Goal: Task Accomplishment & Management: Manage account settings

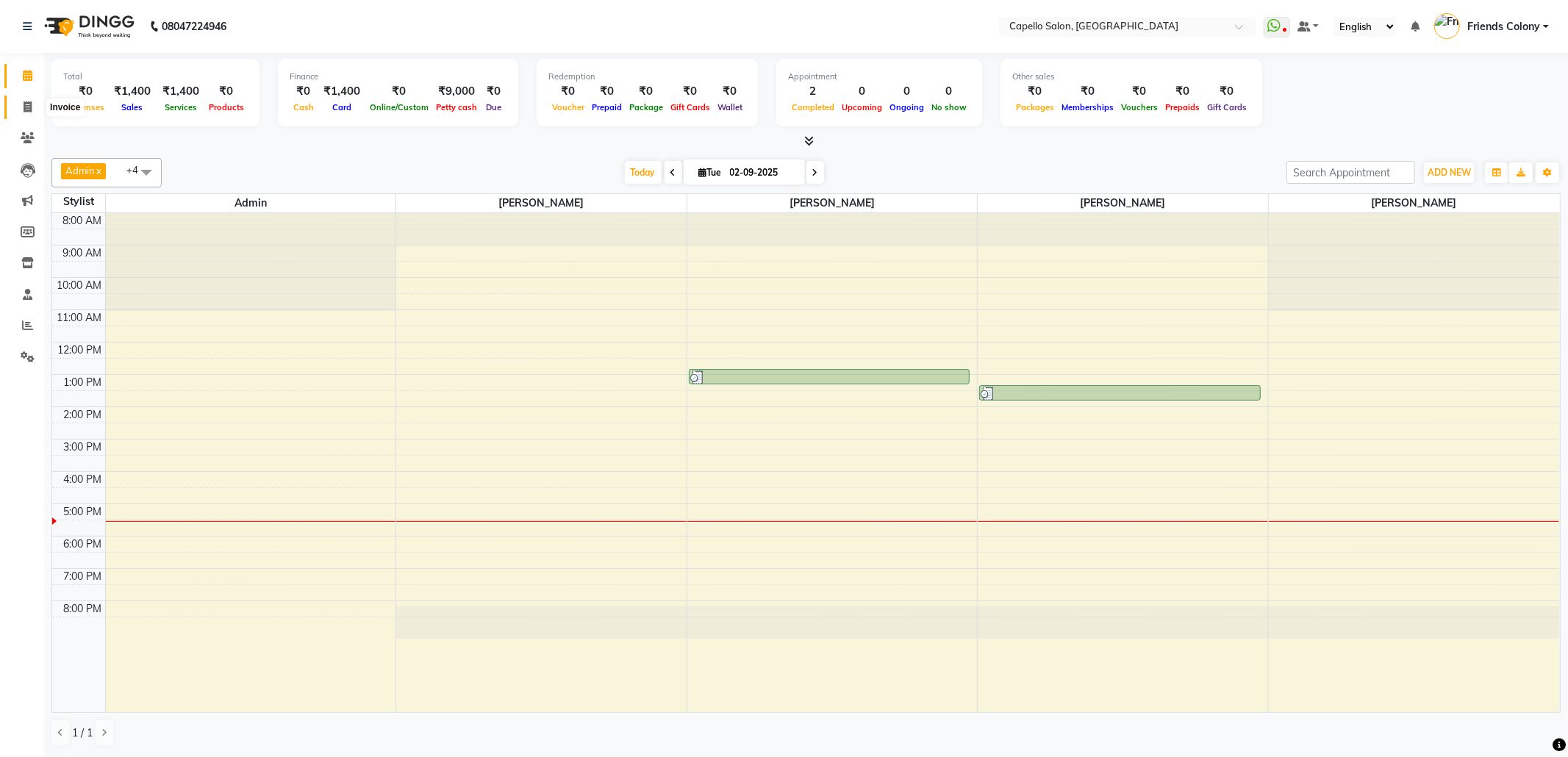
click at [20, 107] on span at bounding box center [28, 108] width 26 height 17
select select "service"
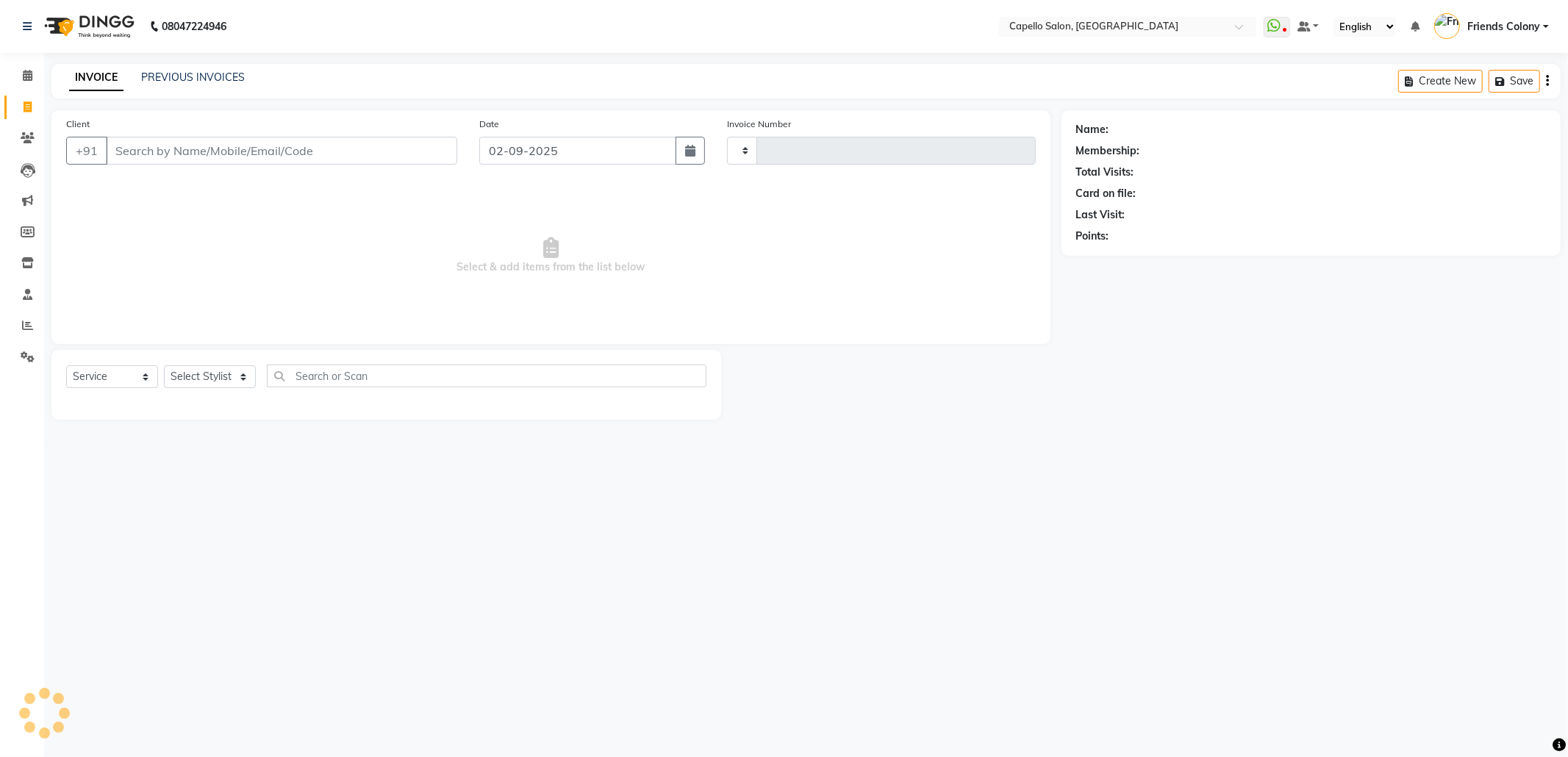
type input "2847"
select select "3583"
click at [168, 78] on link "PREVIOUS INVOICES" at bounding box center [193, 77] width 103 height 13
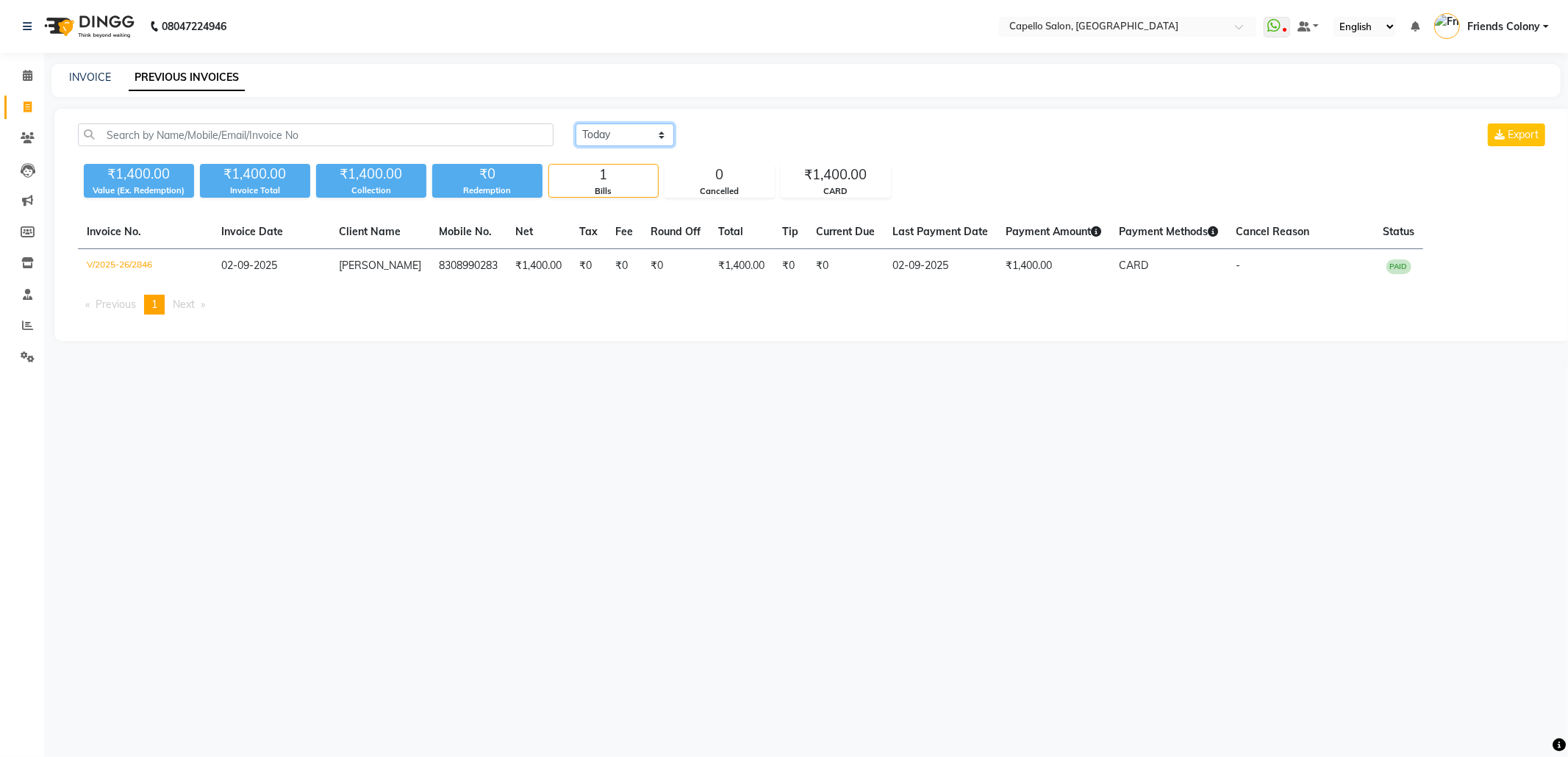
click at [625, 139] on select "Today Yesterday Custom Range" at bounding box center [625, 135] width 99 height 23
select select "yesterday"
click at [576, 124] on select "Today Yesterday Custom Range" at bounding box center [625, 135] width 99 height 23
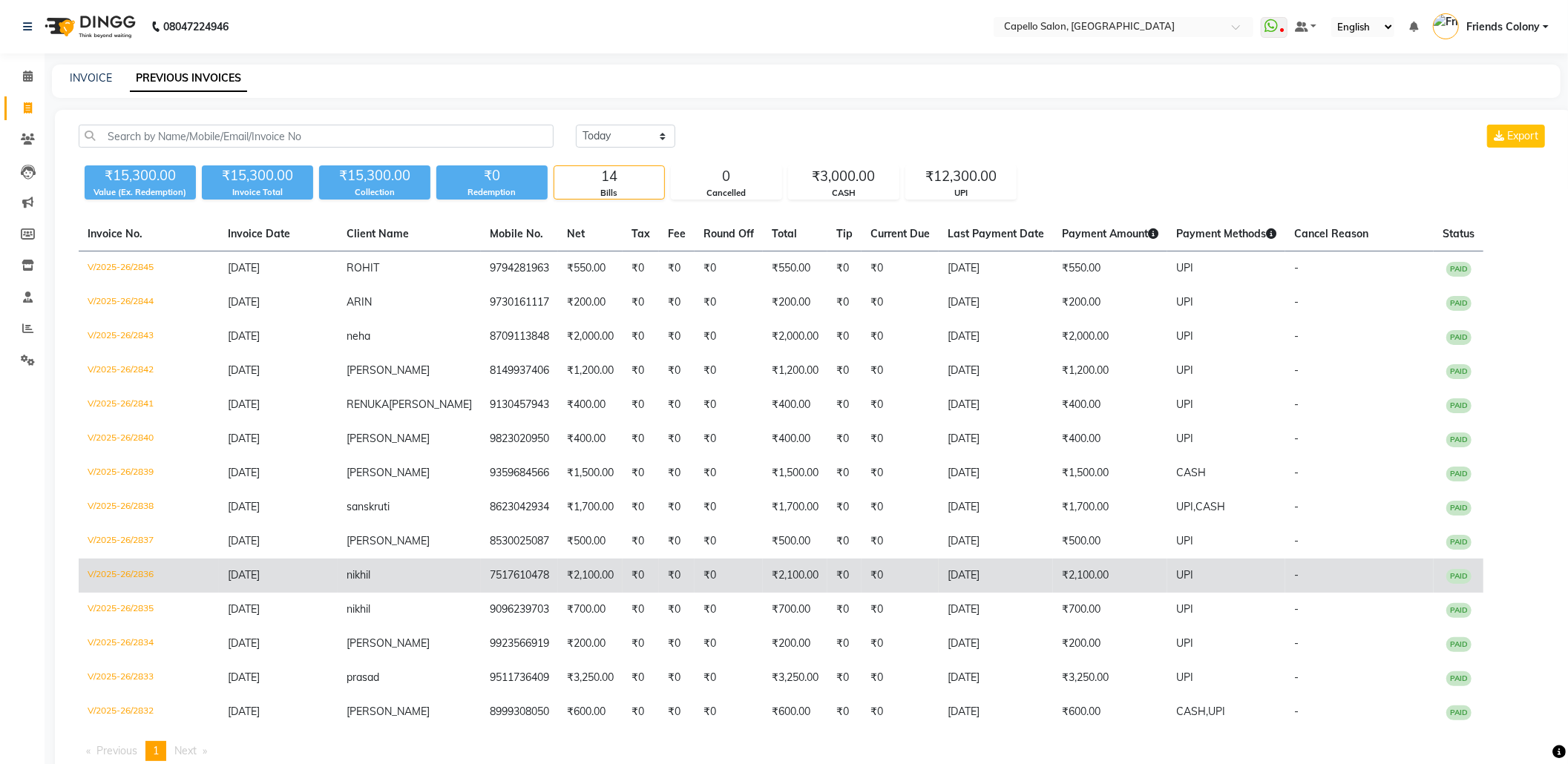
click at [113, 574] on td "V/2025-26/2836" at bounding box center [148, 576] width 141 height 34
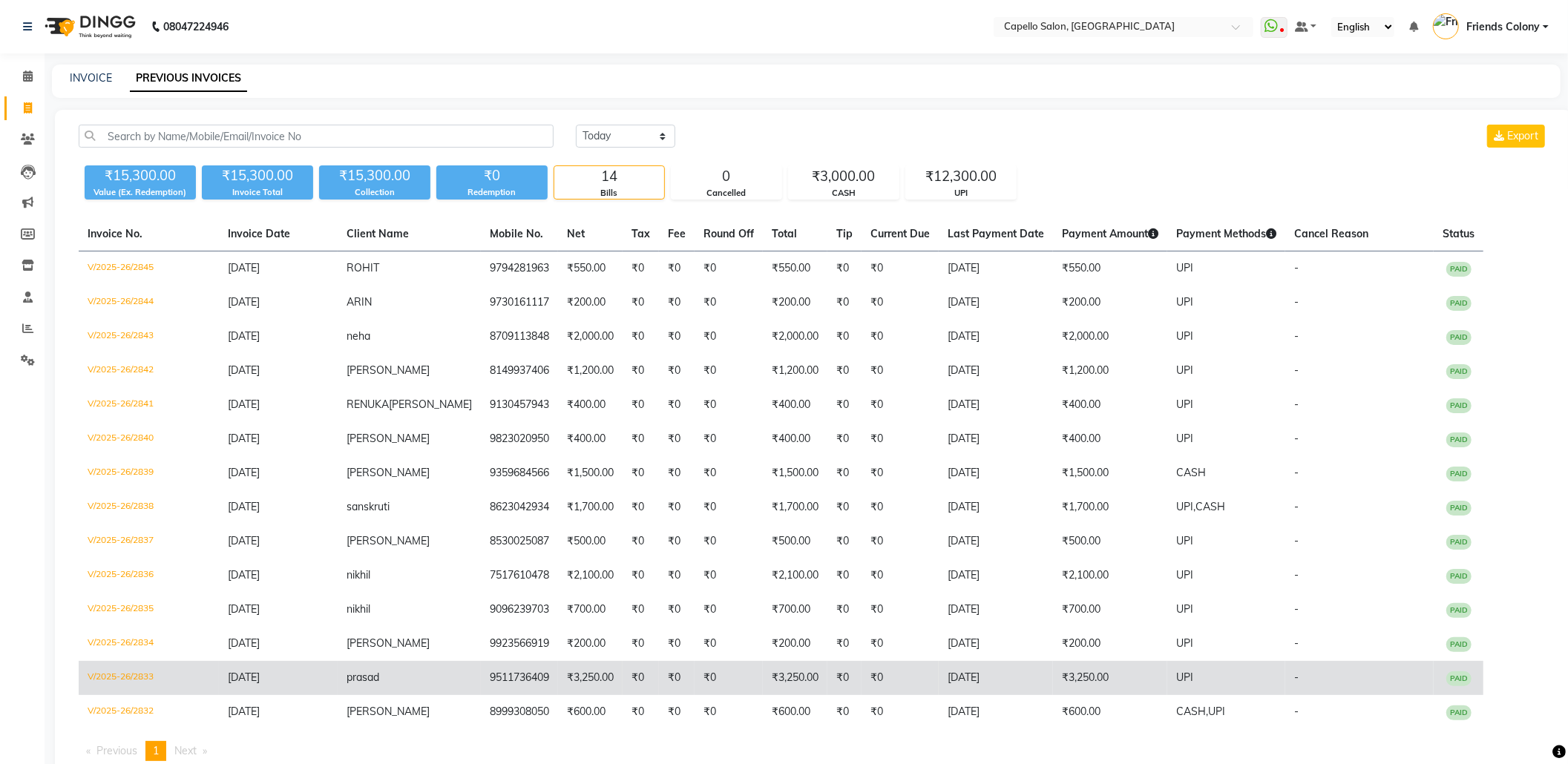
click at [143, 675] on td "V/2025-26/2833" at bounding box center [148, 678] width 141 height 34
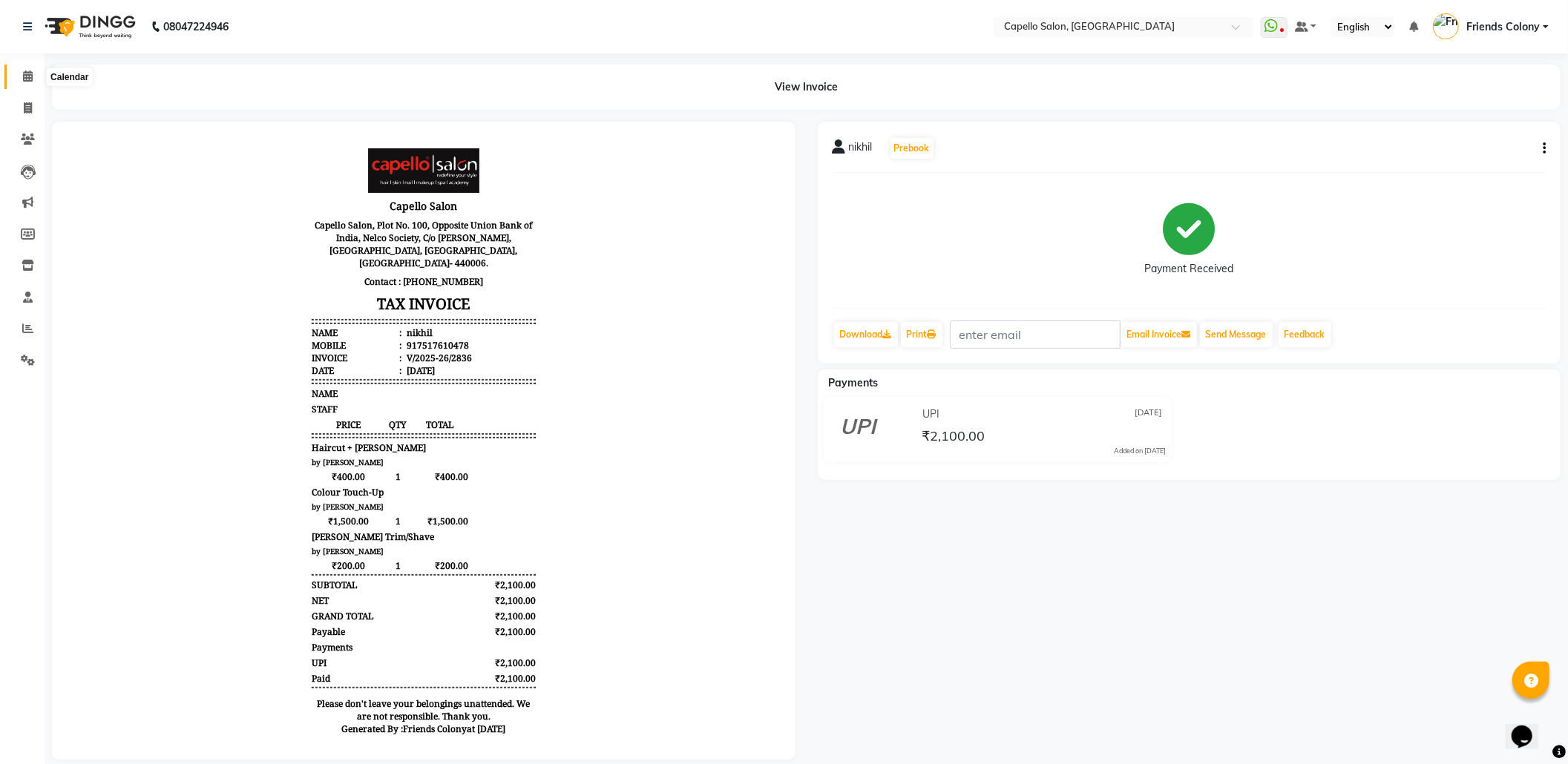
click at [23, 75] on icon at bounding box center [28, 76] width 9 height 11
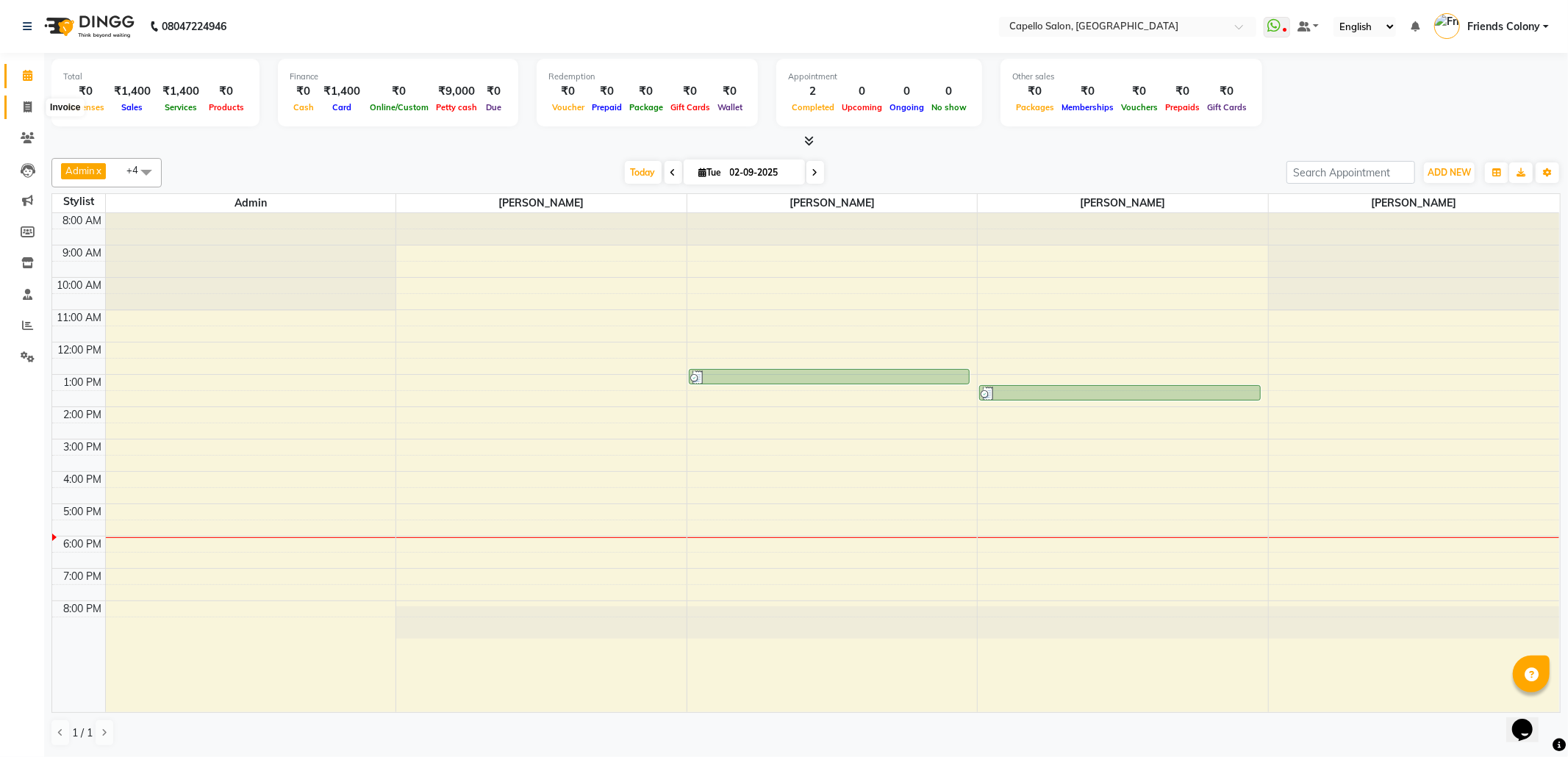
click at [33, 107] on span at bounding box center [28, 108] width 26 height 17
select select "service"
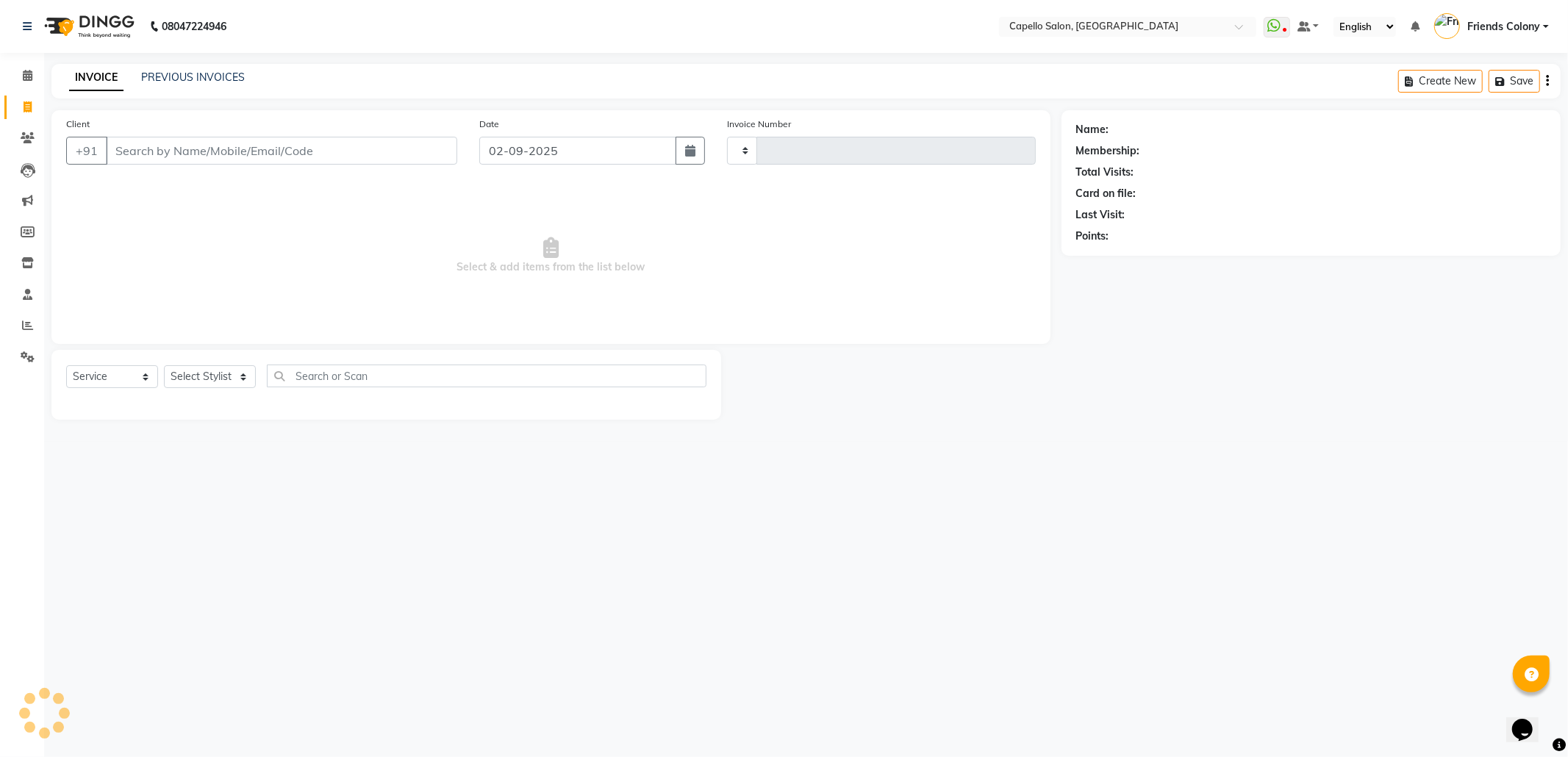
type input "2847"
select select "3583"
click at [179, 153] on input "Client" at bounding box center [281, 150] width 352 height 28
type input "9602038599"
click at [401, 148] on span "Add Client" at bounding box center [419, 150] width 58 height 15
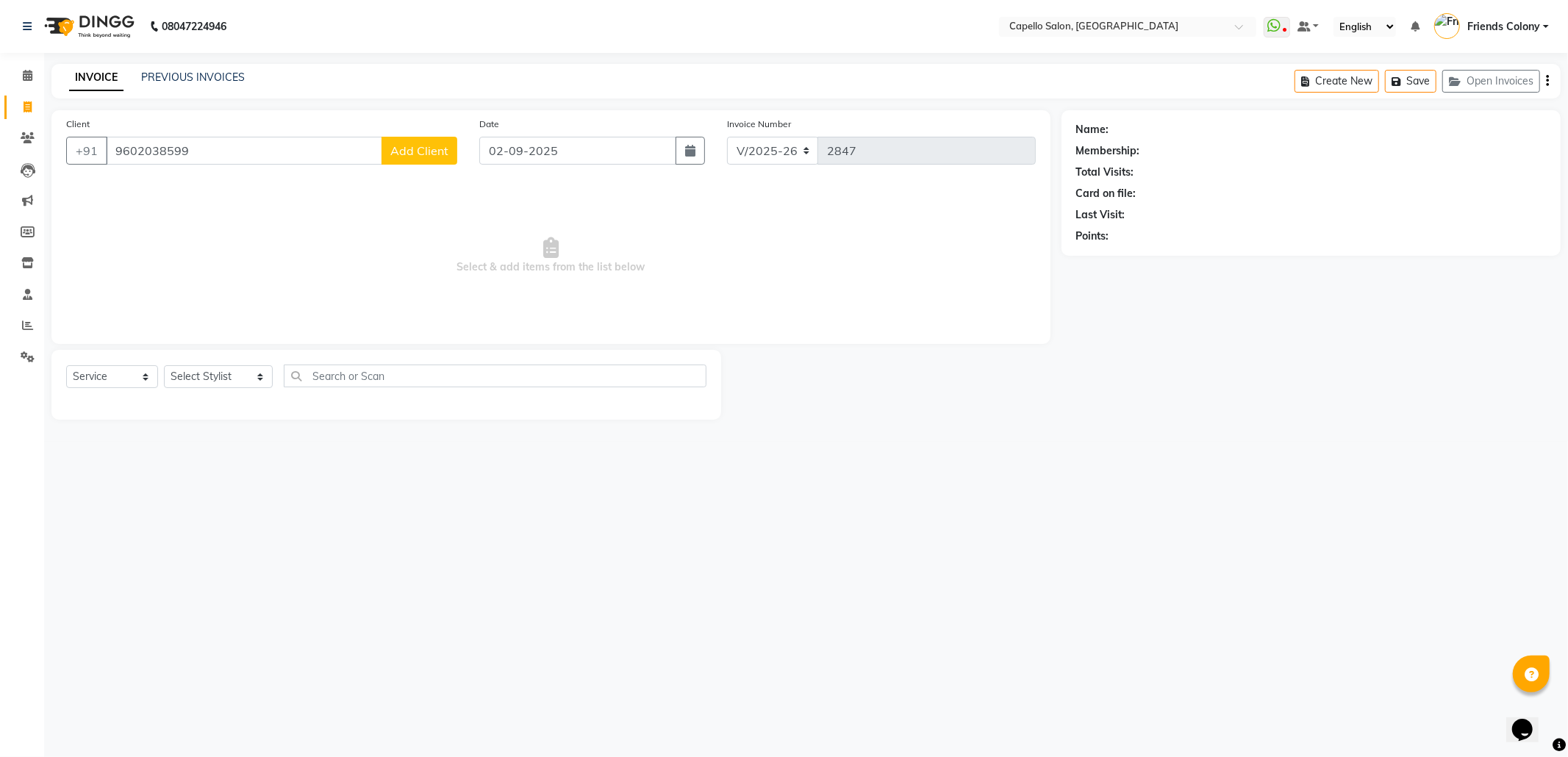
select select "22"
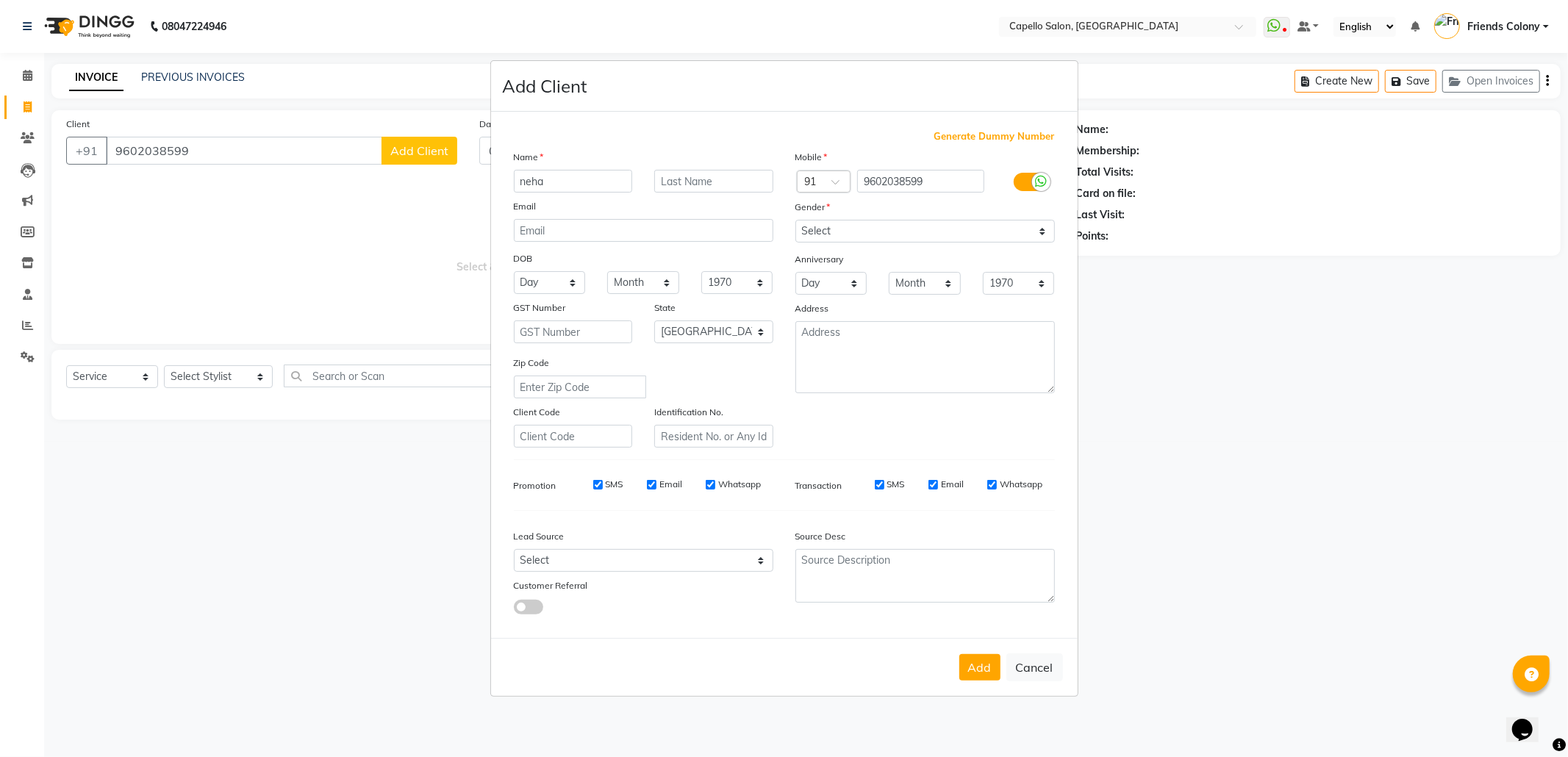
type input "neha"
click at [841, 234] on select "Select Male Female Other Prefer Not To Say" at bounding box center [925, 231] width 259 height 23
select select "female"
click at [796, 222] on select "Select Male Female Other Prefer Not To Say" at bounding box center [925, 231] width 259 height 23
click at [986, 668] on button "Add" at bounding box center [979, 667] width 42 height 27
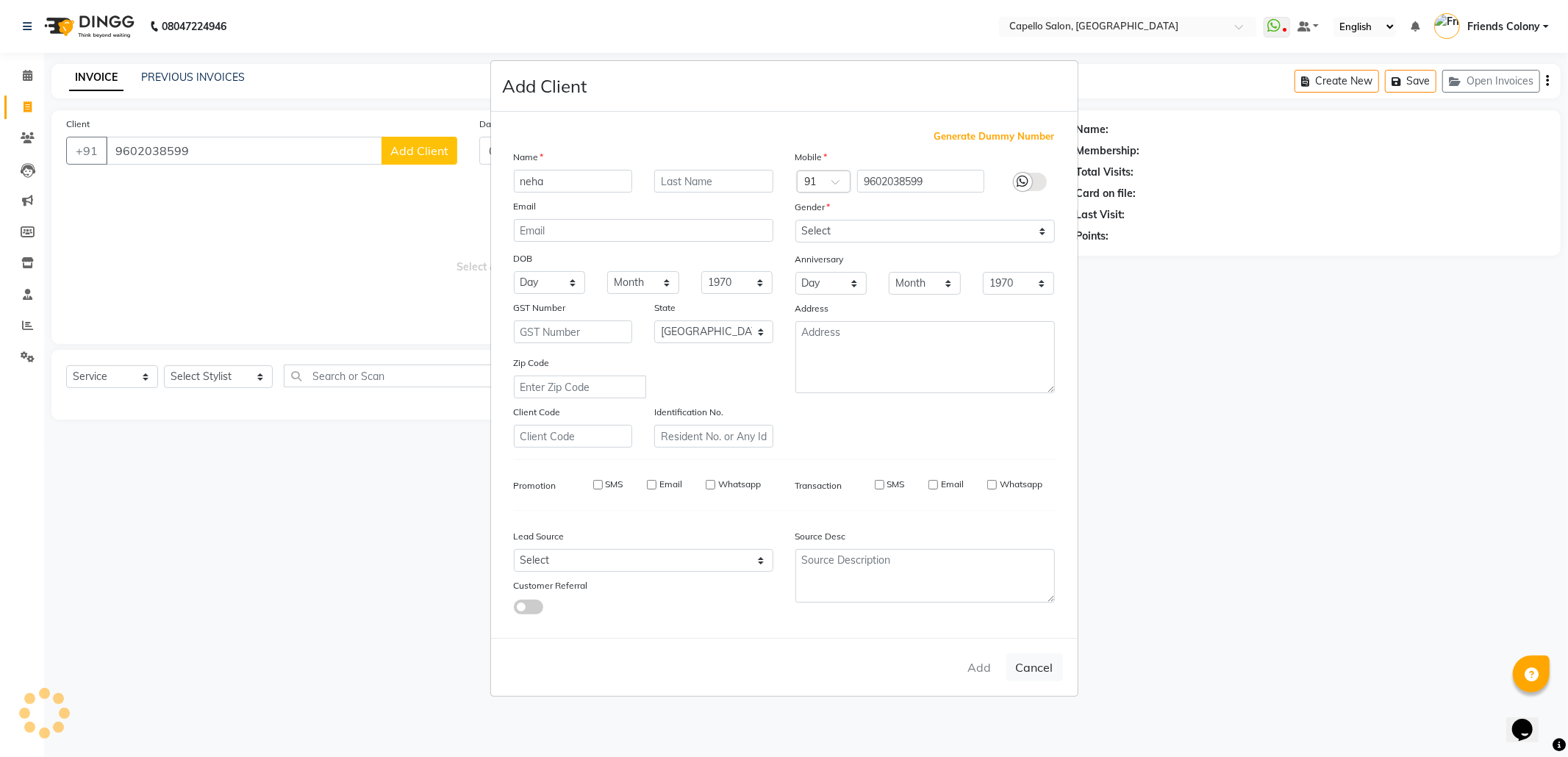
select select
select select "null"
select select
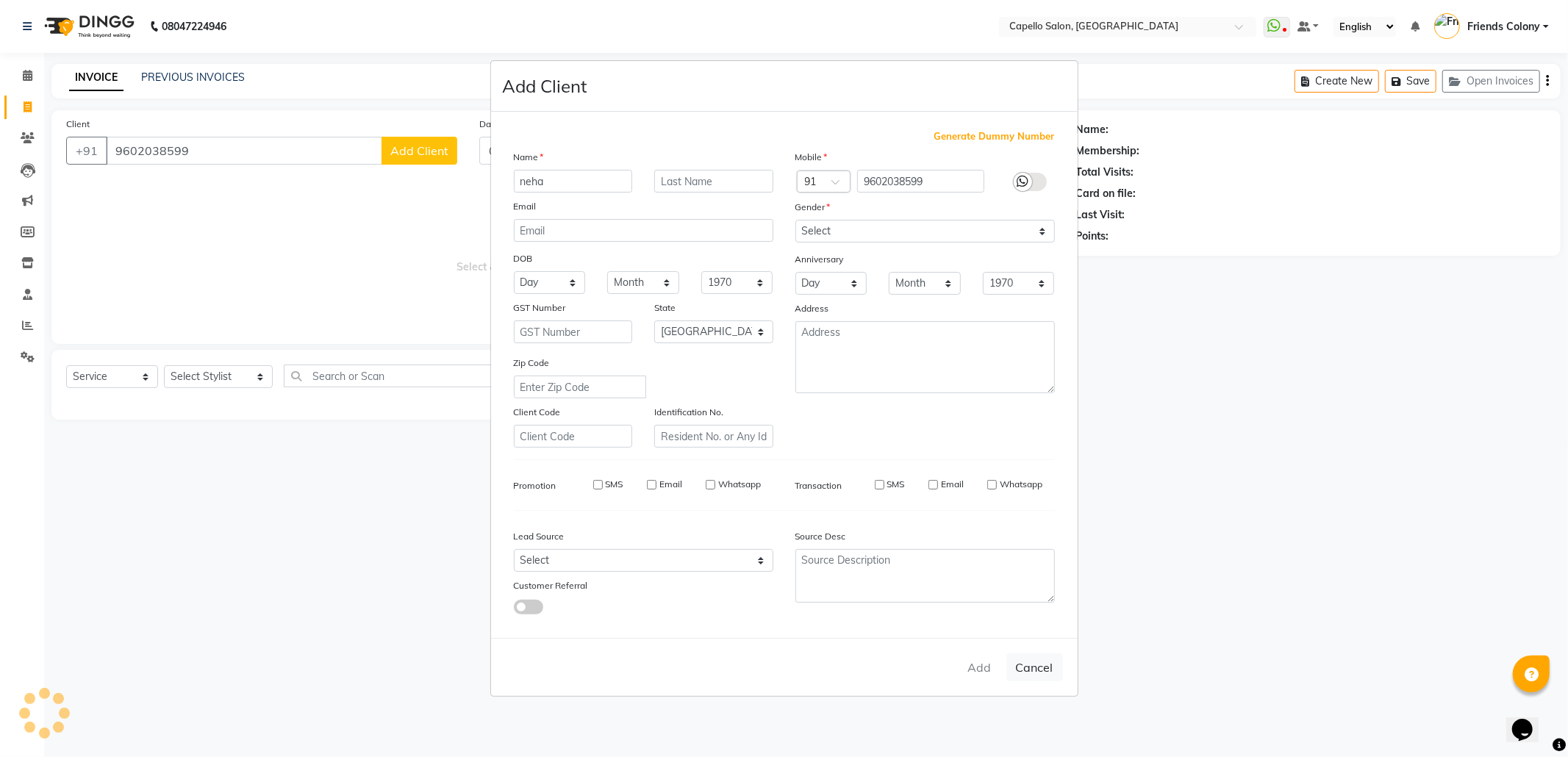
select select
checkbox input "false"
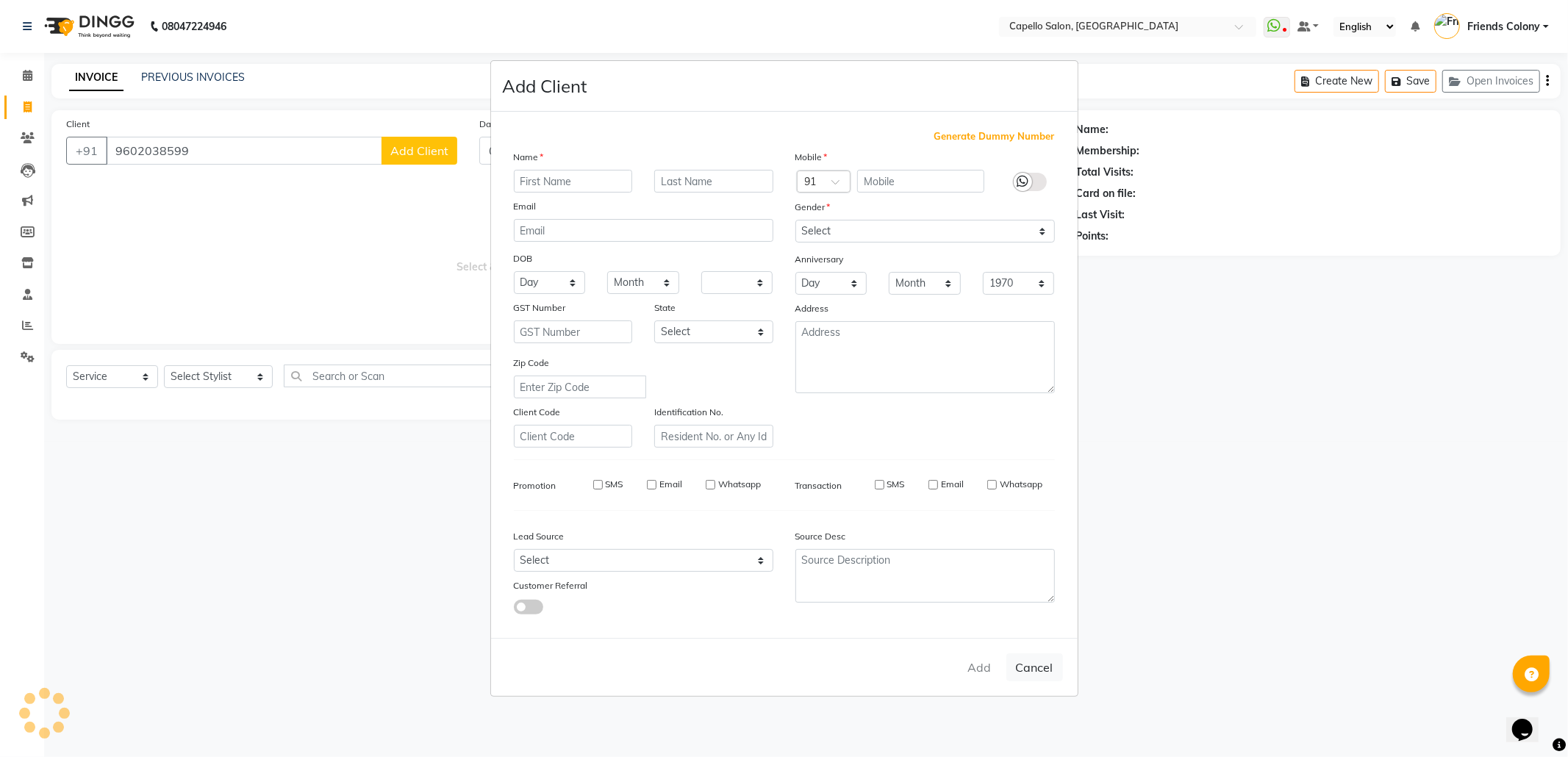
checkbox input "false"
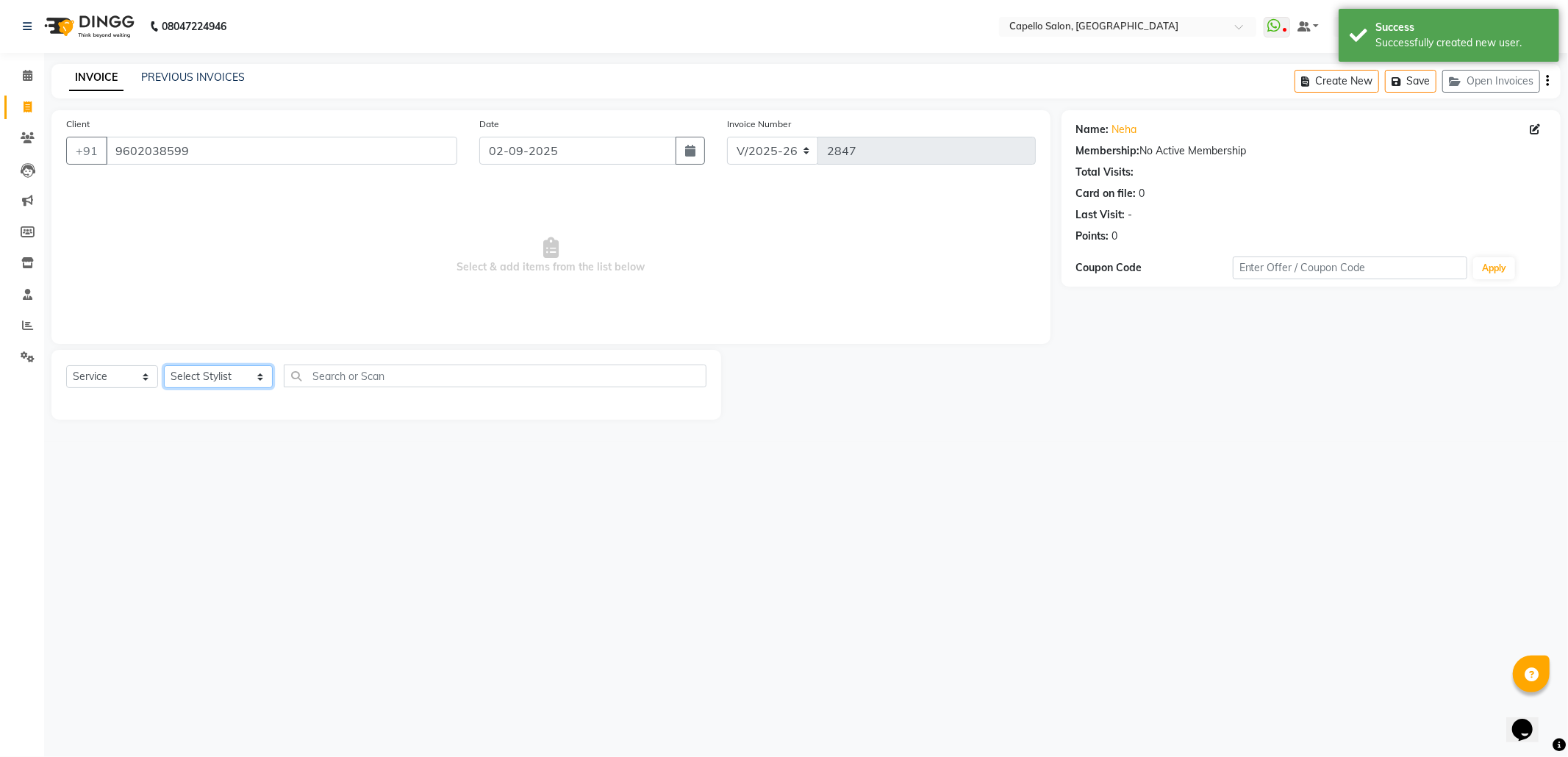
click at [221, 384] on select "Select Stylist Admin ANKIT BANDEWAR Friends Colony Harsha Shiwankar mohini godh…" at bounding box center [219, 377] width 109 height 23
select select "75586"
click at [164, 366] on select "Select Stylist Admin ANKIT BANDEWAR Friends Colony Harsha Shiwankar mohini godh…" at bounding box center [219, 377] width 109 height 23
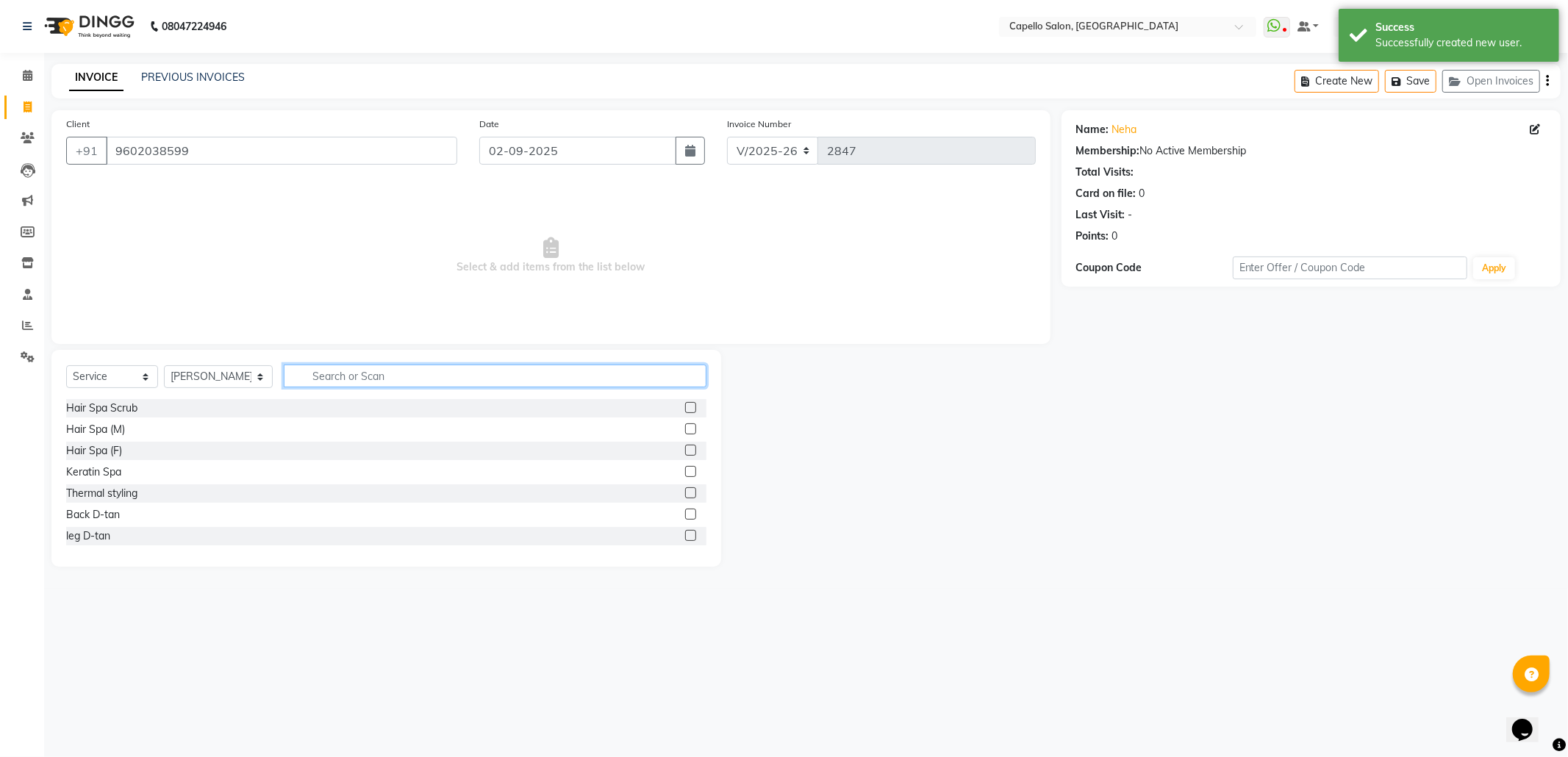
click at [353, 375] on input "text" at bounding box center [495, 376] width 423 height 23
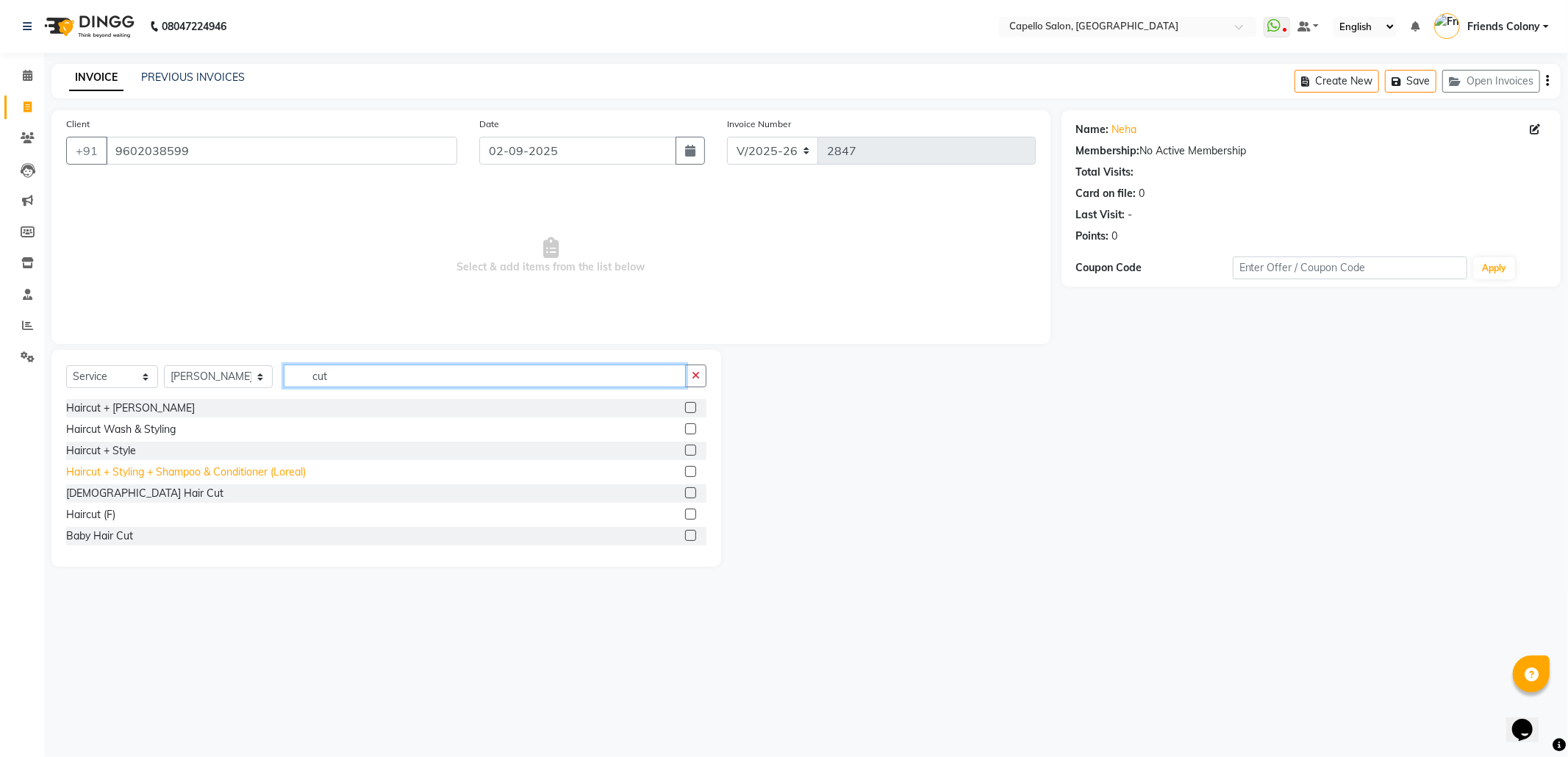
type input "cut"
click at [302, 475] on div "Haircut + Styling + Shampoo & Conditioner (Loreal)" at bounding box center [186, 472] width 240 height 16
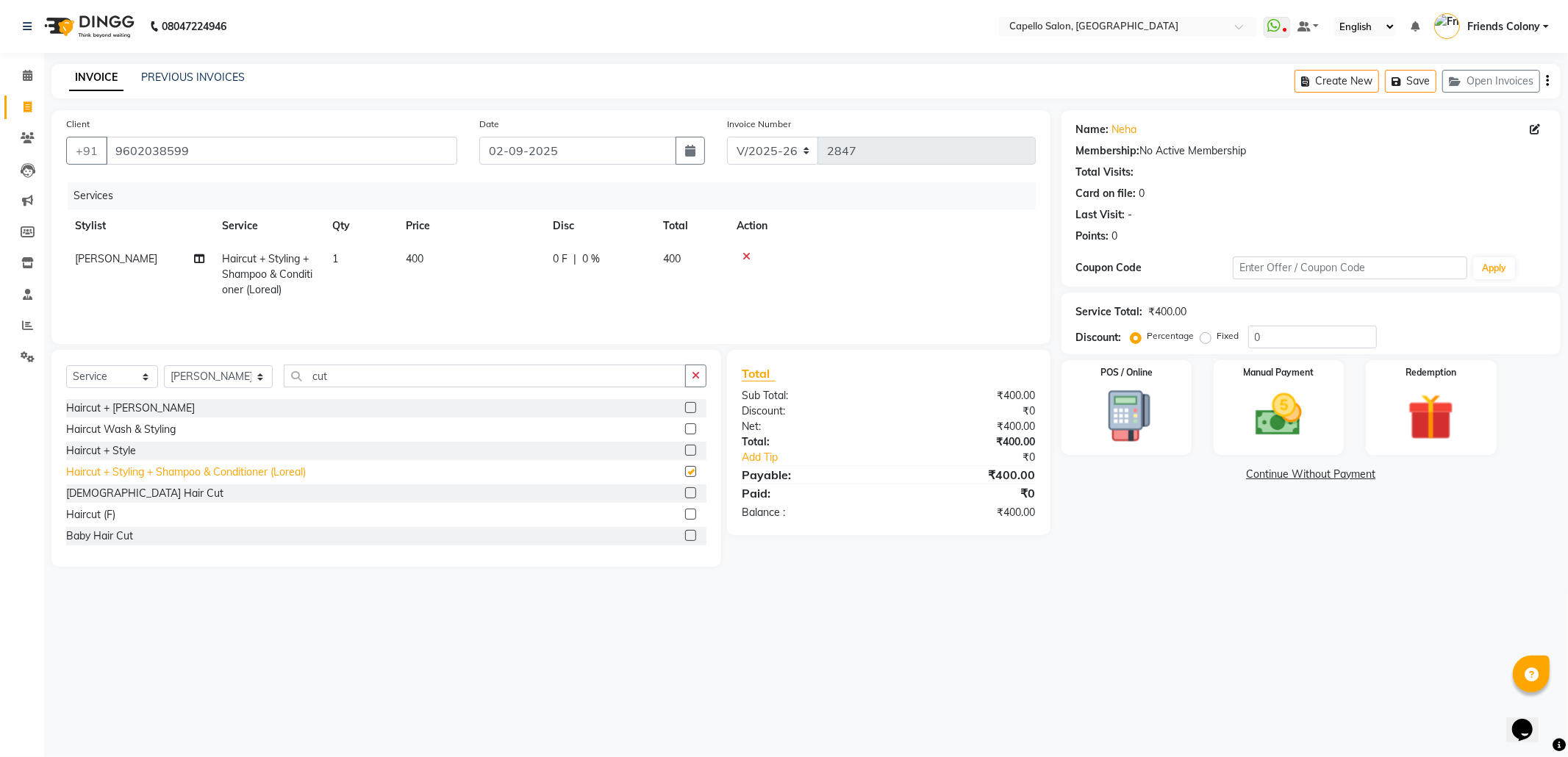
checkbox input "false"
click at [417, 262] on span "400" at bounding box center [414, 258] width 18 height 13
select select "75586"
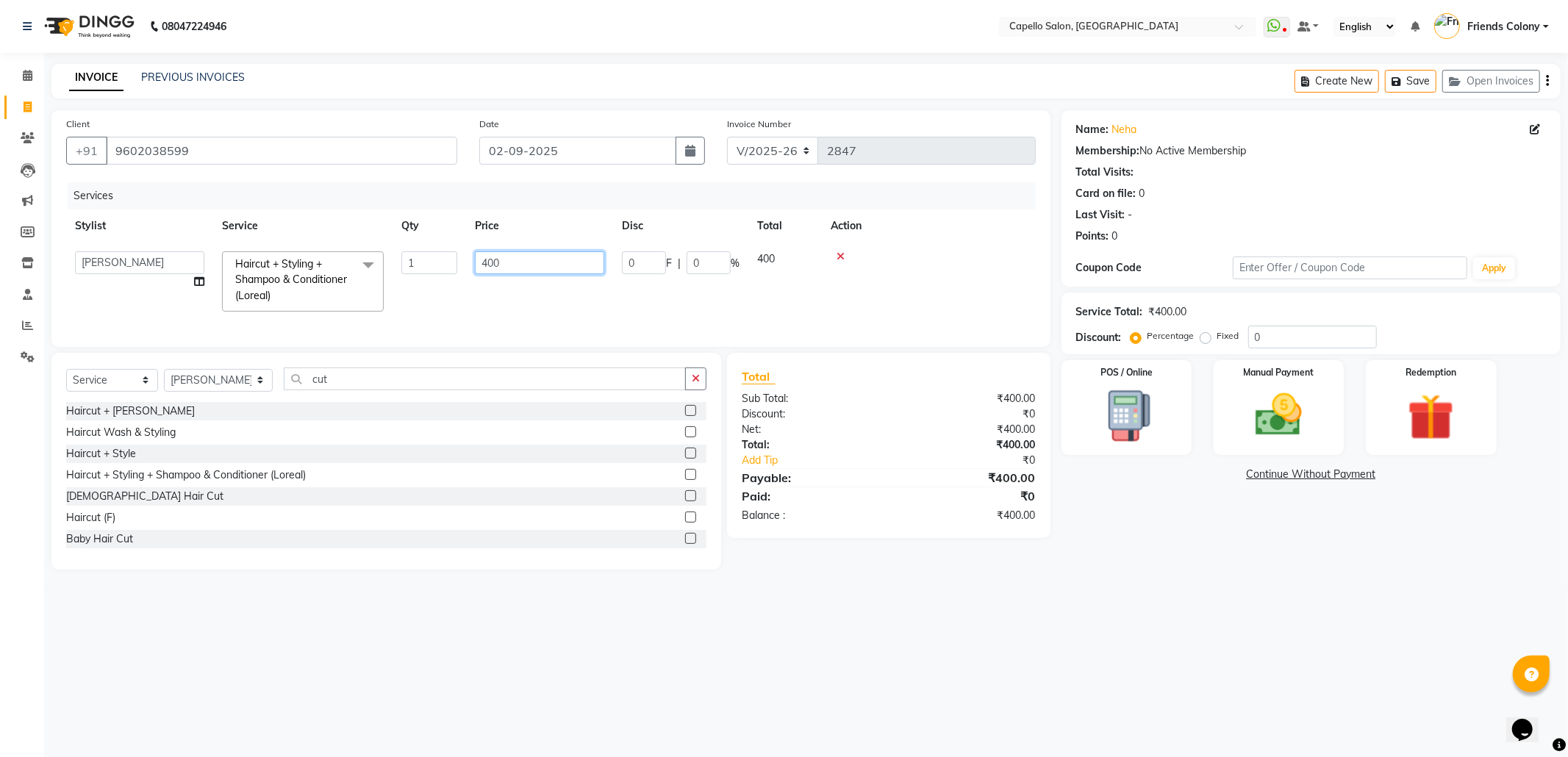
click at [485, 262] on input "400" at bounding box center [540, 262] width 129 height 23
click at [303, 266] on td "Haircut + Styling + Shampoo & Conditioner (Loreal)" at bounding box center [268, 274] width 110 height 64
select select "75586"
click at [292, 270] on span "Haircut + Styling + Shampoo & Conditioner (Loreal)" at bounding box center [291, 280] width 112 height 45
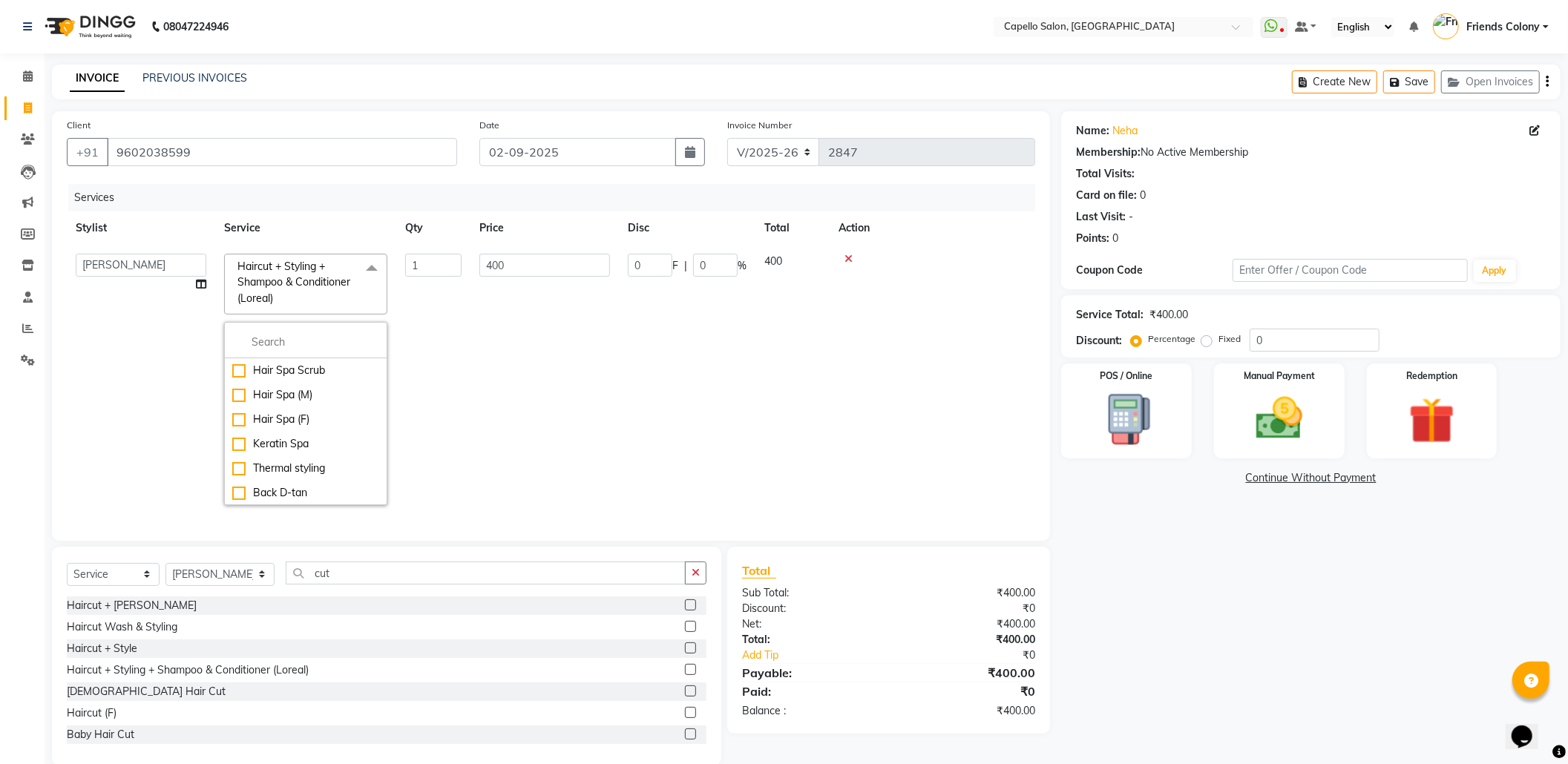
click at [301, 297] on span "Haircut + Styling + Shampoo & Conditioner (Loreal) x" at bounding box center [299, 282] width 130 height 48
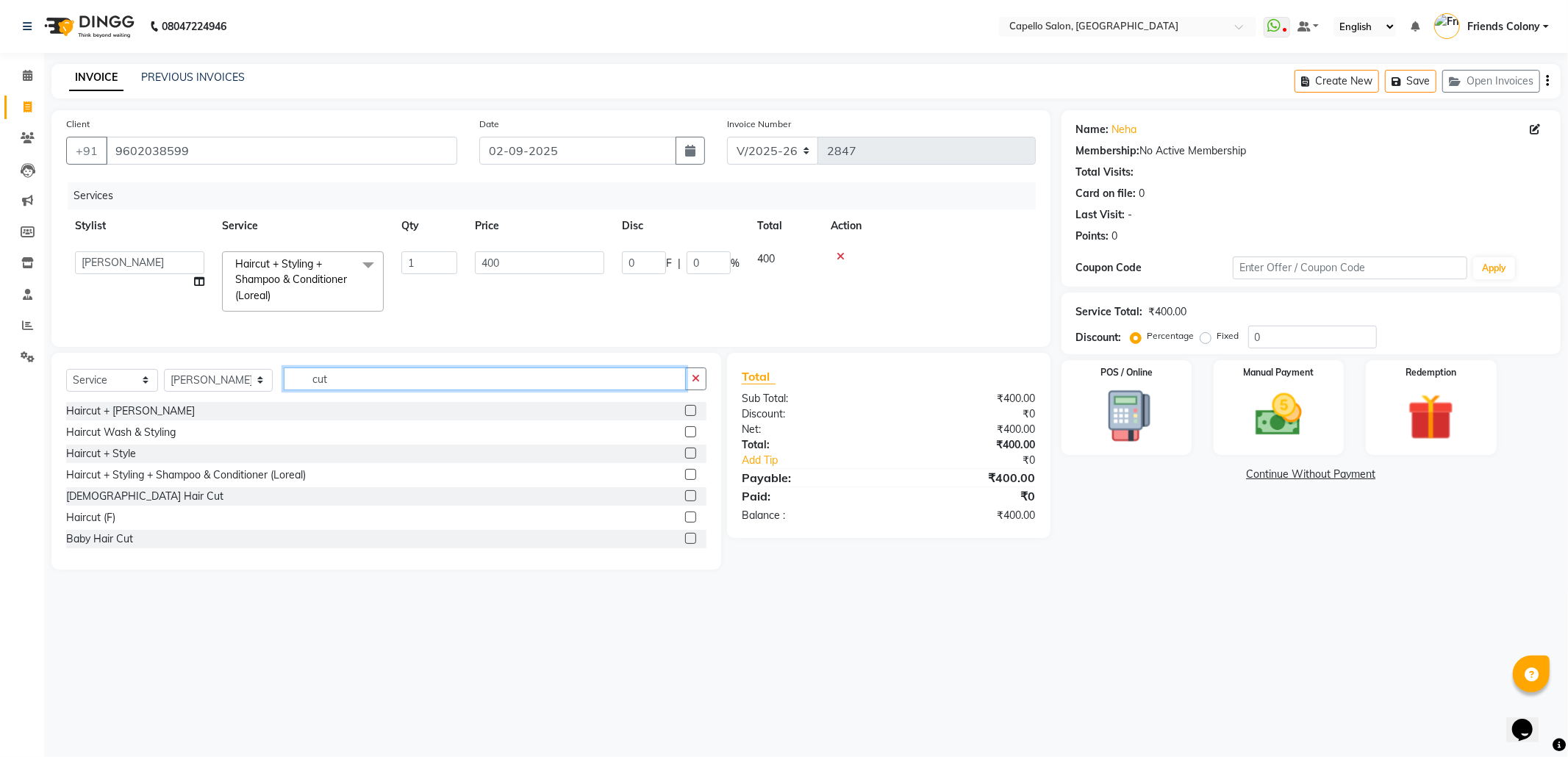
click at [333, 391] on input "cut" at bounding box center [485, 378] width 402 height 23
type input "c"
type input "cut"
click at [186, 527] on div "Haircut (F)" at bounding box center [387, 518] width 640 height 18
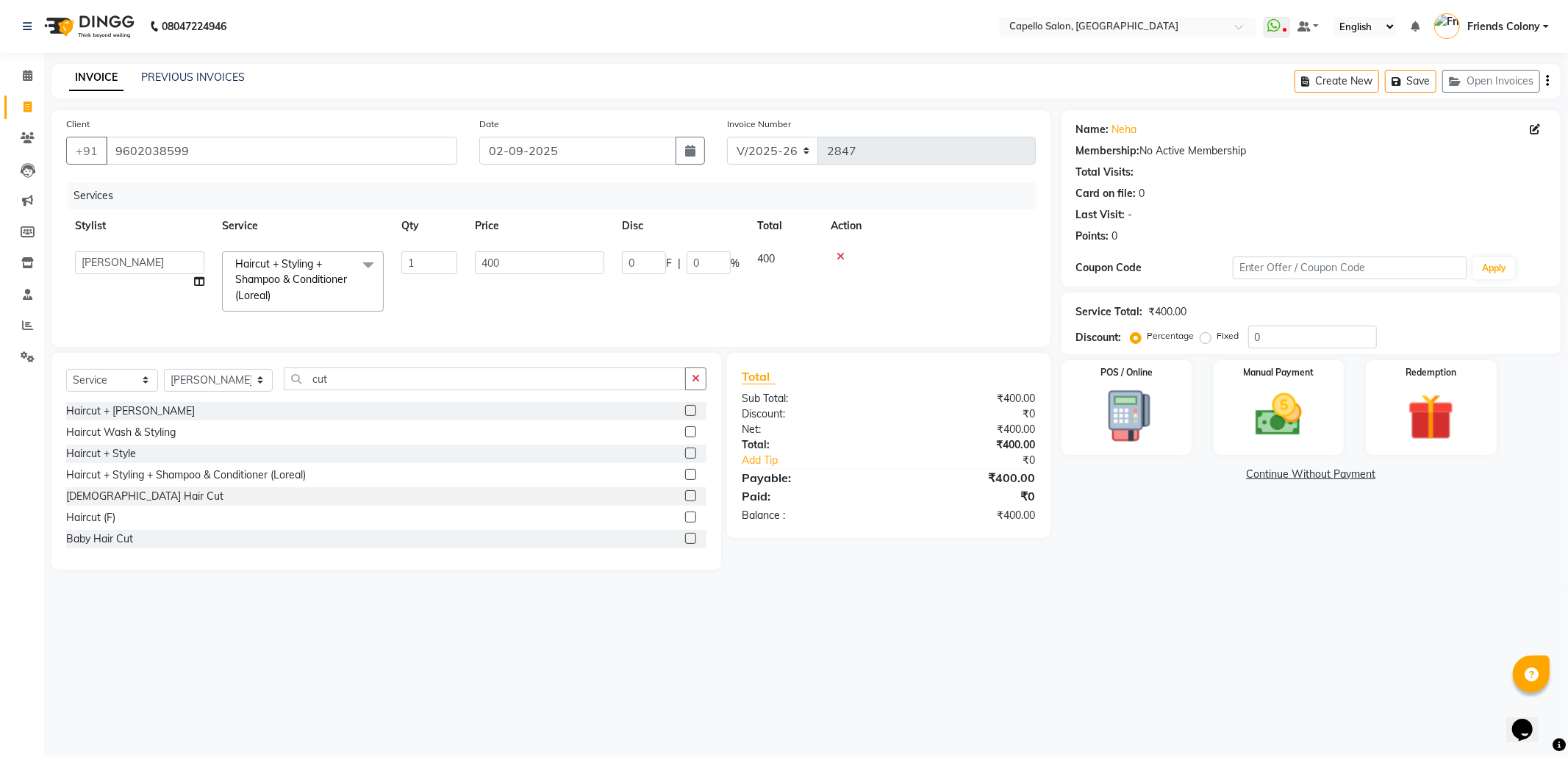
click at [186, 527] on div "Haircut (F)" at bounding box center [387, 518] width 640 height 18
click at [685, 523] on label at bounding box center [690, 517] width 11 height 11
click at [685, 523] on input "checkbox" at bounding box center [689, 518] width 9 height 9
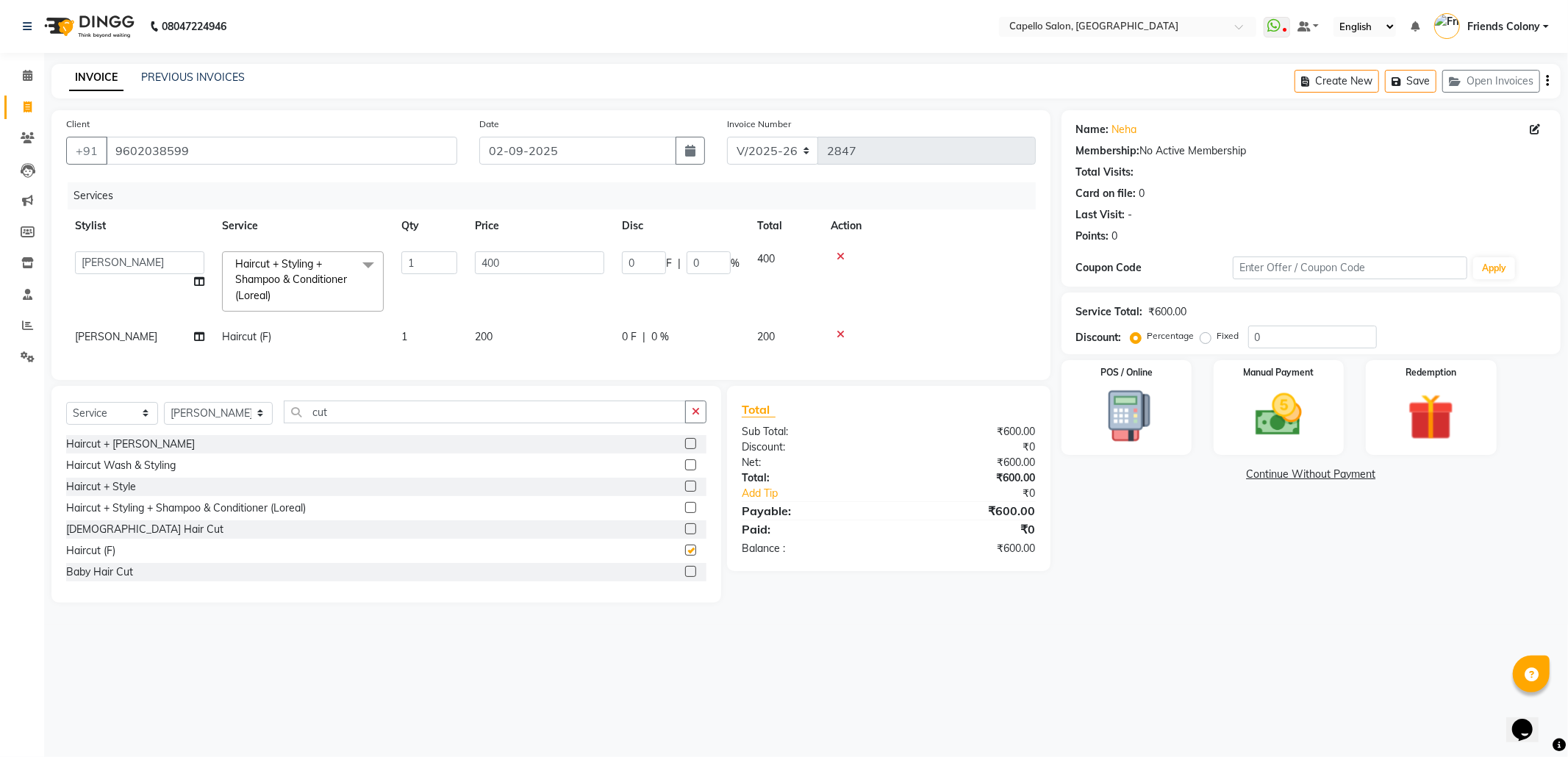
checkbox input "false"
click at [843, 338] on icon at bounding box center [840, 334] width 8 height 10
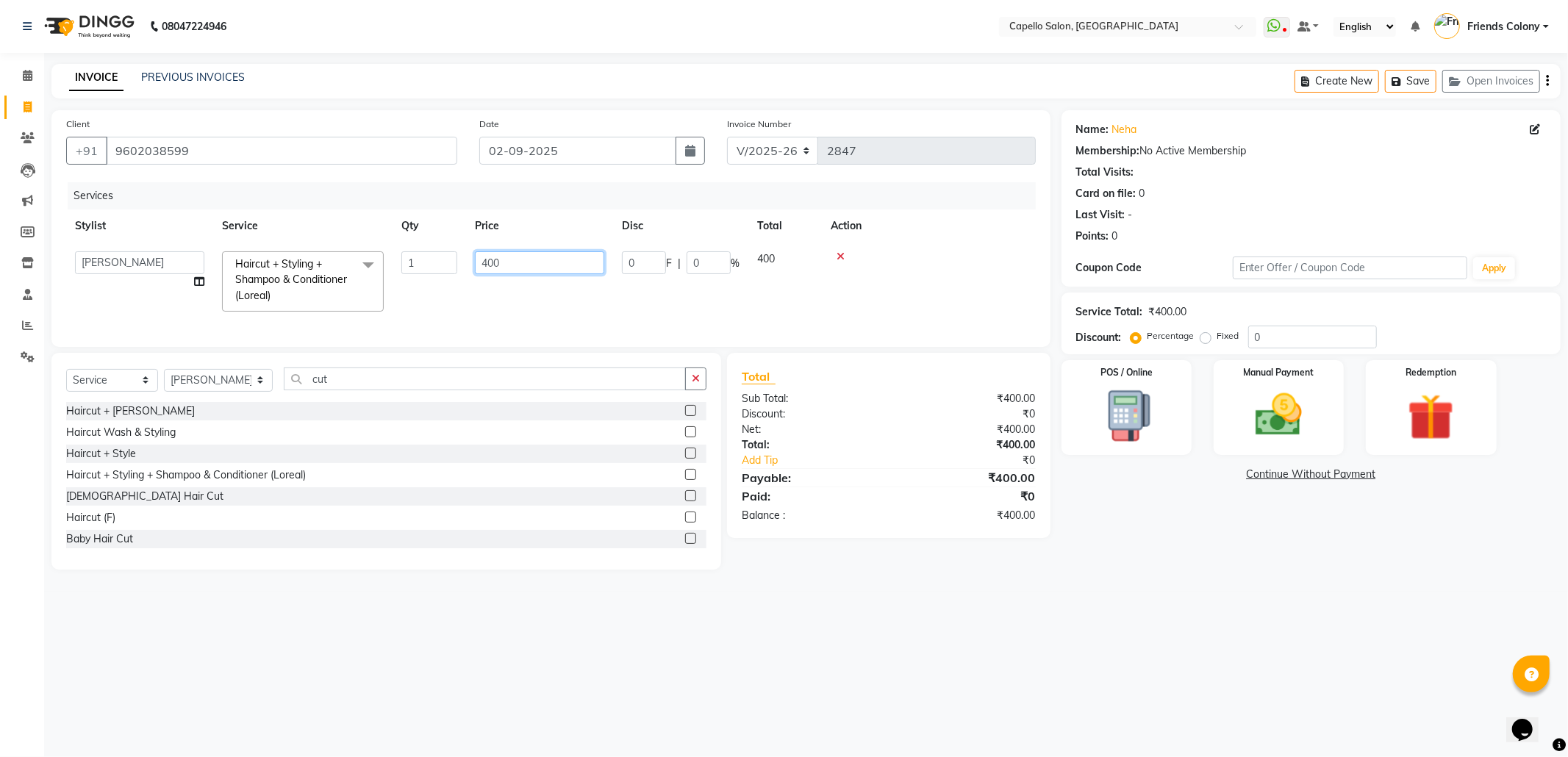
click at [492, 263] on input "400" at bounding box center [540, 262] width 129 height 23
click at [485, 259] on input "400" at bounding box center [540, 262] width 129 height 23
type input "500"
click at [692, 303] on tr "Admin ANKIT BANDEWAR Friends Colony Harsha Shiwankar mohini godhane NEHA KORE N…" at bounding box center [551, 282] width 970 height 78
click at [1272, 428] on img at bounding box center [1278, 415] width 78 height 56
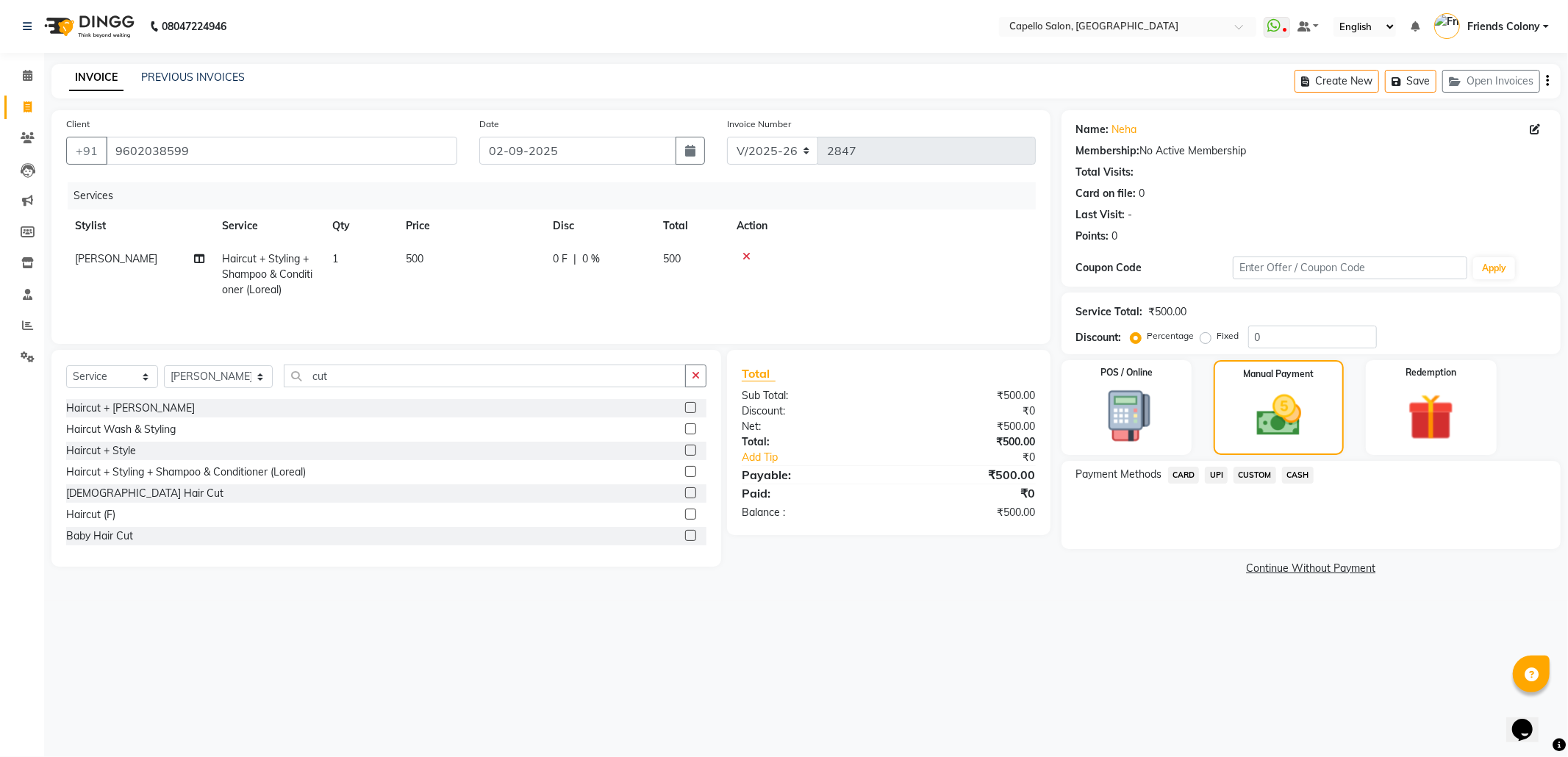
click at [1219, 476] on span "UPI" at bounding box center [1215, 475] width 23 height 17
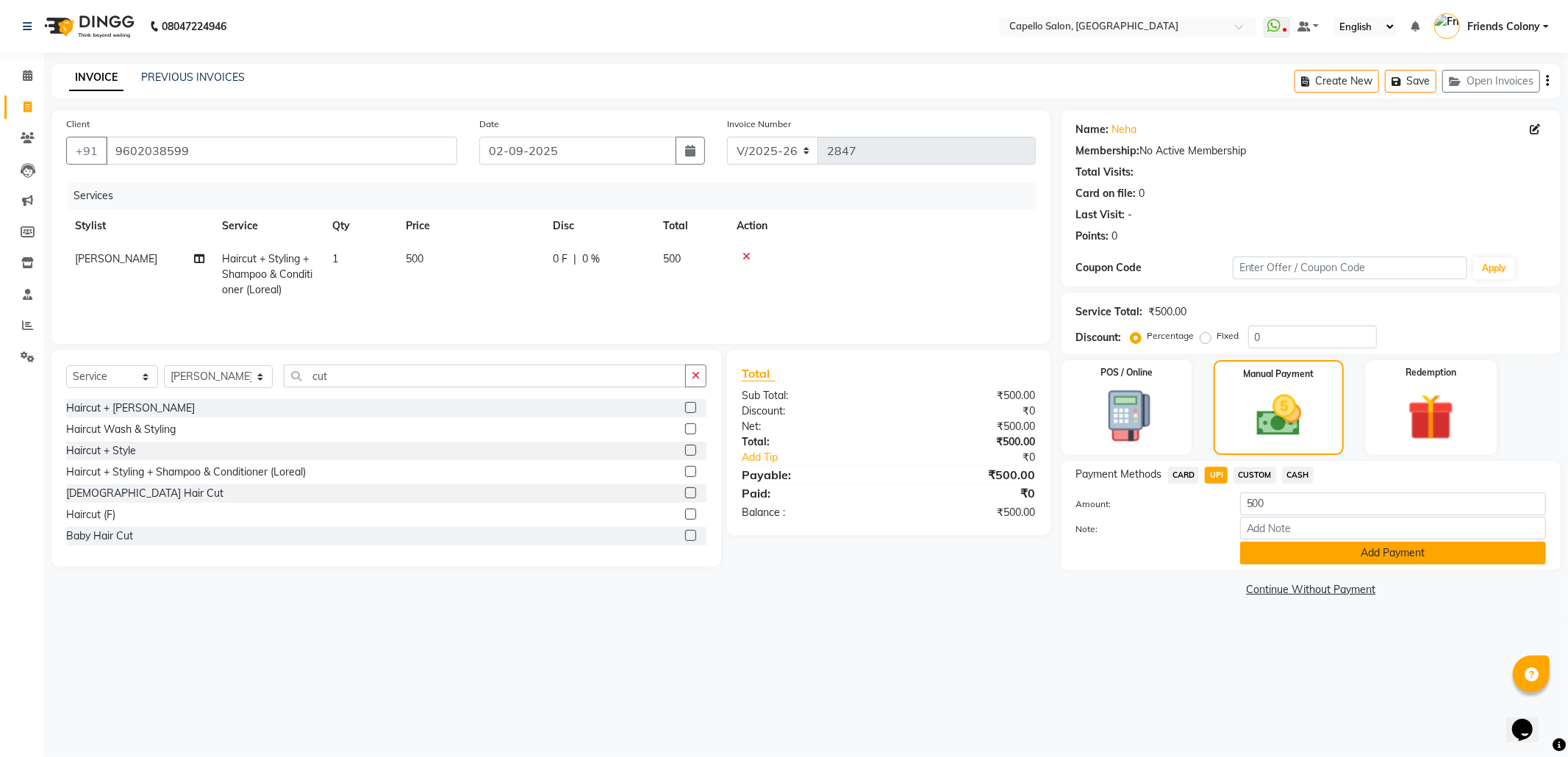
click at [1321, 553] on button "Add Payment" at bounding box center [1393, 553] width 305 height 23
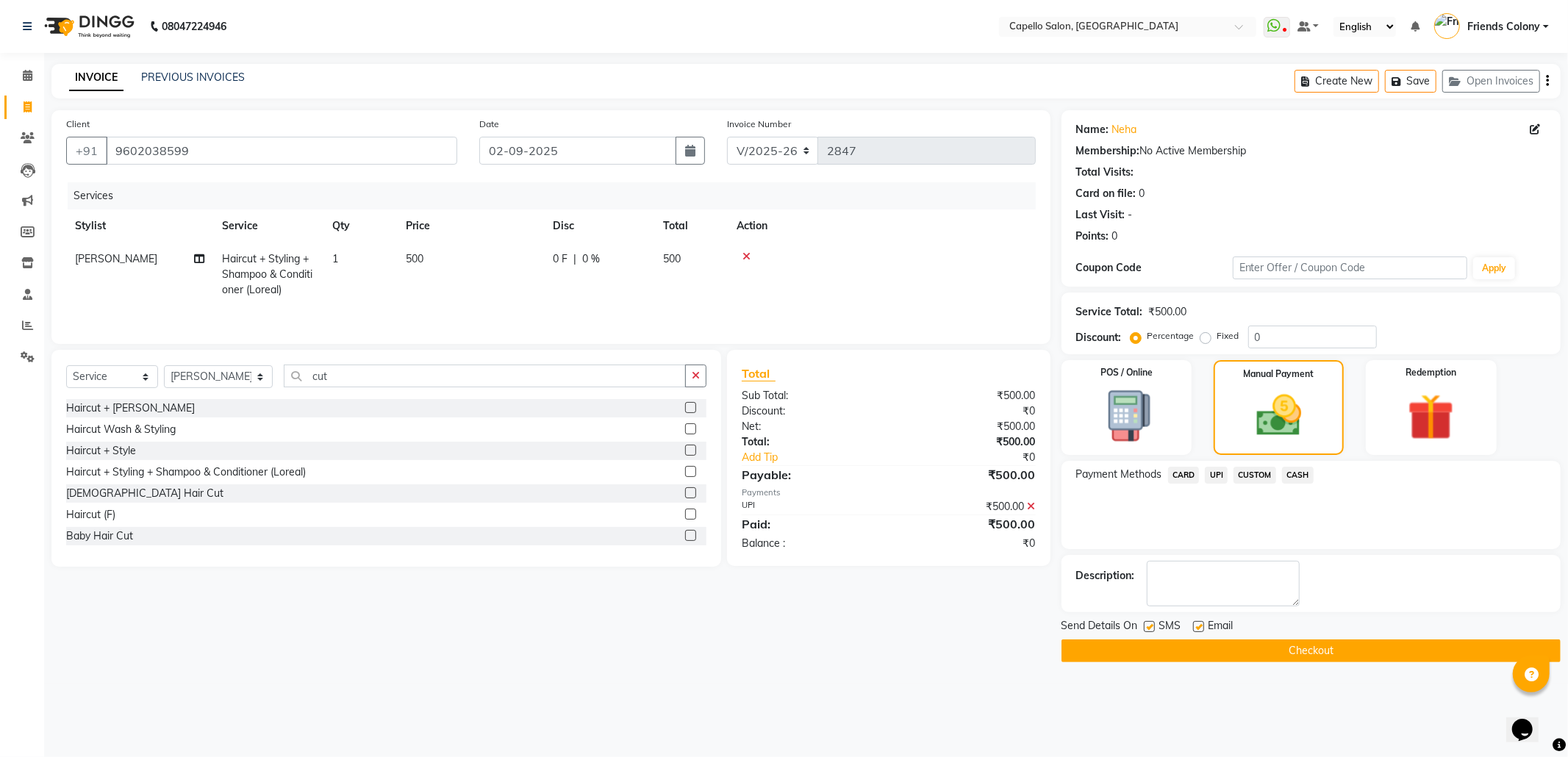
click at [1304, 657] on button "Checkout" at bounding box center [1311, 651] width 499 height 23
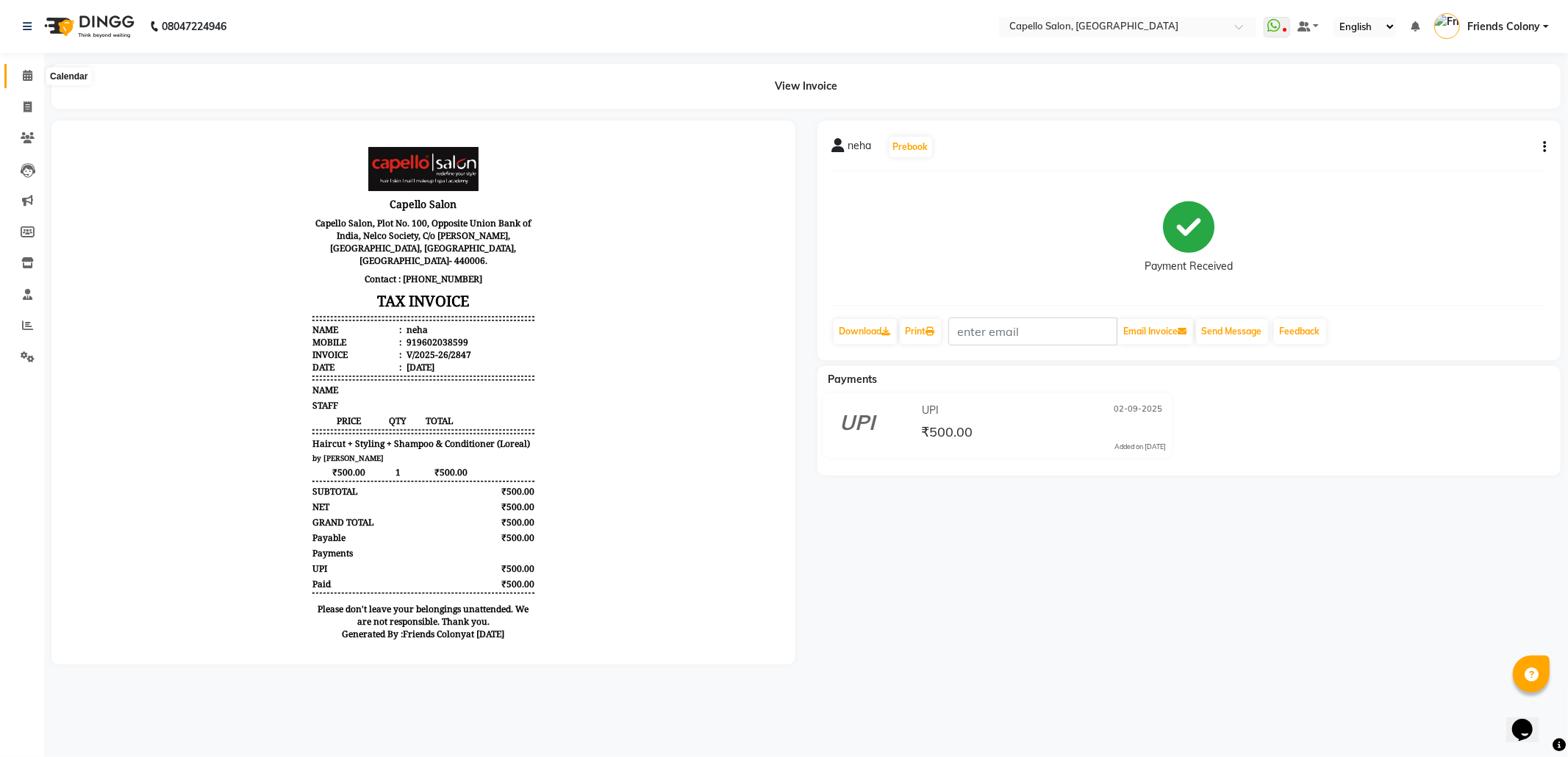
click at [30, 78] on icon at bounding box center [28, 76] width 9 height 11
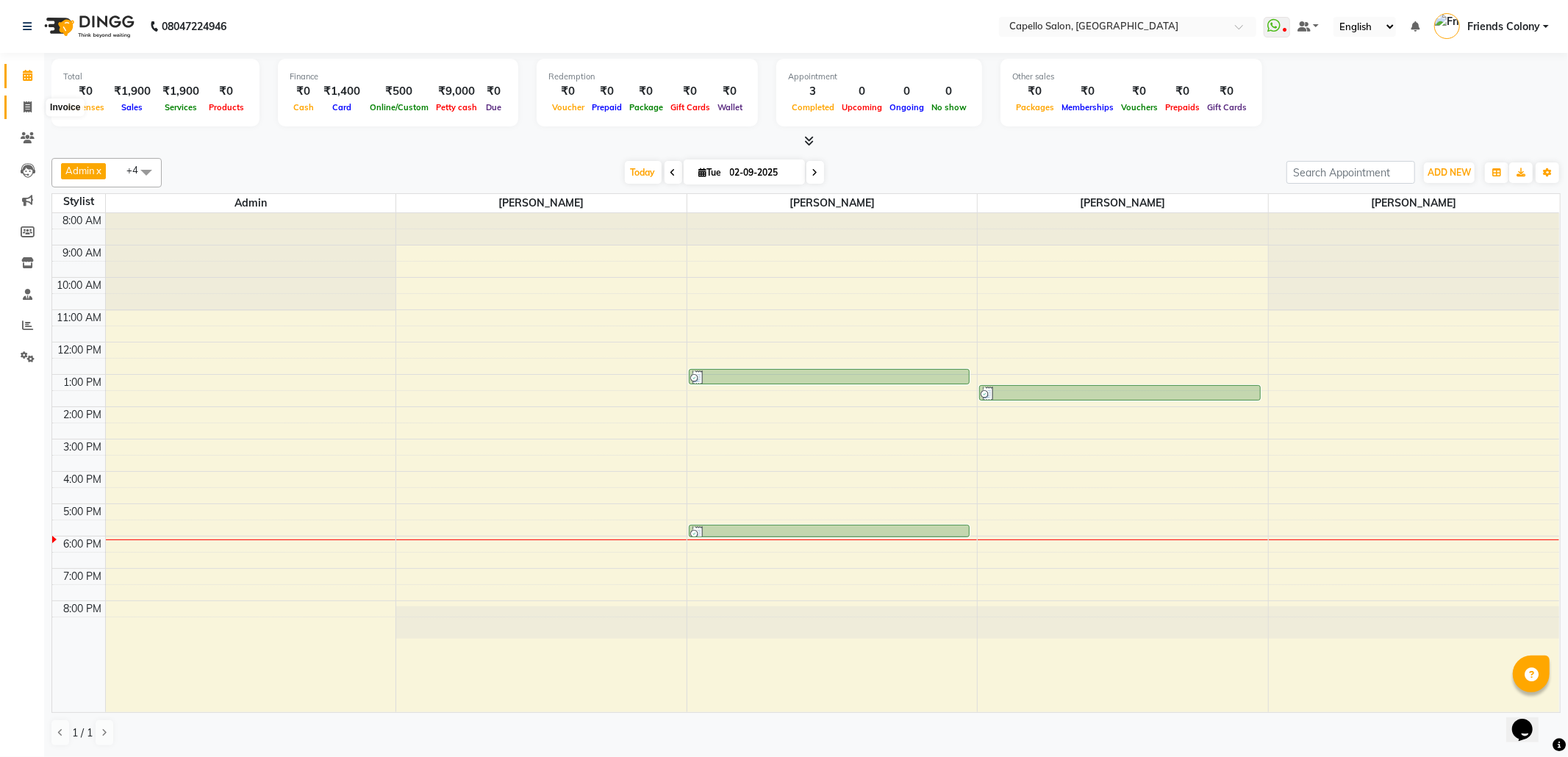
click at [25, 104] on icon at bounding box center [27, 107] width 8 height 11
select select "service"
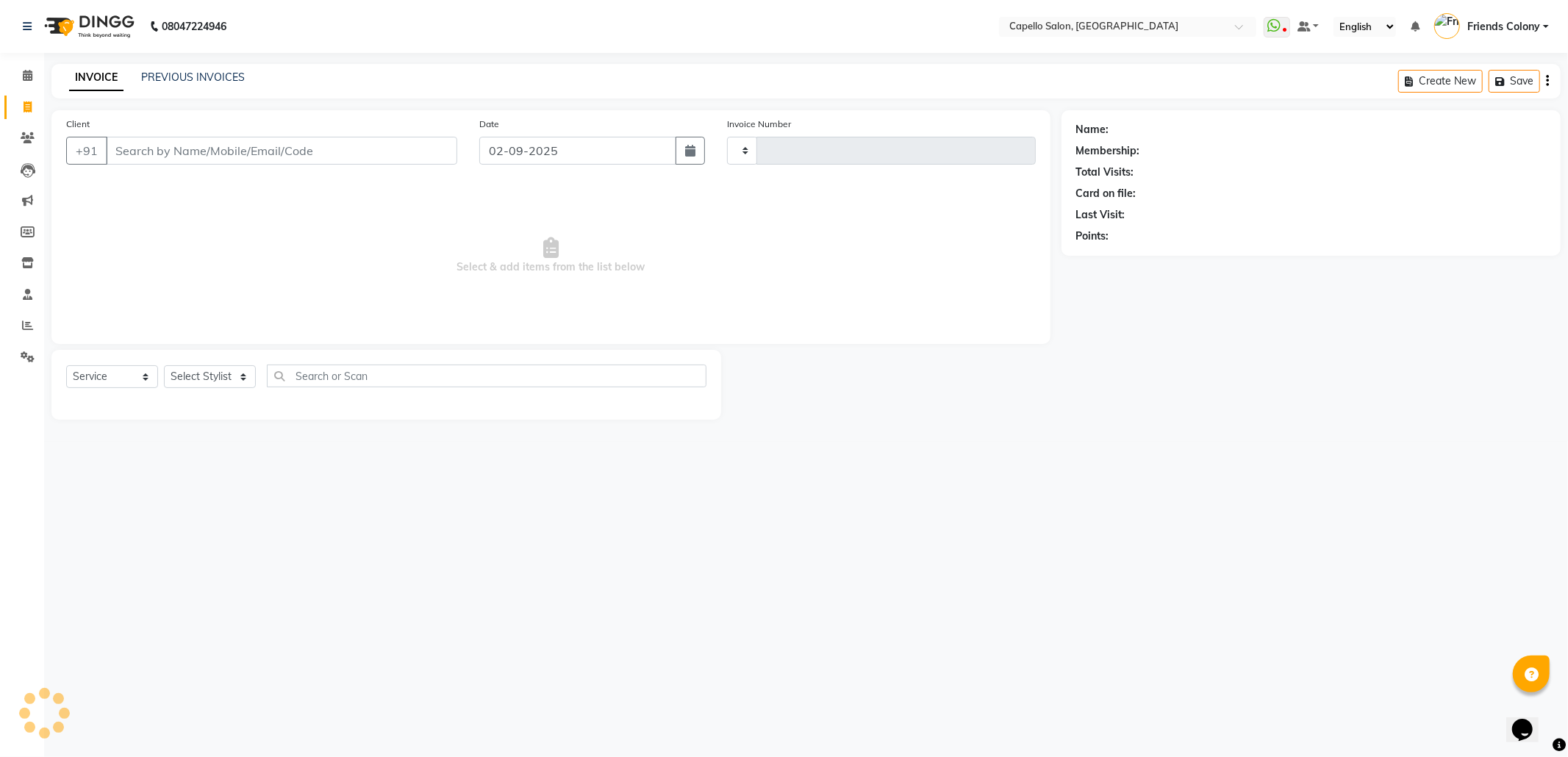
type input "2848"
select select "3583"
type input "9579180572"
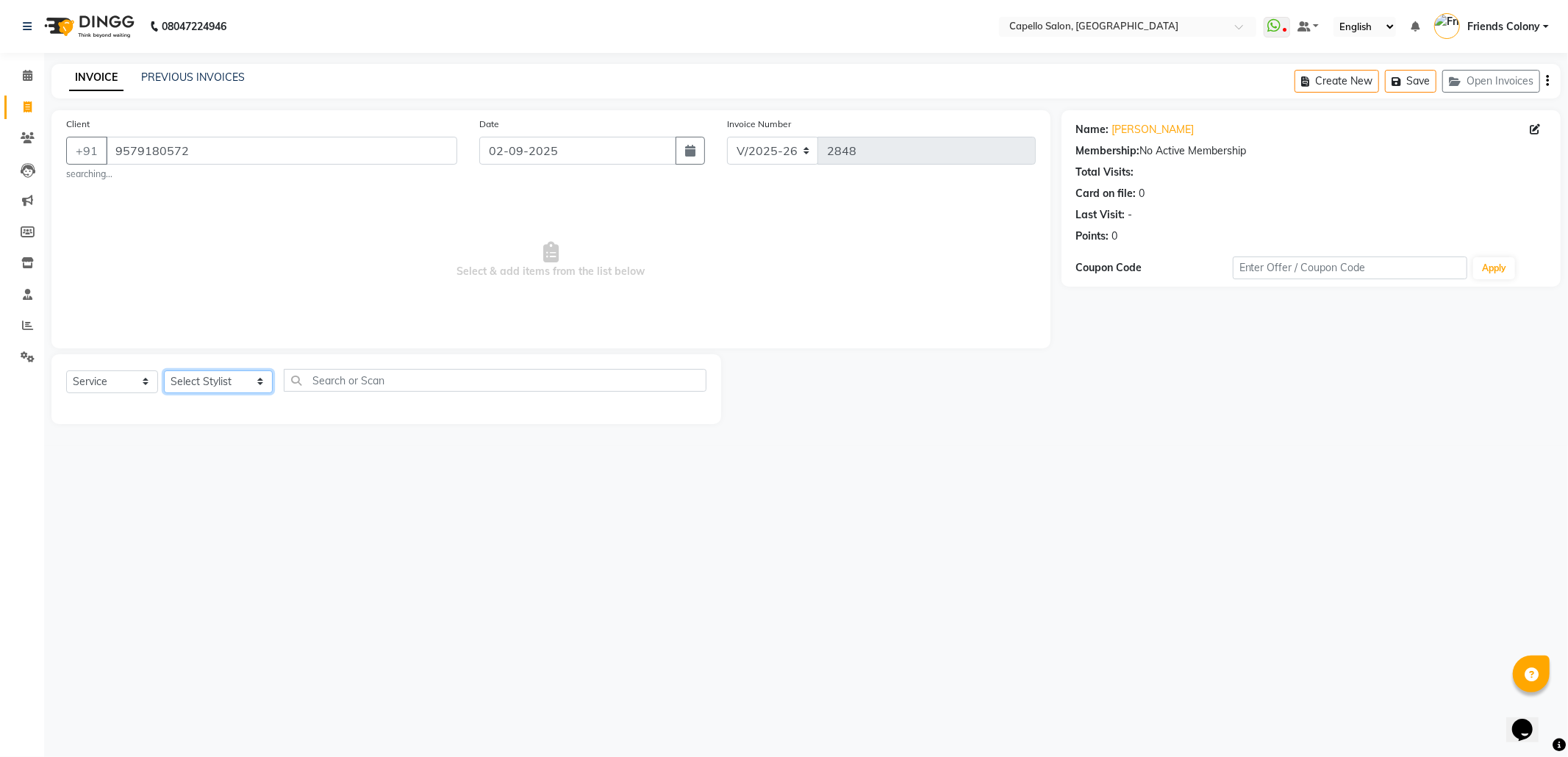
click at [233, 378] on select "Select Stylist Admin ANKIT BANDEWAR Friends Colony Harsha Shiwankar mohini godh…" at bounding box center [219, 381] width 109 height 23
select select "68237"
click at [164, 370] on select "Select Stylist Admin ANKIT BANDEWAR Friends Colony Harsha Shiwankar mohini godh…" at bounding box center [219, 381] width 109 height 23
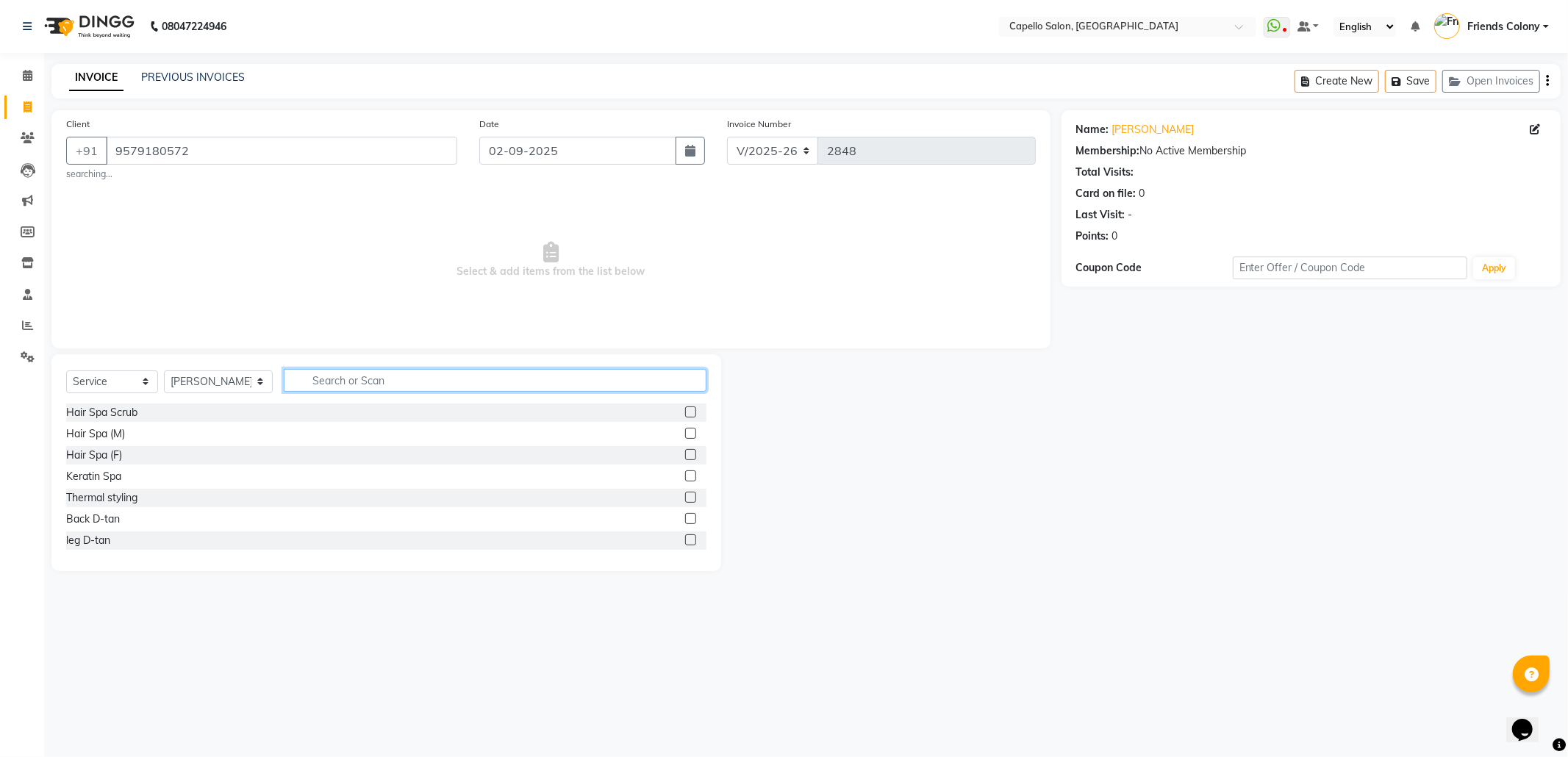
click at [353, 381] on input "text" at bounding box center [495, 380] width 423 height 23
type input "cut"
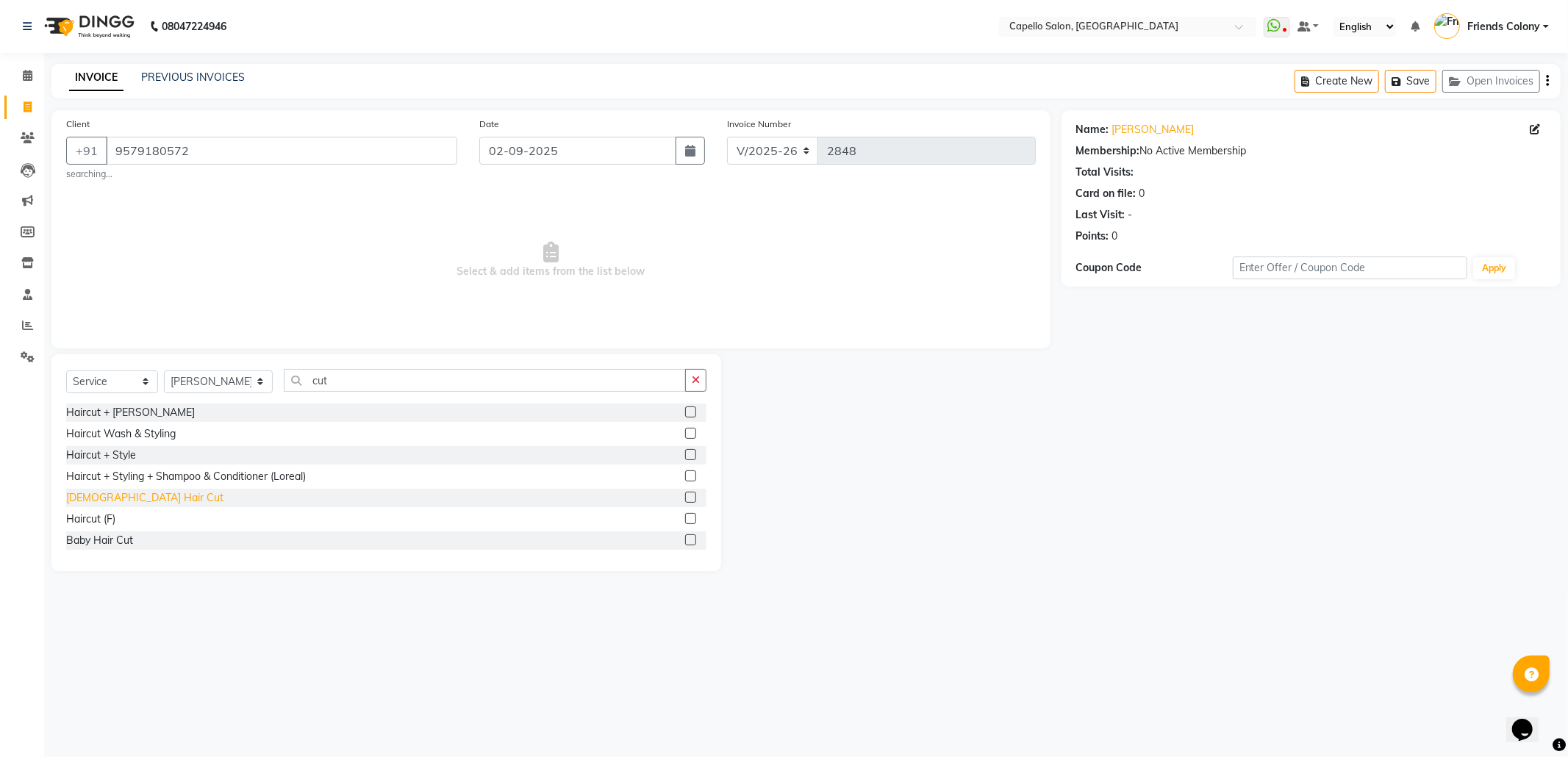
click at [107, 500] on div "Male Hair Cut" at bounding box center [145, 498] width 157 height 16
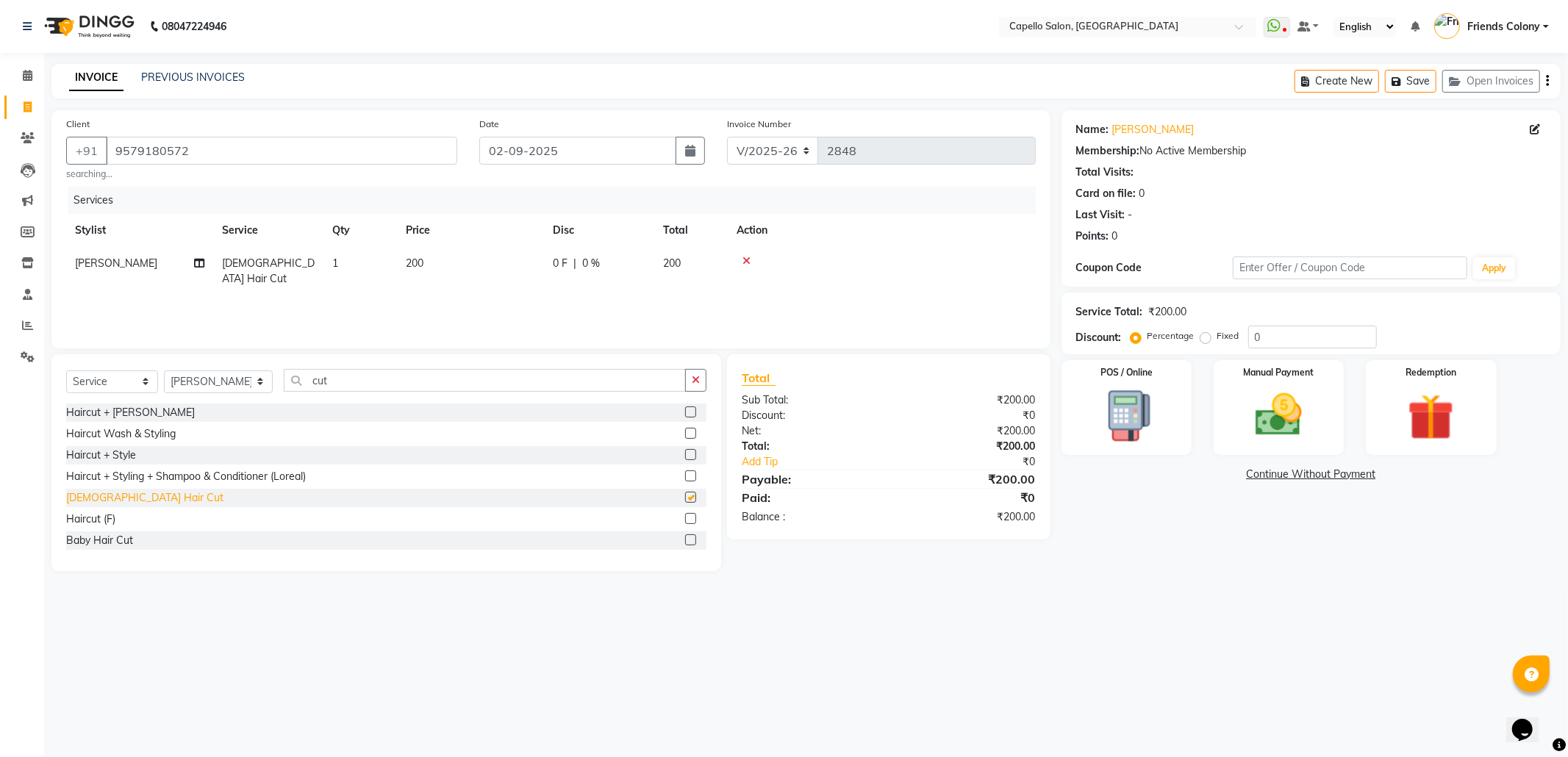
checkbox input "false"
click at [1310, 406] on img at bounding box center [1278, 415] width 78 height 56
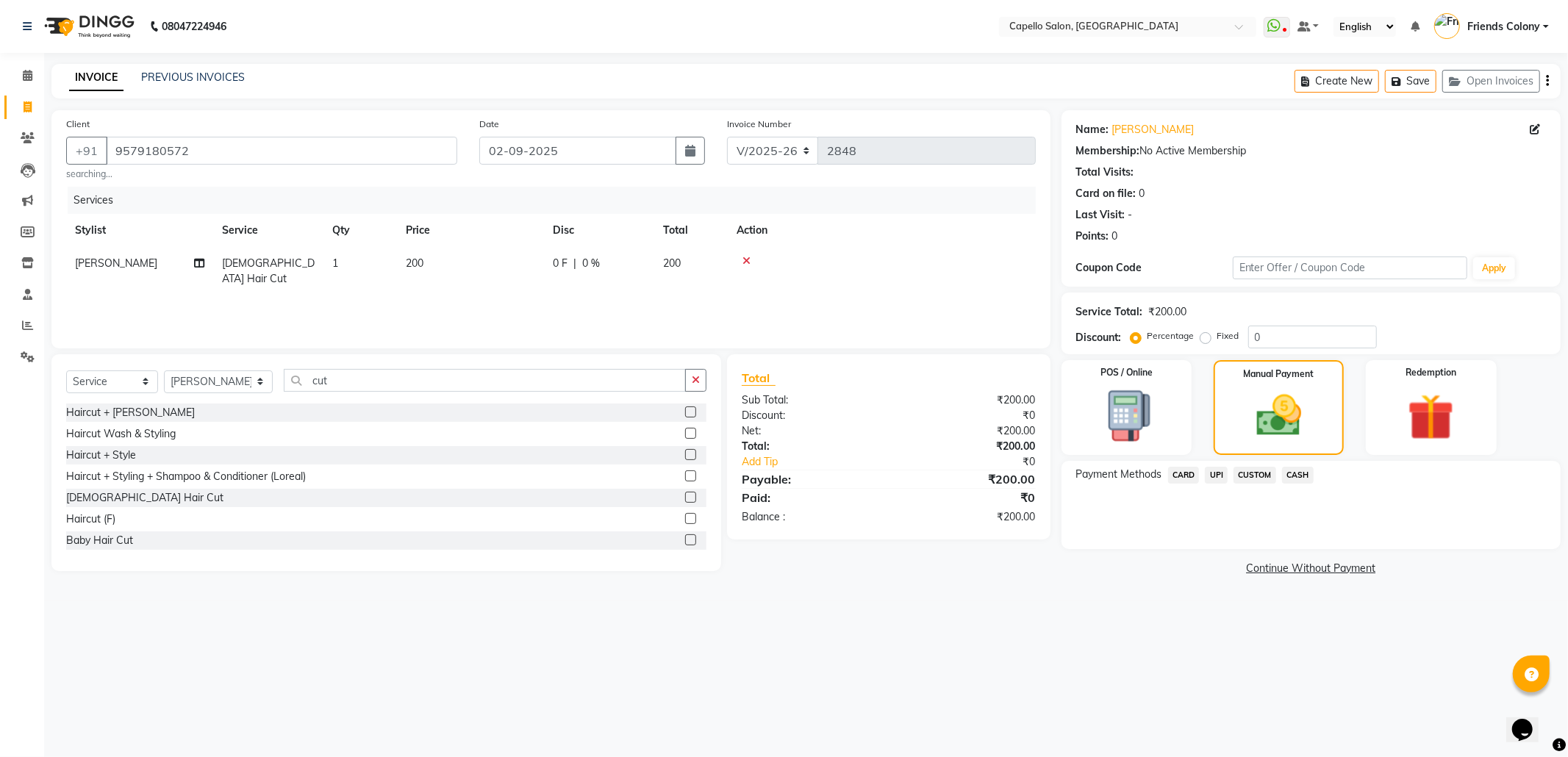
click at [1294, 475] on span "CASH" at bounding box center [1298, 475] width 31 height 17
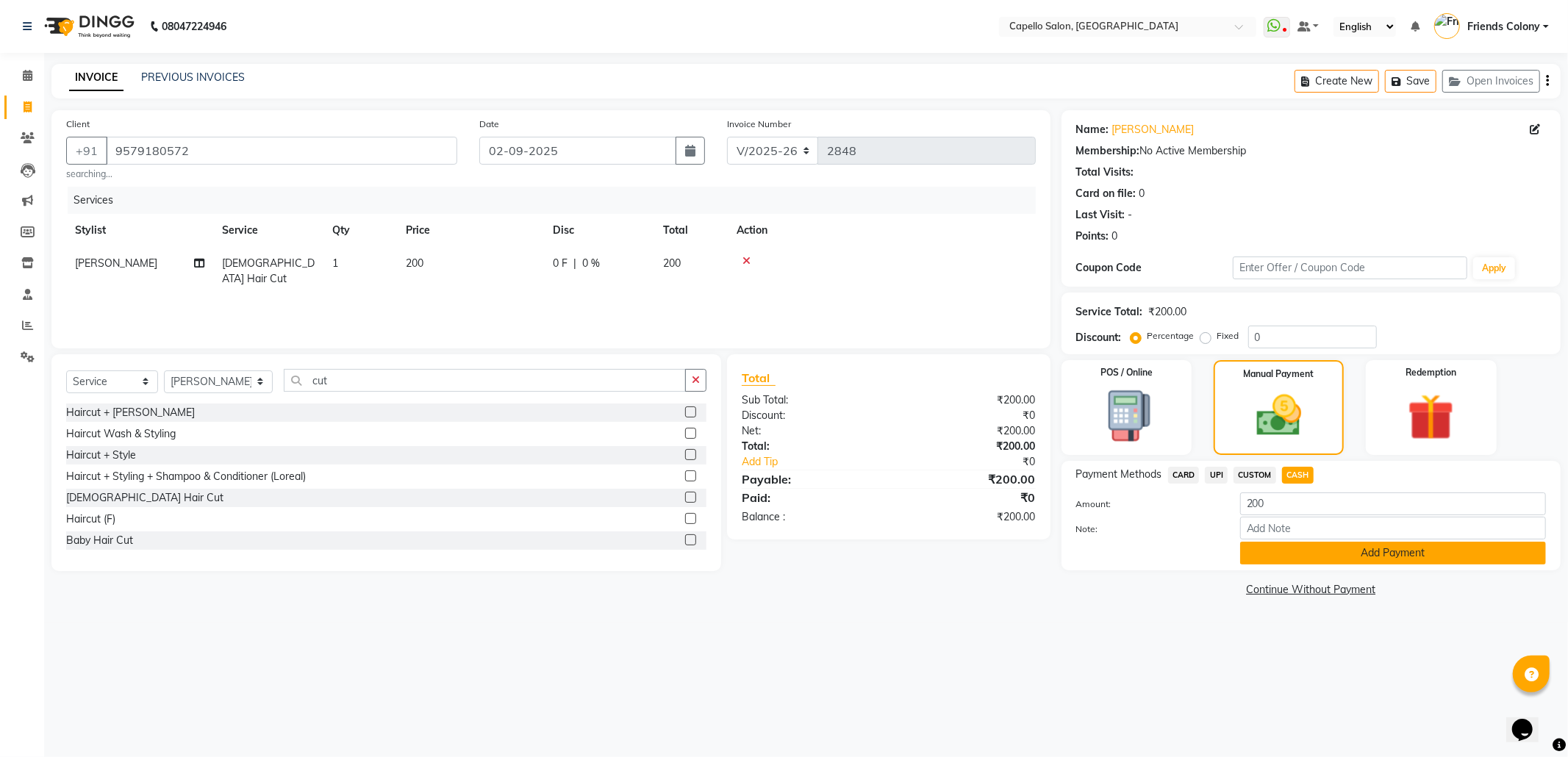
click at [1353, 553] on button "Add Payment" at bounding box center [1393, 553] width 305 height 23
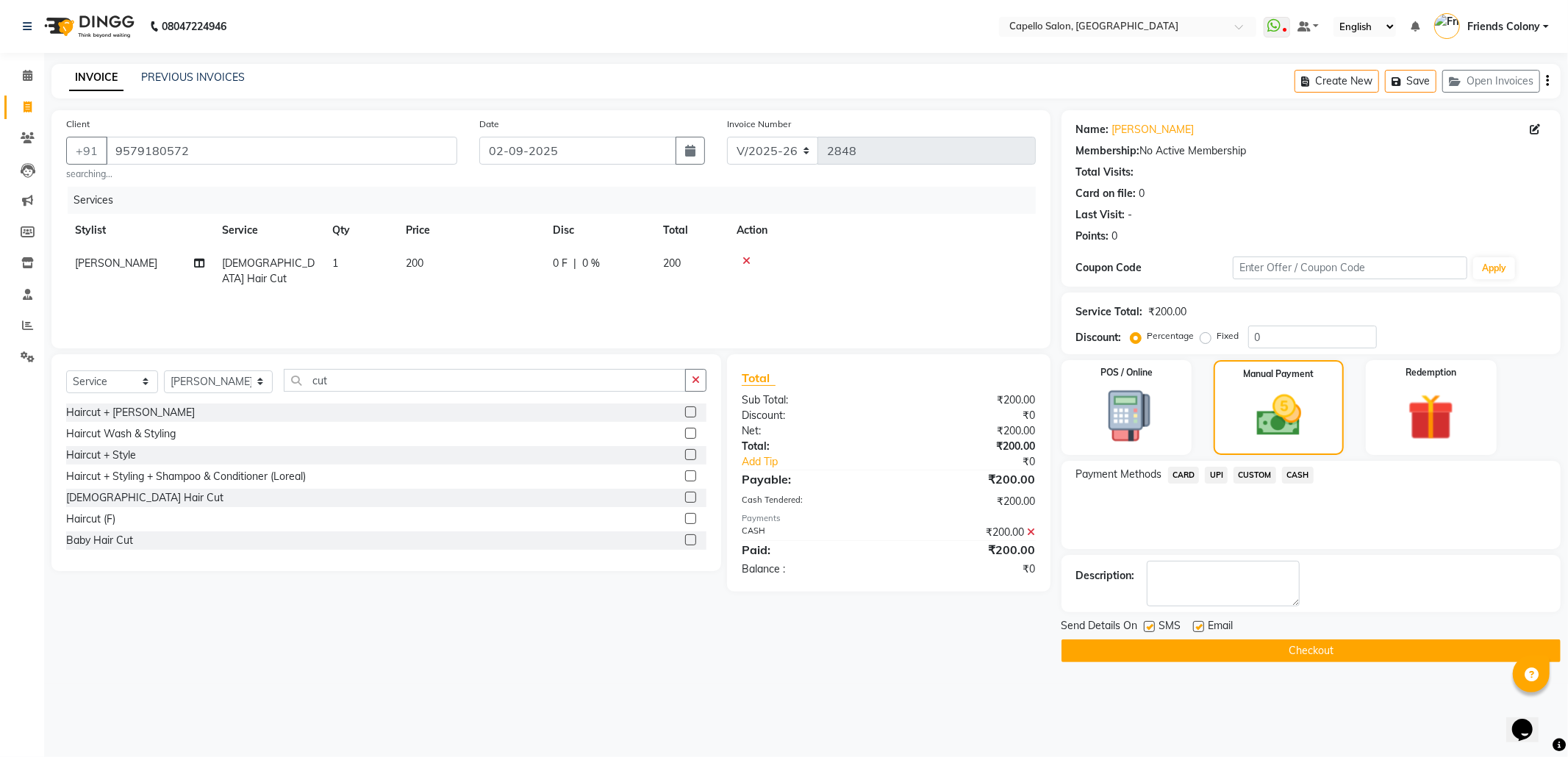
click at [1316, 662] on button "Checkout" at bounding box center [1311, 651] width 499 height 23
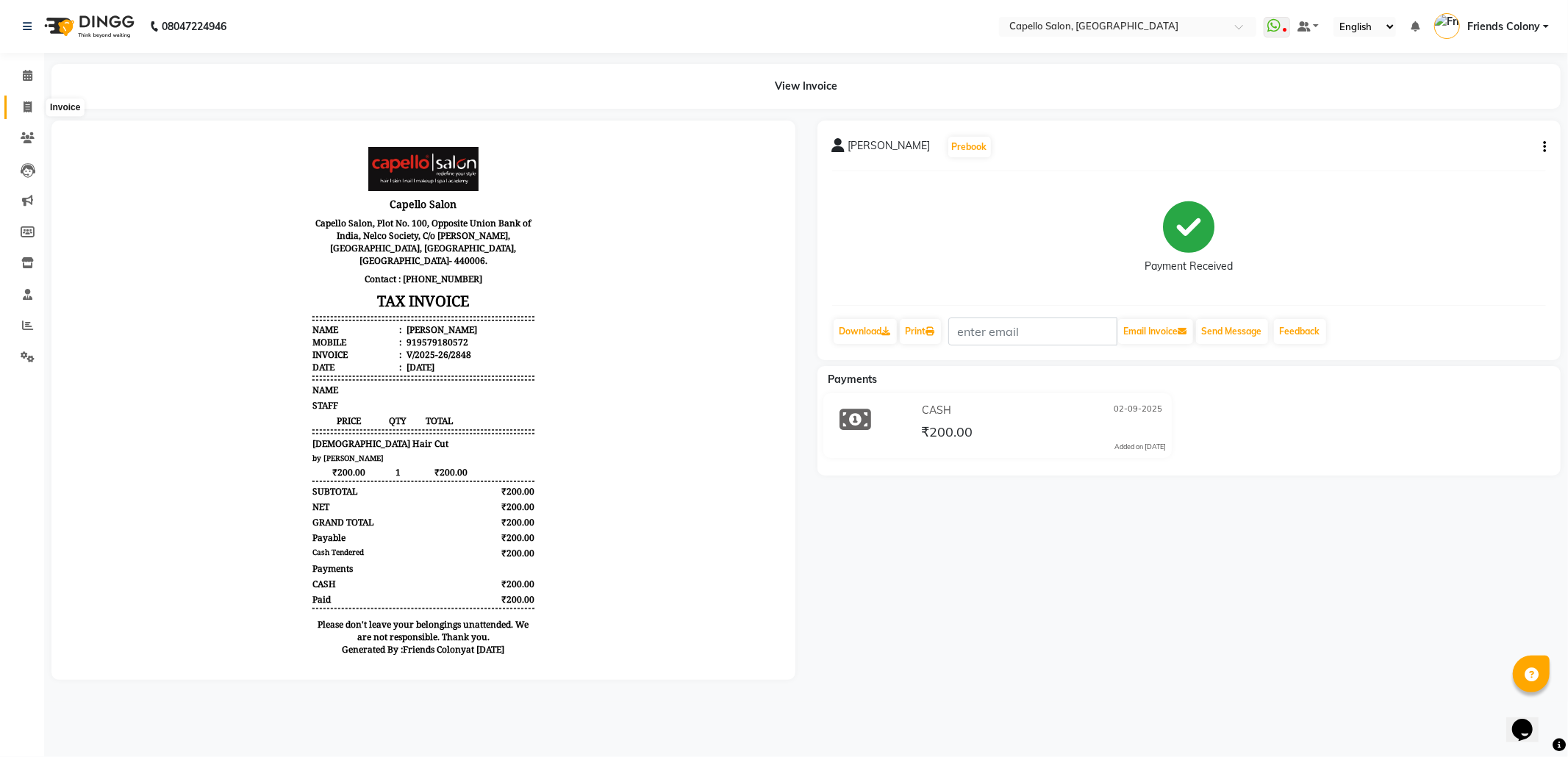
click at [21, 104] on span at bounding box center [28, 108] width 26 height 17
select select "service"
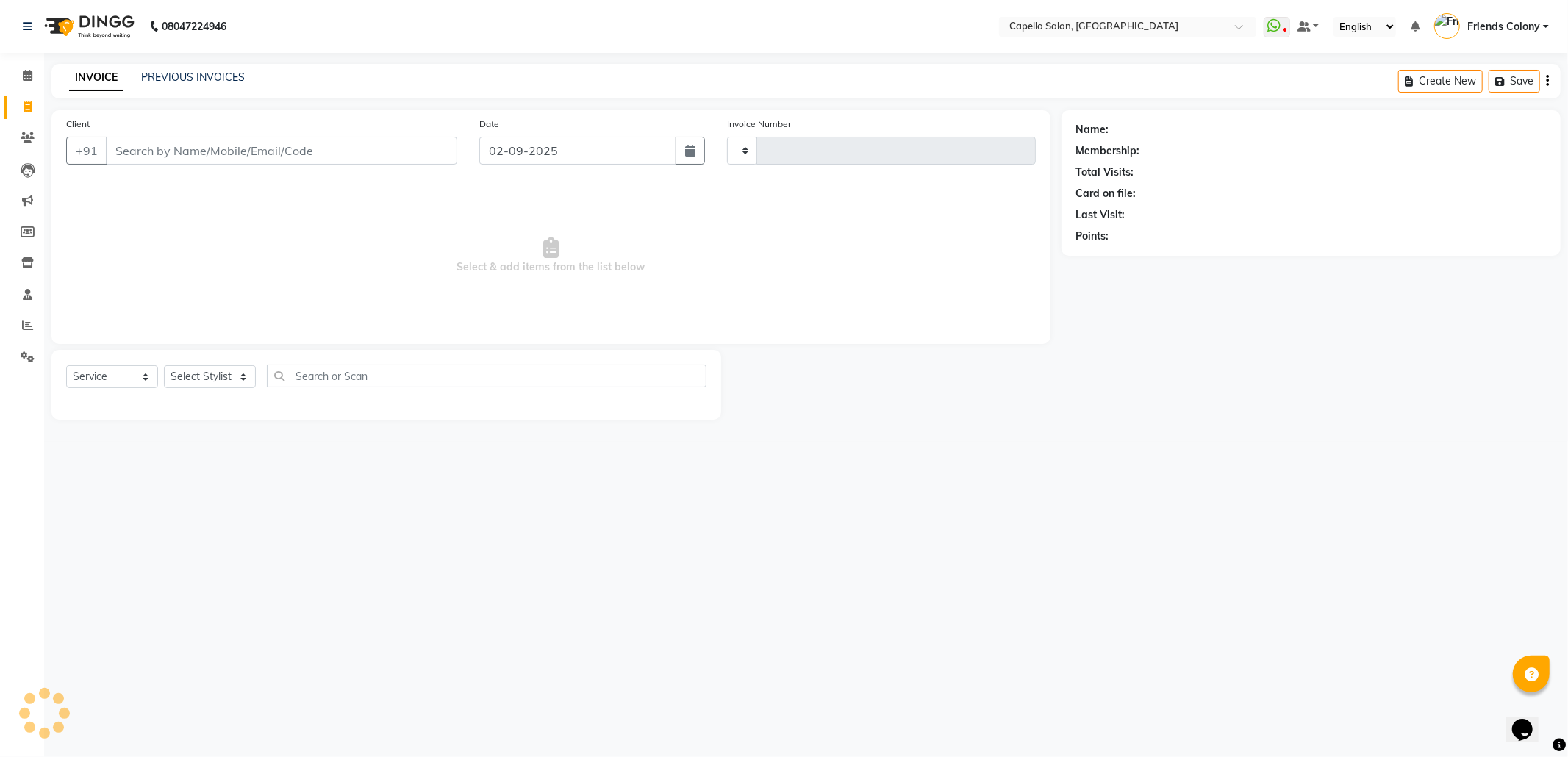
type input "2849"
select select "3583"
drag, startPoint x: 357, startPoint y: 139, endPoint x: 353, endPoint y: 124, distance: 15.5
click at [353, 124] on div "Client +91" at bounding box center [262, 146] width 413 height 60
type input "9325841562"
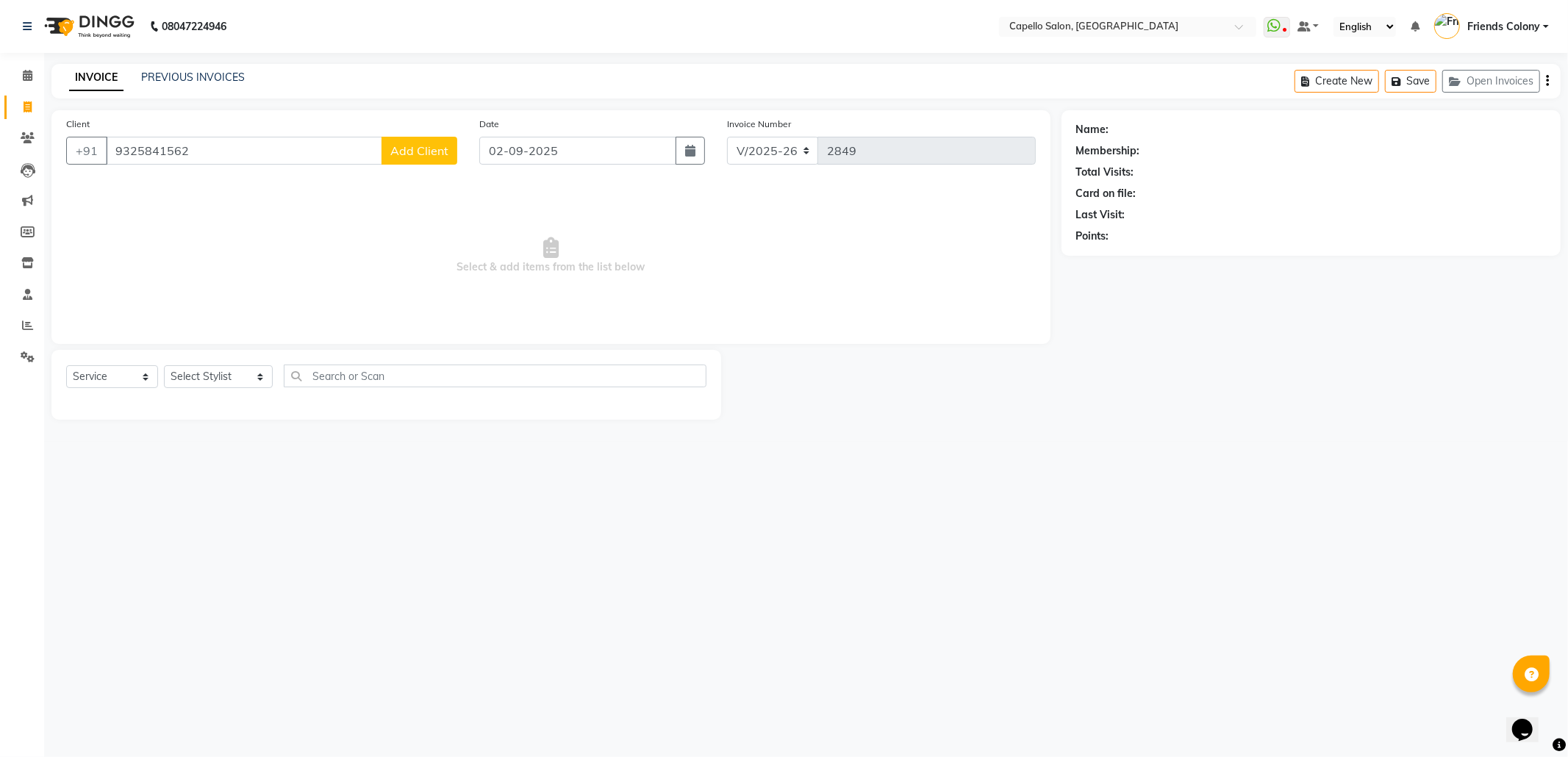
click at [425, 137] on button "Add Client" at bounding box center [419, 150] width 76 height 28
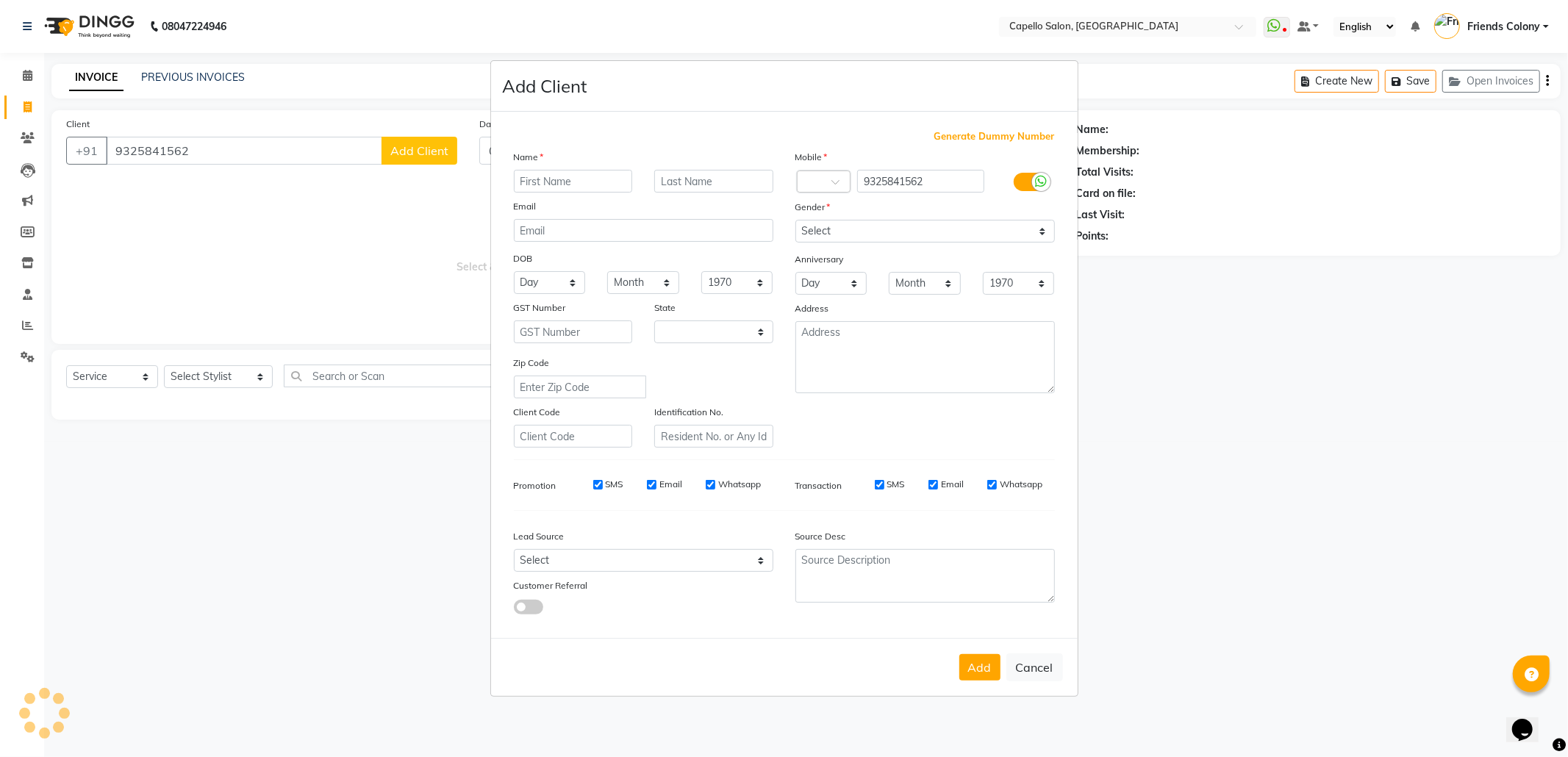
select select "22"
type input "komal"
click at [845, 226] on select "Select Male Female Other Prefer Not To Say" at bounding box center [925, 231] width 259 height 23
select select "female"
click at [796, 222] on select "Select Male Female Other Prefer Not To Say" at bounding box center [925, 231] width 259 height 23
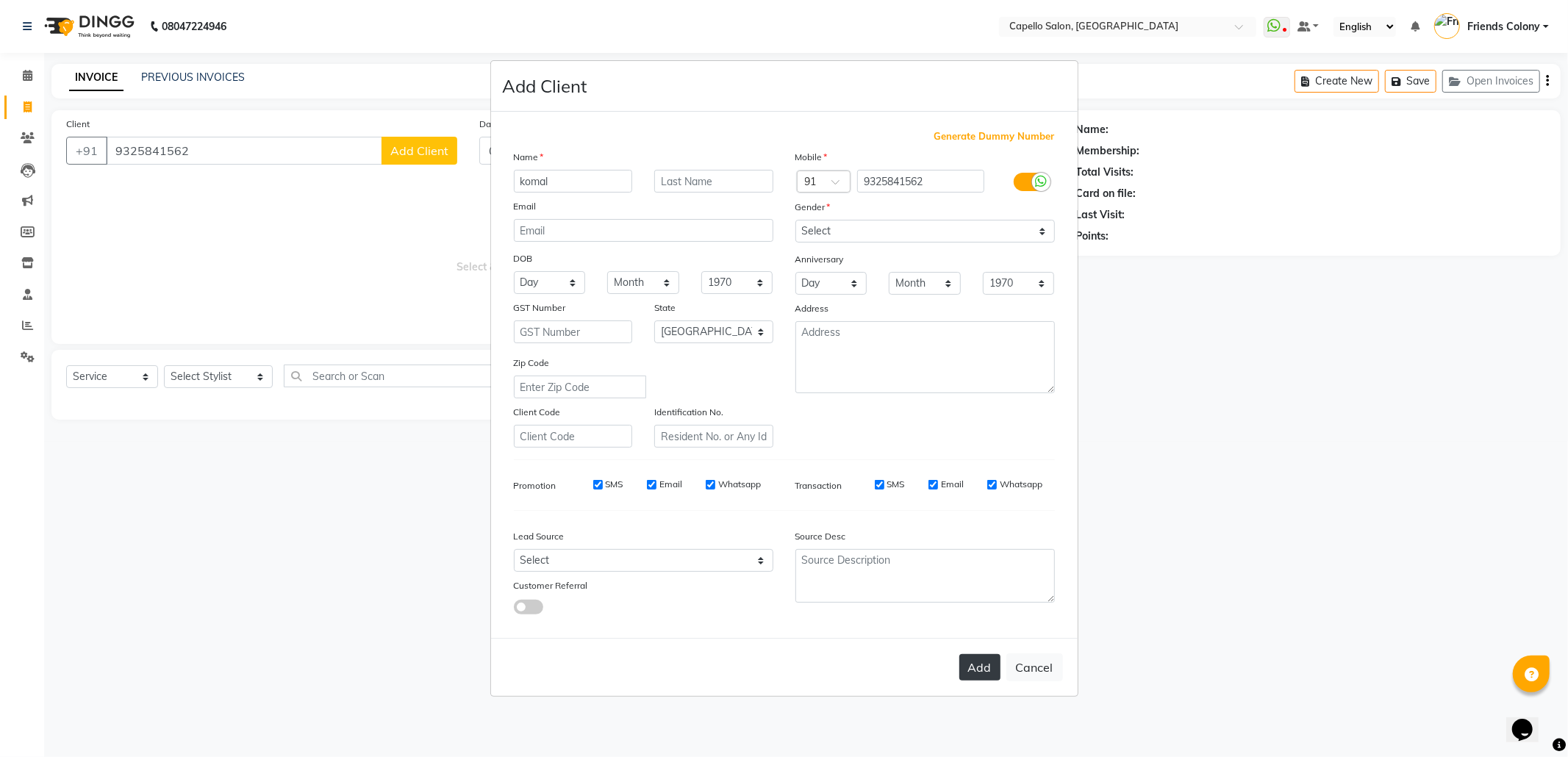
click at [977, 667] on button "Add" at bounding box center [979, 667] width 42 height 27
select select
select select "null"
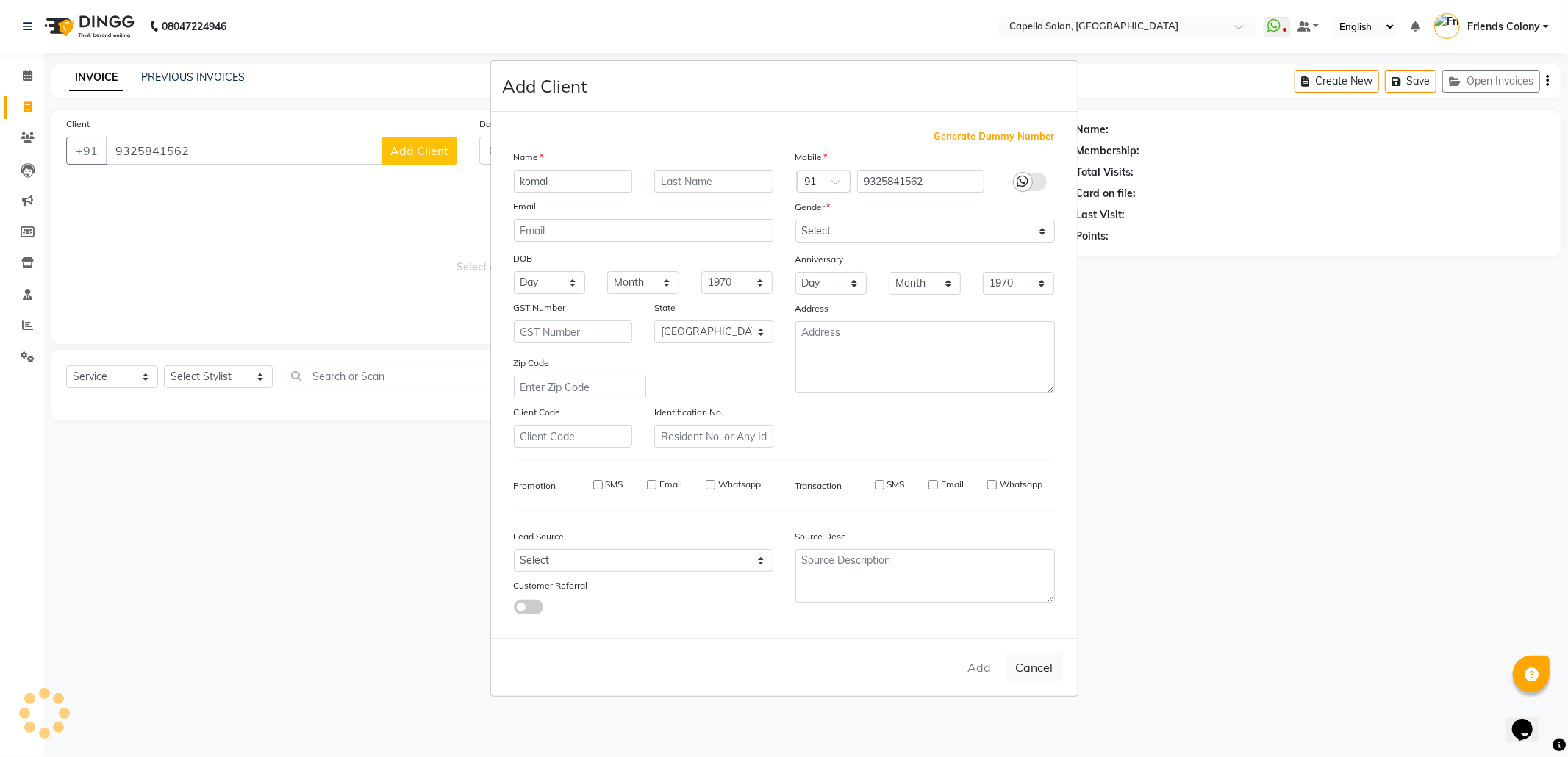
select select
checkbox input "false"
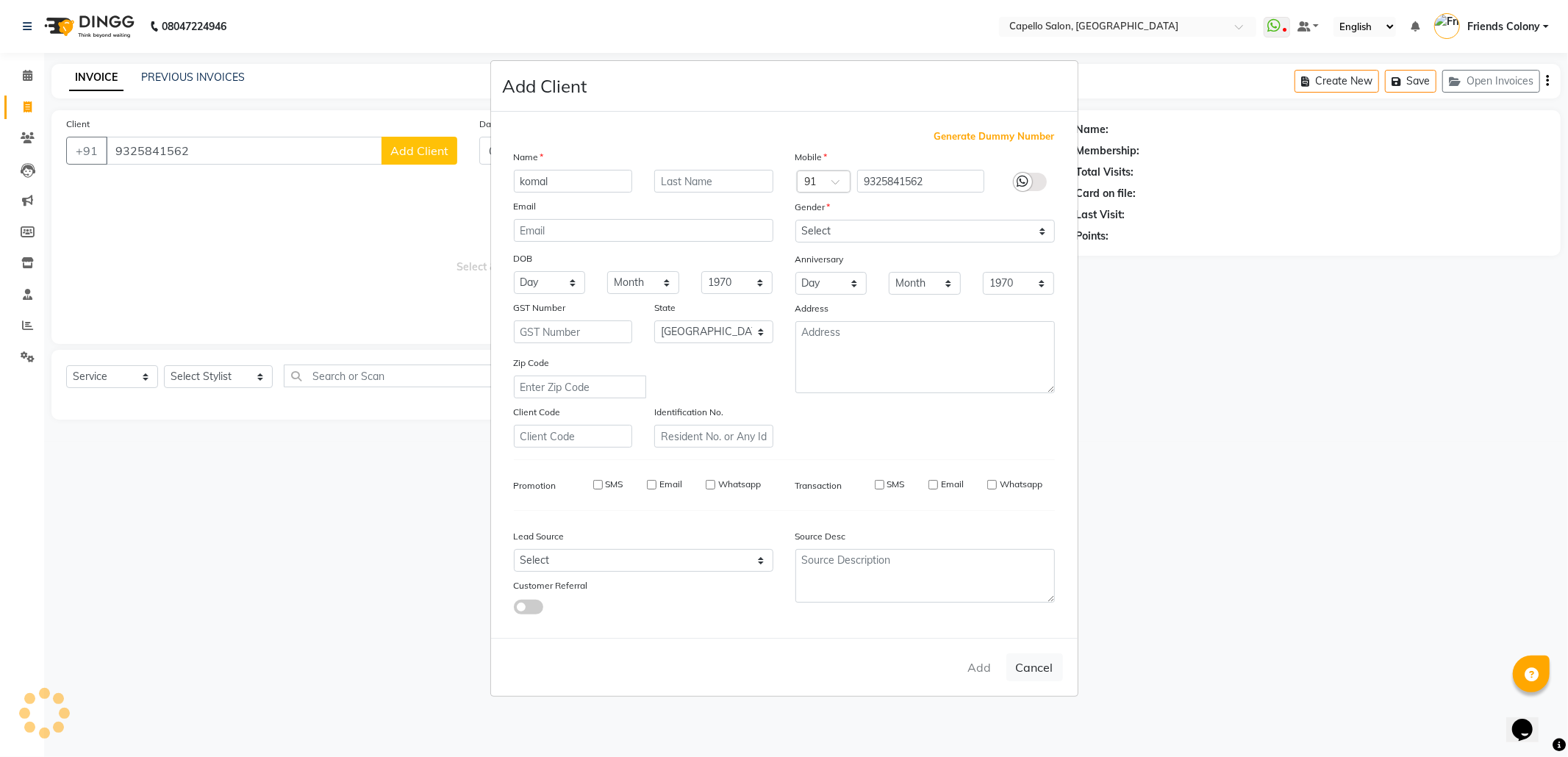
checkbox input "false"
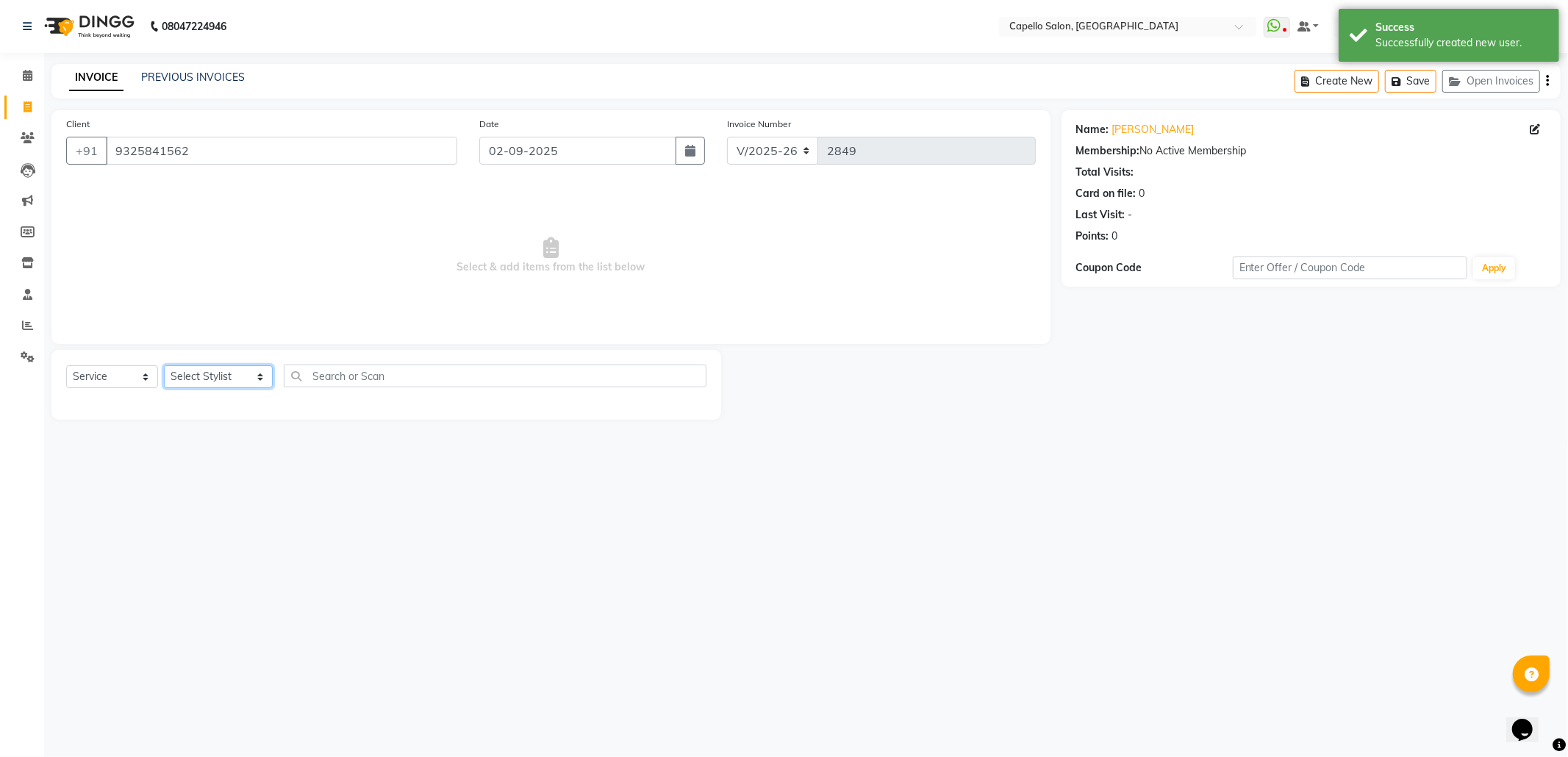
click at [206, 381] on select "Select Stylist Admin ANKIT BANDEWAR Friends Colony Harsha Shiwankar mohini godh…" at bounding box center [219, 377] width 109 height 23
select select "84459"
click at [164, 366] on select "Select Stylist Admin ANKIT BANDEWAR Friends Colony Harsha Shiwankar mohini godh…" at bounding box center [219, 377] width 109 height 23
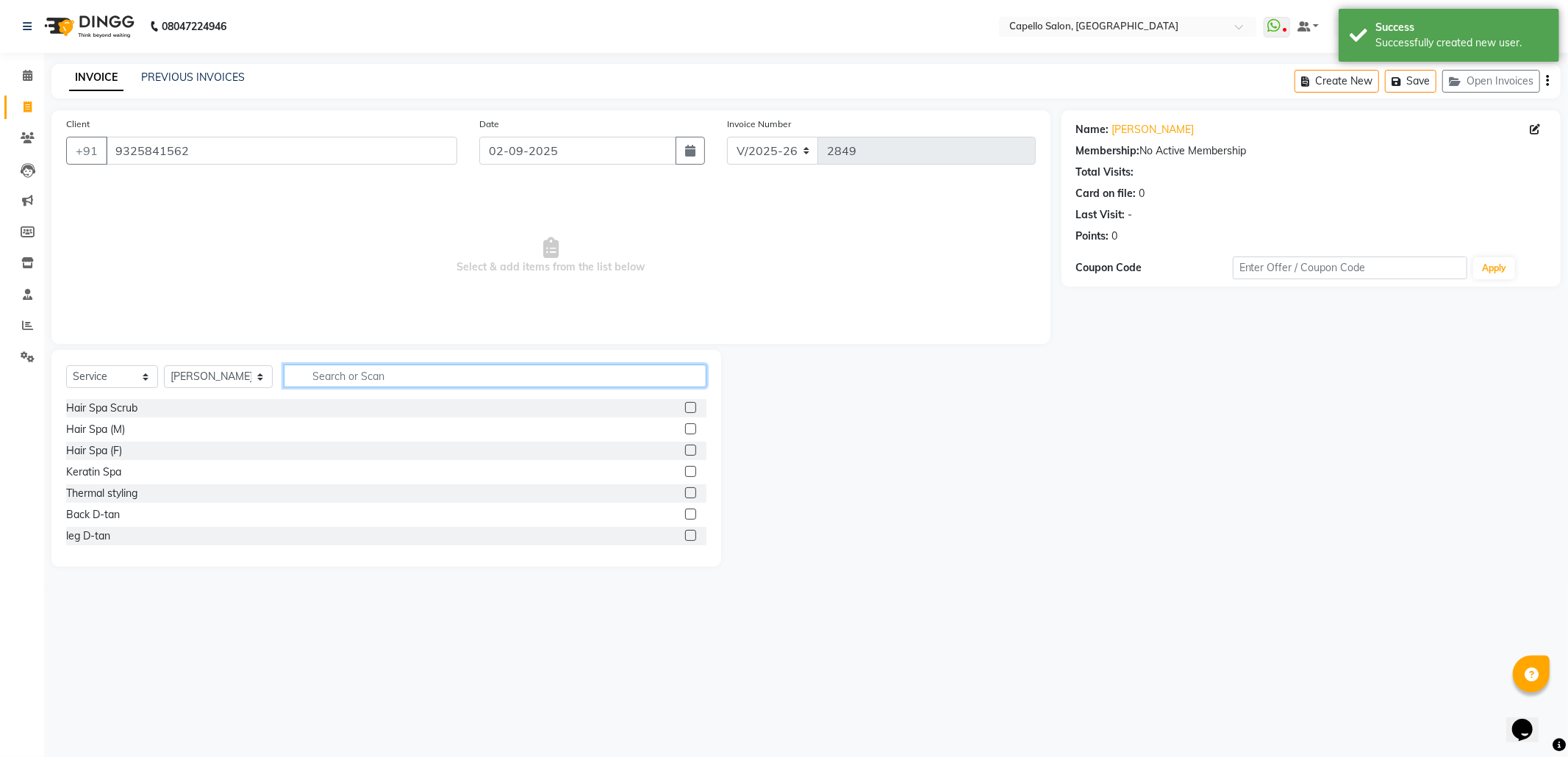
click at [353, 382] on input "text" at bounding box center [495, 376] width 423 height 23
type input "cut"
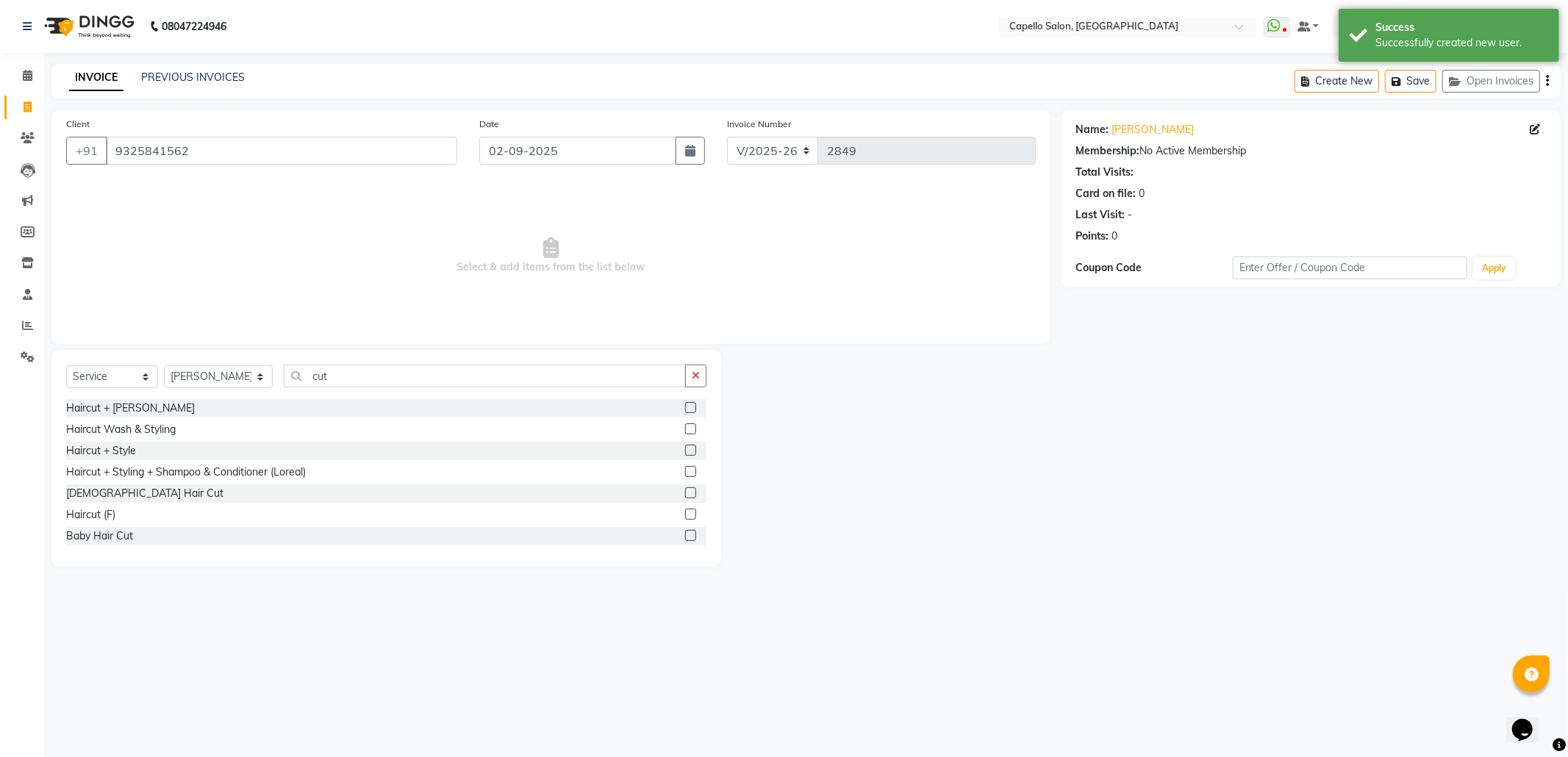
click at [685, 429] on label at bounding box center [690, 429] width 11 height 11
click at [685, 429] on input "checkbox" at bounding box center [689, 429] width 9 height 9
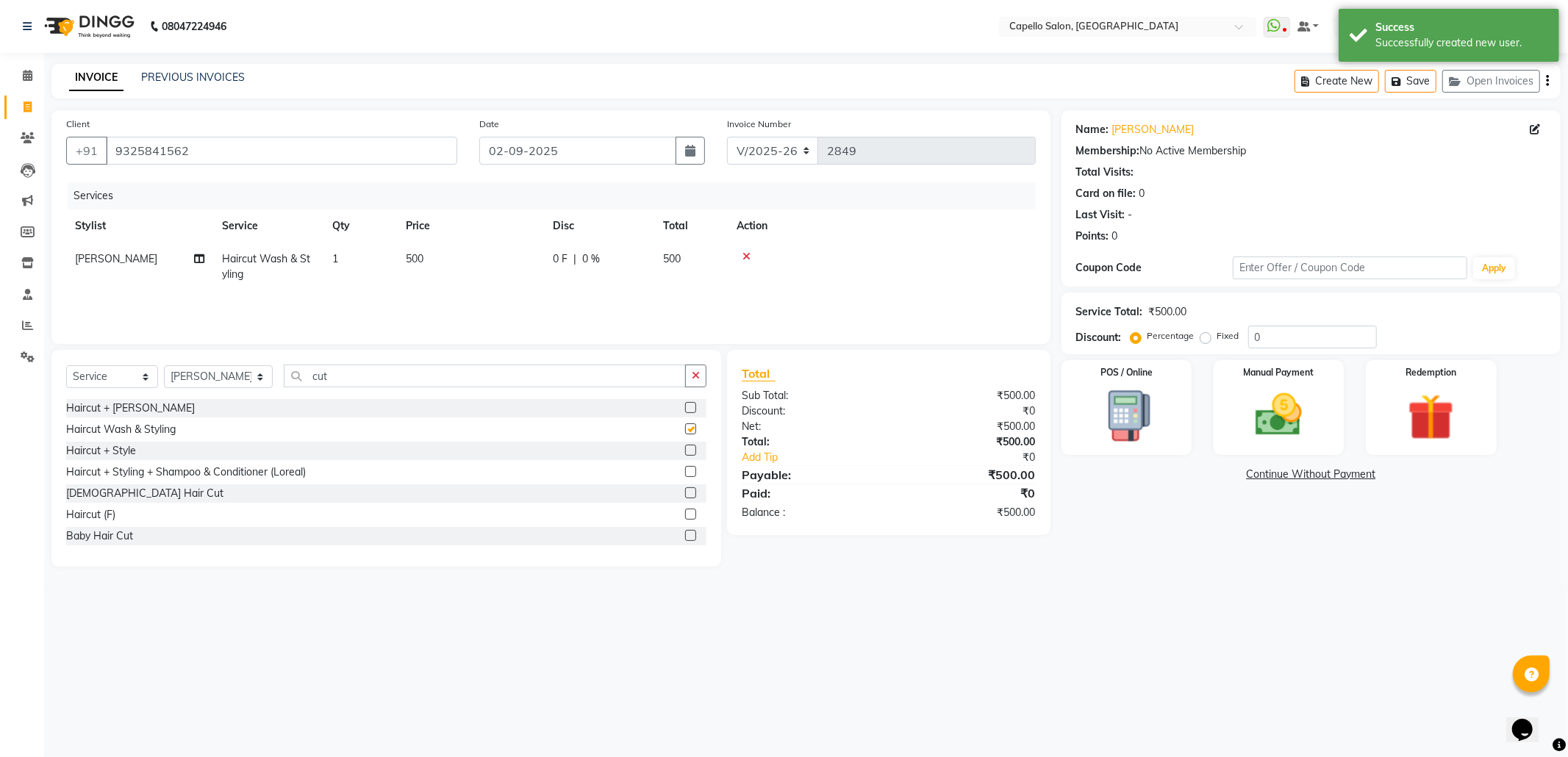
checkbox input "false"
click at [235, 374] on select "Select Stylist Admin ANKIT BANDEWAR Friends Colony Harsha Shiwankar mohini godh…" at bounding box center [219, 377] width 109 height 23
select select "68237"
click at [164, 366] on select "Select Stylist Admin ANKIT BANDEWAR Friends Colony Harsha Shiwankar mohini godh…" at bounding box center [219, 377] width 109 height 23
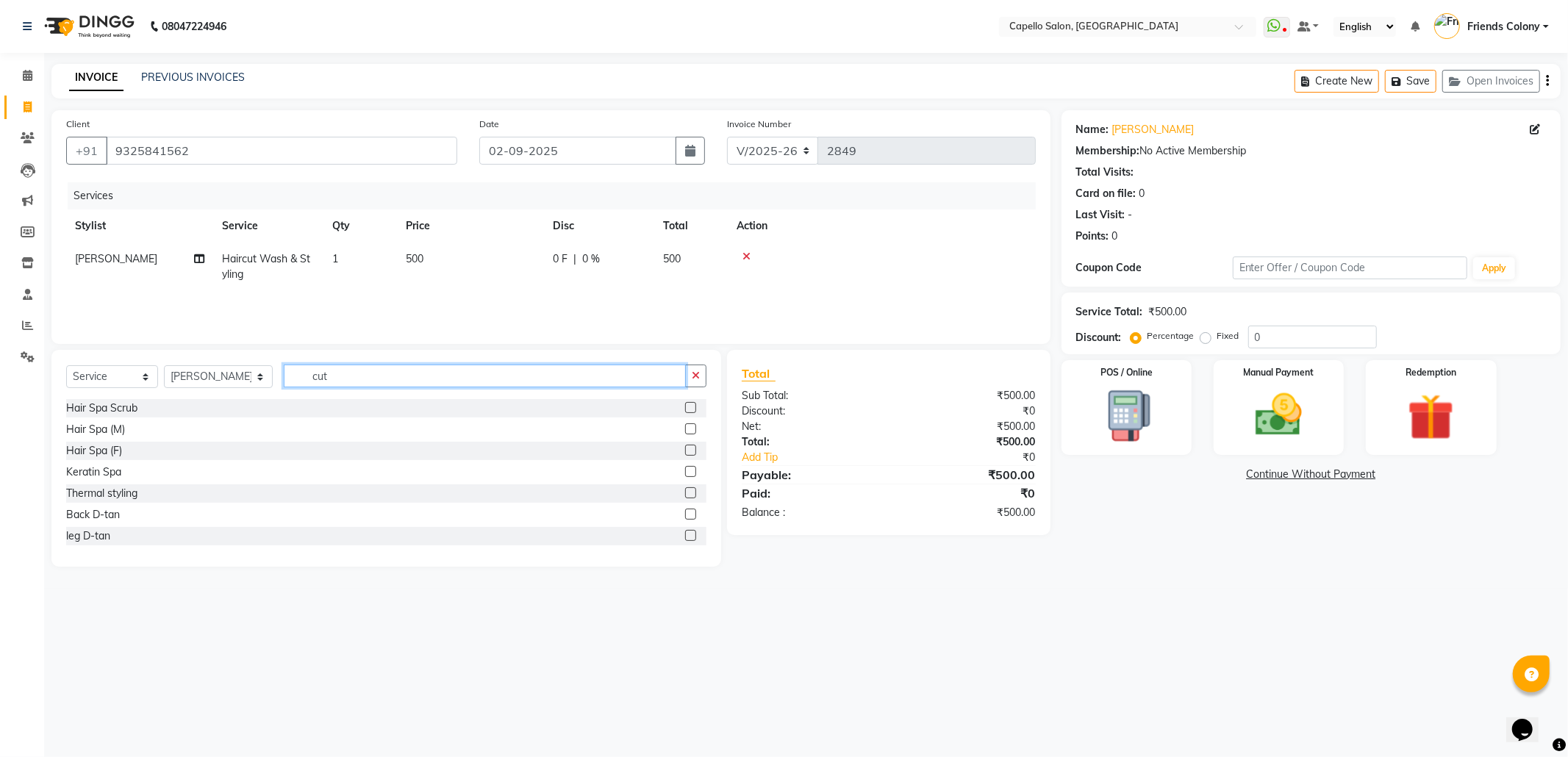
drag, startPoint x: 365, startPoint y: 378, endPoint x: 127, endPoint y: 380, distance: 238.0
click at [131, 379] on div "Select Service Product Membership Package Voucher Prepaid Gift Card Select Styl…" at bounding box center [387, 381] width 640 height 34
type input "cut"
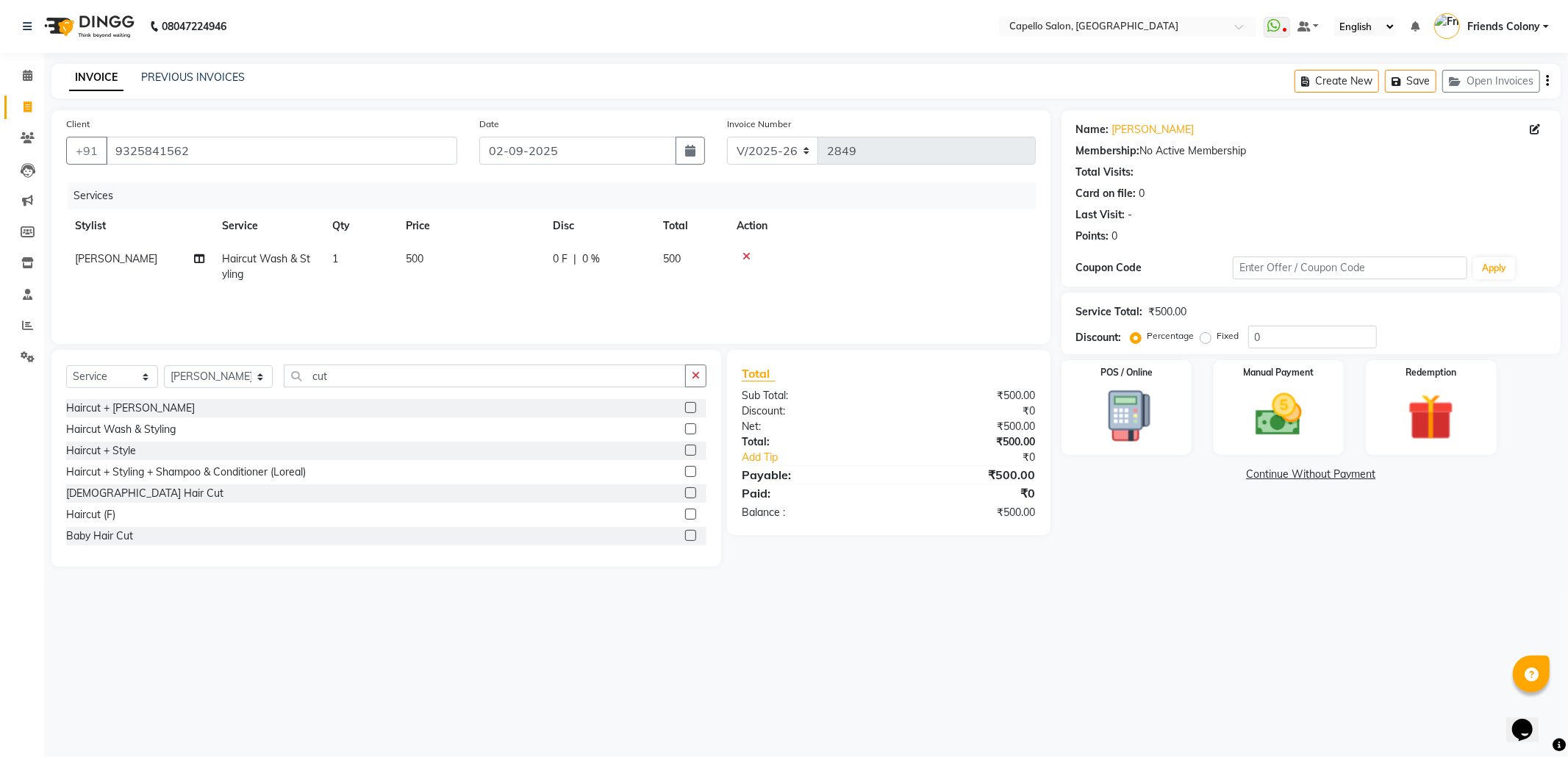
click at [685, 493] on label at bounding box center [690, 493] width 11 height 11
click at [685, 493] on input "checkbox" at bounding box center [689, 494] width 9 height 9
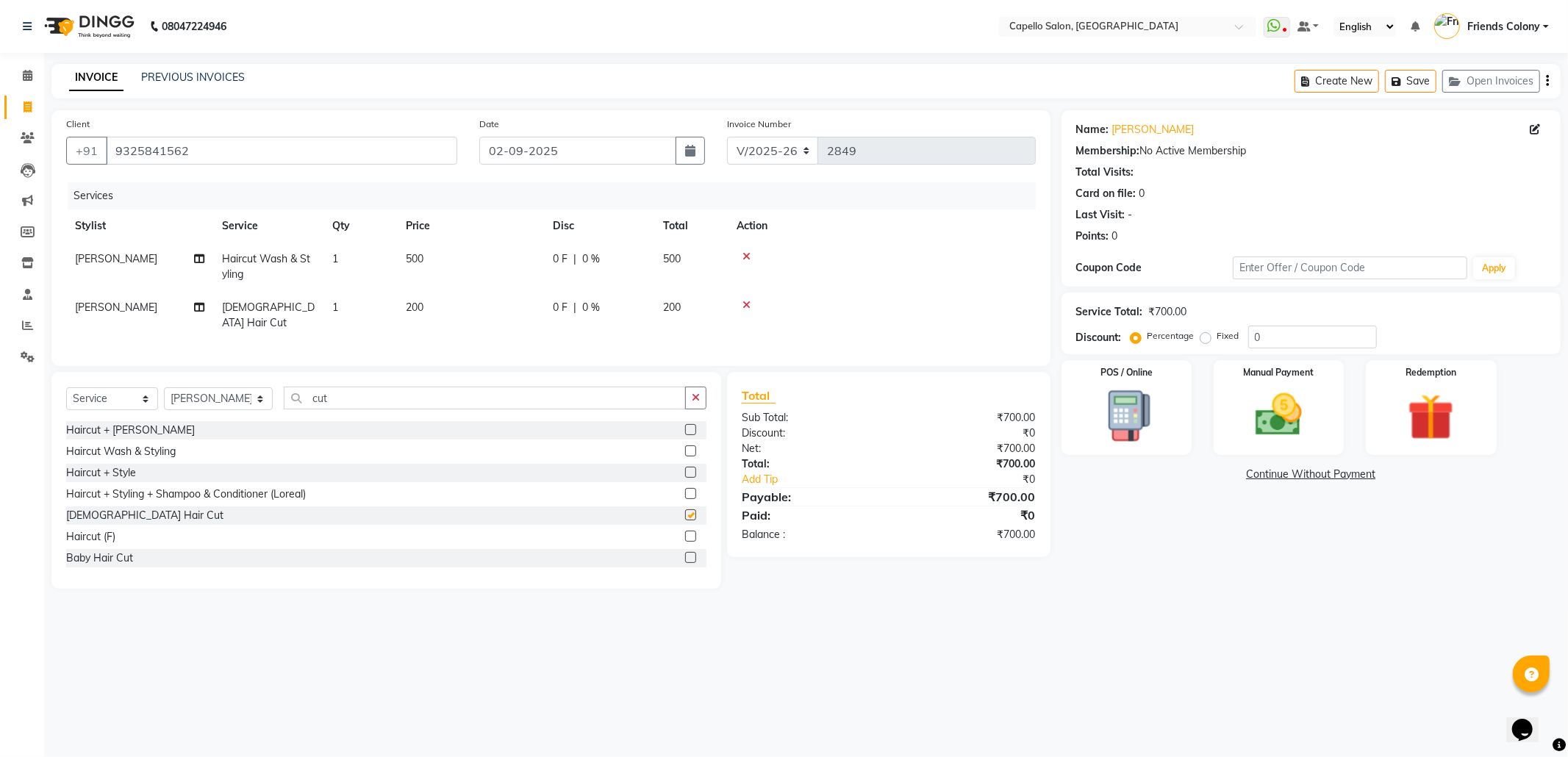
checkbox input "false"
click at [1287, 416] on img at bounding box center [1278, 415] width 78 height 56
click at [1215, 471] on span "UPI" at bounding box center [1215, 475] width 23 height 17
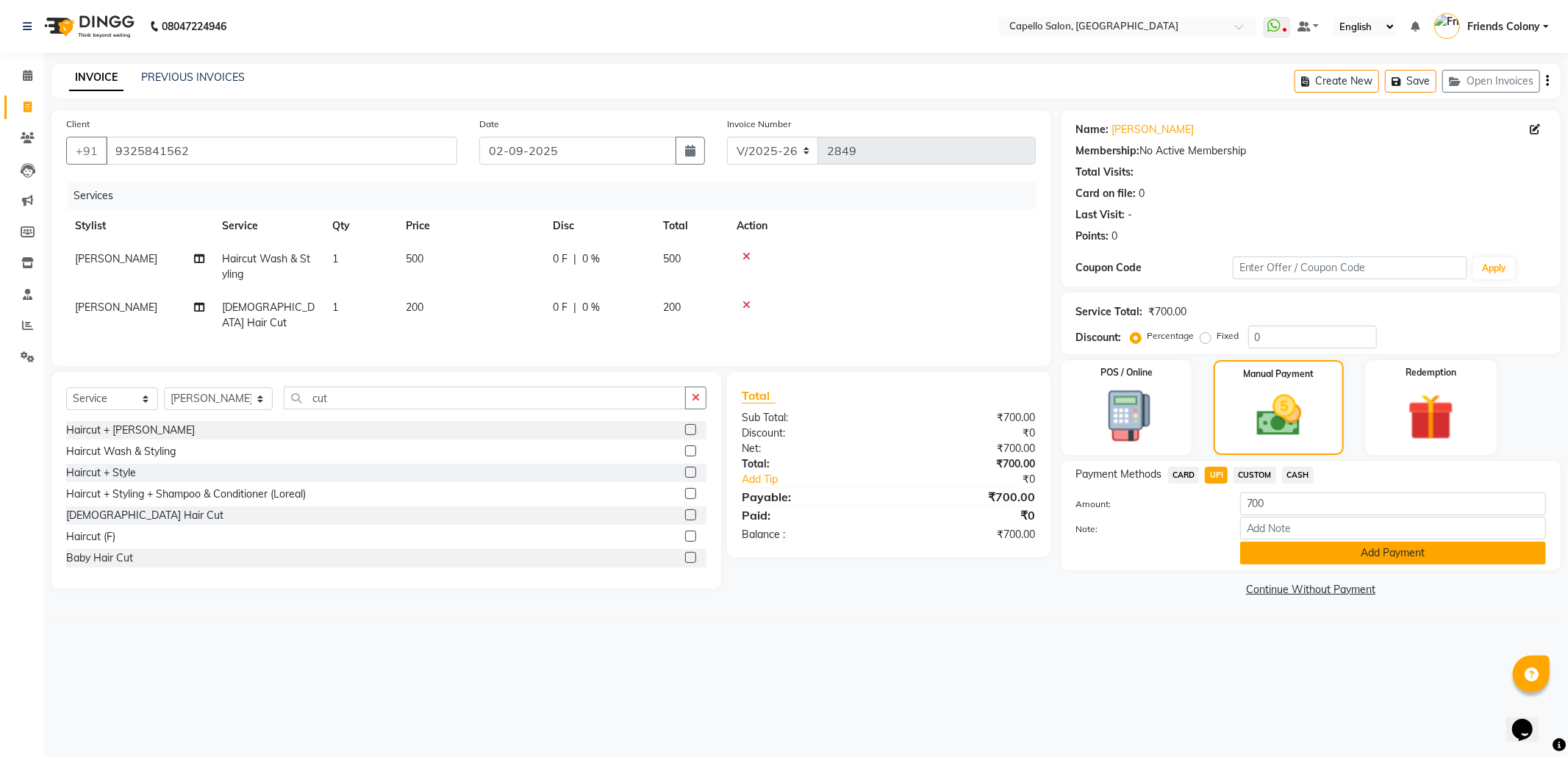
click at [1252, 551] on button "Add Payment" at bounding box center [1393, 553] width 305 height 23
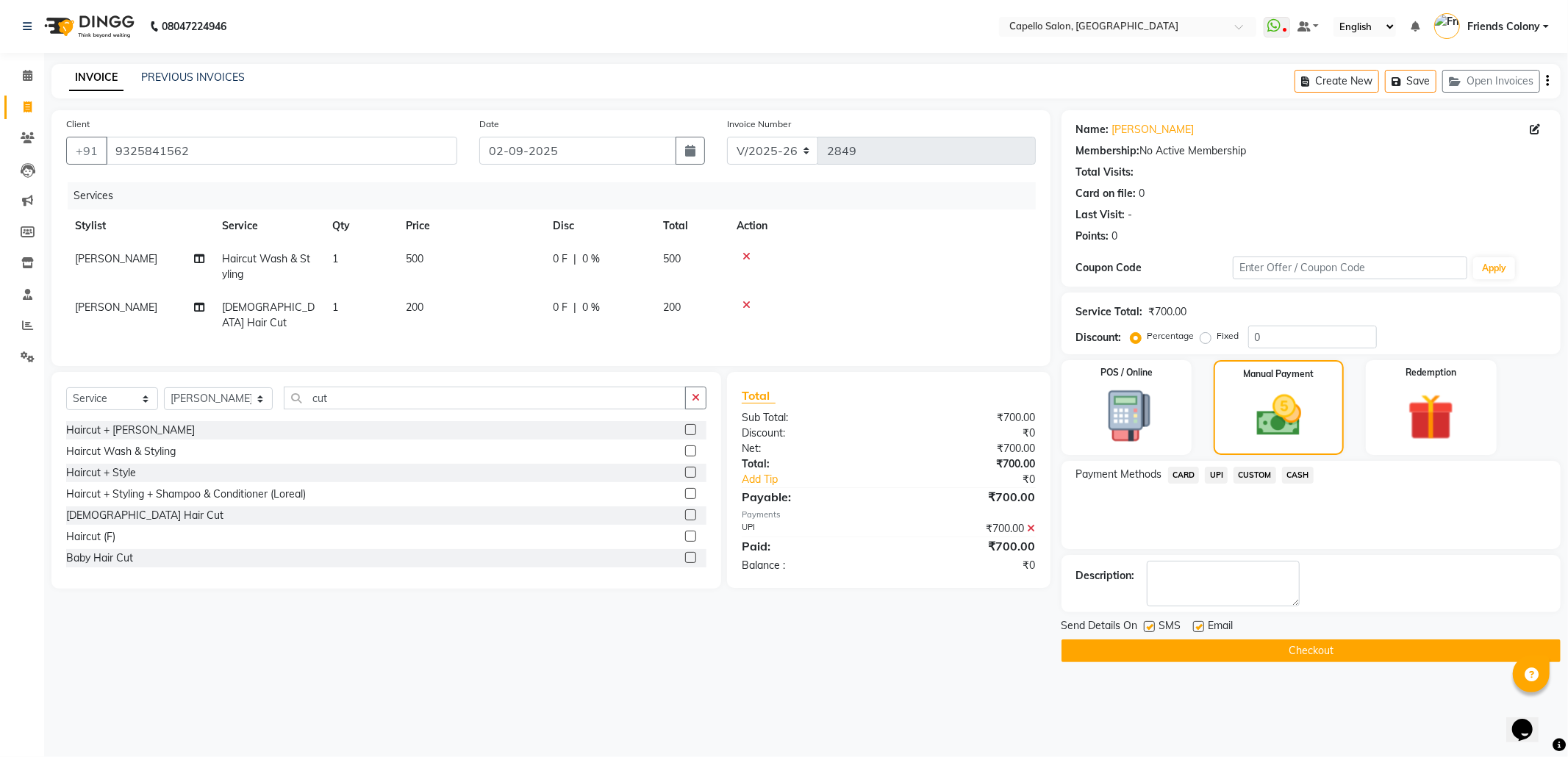
click at [1283, 656] on button "Checkout" at bounding box center [1311, 651] width 499 height 23
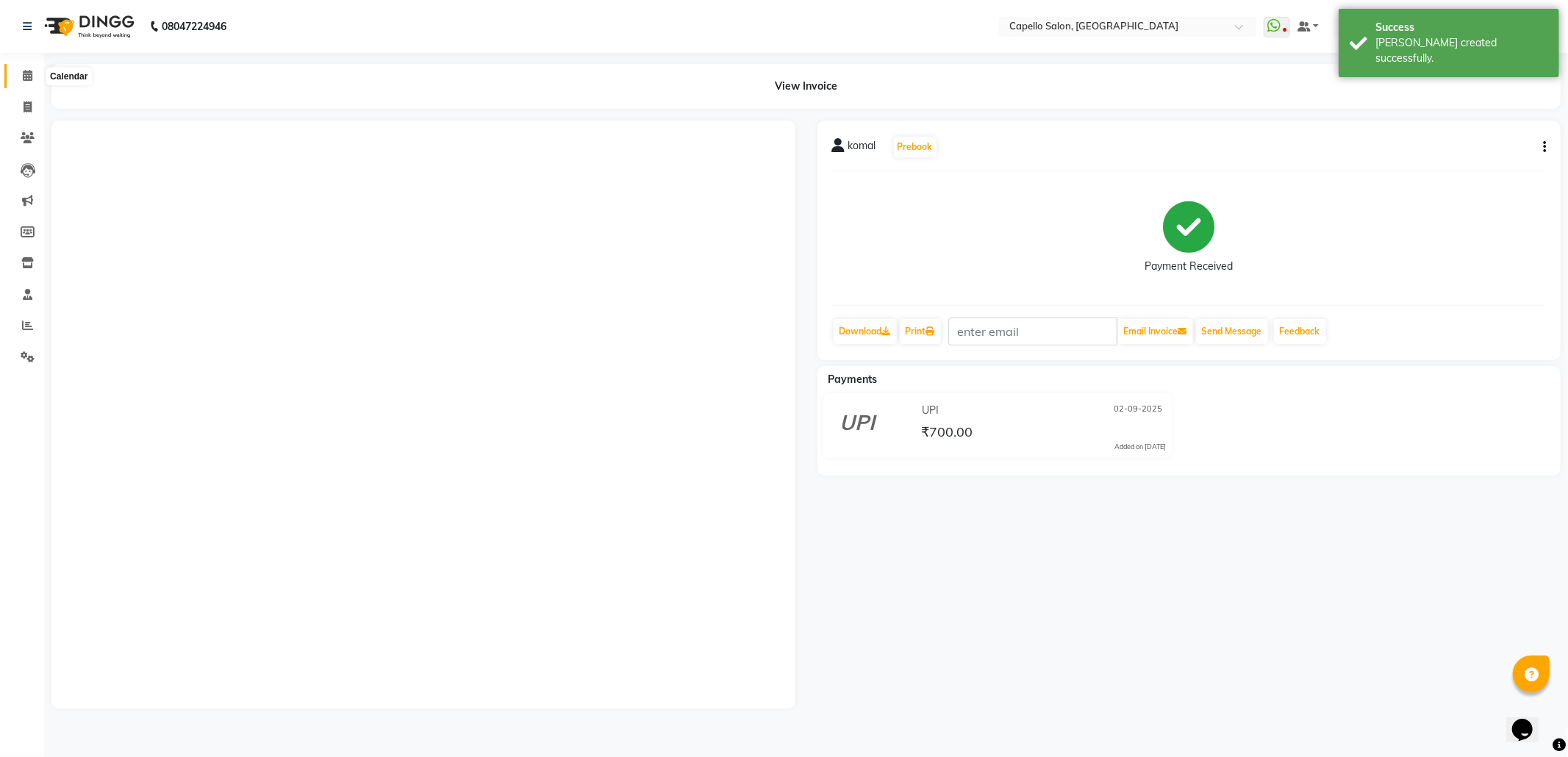
click at [23, 78] on icon at bounding box center [28, 76] width 9 height 11
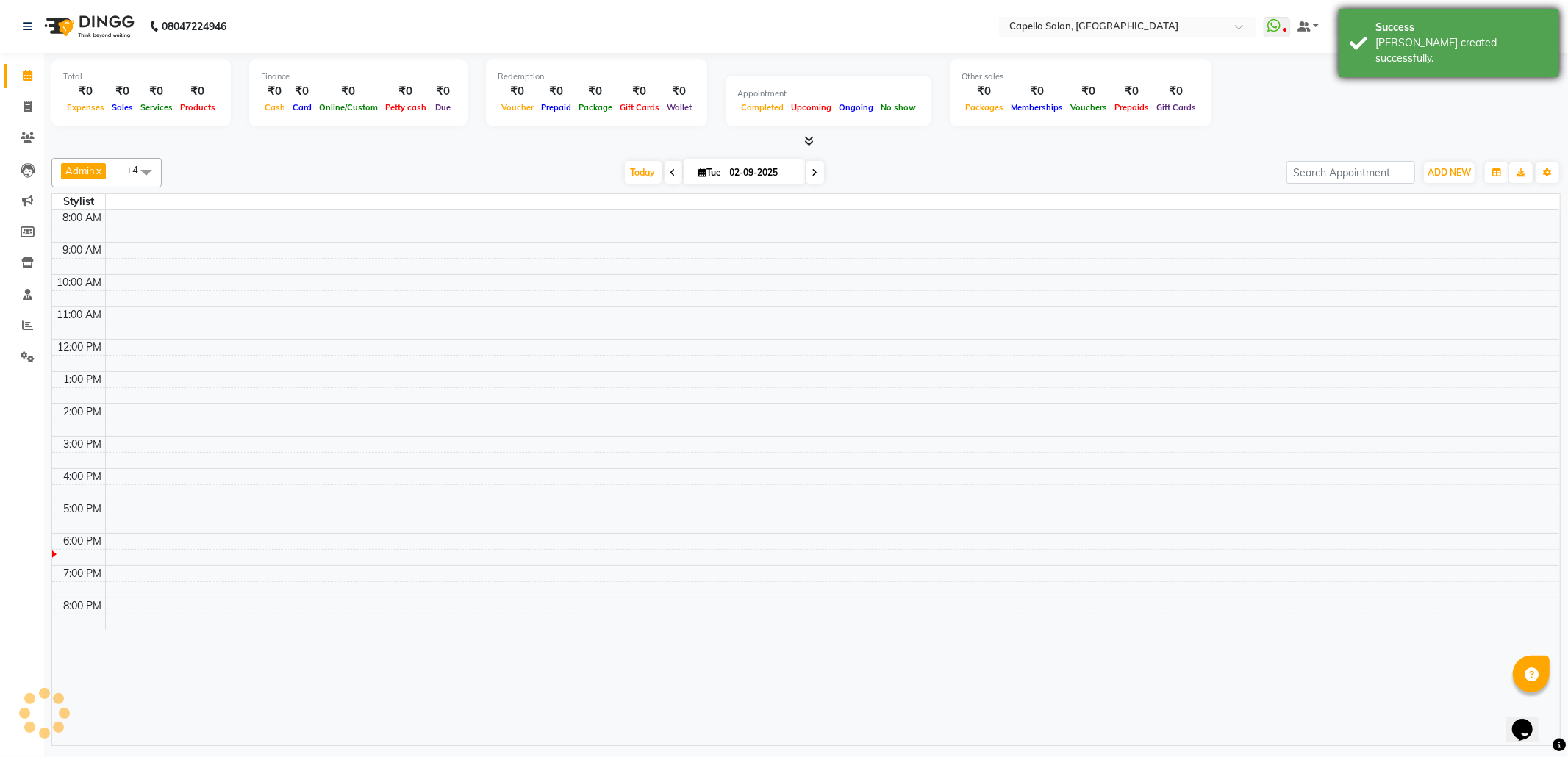
click at [1441, 30] on div "Success" at bounding box center [1461, 28] width 173 height 16
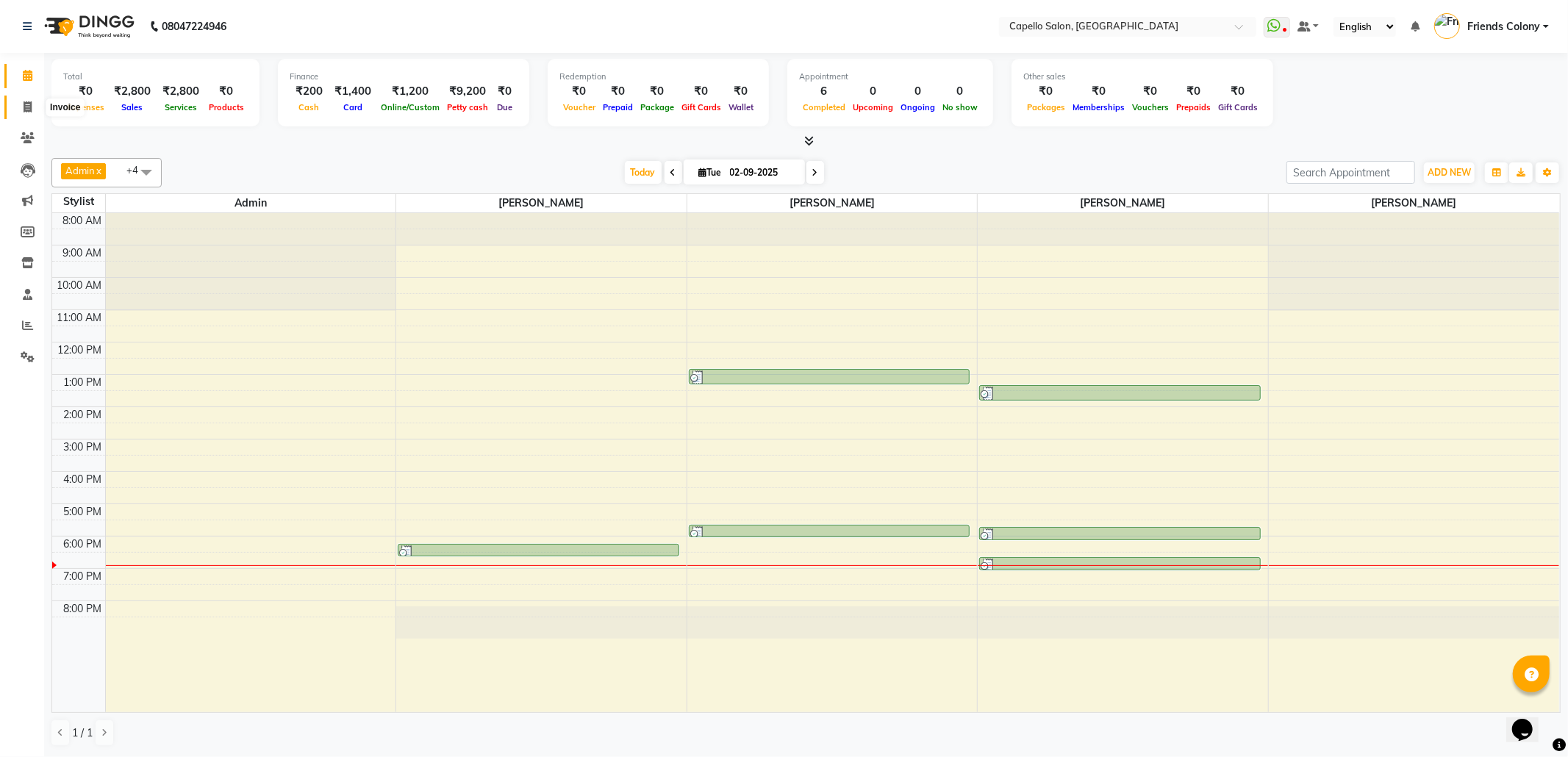
click at [30, 103] on icon at bounding box center [27, 107] width 8 height 11
select select "service"
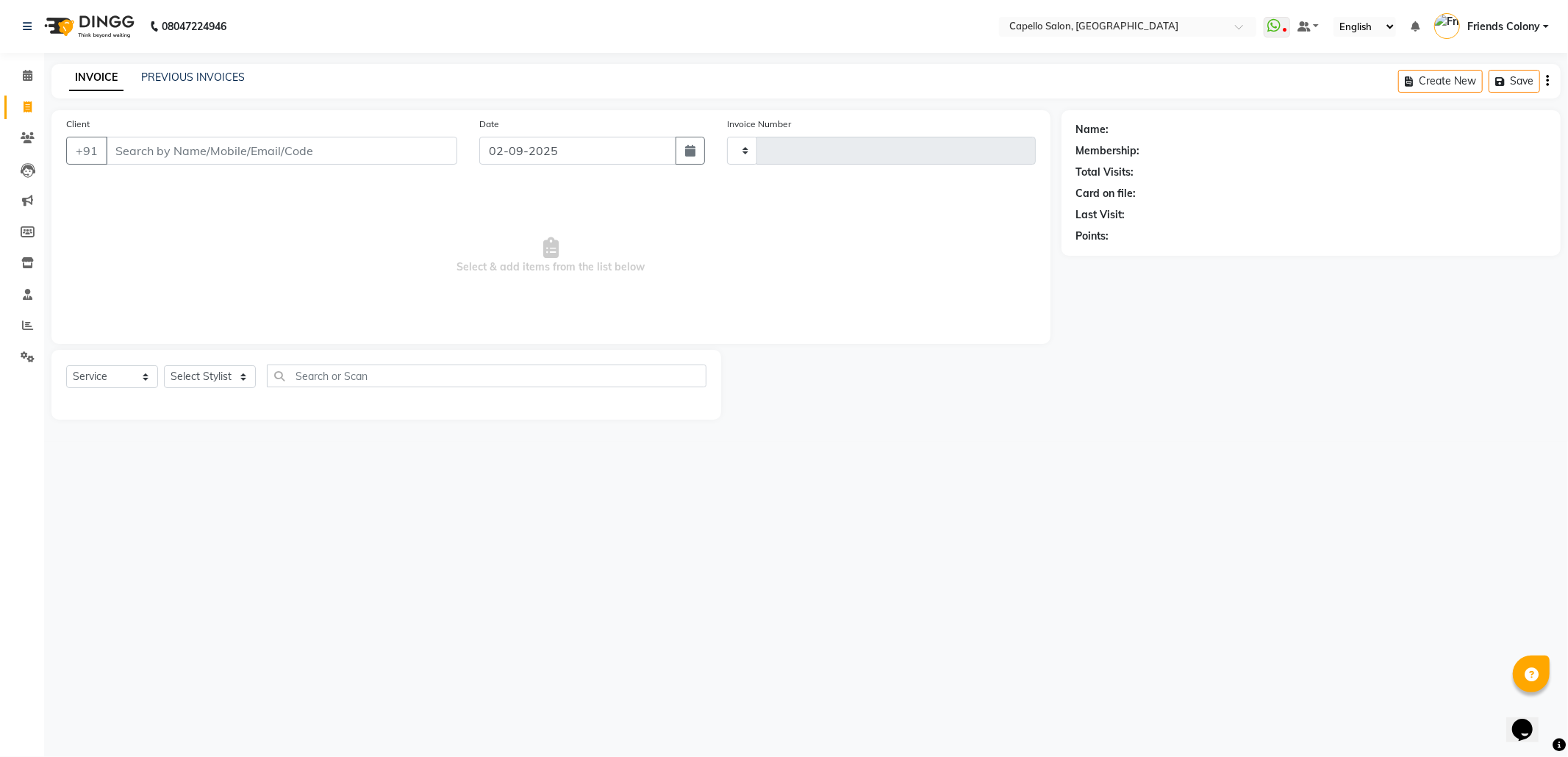
type input "2850"
select select "3583"
click at [227, 153] on input "Client" at bounding box center [281, 150] width 352 height 28
click at [33, 74] on span at bounding box center [28, 76] width 26 height 17
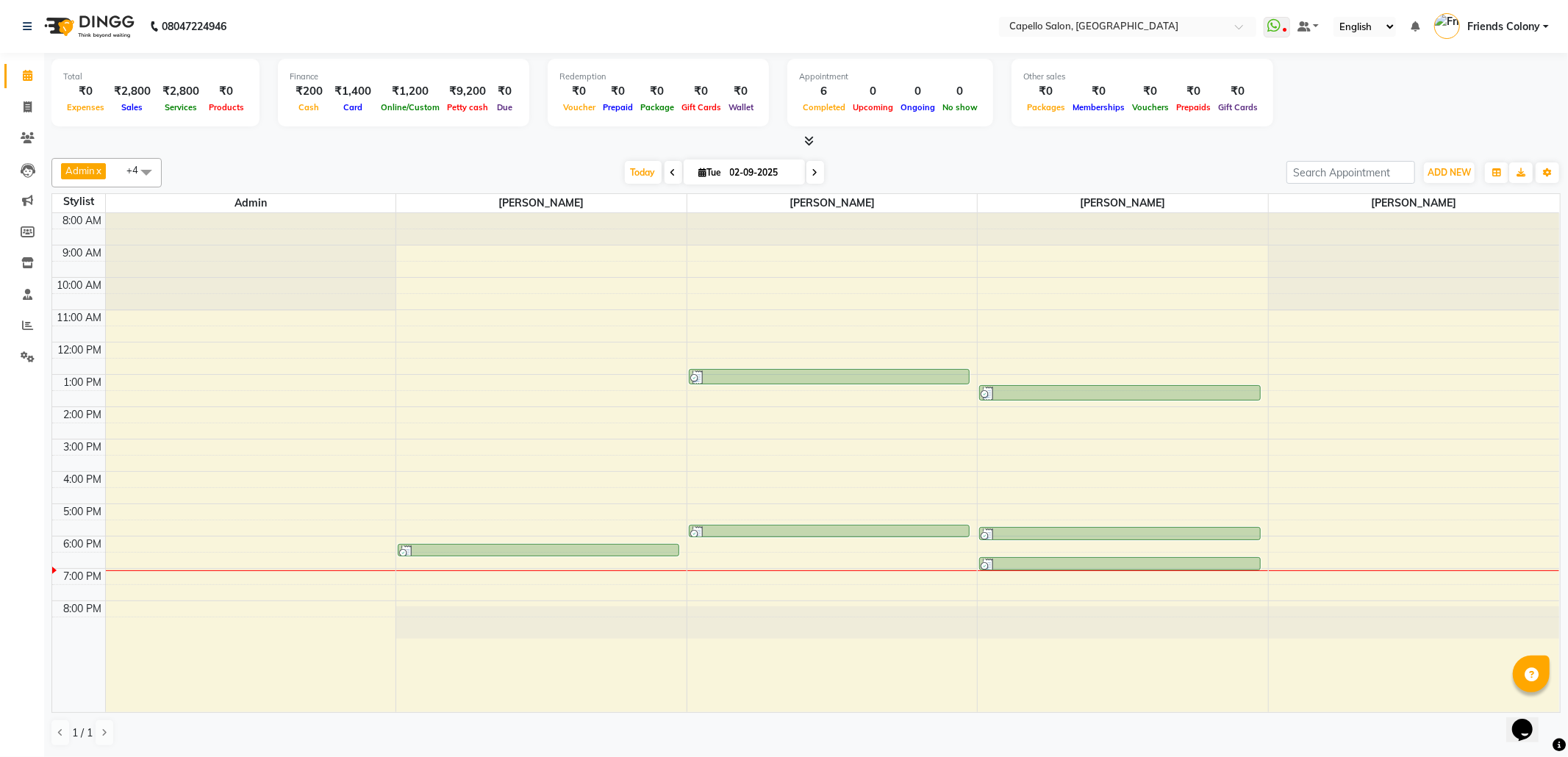
click at [977, 143] on div at bounding box center [806, 141] width 1509 height 16
click at [17, 116] on link "Invoice" at bounding box center [22, 108] width 35 height 24
select select "service"
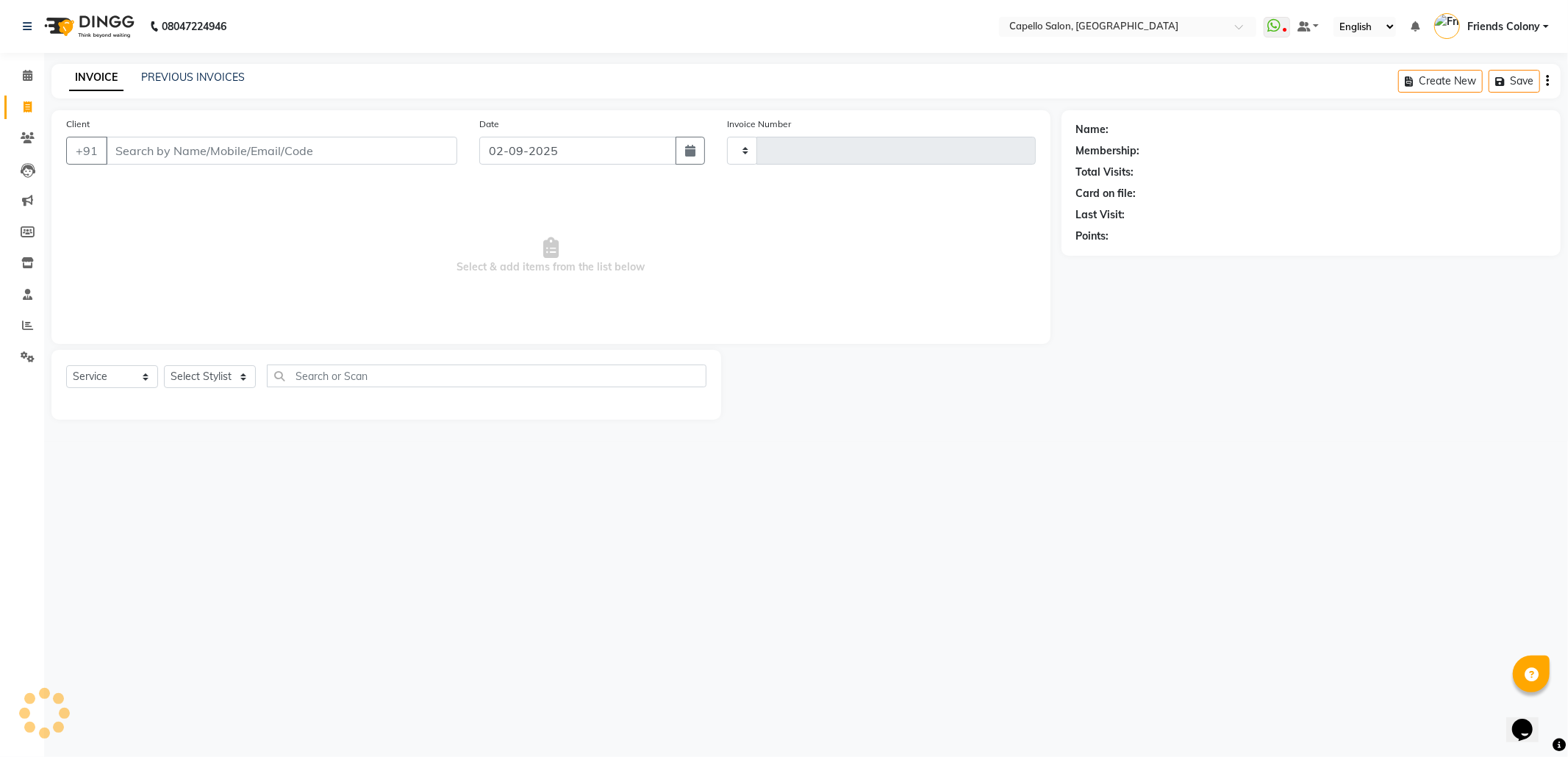
type input "2850"
select select "3583"
drag, startPoint x: 228, startPoint y: 149, endPoint x: 260, endPoint y: 168, distance: 37.2
click at [228, 149] on input "Client" at bounding box center [281, 150] width 352 height 28
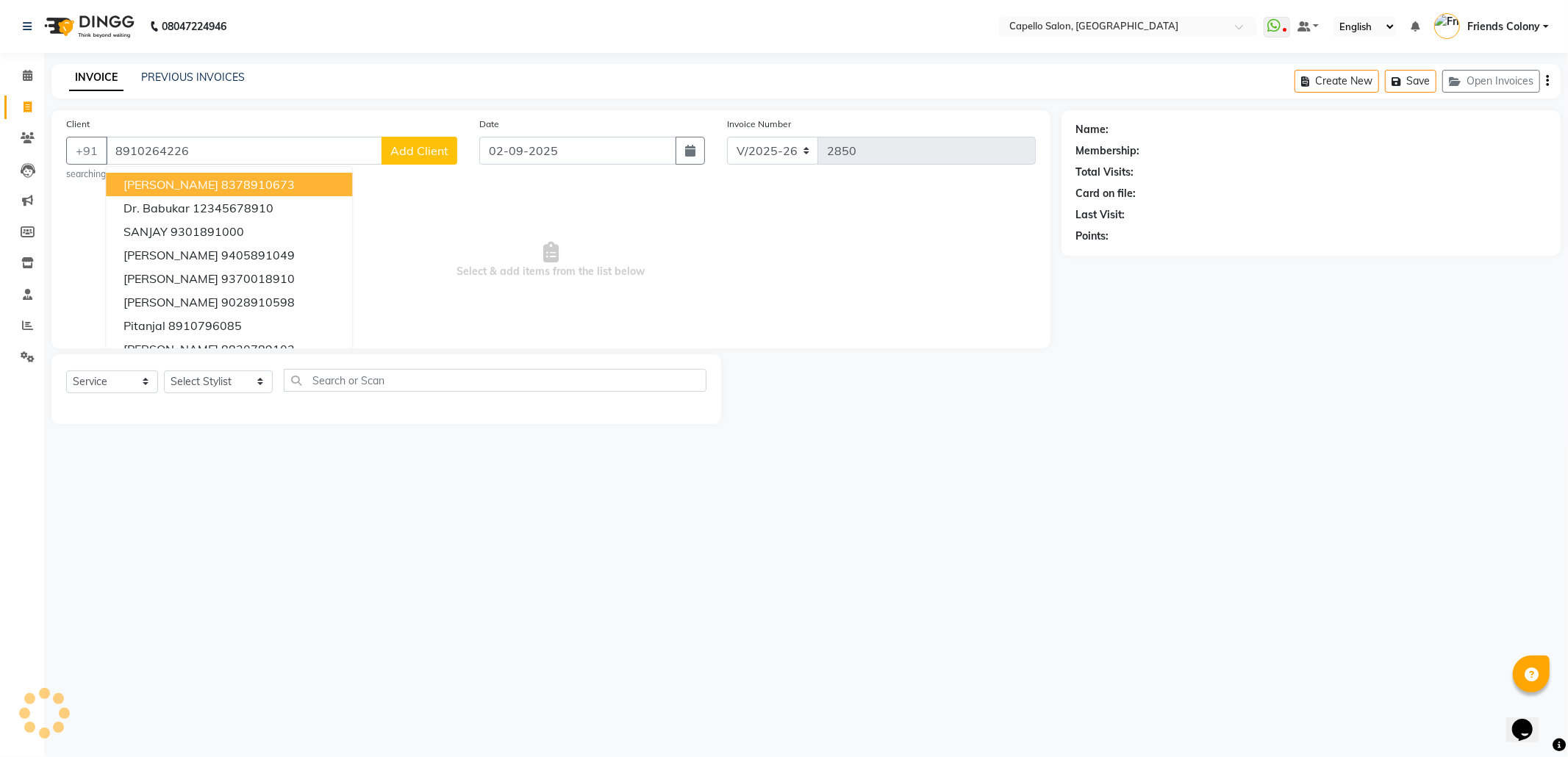
type input "8910264226"
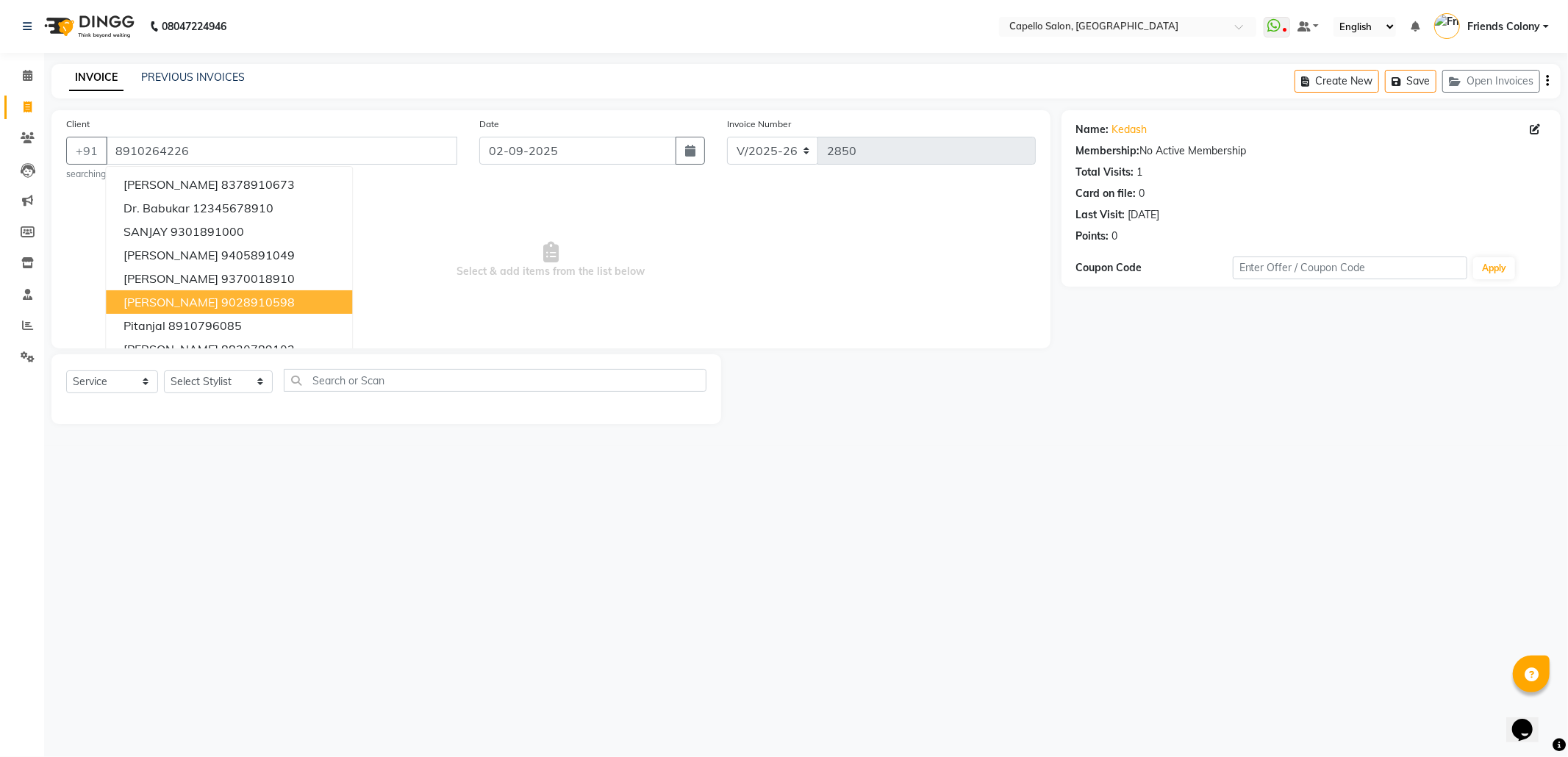
drag, startPoint x: 714, startPoint y: 491, endPoint x: 307, endPoint y: 486, distance: 407.0
click at [709, 494] on div "08047224946 Select Location × Capello Salon, Friends Colony WhatsApp Status ✕ S…" at bounding box center [784, 378] width 1568 height 757
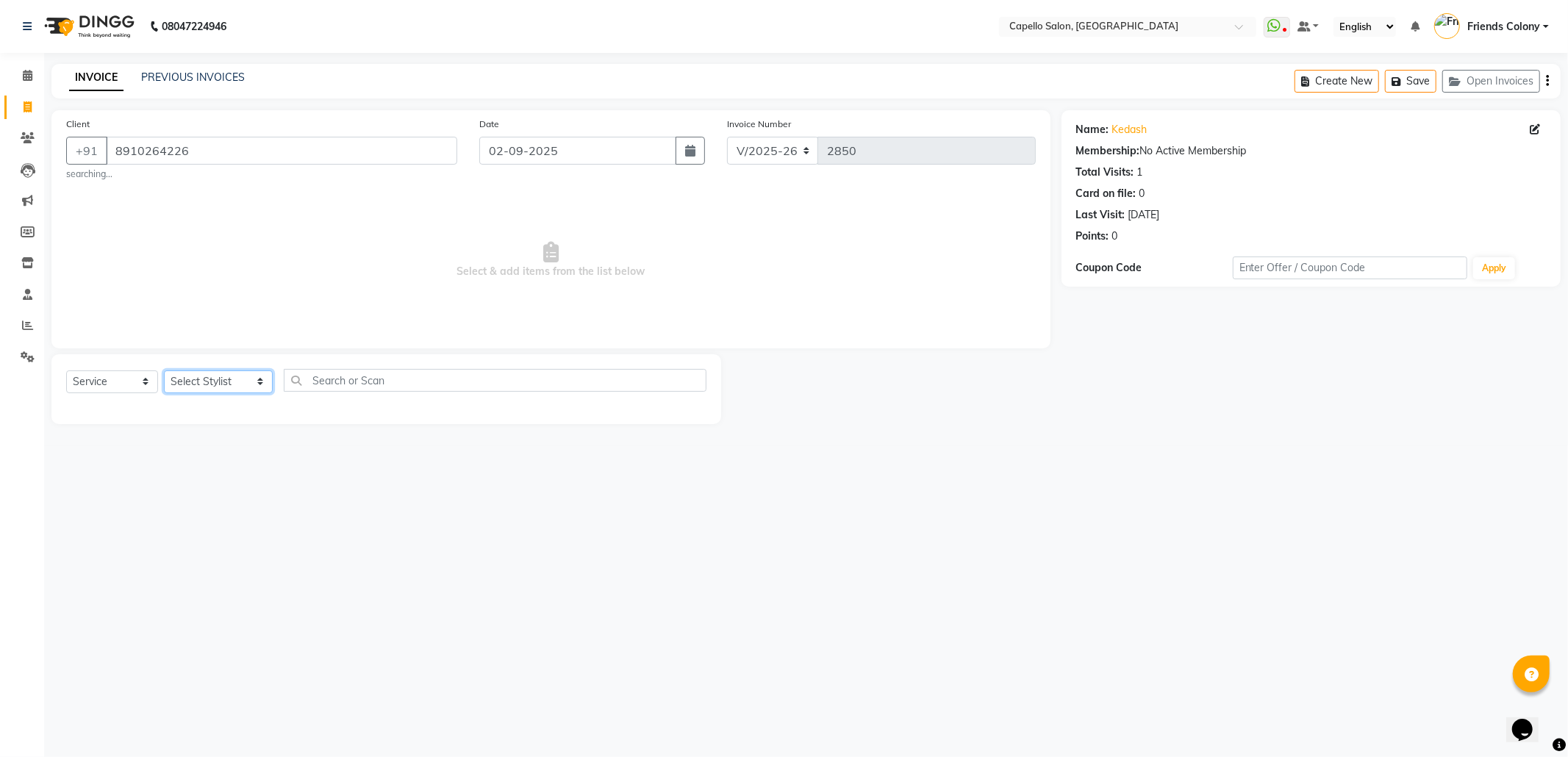
click at [204, 374] on select "Select Stylist Admin ANKIT BANDEWAR Friends Colony Harsha Shiwankar mohini godh…" at bounding box center [219, 381] width 109 height 23
select select "68237"
click at [164, 370] on select "Select Stylist Admin ANKIT BANDEWAR Friends Colony Harsha Shiwankar mohini godh…" at bounding box center [219, 381] width 109 height 23
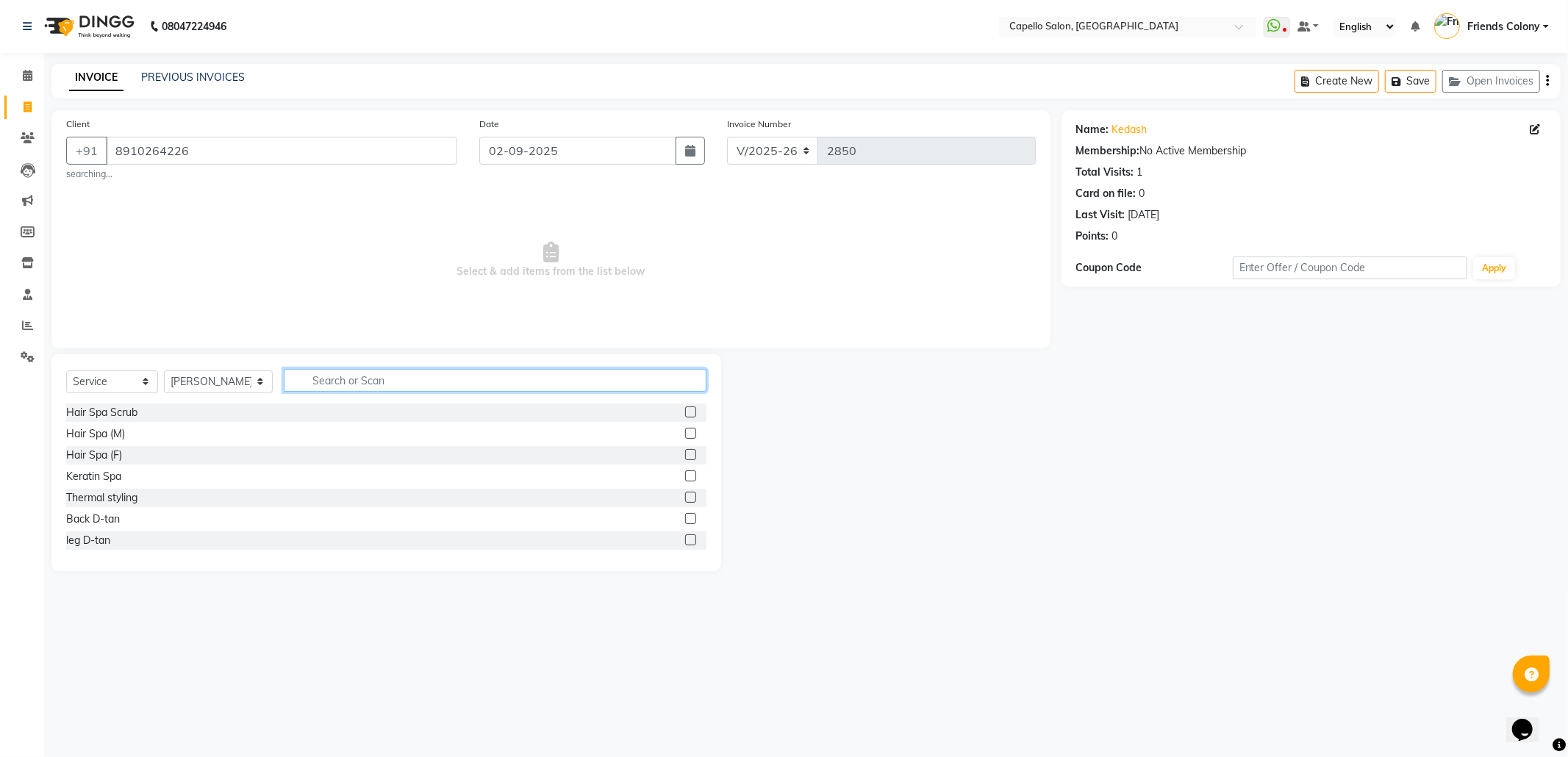
click at [341, 379] on input "text" at bounding box center [495, 380] width 423 height 23
type input "cut"
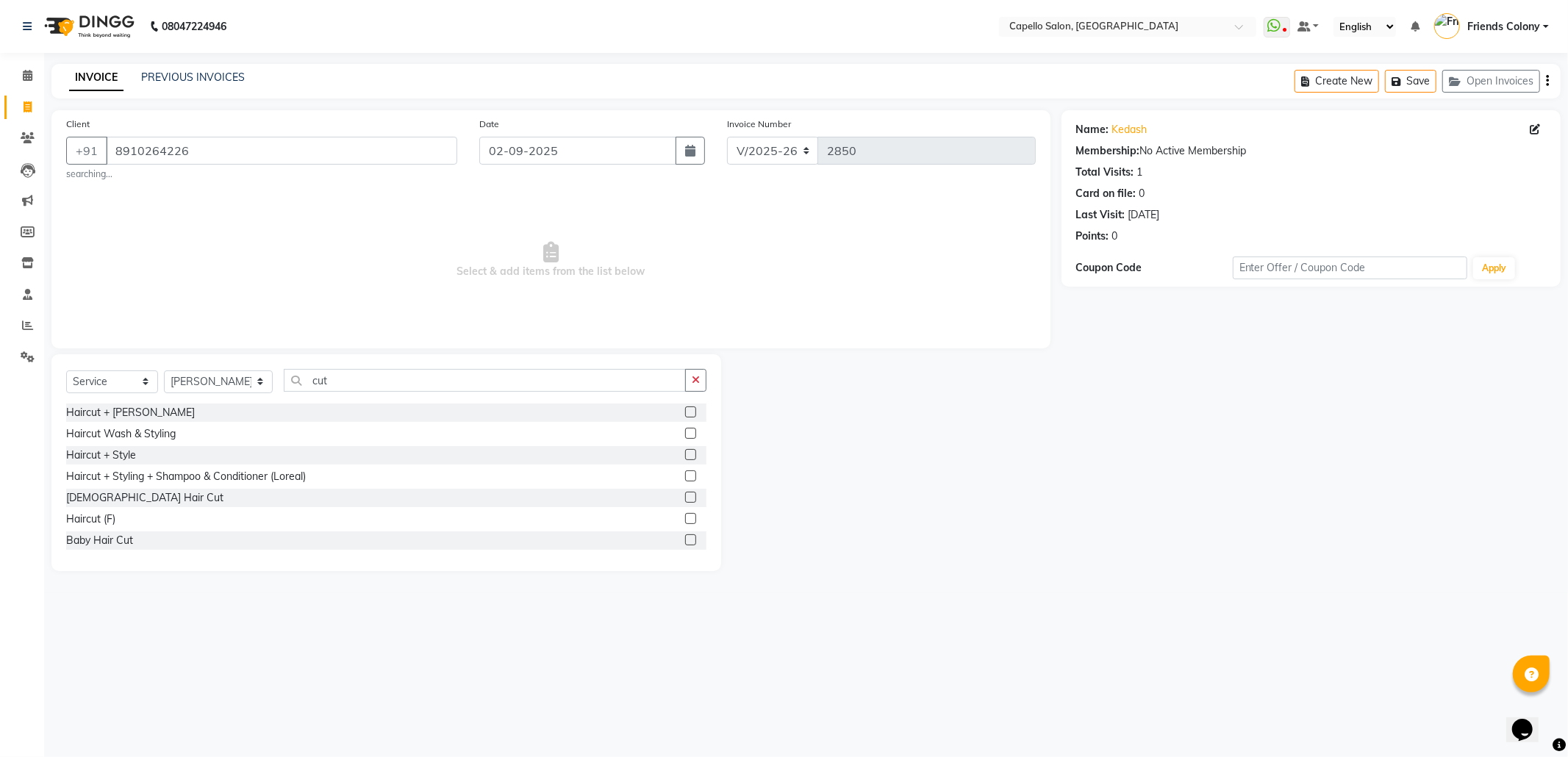
click at [685, 498] on label at bounding box center [690, 498] width 11 height 11
click at [685, 498] on input "checkbox" at bounding box center [689, 498] width 9 height 9
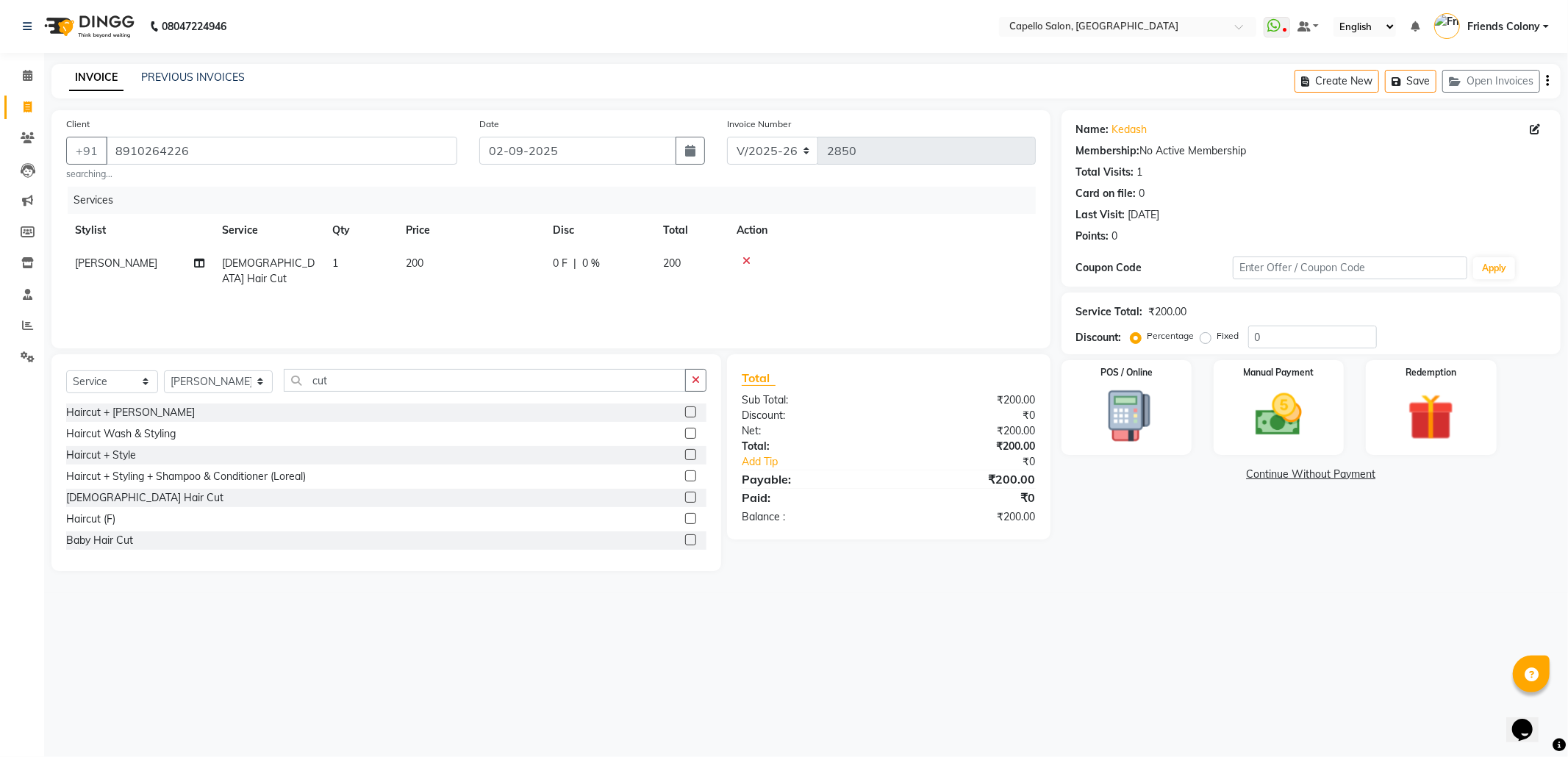
checkbox input "false"
click at [1235, 556] on div "Name: Kedash Membership: No Active Membership Total Visits: 1 Card on file: 0 L…" at bounding box center [1316, 340] width 510 height 461
drag, startPoint x: 1142, startPoint y: 625, endPoint x: 1259, endPoint y: 548, distance: 140.1
click at [1250, 533] on div "08047224946 Select Location × Capello Salon, Friends Colony WhatsApp Status ✕ S…" at bounding box center [784, 378] width 1568 height 757
click at [1303, 604] on div "08047224946 Select Location × Capello Salon, Friends Colony WhatsApp Status ✕ S…" at bounding box center [784, 378] width 1568 height 757
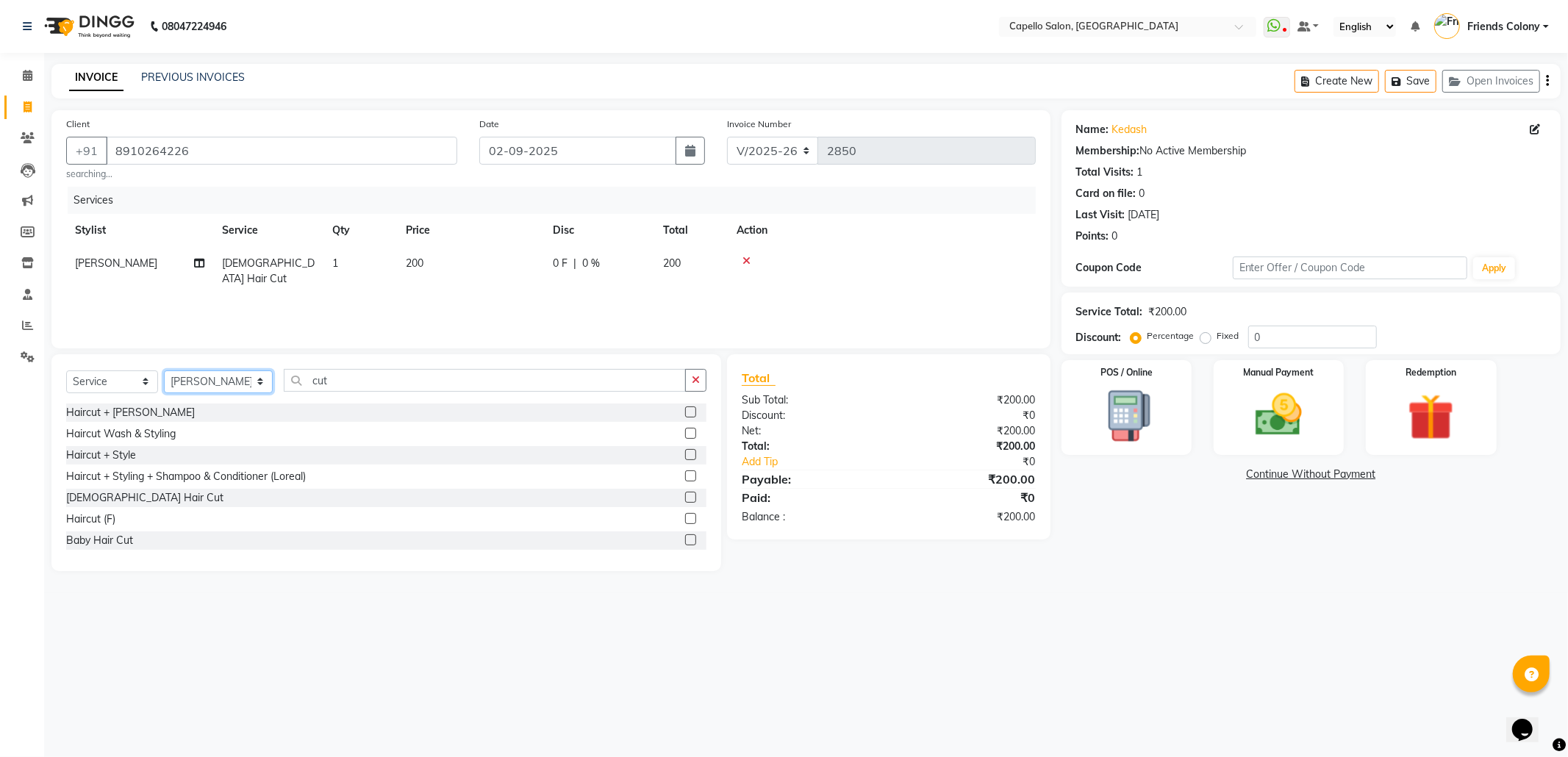
click at [244, 380] on select "Select Stylist Admin ANKIT BANDEWAR Friends Colony Harsha Shiwankar mohini godh…" at bounding box center [219, 381] width 109 height 23
select select "75586"
click at [164, 370] on select "Select Stylist Admin ANKIT BANDEWAR Friends Colony Harsha Shiwankar mohini godh…" at bounding box center [219, 381] width 109 height 23
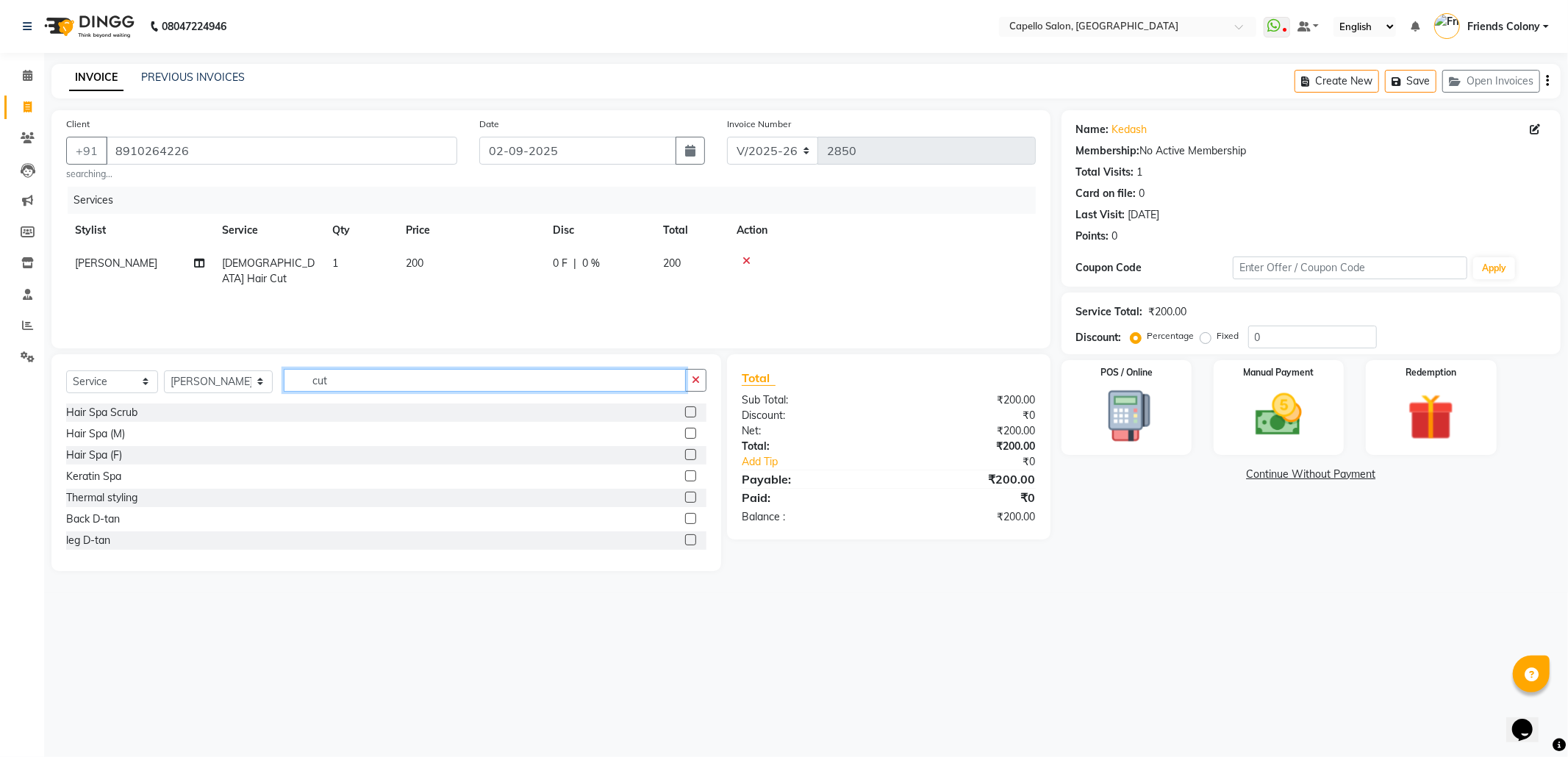
drag, startPoint x: 351, startPoint y: 379, endPoint x: 192, endPoint y: 390, distance: 159.4
click at [192, 390] on div "Select Service Product Membership Package Voucher Prepaid Gift Card Select Styl…" at bounding box center [387, 386] width 640 height 34
type input "cut"
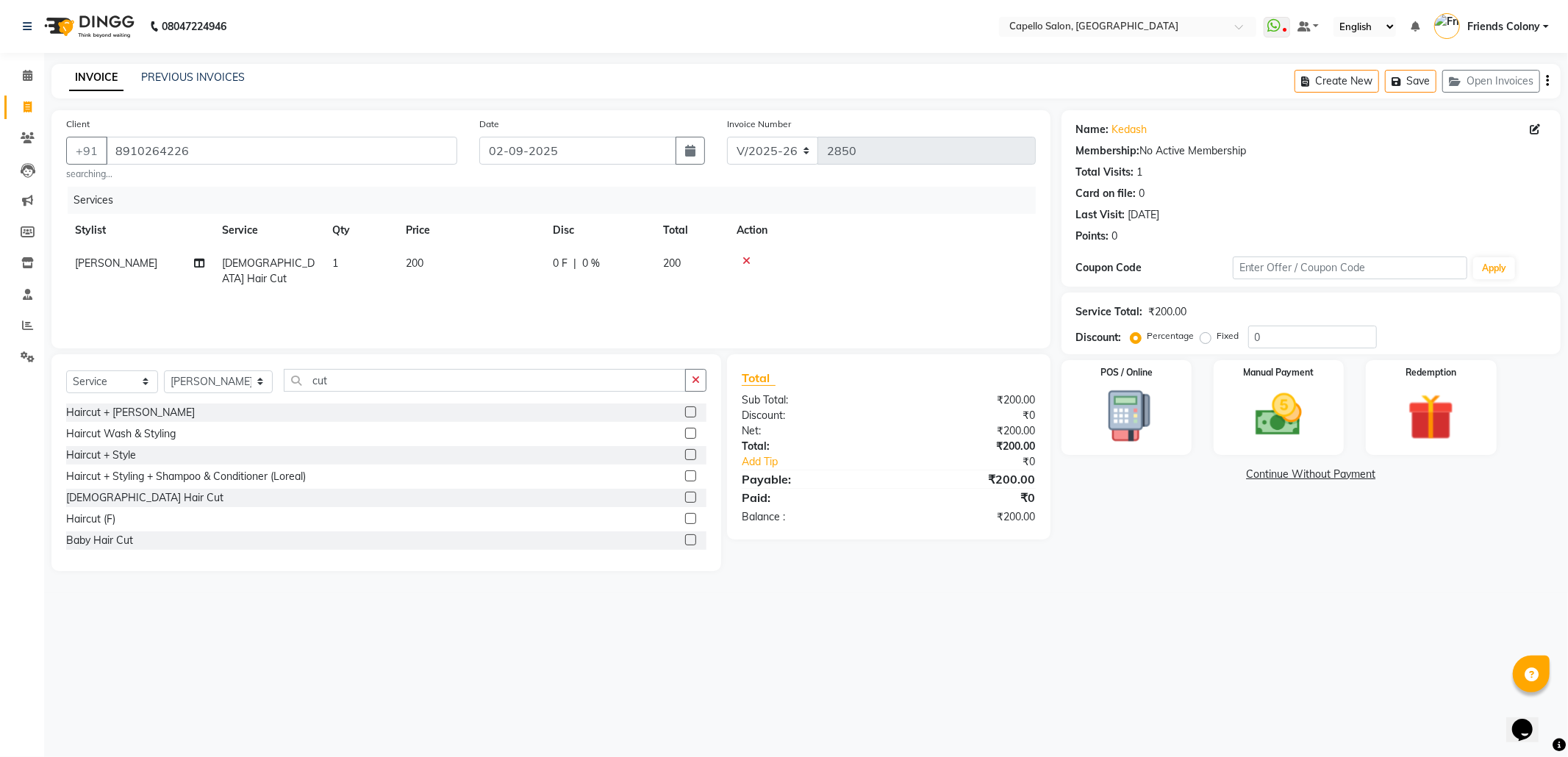
click at [685, 433] on label at bounding box center [690, 434] width 11 height 11
click at [685, 433] on input "checkbox" at bounding box center [689, 434] width 9 height 9
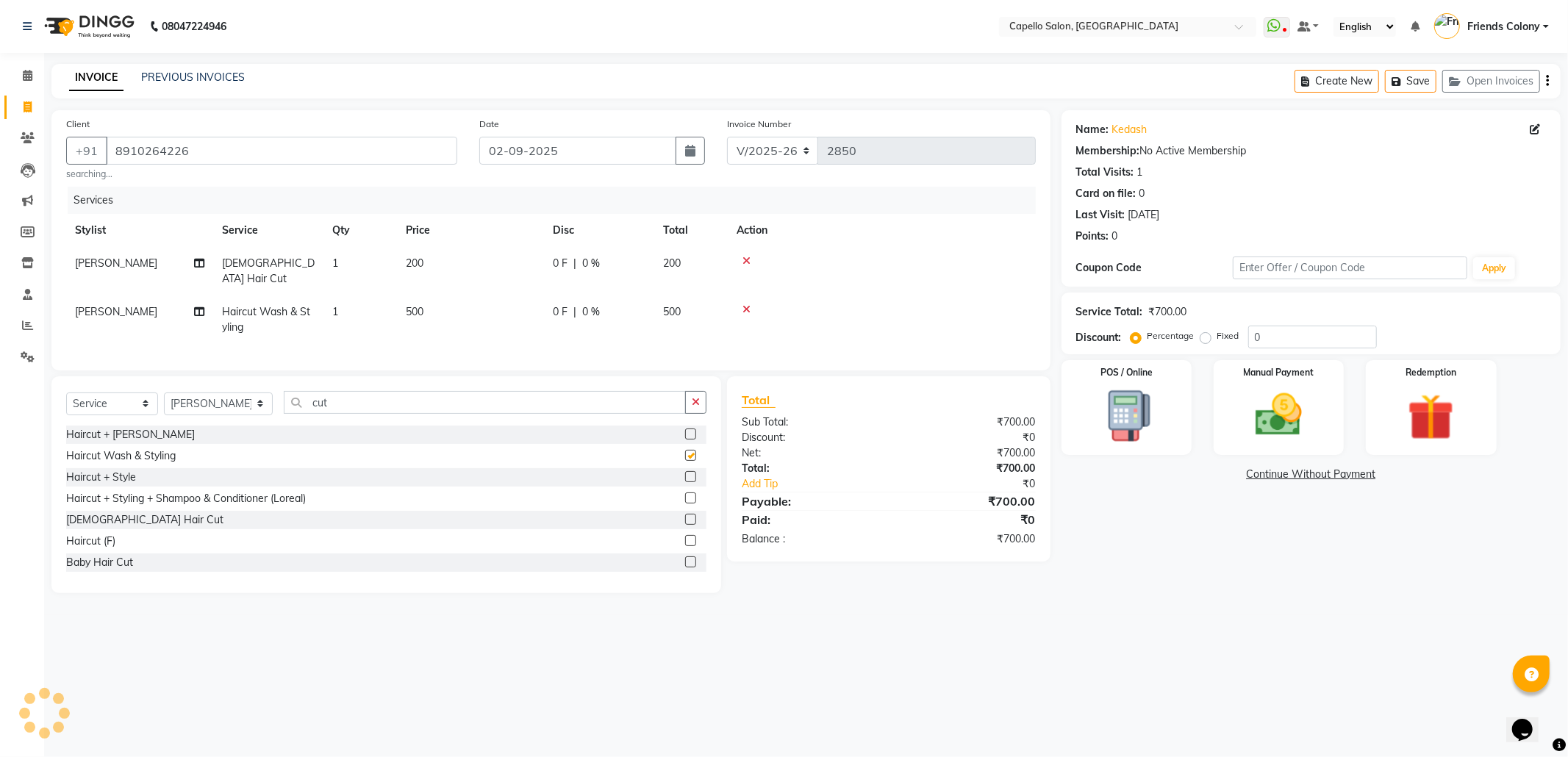
checkbox input "false"
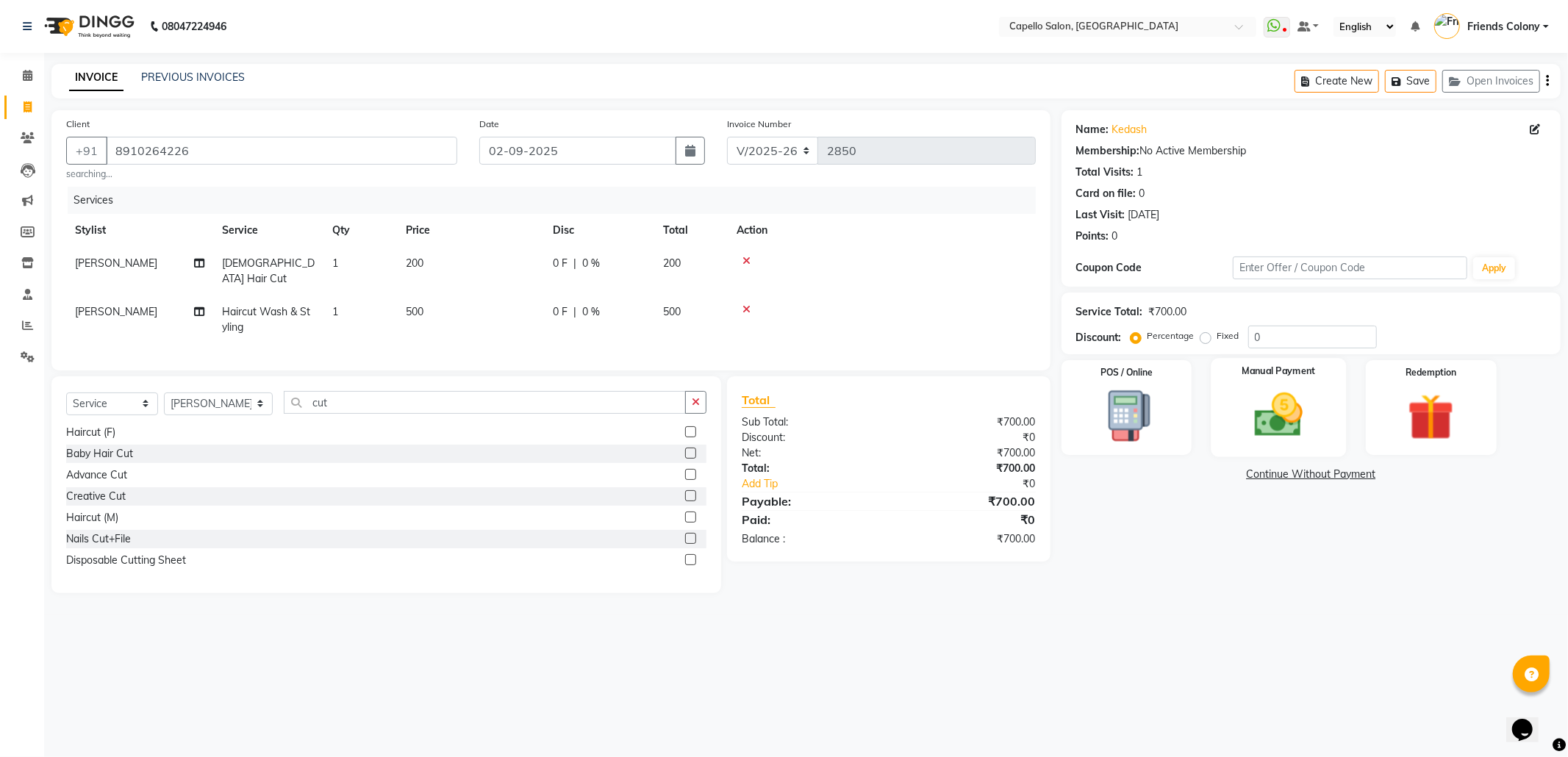
click at [1272, 389] on img at bounding box center [1278, 415] width 78 height 56
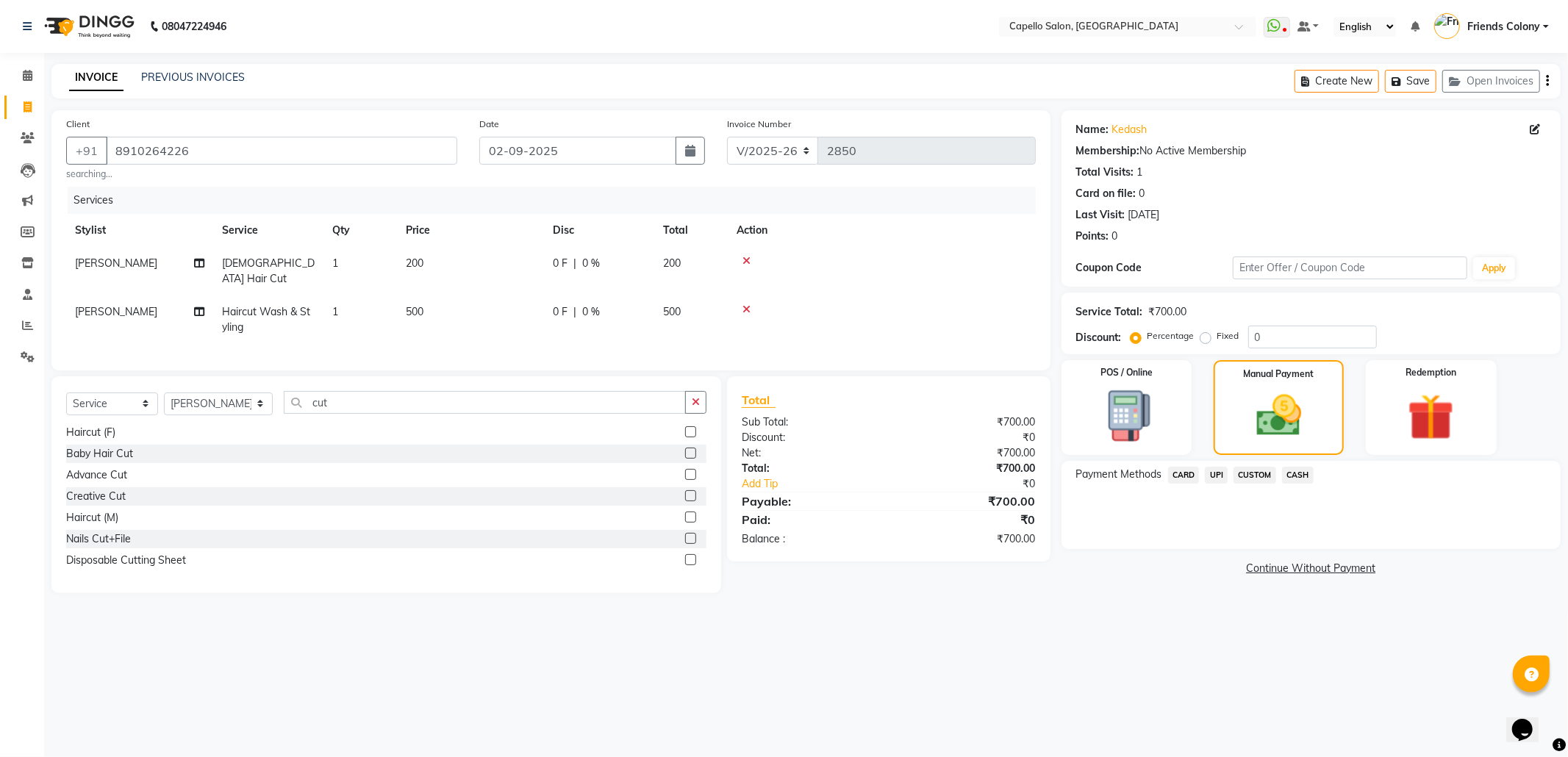
click at [1220, 476] on span "UPI" at bounding box center [1215, 475] width 23 height 17
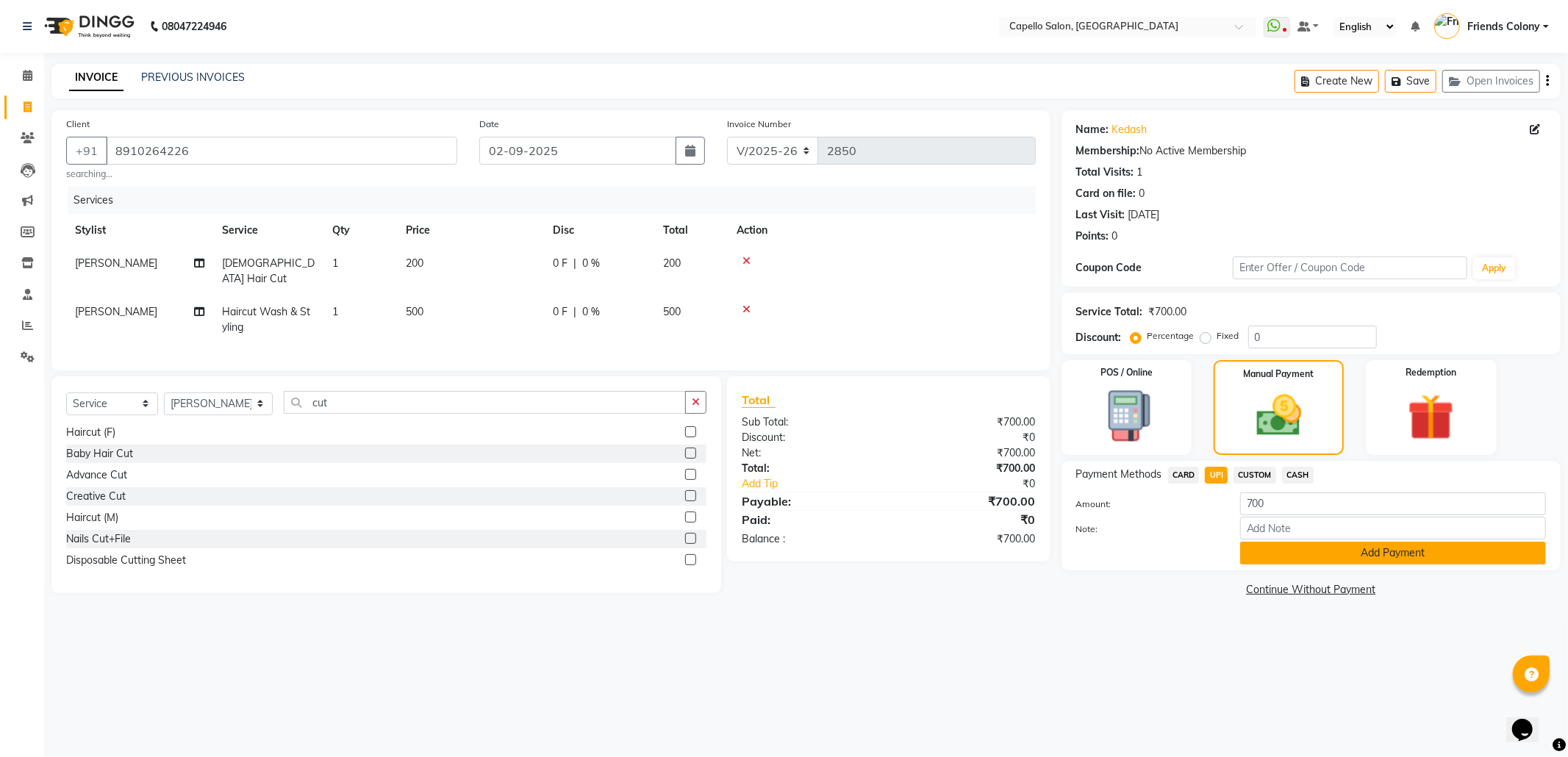
click at [1264, 555] on button "Add Payment" at bounding box center [1393, 553] width 305 height 23
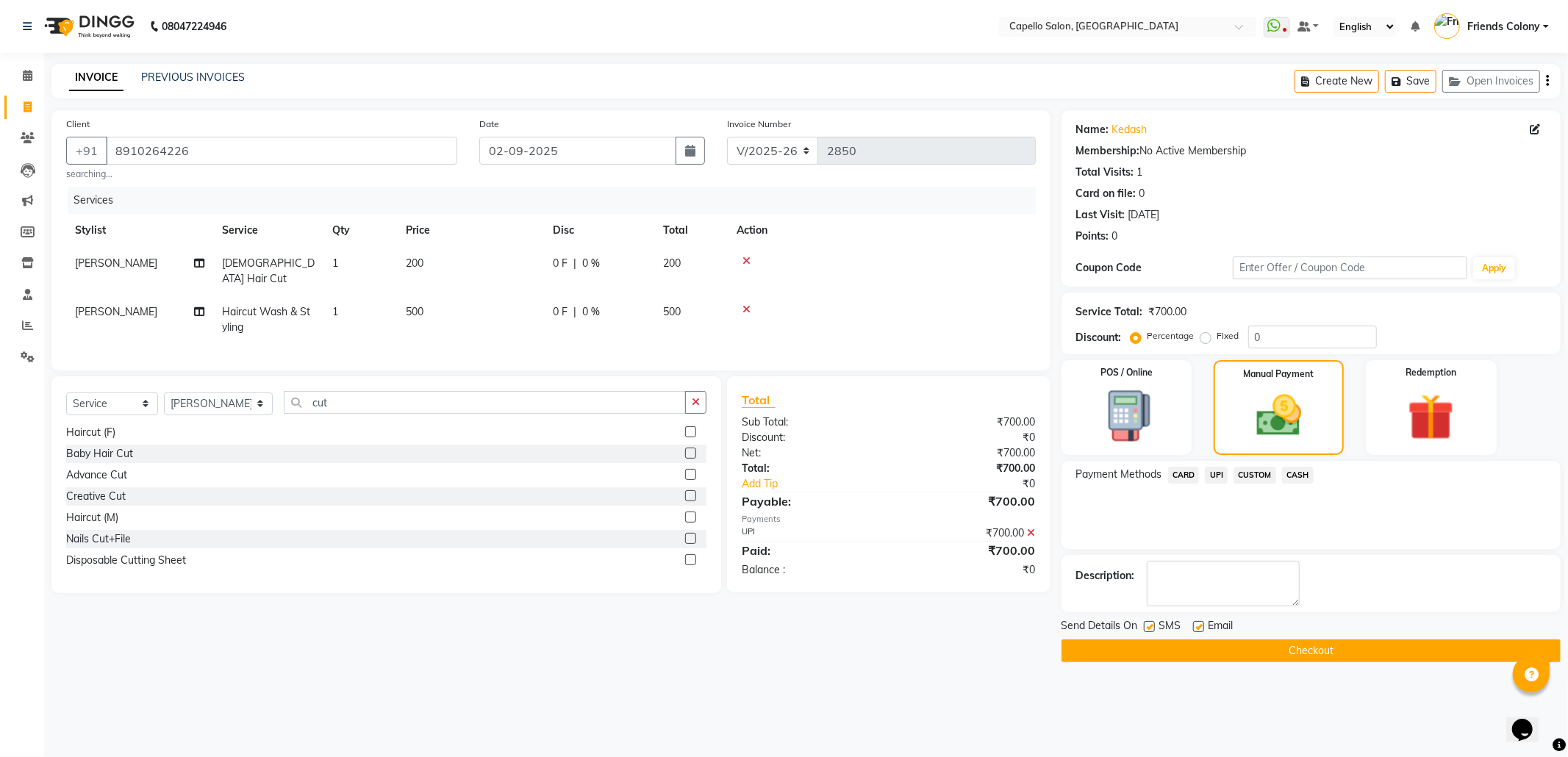
click at [1151, 623] on label at bounding box center [1149, 627] width 11 height 11
click at [1151, 623] on input "checkbox" at bounding box center [1148, 628] width 9 height 9
checkbox input "false"
click at [1195, 625] on label at bounding box center [1199, 627] width 11 height 11
click at [1195, 625] on input "checkbox" at bounding box center [1198, 628] width 9 height 9
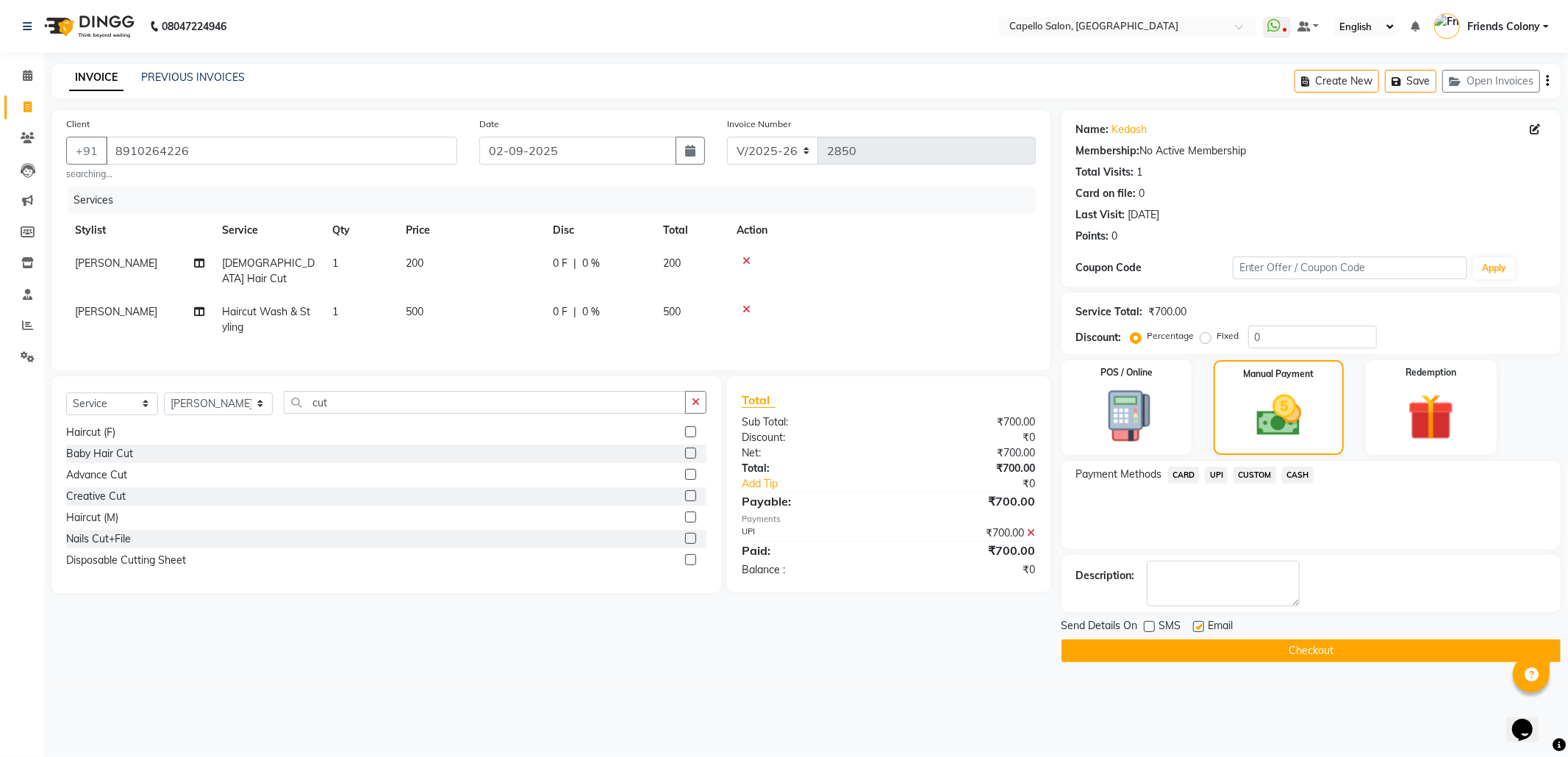
checkbox input "false"
click at [1205, 659] on button "Checkout" at bounding box center [1311, 651] width 499 height 23
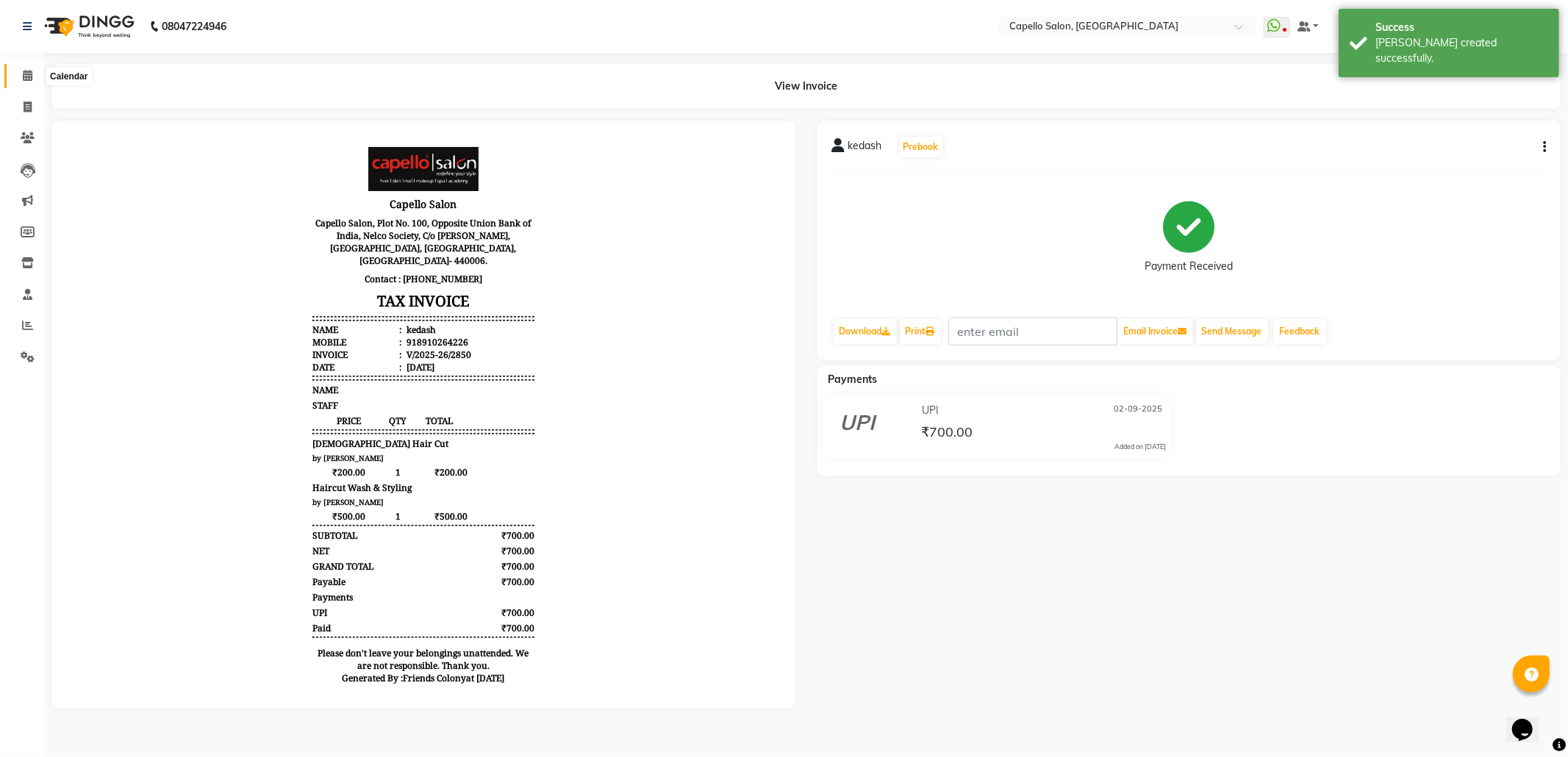
drag, startPoint x: 30, startPoint y: 70, endPoint x: 307, endPoint y: 7, distance: 284.1
click at [30, 71] on icon at bounding box center [28, 76] width 9 height 11
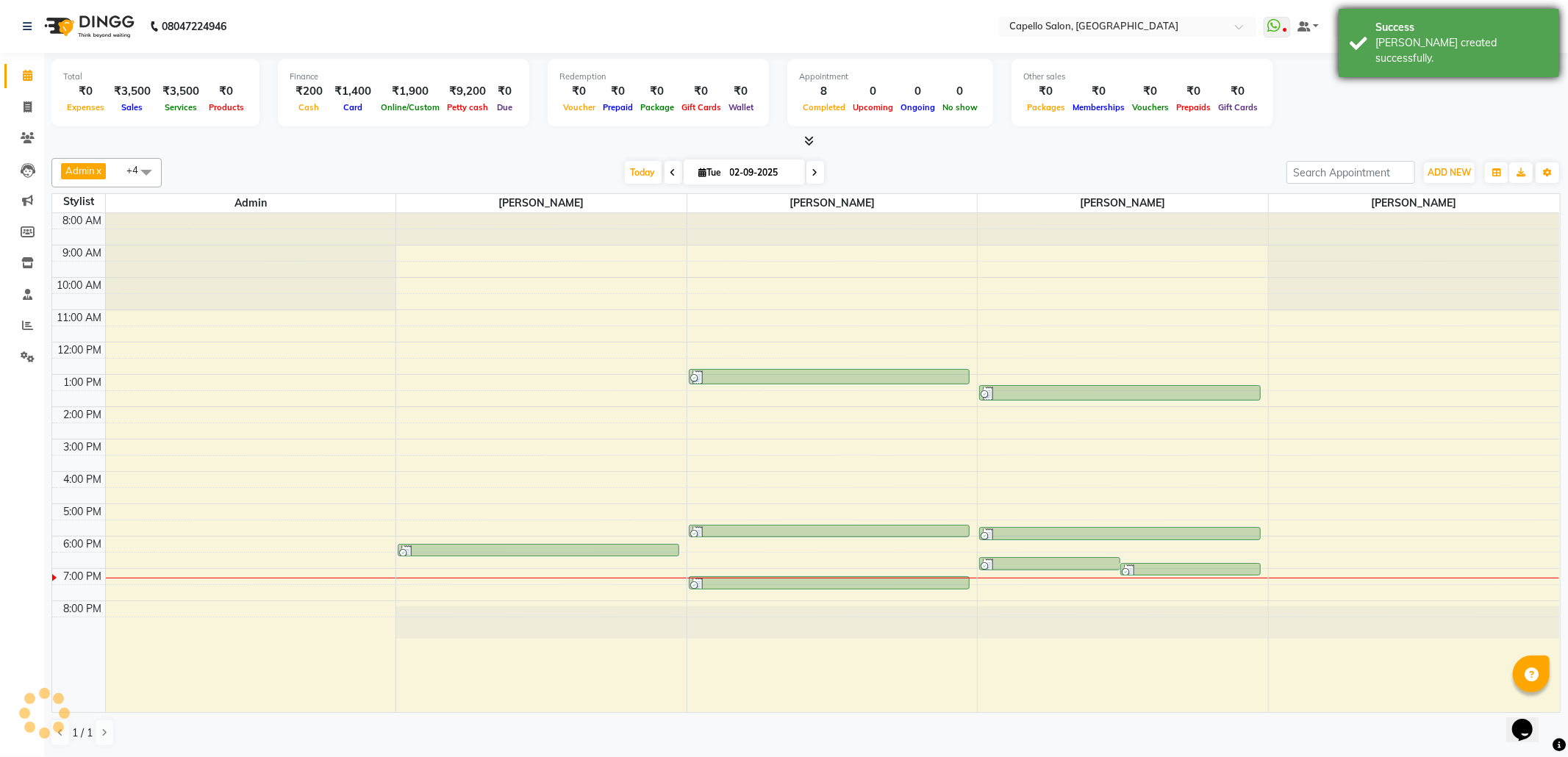
click at [1450, 40] on div "Bill created successfully." at bounding box center [1461, 50] width 173 height 30
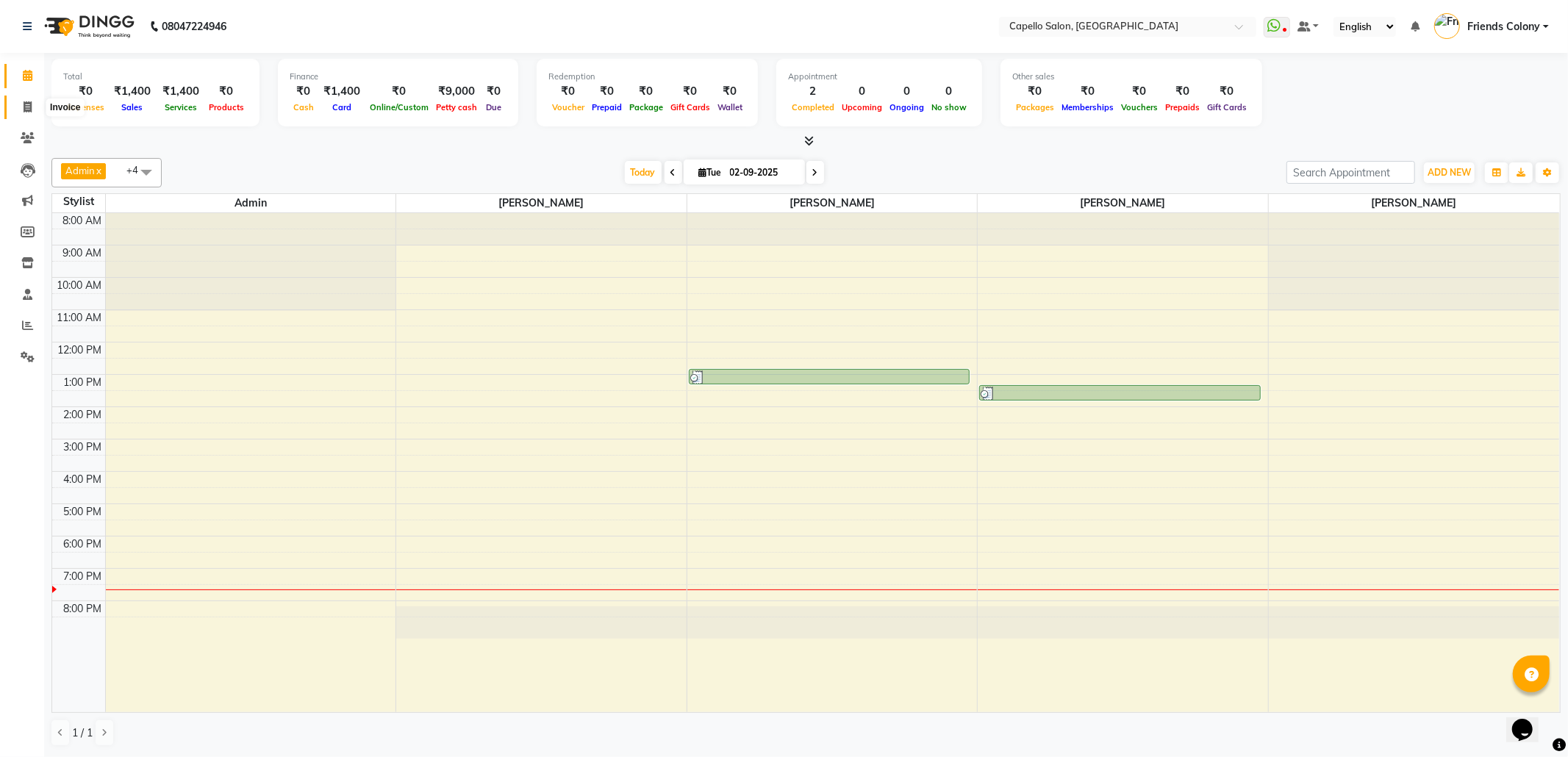
click at [30, 104] on icon at bounding box center [27, 107] width 8 height 11
select select "service"
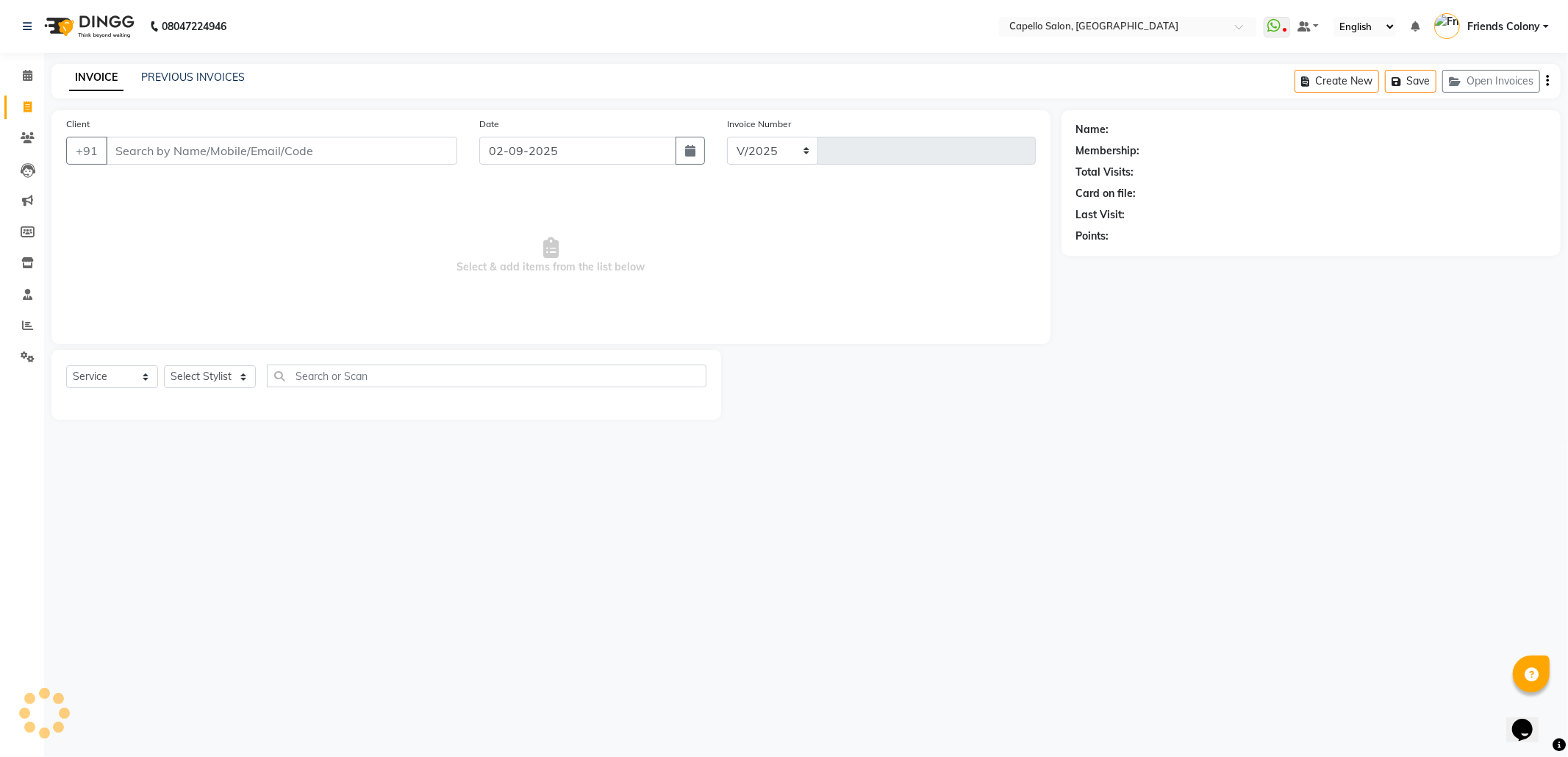
select select "3583"
type input "2851"
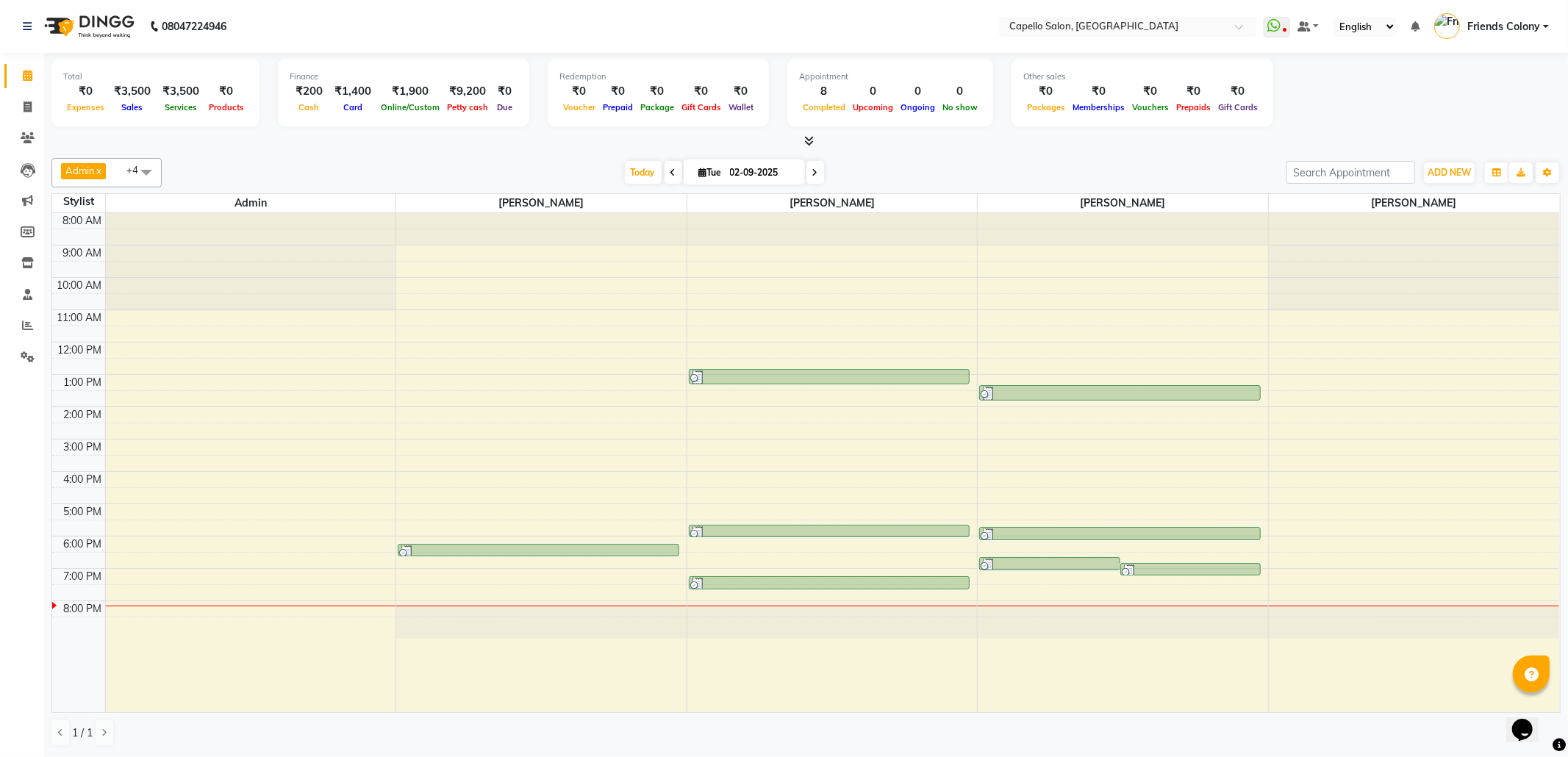
drag, startPoint x: 1056, startPoint y: 499, endPoint x: 860, endPoint y: 391, distance: 223.8
click at [27, 103] on icon at bounding box center [27, 107] width 8 height 11
select select "service"
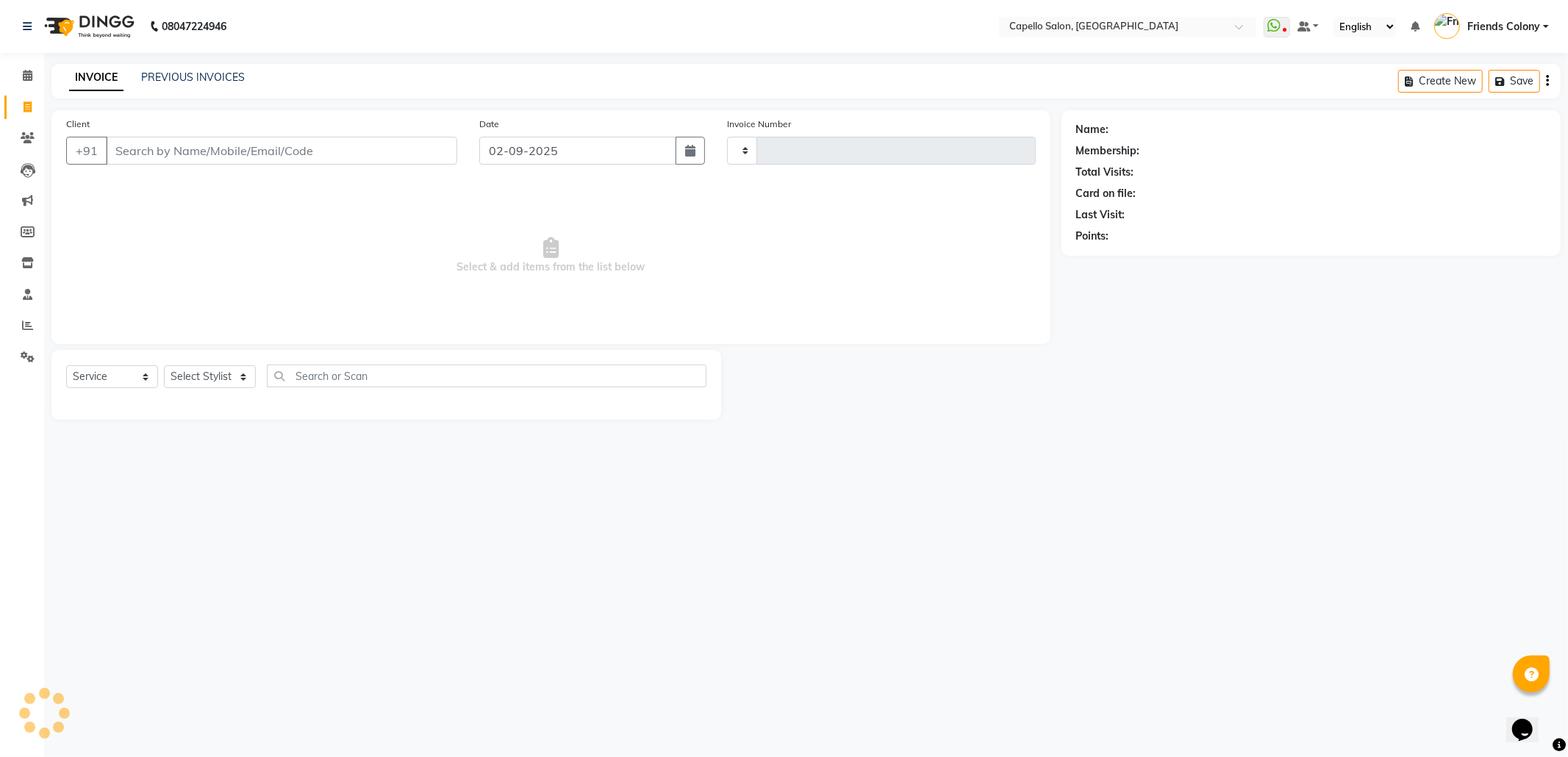
type input "2851"
select select "3583"
click at [215, 383] on select "Select Stylist Admin ANKIT BANDEWAR Friends Colony Harsha Shiwankar mohini godh…" at bounding box center [219, 377] width 109 height 23
select select "68237"
click at [164, 366] on select "Select Stylist Admin ANKIT BANDEWAR Friends Colony Harsha Shiwankar mohini godh…" at bounding box center [219, 377] width 109 height 23
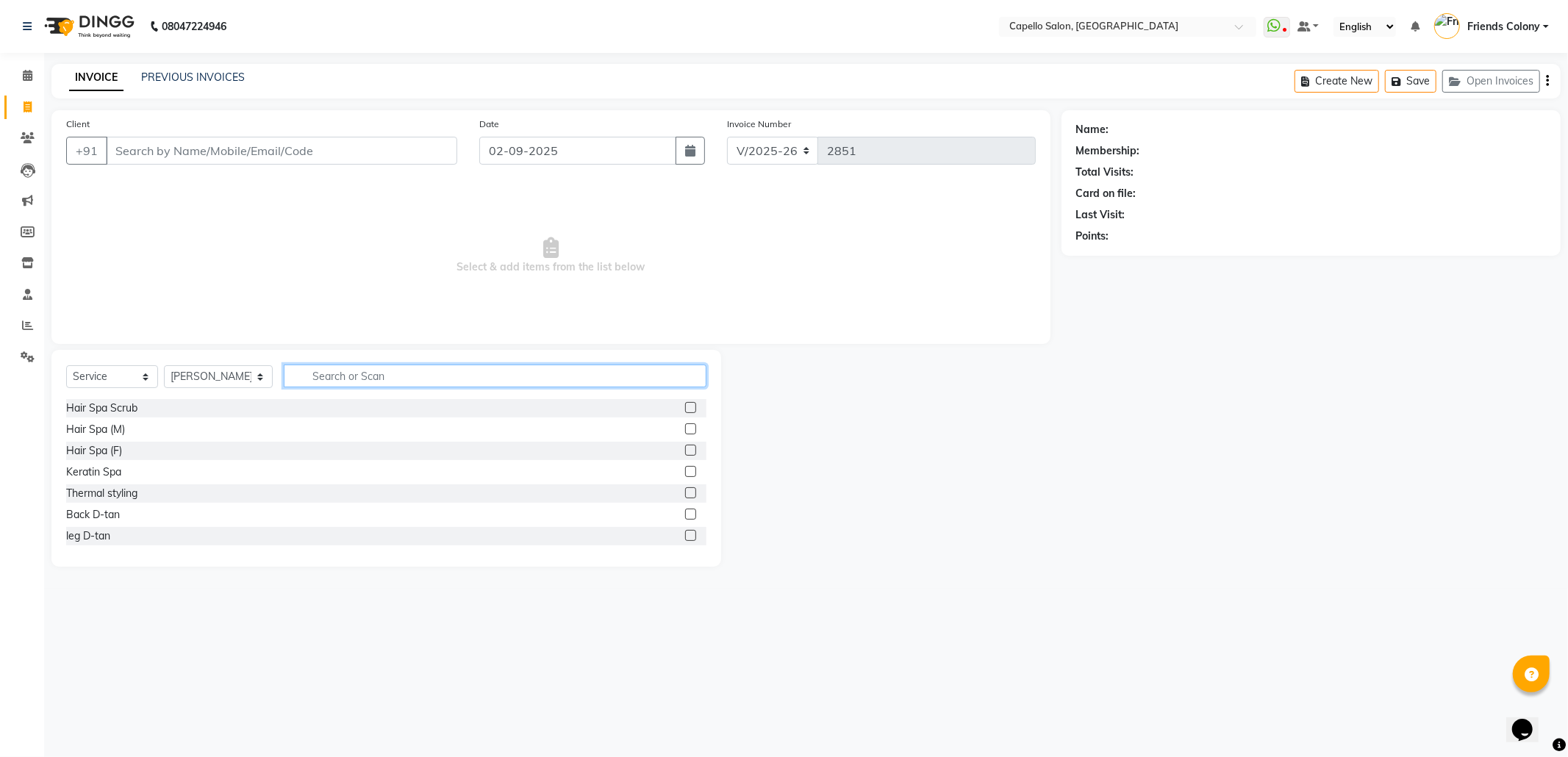
click at [330, 375] on input "text" at bounding box center [495, 376] width 423 height 23
type input "cut"
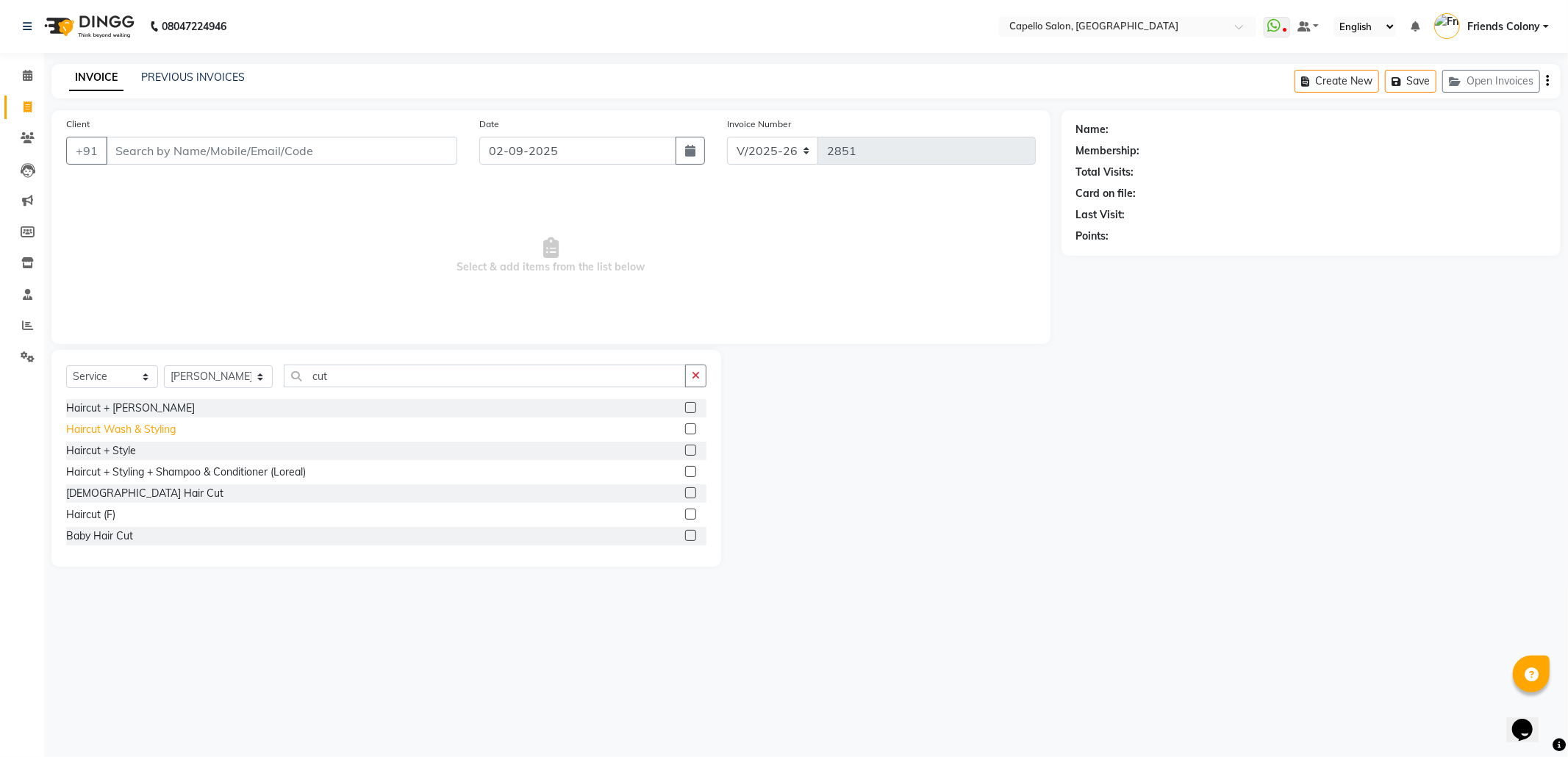
click at [165, 431] on div "Haircut Wash & Styling" at bounding box center [121, 429] width 110 height 16
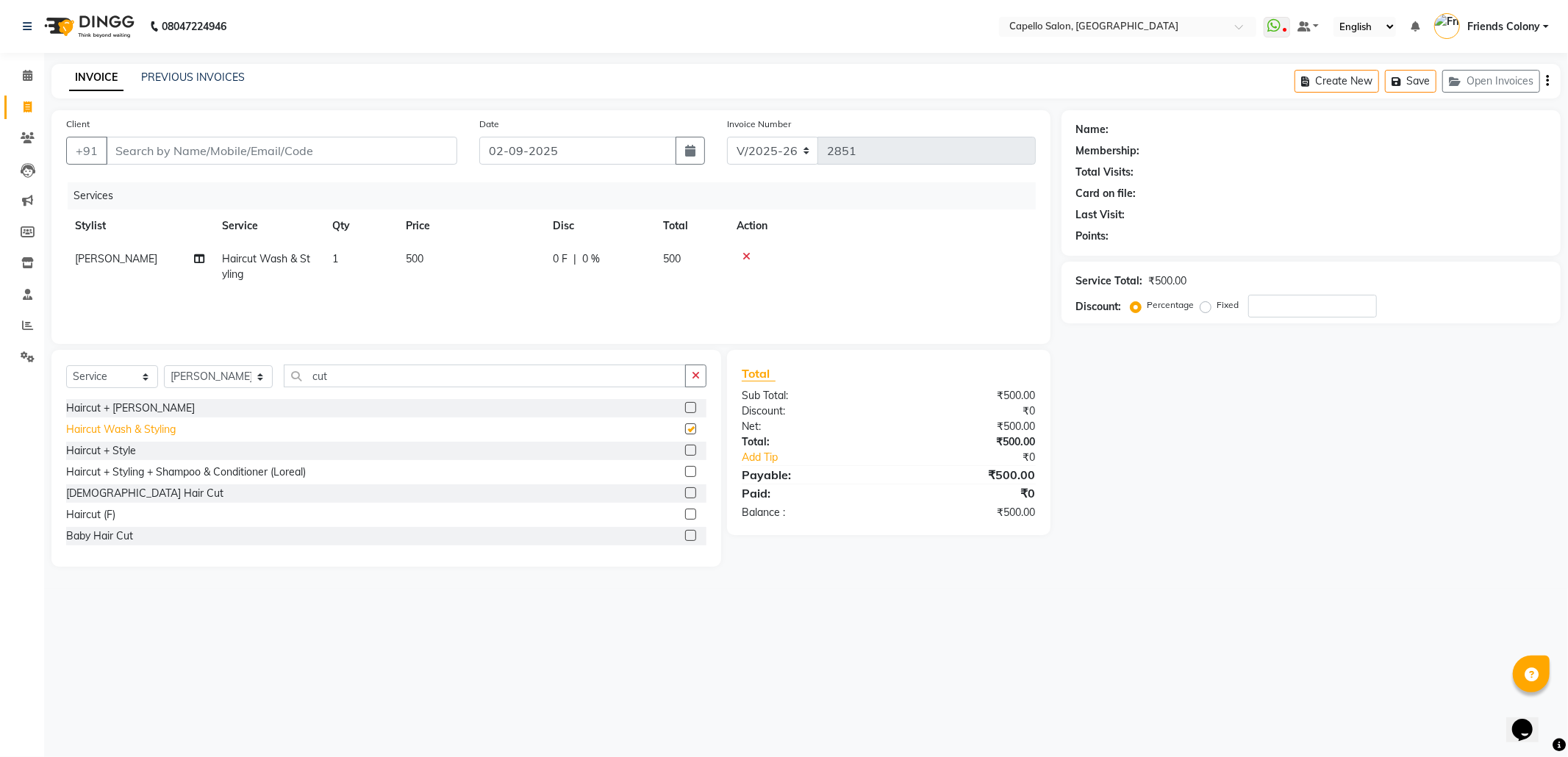
checkbox input "false"
click at [207, 147] on input "Client" at bounding box center [281, 150] width 352 height 28
type input "9"
type input "0"
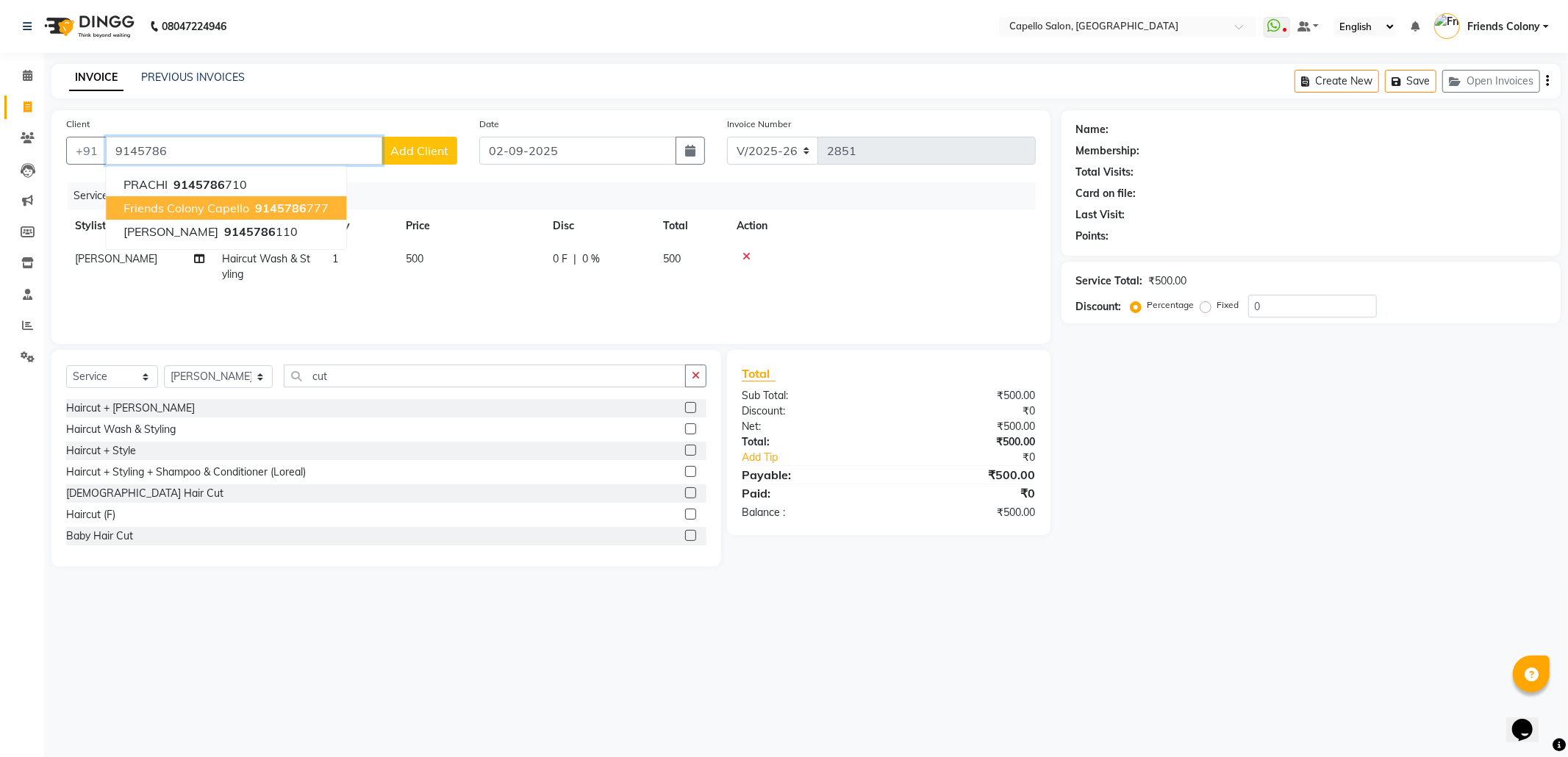
click at [247, 198] on button "Friends Colony Capello 9145786 777" at bounding box center [226, 208] width 240 height 23
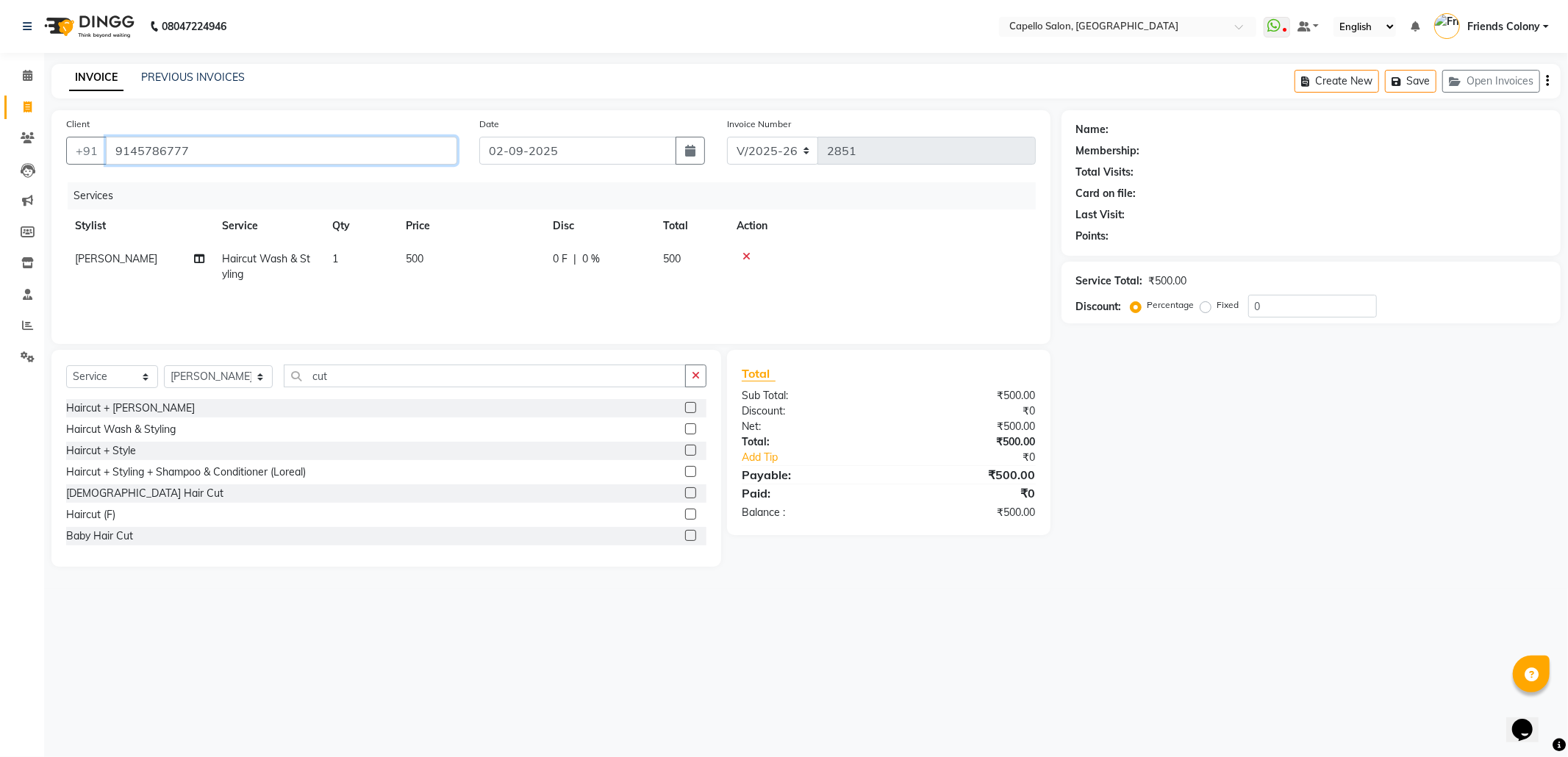
type input "9145786777"
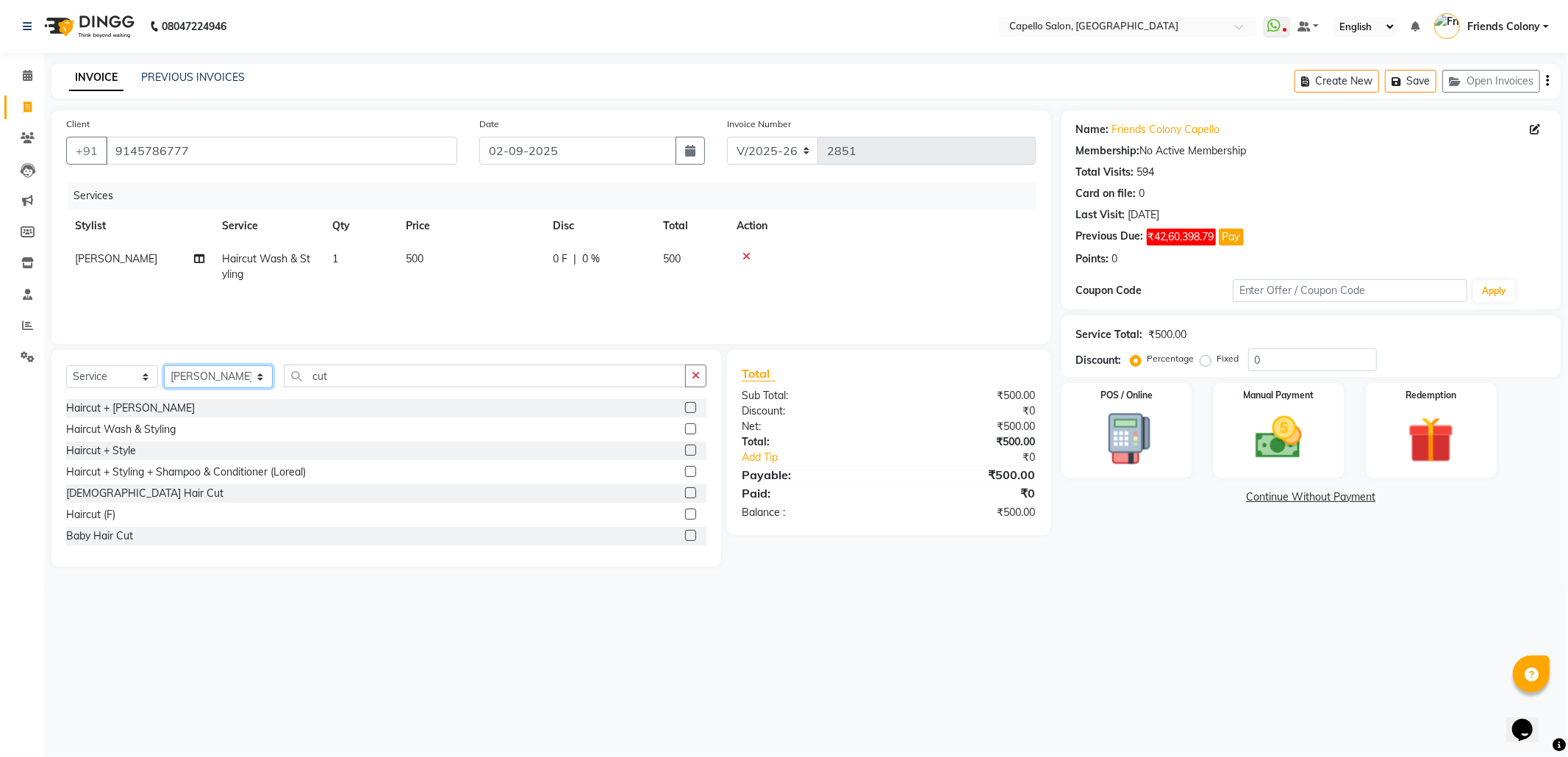
click at [221, 379] on select "Select Stylist Admin ANKIT BANDEWAR Friends Colony Harsha Shiwankar mohini godh…" at bounding box center [219, 377] width 109 height 23
select select "84459"
click at [164, 366] on select "Select Stylist Admin ANKIT BANDEWAR Friends Colony Harsha Shiwankar mohini godh…" at bounding box center [219, 377] width 109 height 23
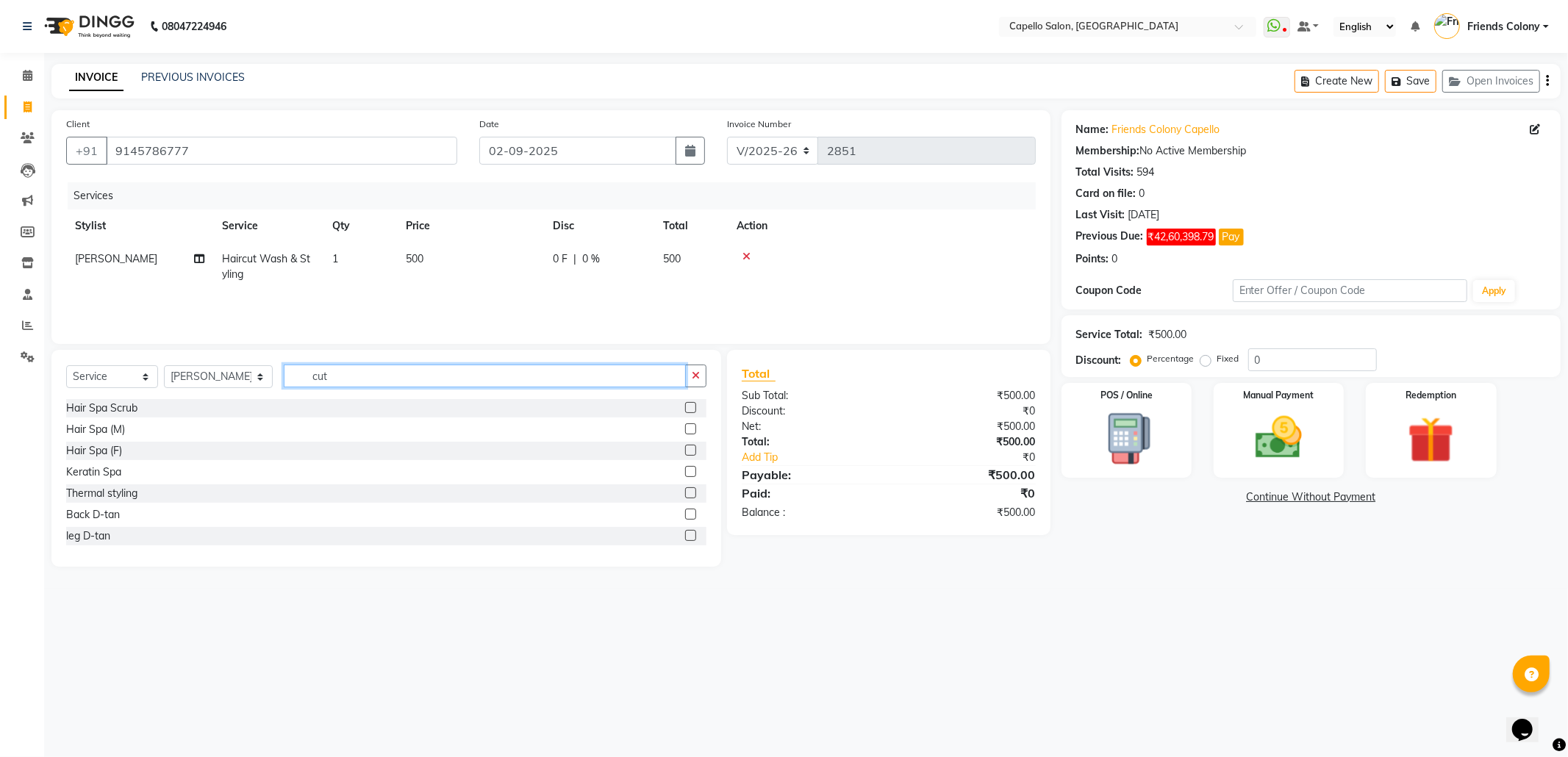
drag, startPoint x: 345, startPoint y: 366, endPoint x: 291, endPoint y: 378, distance: 55.3
click at [291, 378] on input "cut" at bounding box center [485, 376] width 402 height 23
type input "eye"
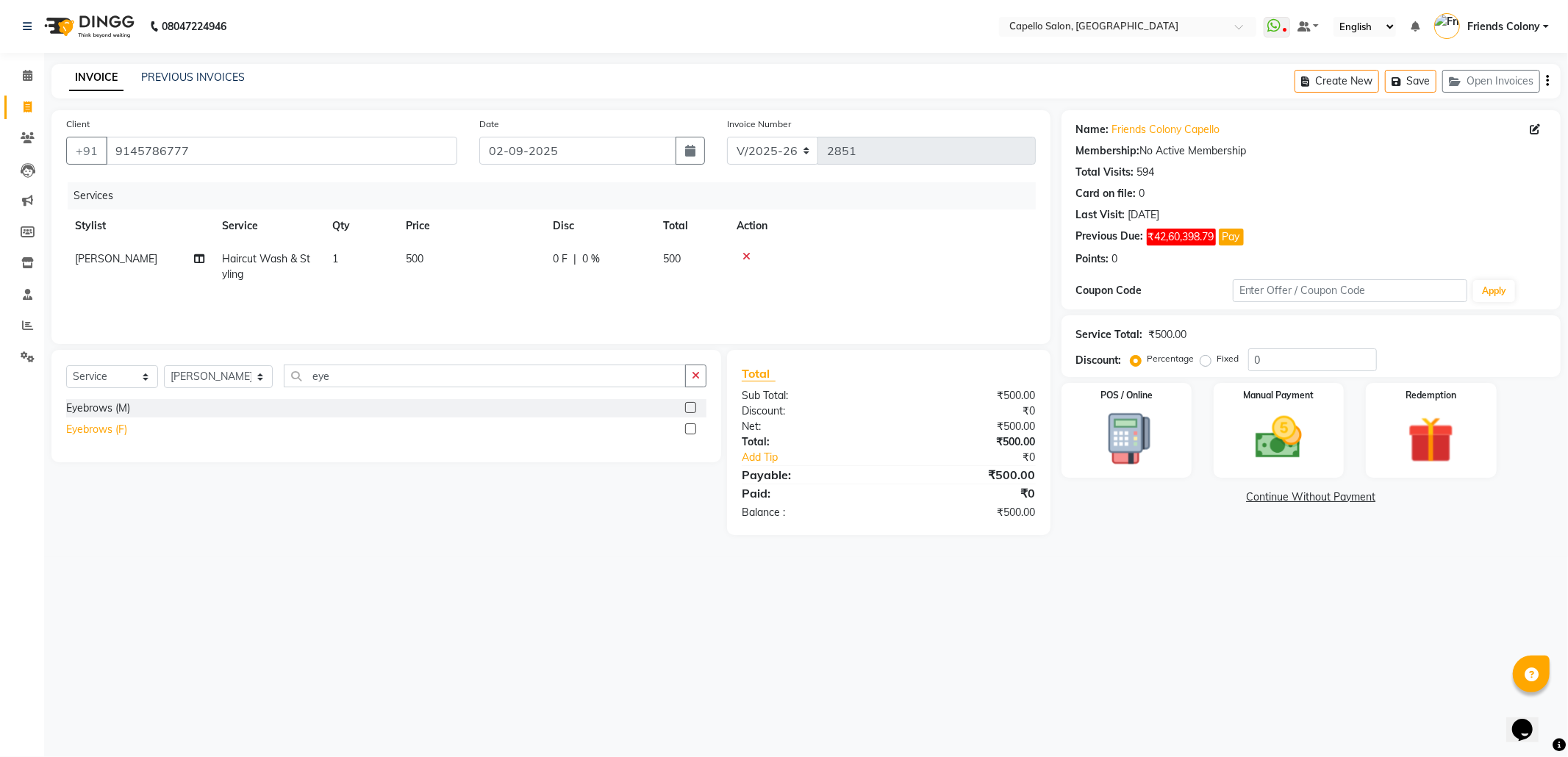
click at [95, 433] on div "Eyebrows (F)" at bounding box center [97, 429] width 61 height 16
checkbox input "false"
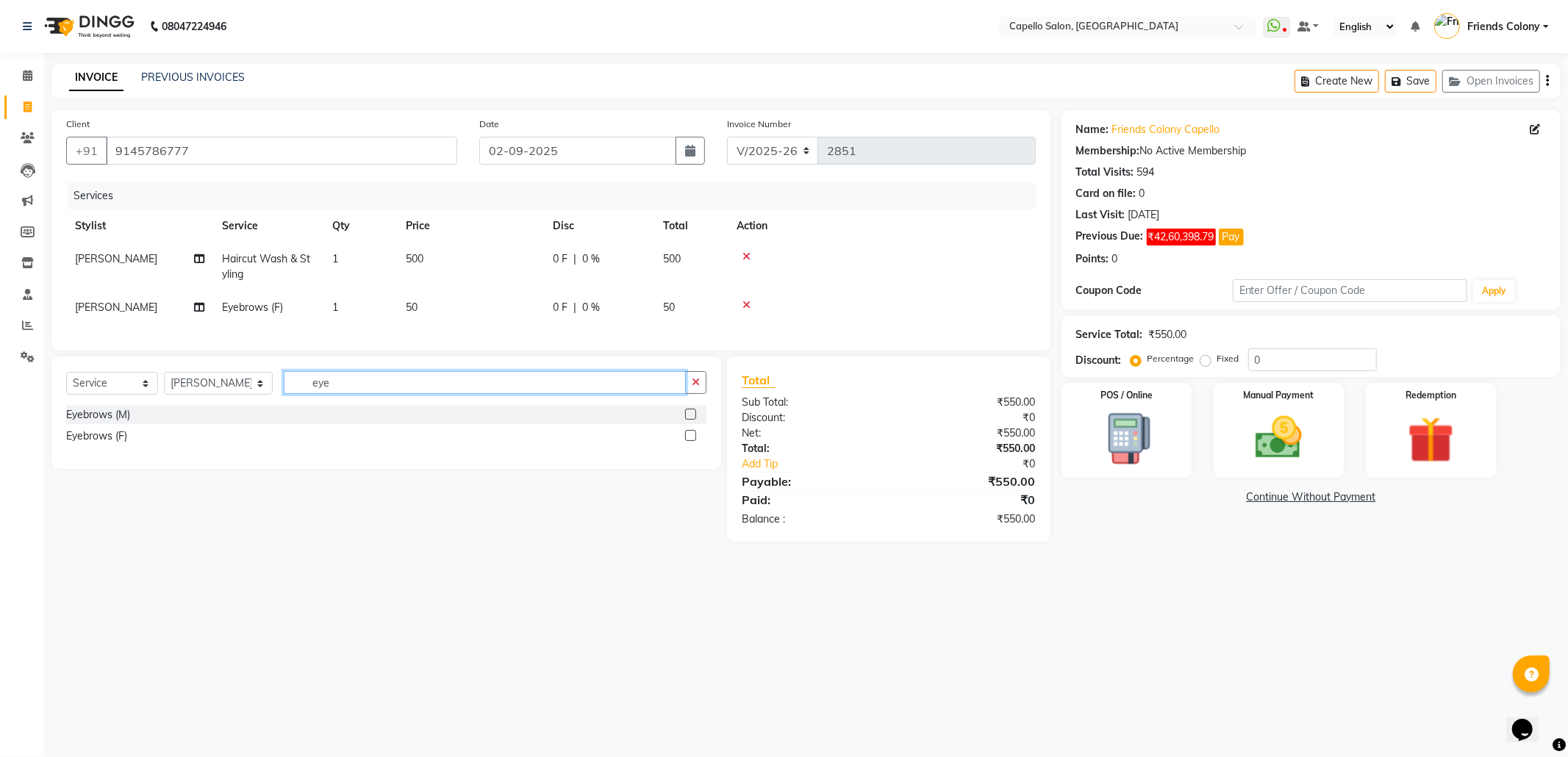
drag, startPoint x: 330, startPoint y: 397, endPoint x: 281, endPoint y: 397, distance: 49.0
click at [283, 394] on input "eye" at bounding box center [485, 382] width 402 height 23
type input "upp"
click at [116, 423] on div "Upper Lips" at bounding box center [91, 415] width 51 height 16
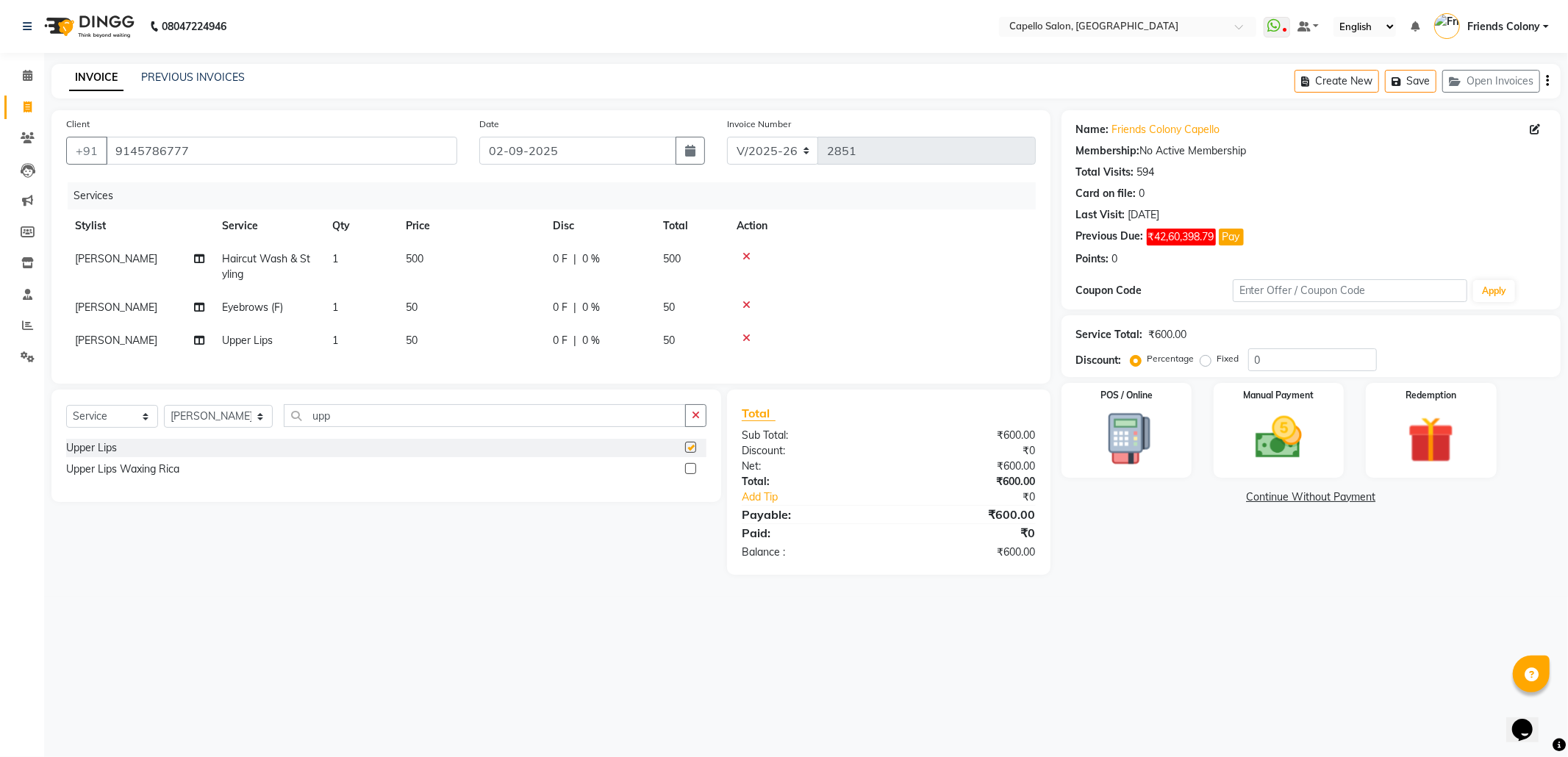
checkbox input "false"
click at [1288, 425] on img at bounding box center [1278, 438] width 78 height 56
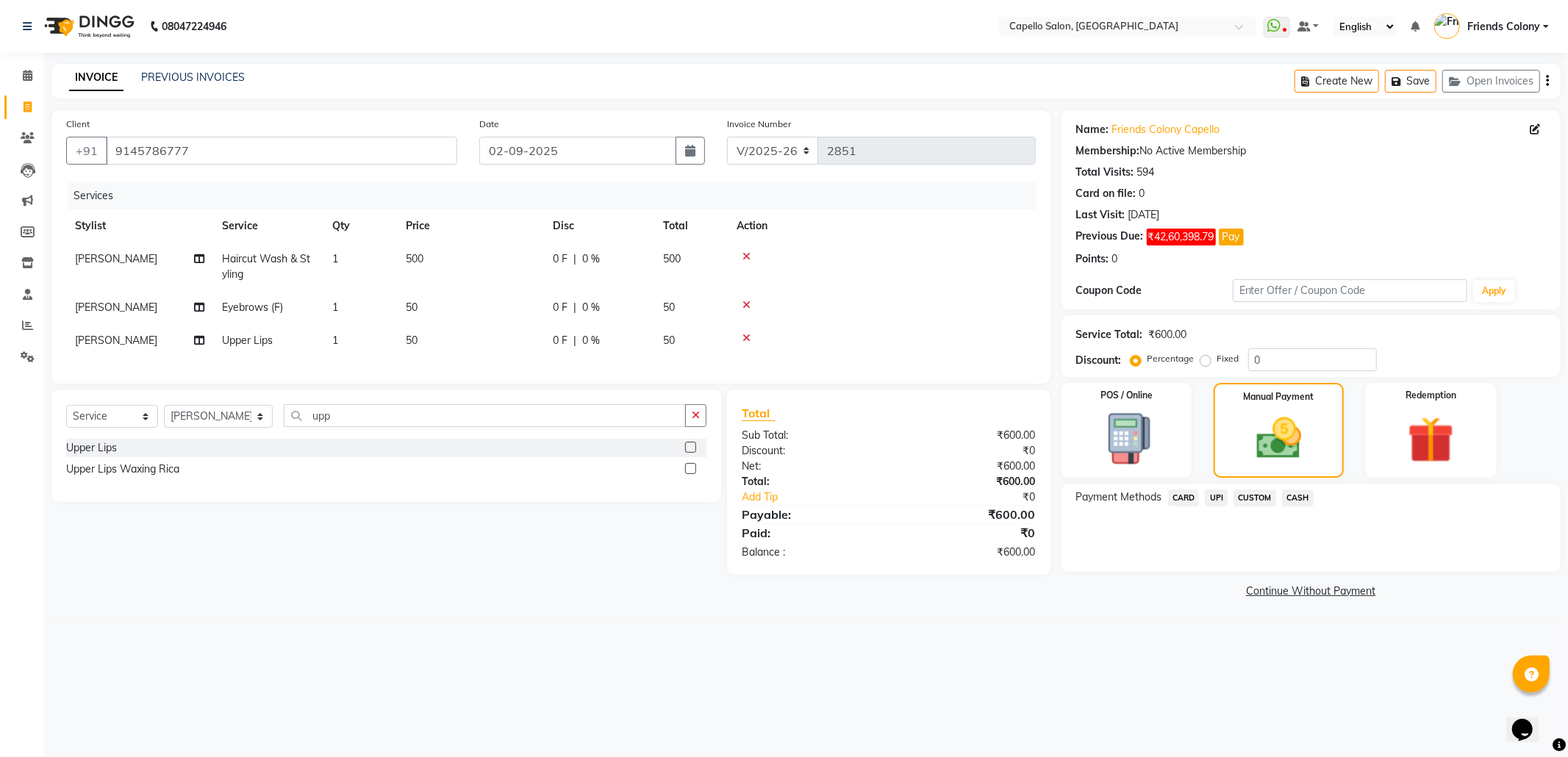
click at [1304, 494] on span "CASH" at bounding box center [1298, 498] width 31 height 17
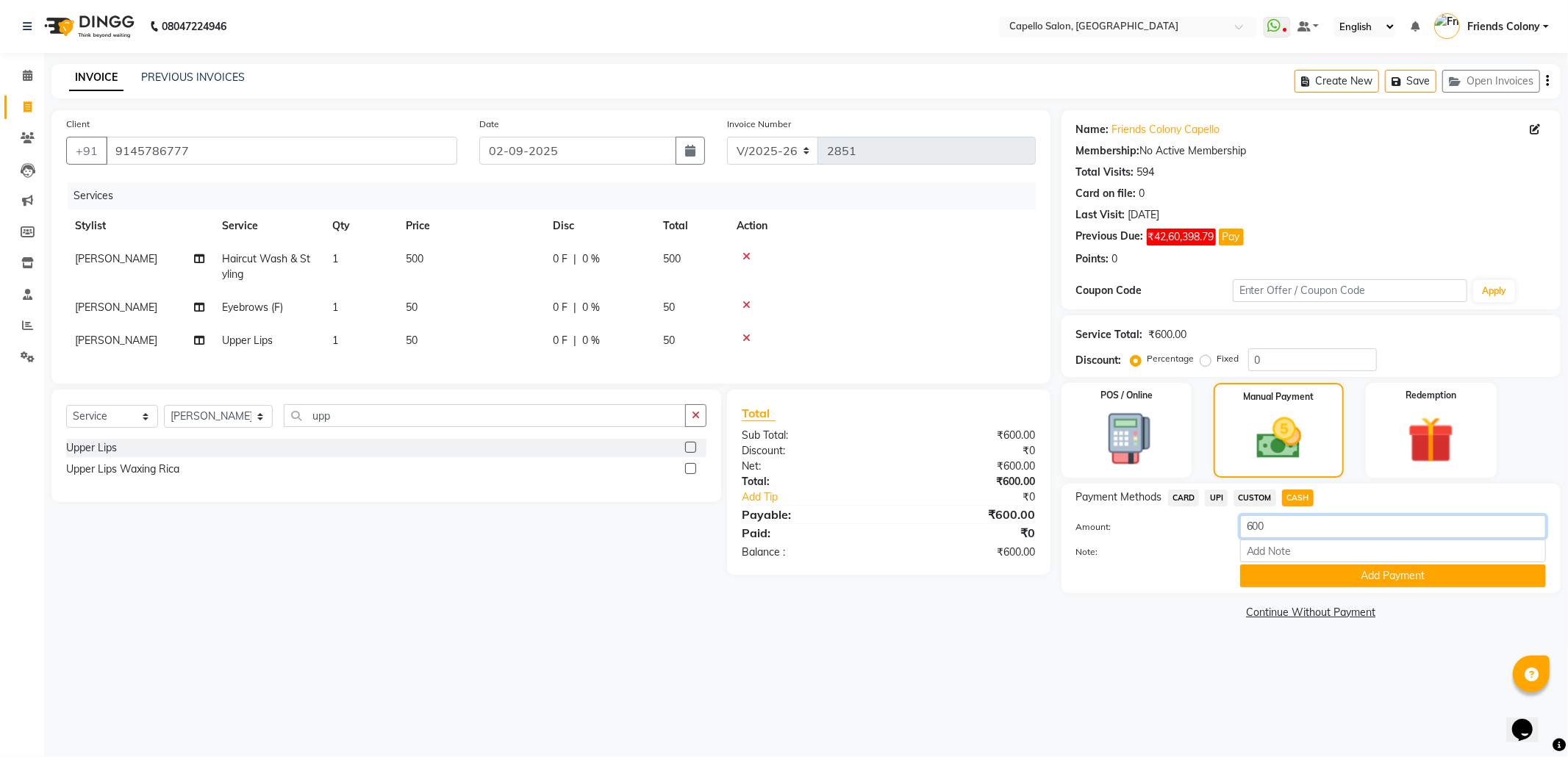
drag, startPoint x: 1280, startPoint y: 526, endPoint x: 1174, endPoint y: 535, distance: 106.4
click at [1174, 535] on div "Amount: 600" at bounding box center [1311, 527] width 492 height 25
type input "100"
click at [1413, 569] on button "Add Payment" at bounding box center [1393, 576] width 305 height 23
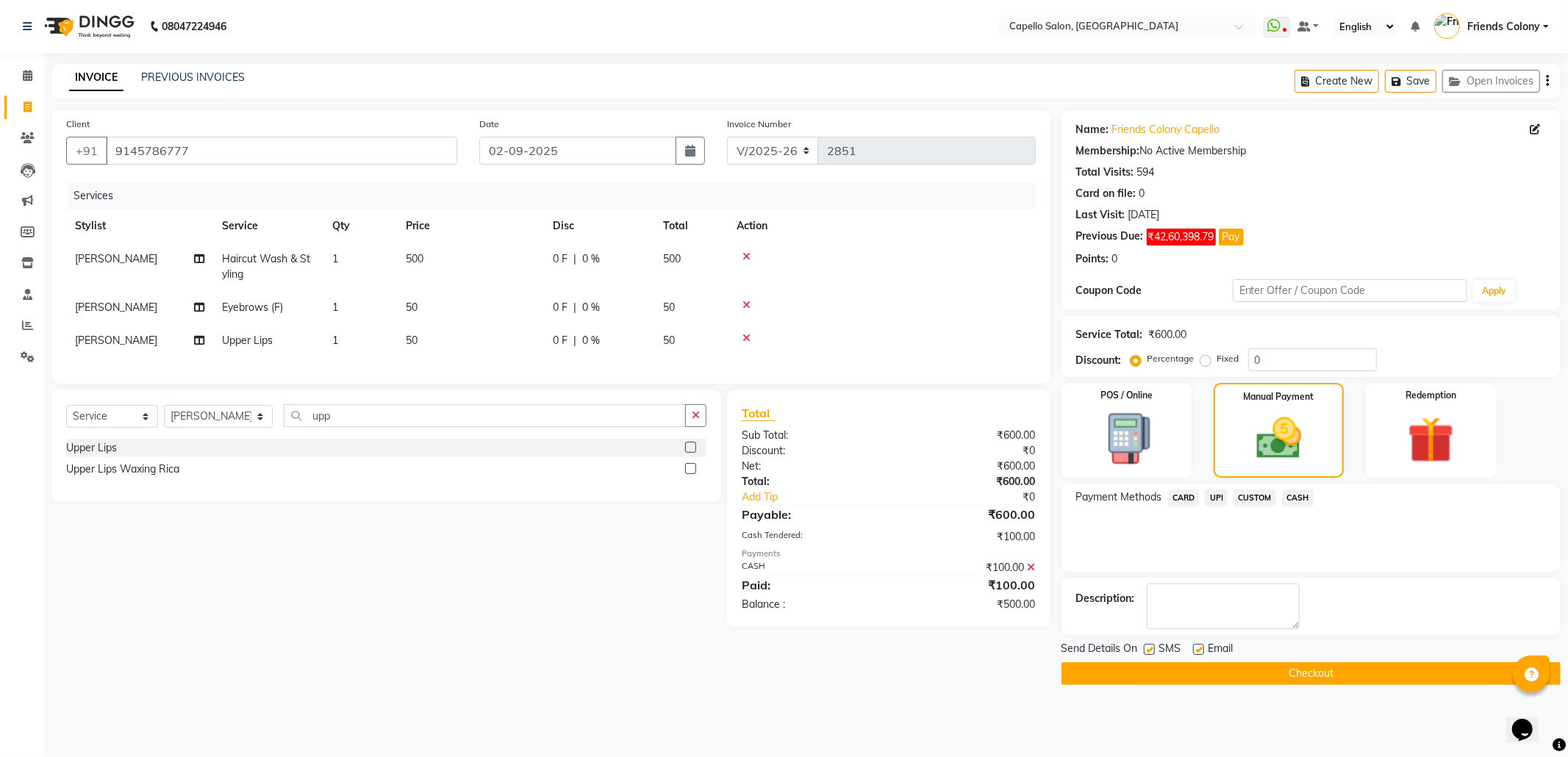
click at [1218, 497] on span "UPI" at bounding box center [1215, 498] width 23 height 17
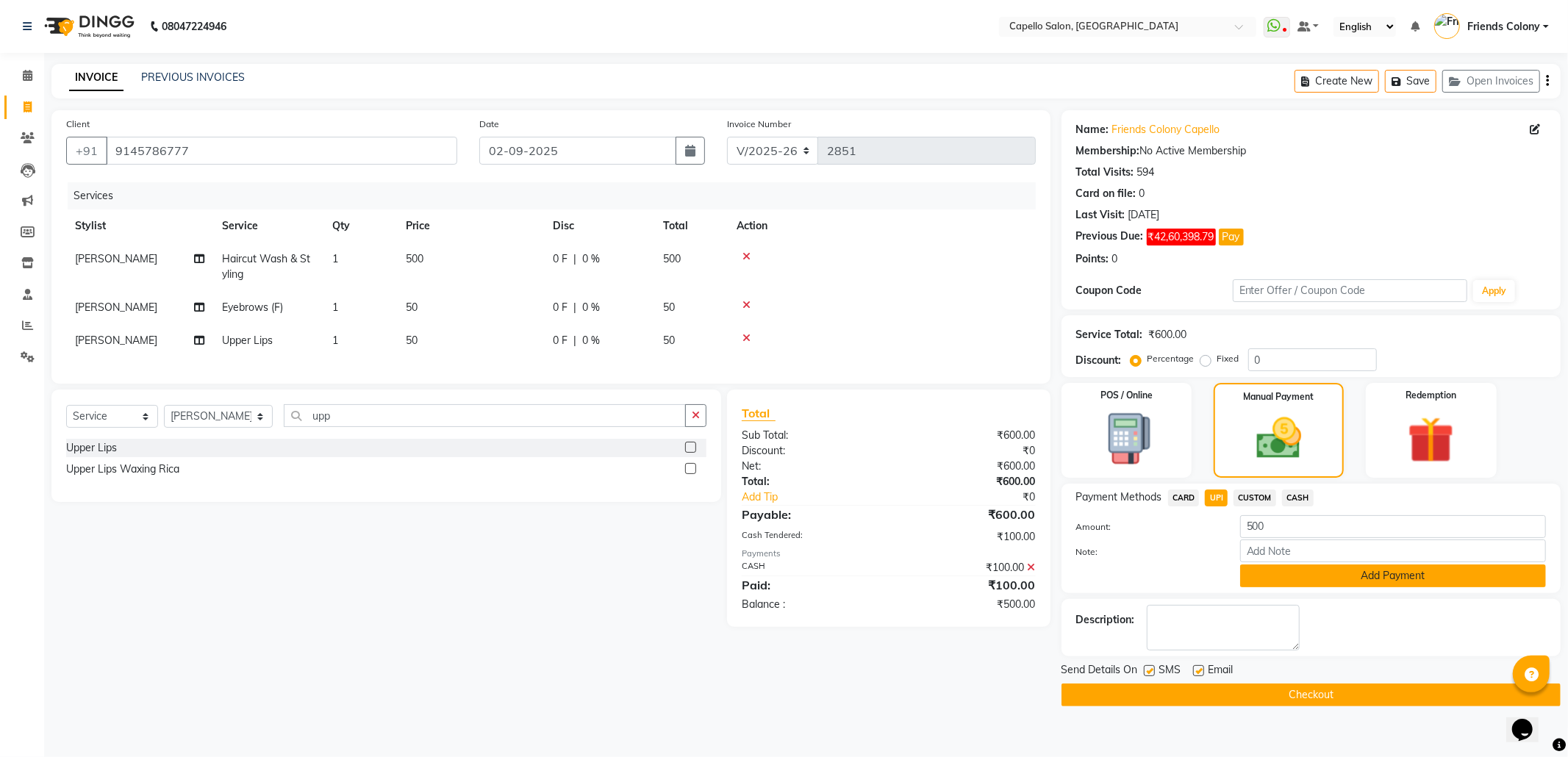
click at [1394, 578] on button "Add Payment" at bounding box center [1393, 576] width 305 height 23
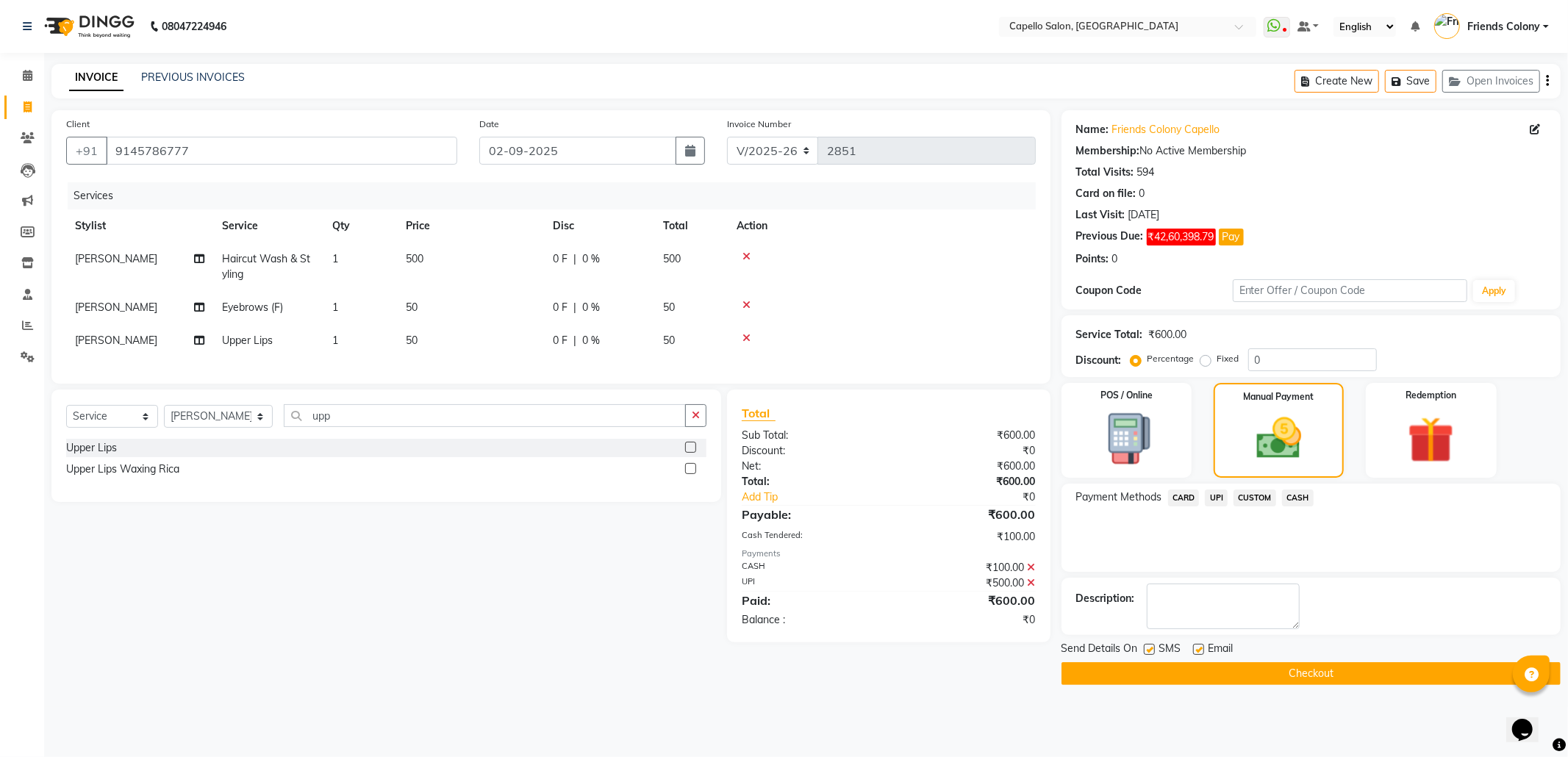
click at [1198, 648] on label at bounding box center [1199, 650] width 11 height 11
click at [1198, 648] on input "checkbox" at bounding box center [1198, 650] width 9 height 9
checkbox input "false"
click at [1153, 655] on label at bounding box center [1149, 650] width 11 height 11
click at [1153, 655] on input "checkbox" at bounding box center [1148, 650] width 9 height 9
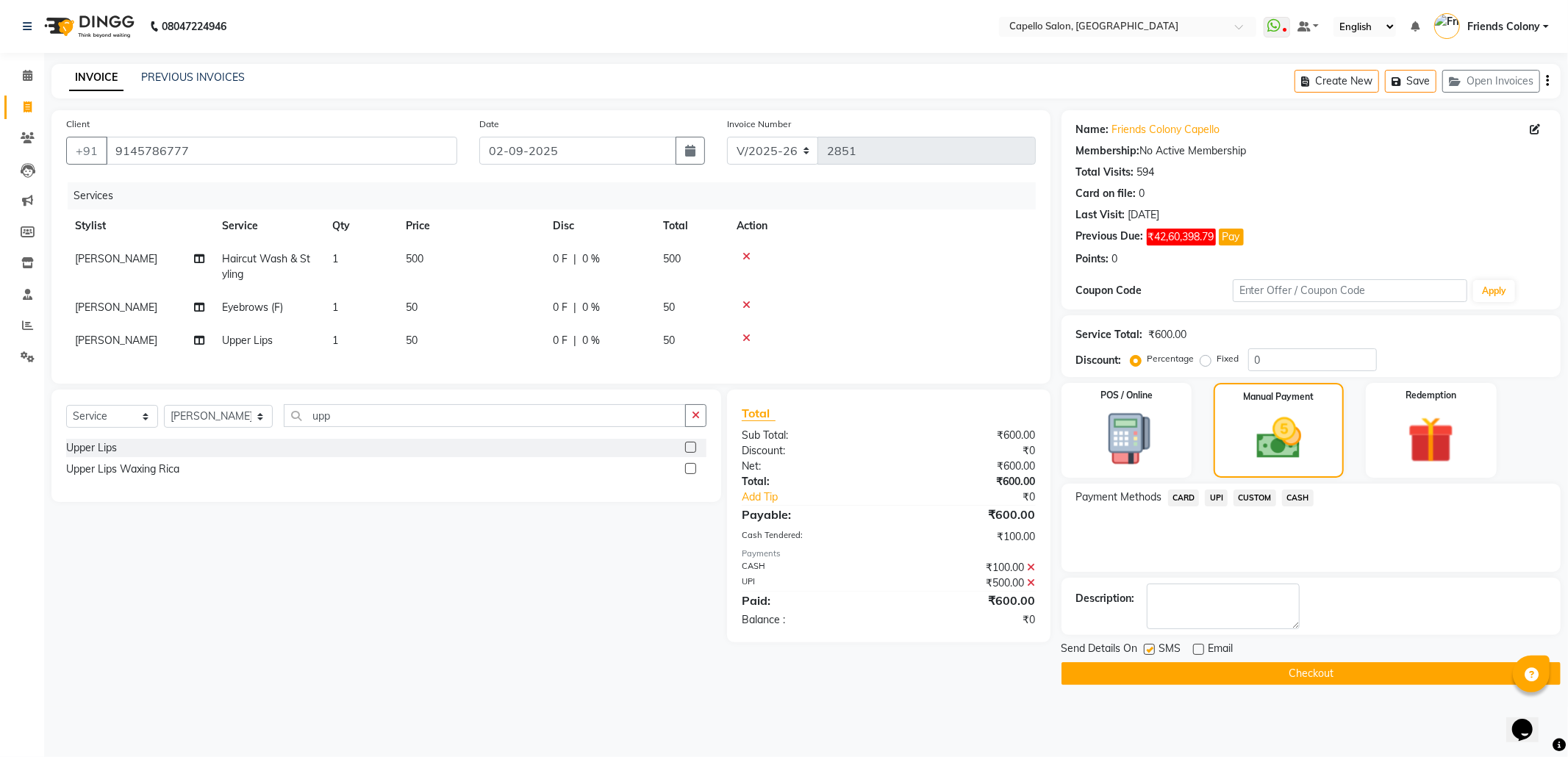
checkbox input "false"
click at [225, 428] on select "Select Stylist Admin ANKIT BANDEWAR Friends Colony Harsha Shiwankar mohini godh…" at bounding box center [219, 416] width 109 height 23
select select "16603"
click at [164, 420] on select "Select Stylist Admin ANKIT BANDEWAR Friends Colony Harsha Shiwankar mohini godh…" at bounding box center [219, 416] width 109 height 23
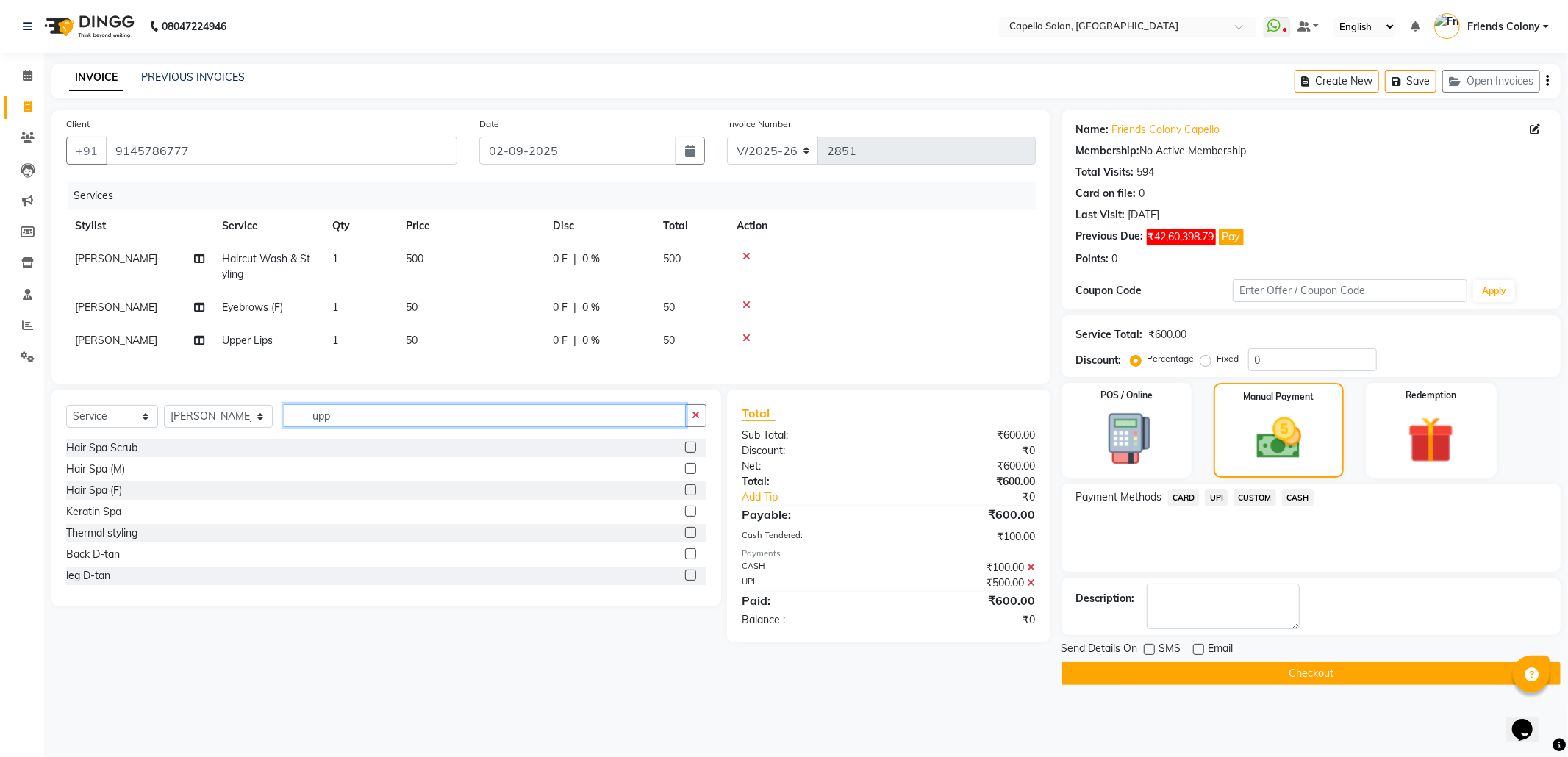
drag, startPoint x: 332, startPoint y: 434, endPoint x: 257, endPoint y: 421, distance: 76.1
click at [257, 421] on div "Select Service Product Membership Package Voucher Prepaid Gift Card Select Styl…" at bounding box center [387, 421] width 640 height 34
type input "wash"
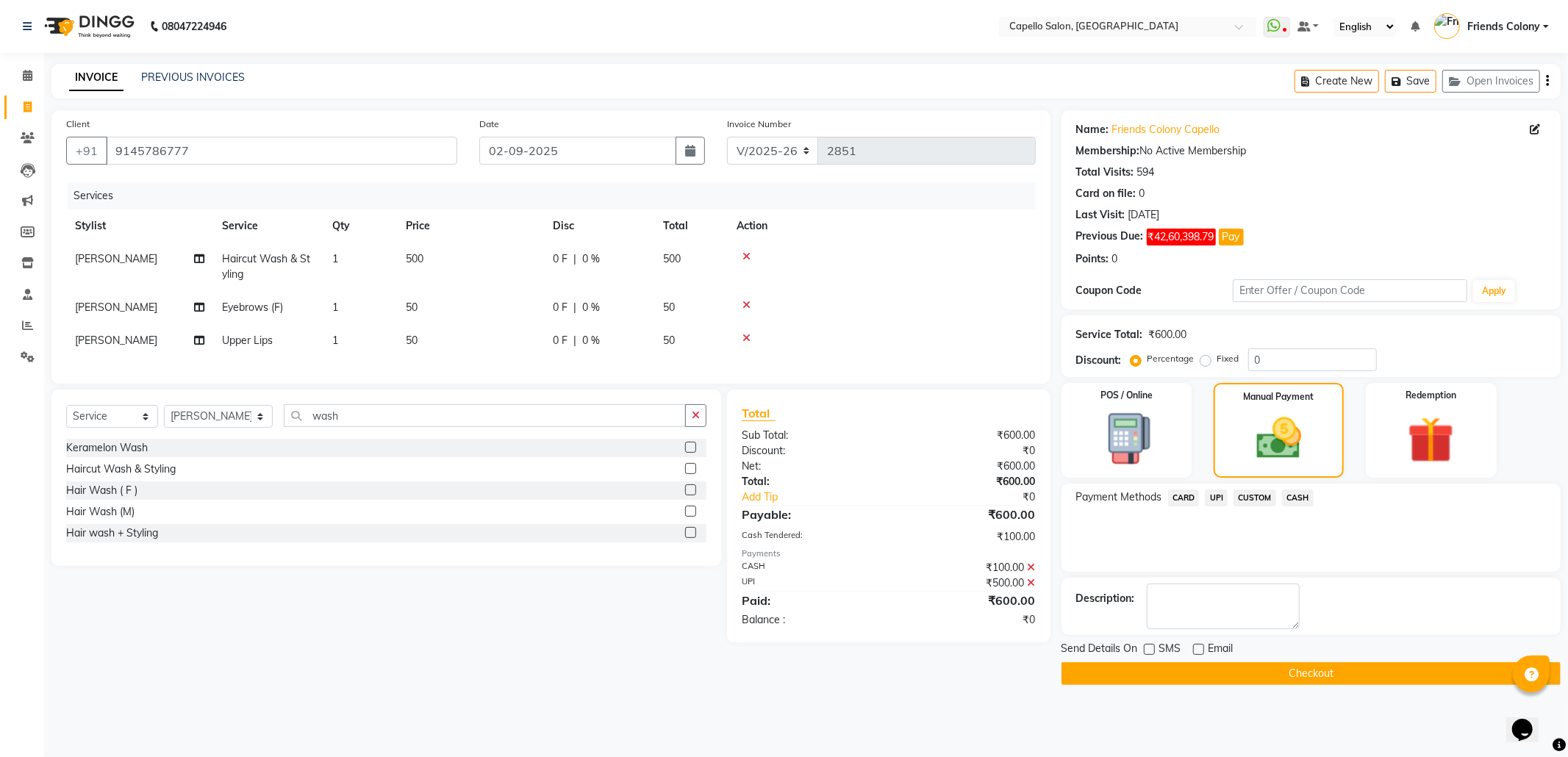
click at [688, 538] on label at bounding box center [690, 533] width 11 height 11
click at [688, 538] on input "checkbox" at bounding box center [689, 534] width 9 height 9
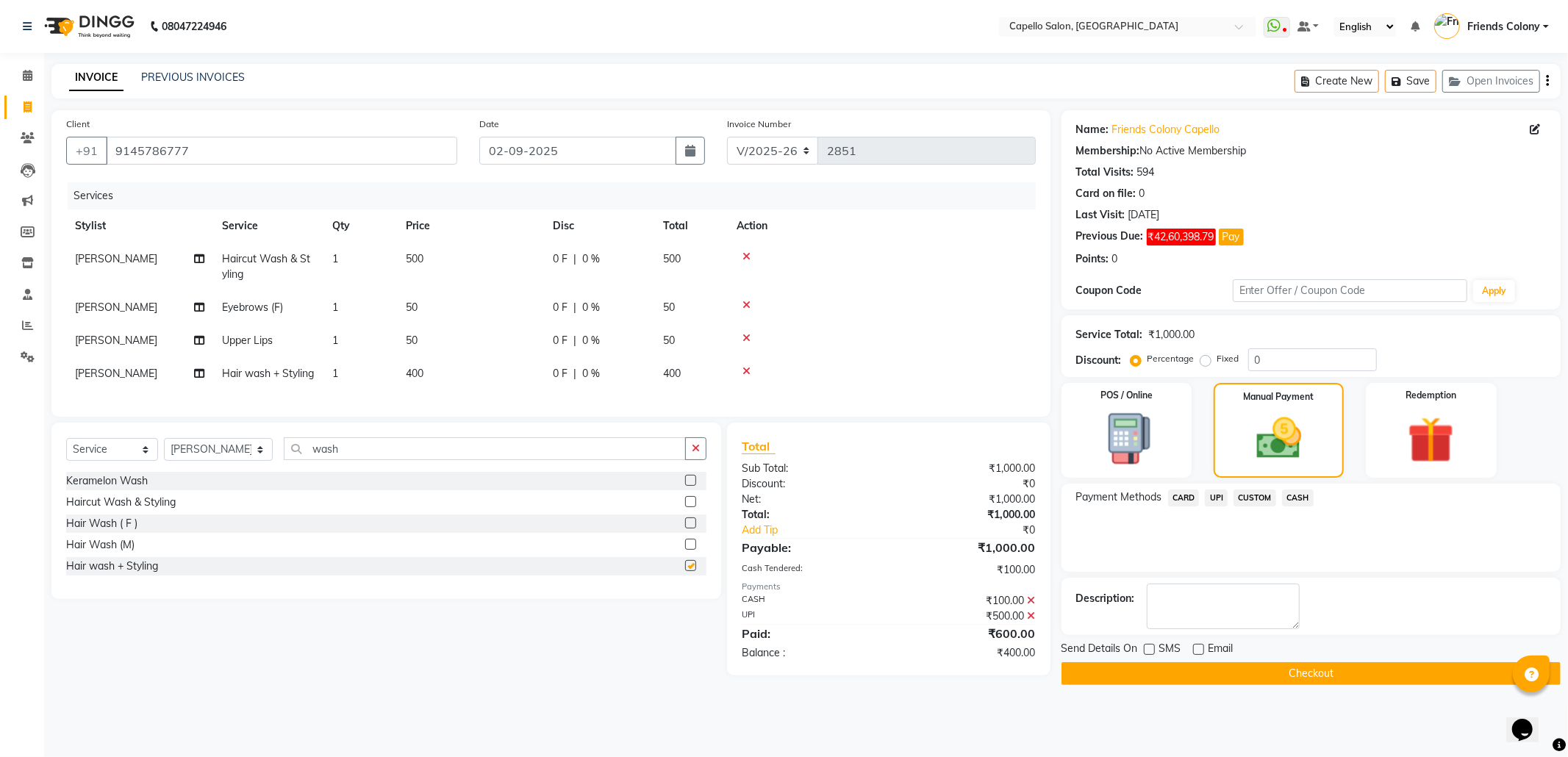
checkbox input "false"
click at [1215, 497] on span "UPI" at bounding box center [1215, 498] width 23 height 17
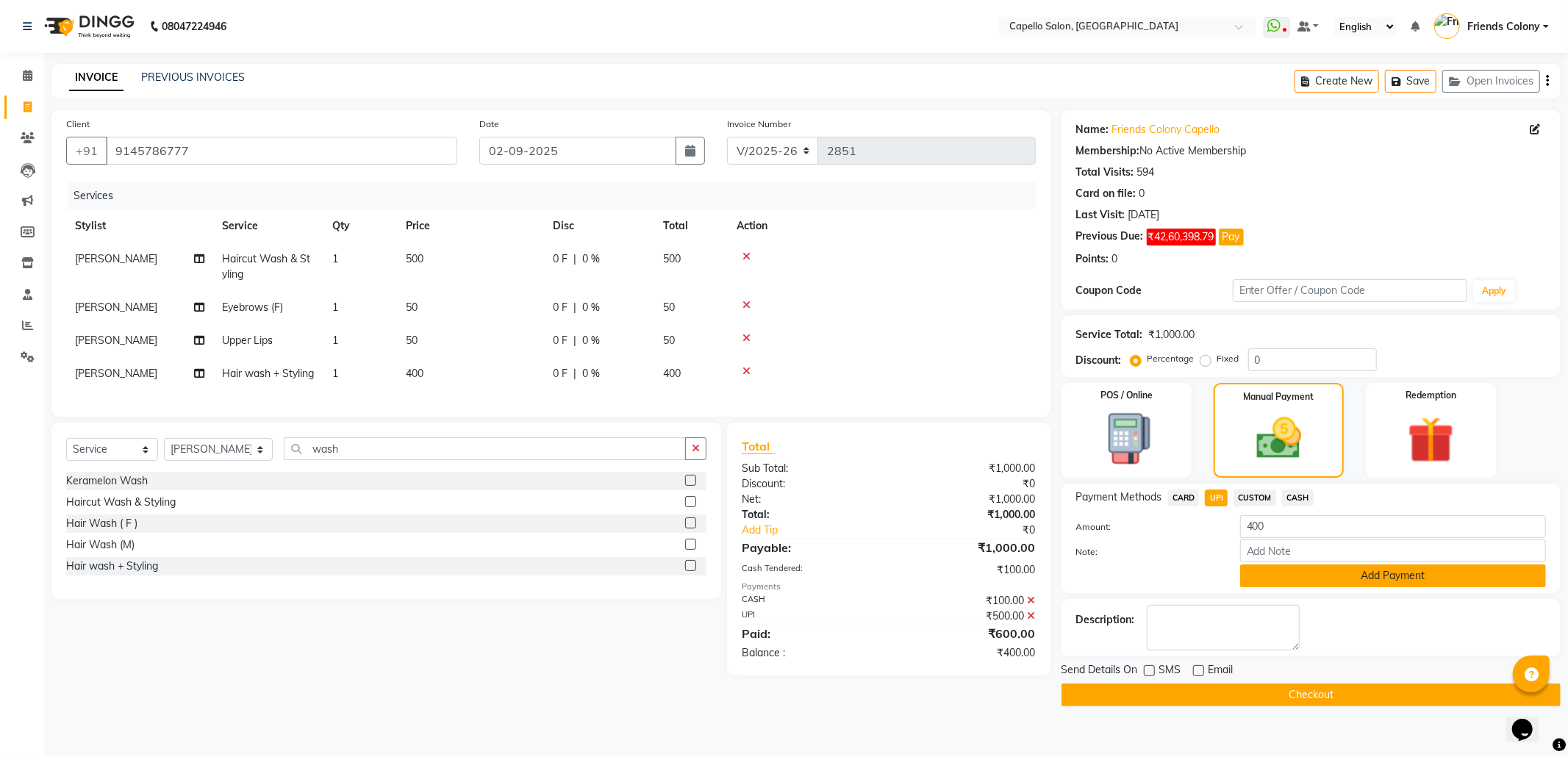
click at [1324, 569] on button "Add Payment" at bounding box center [1393, 576] width 305 height 23
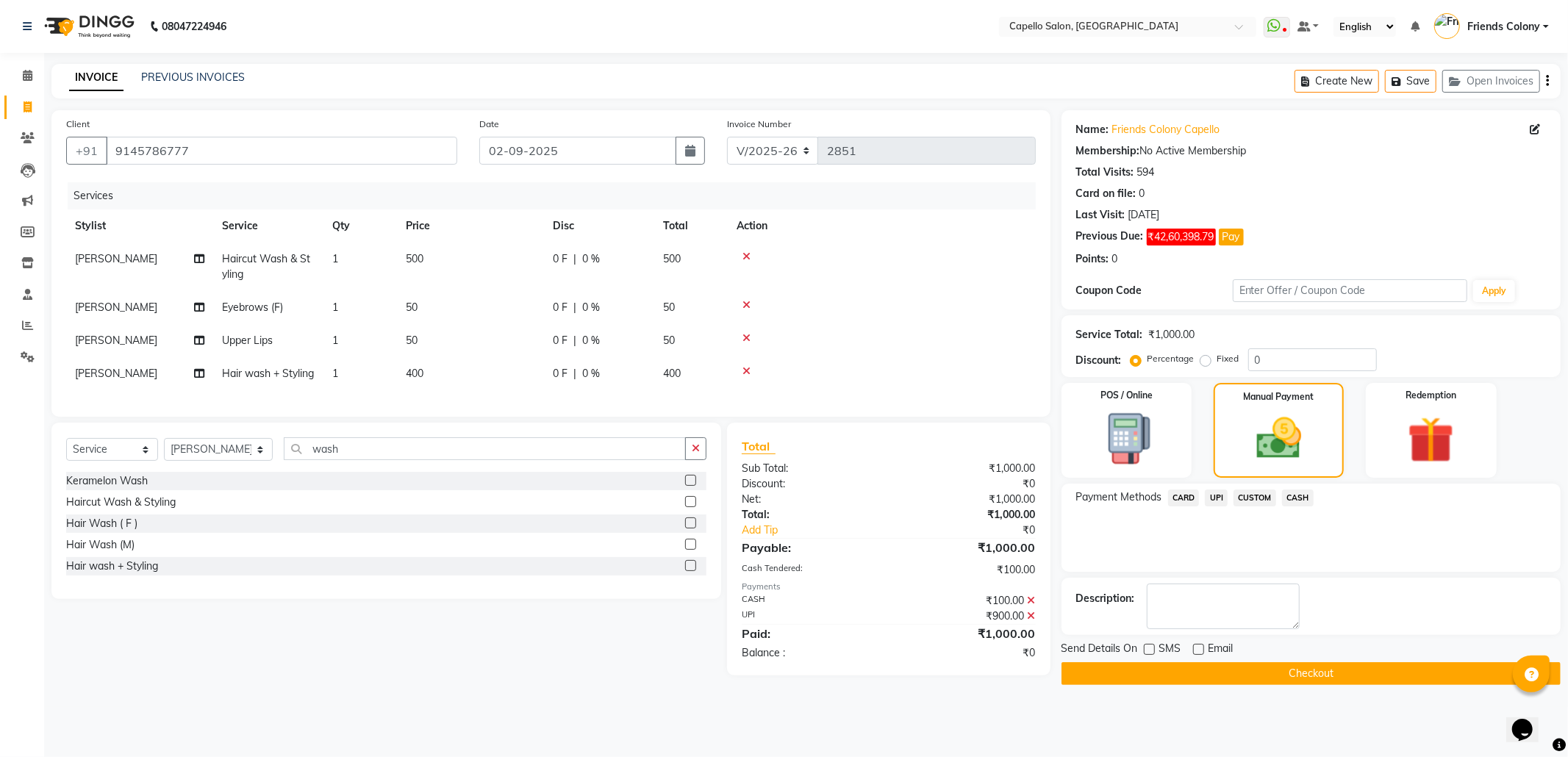
click at [1255, 678] on button "Checkout" at bounding box center [1311, 674] width 499 height 23
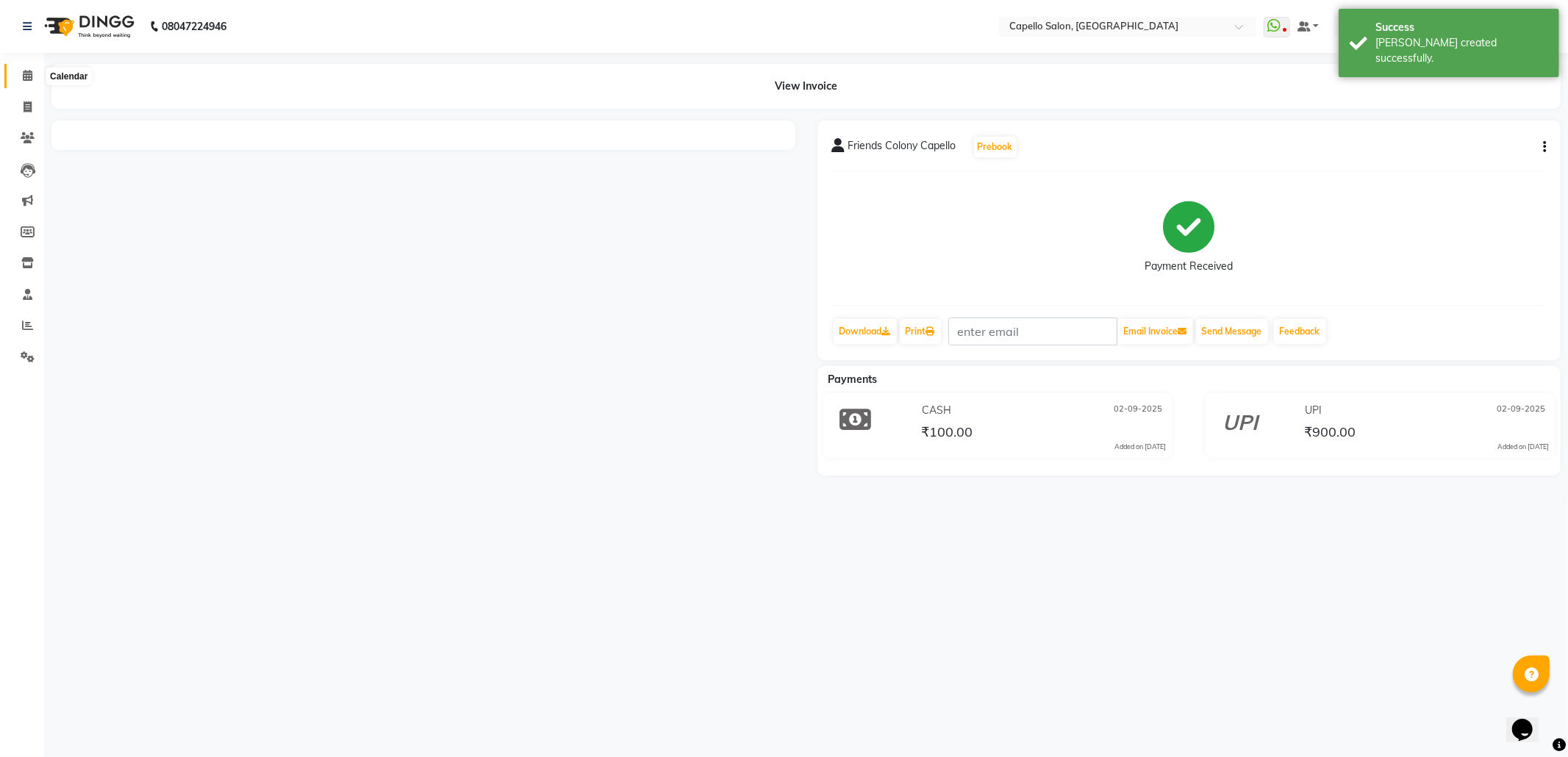
drag, startPoint x: 25, startPoint y: 74, endPoint x: 446, endPoint y: 9, distance: 426.0
click at [27, 74] on icon at bounding box center [28, 76] width 9 height 11
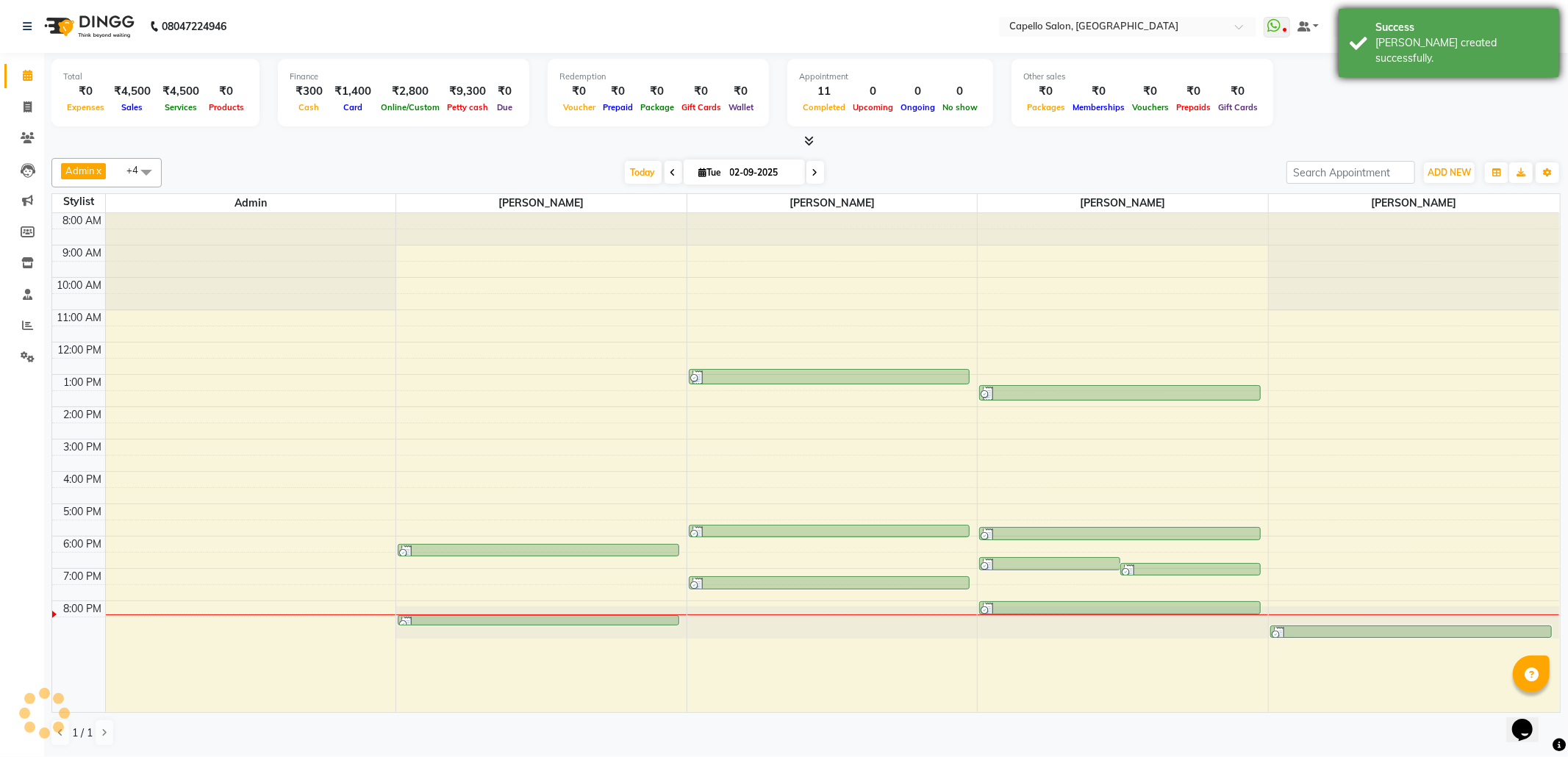
click at [1477, 27] on div "Success" at bounding box center [1461, 28] width 173 height 16
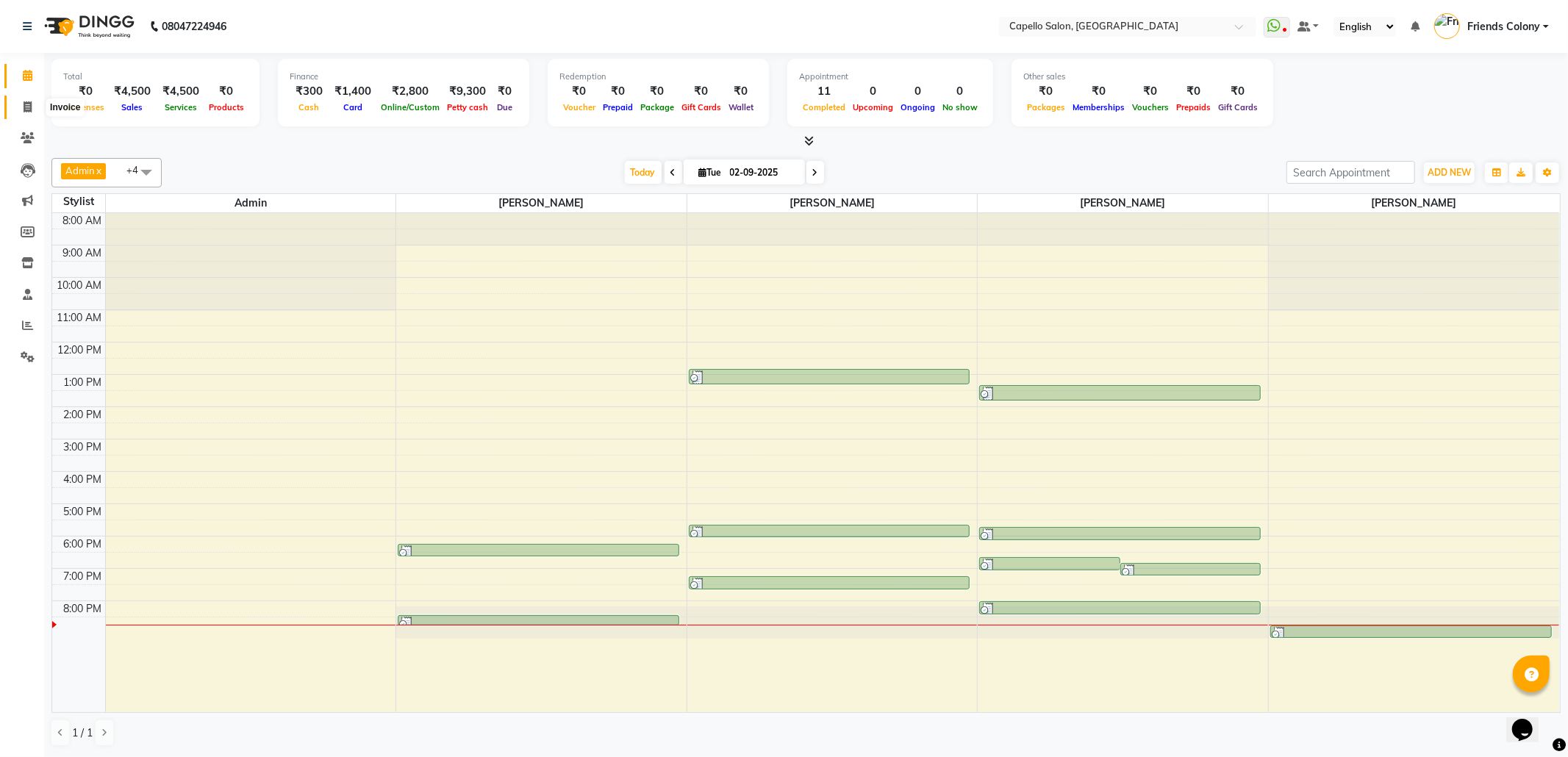
click at [15, 106] on span at bounding box center [28, 108] width 26 height 17
select select "3583"
select select "service"
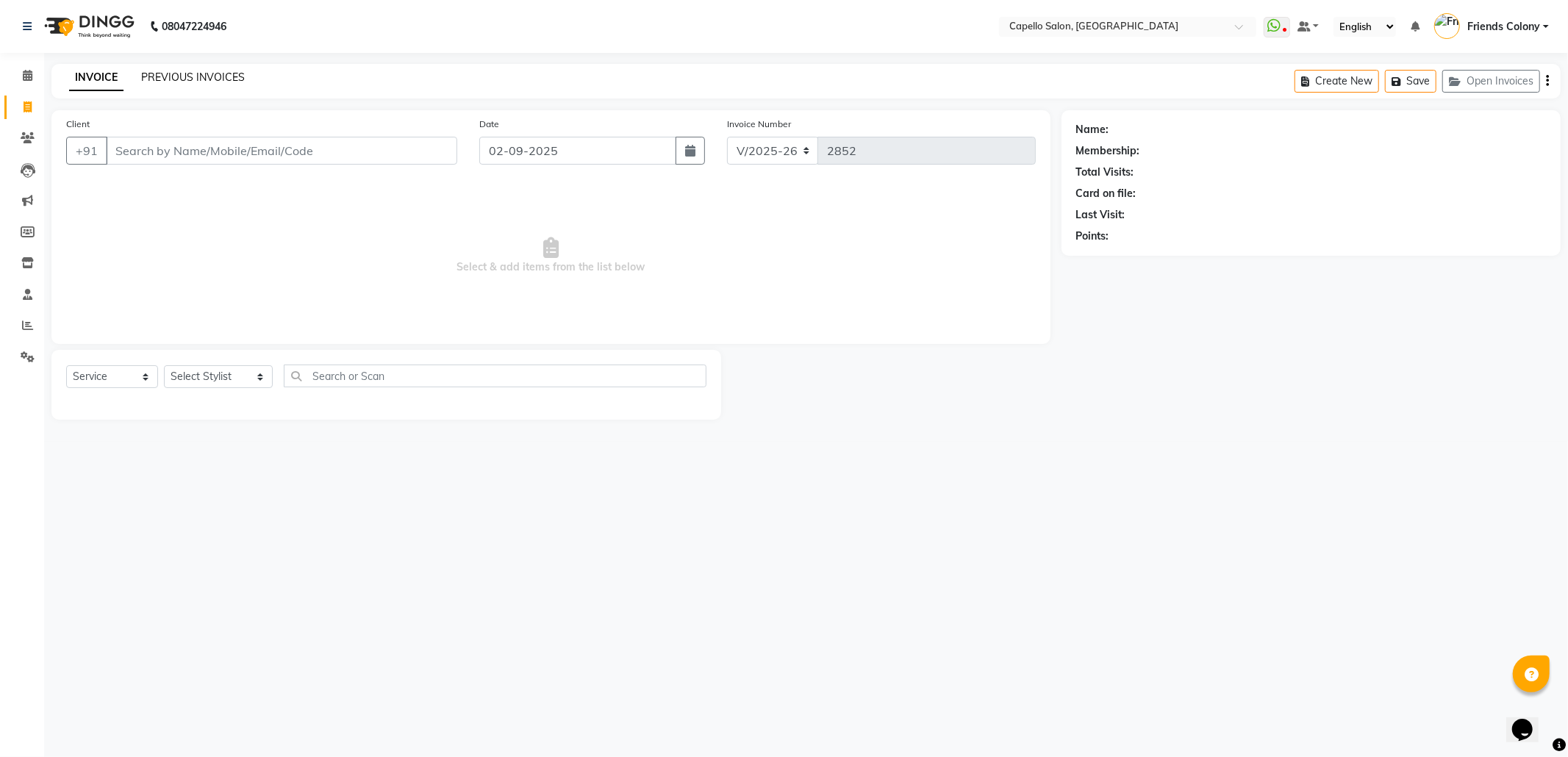
click at [198, 74] on link "PREVIOUS INVOICES" at bounding box center [193, 77] width 103 height 13
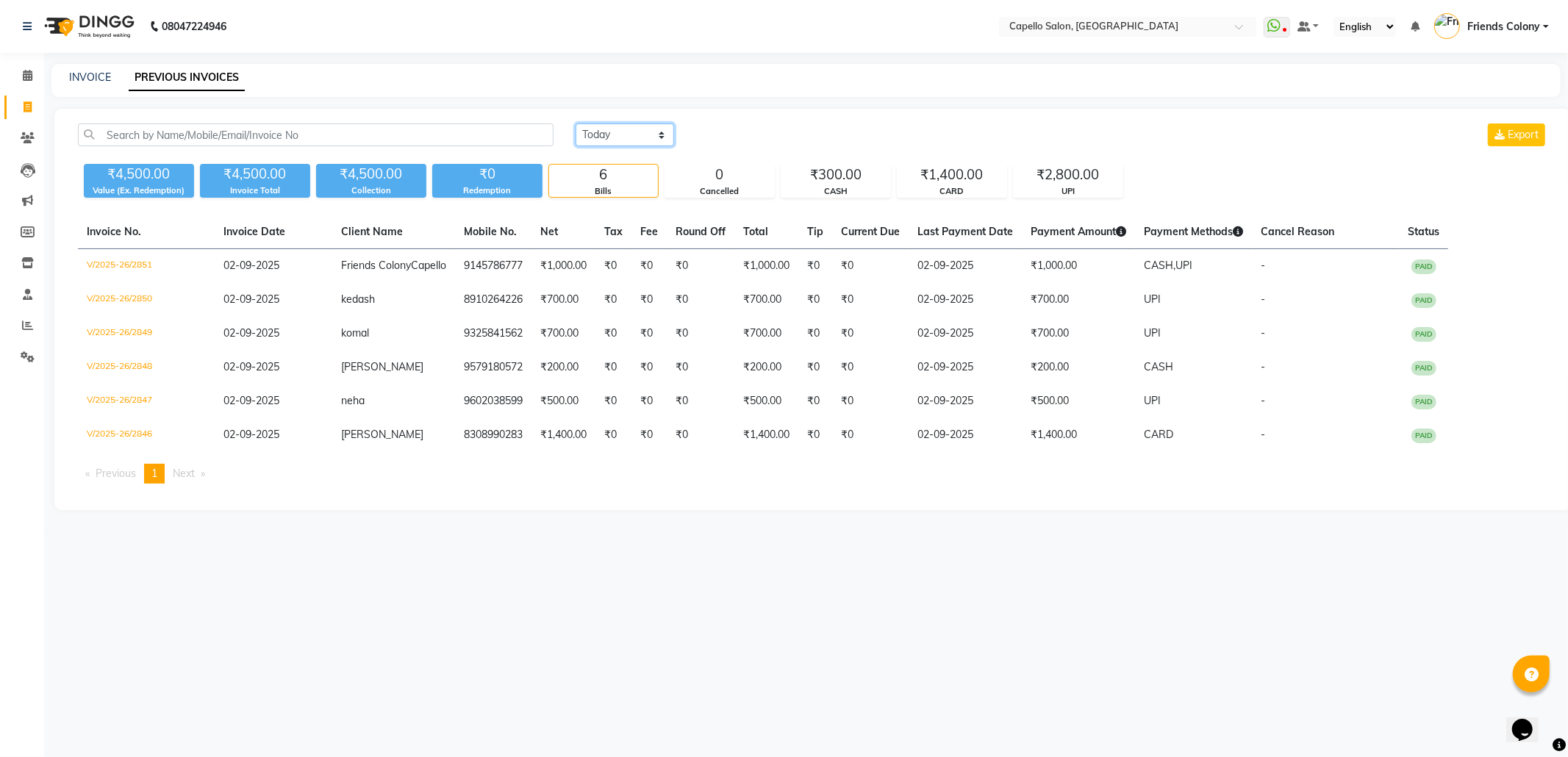
click at [637, 127] on select "Today Yesterday Custom Range" at bounding box center [625, 135] width 99 height 23
select select "range"
click at [576, 124] on select "Today Yesterday Custom Range" at bounding box center [625, 135] width 99 height 23
click at [772, 137] on input "02-09-2025" at bounding box center [745, 135] width 103 height 20
select select "9"
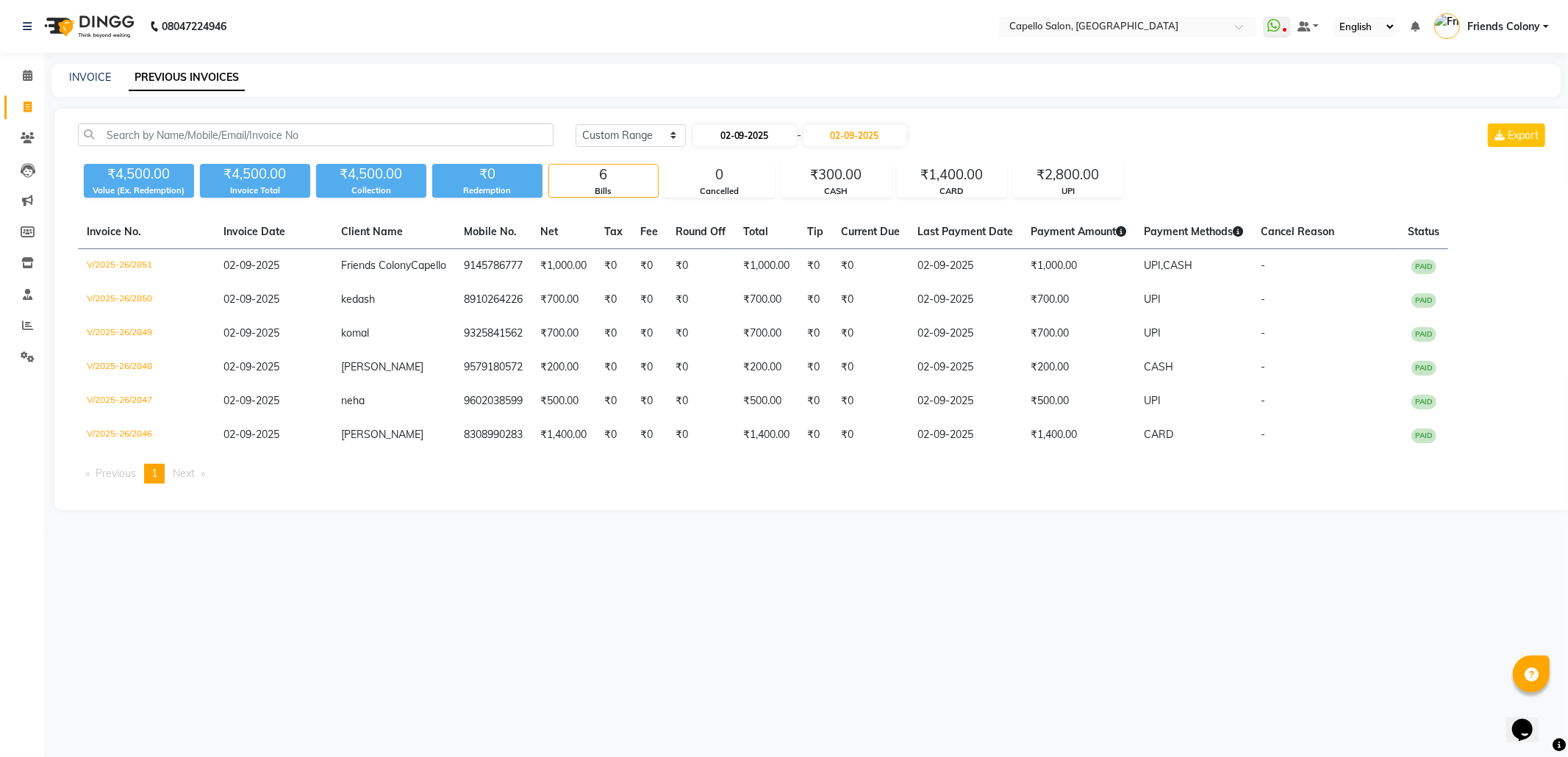
select select "2025"
click at [706, 204] on div "1" at bounding box center [707, 210] width 23 height 23
type input "01-09-2025"
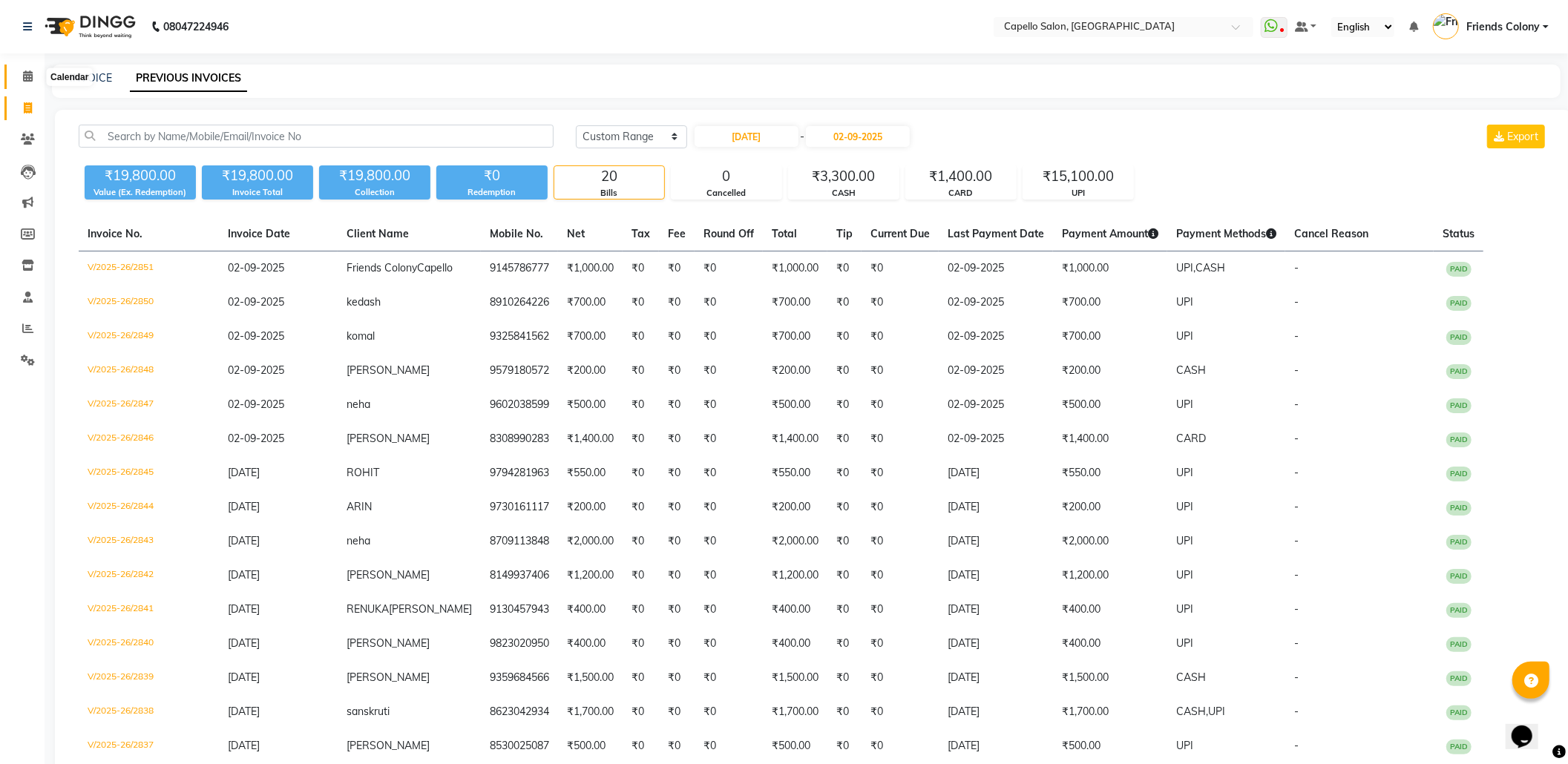
click at [23, 75] on icon at bounding box center [28, 76] width 9 height 11
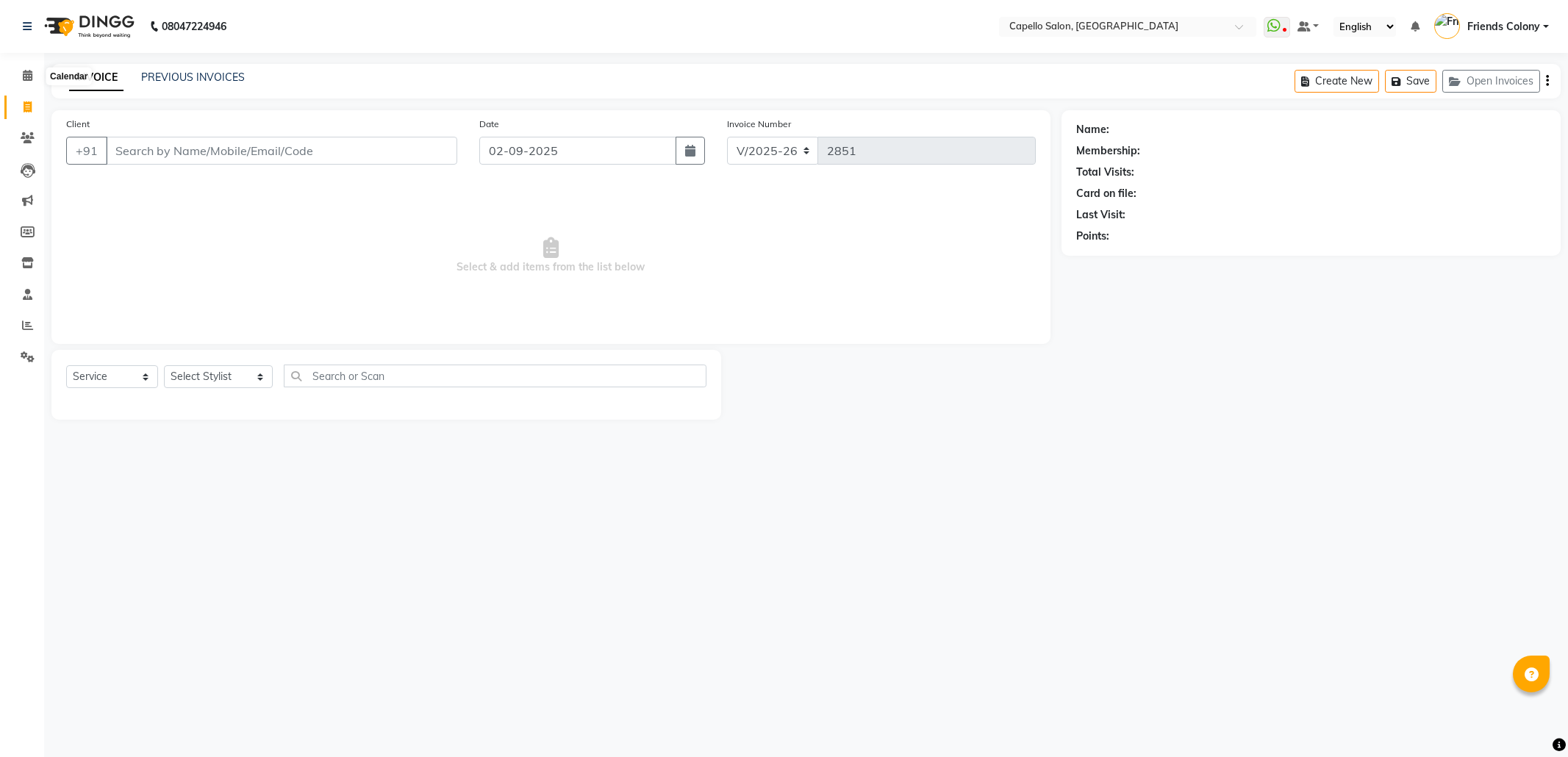
select select "3583"
select select "service"
click at [27, 74] on icon at bounding box center [28, 76] width 9 height 11
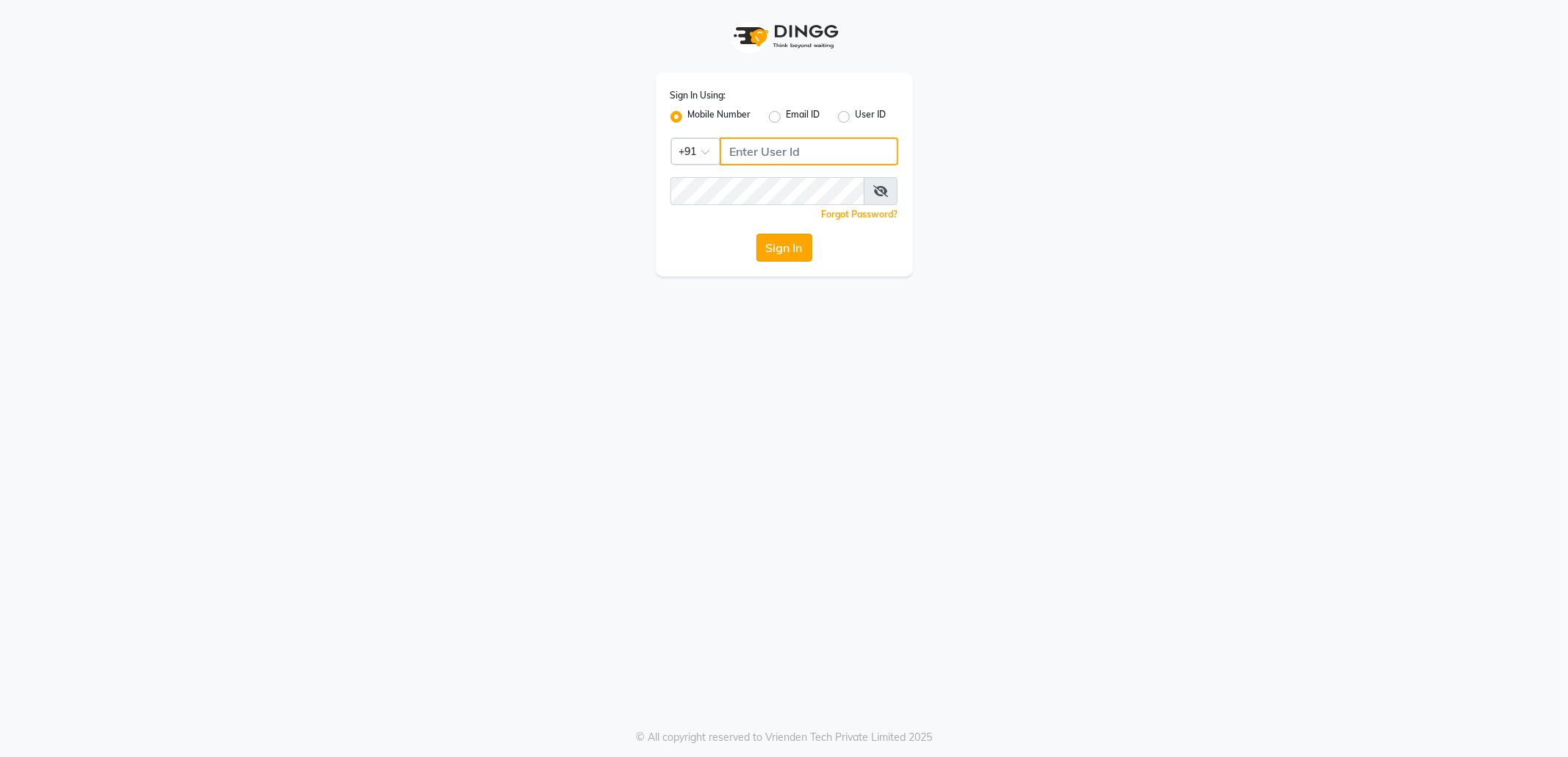
type input "9145786777"
click at [768, 245] on button "Sign In" at bounding box center [784, 247] width 56 height 28
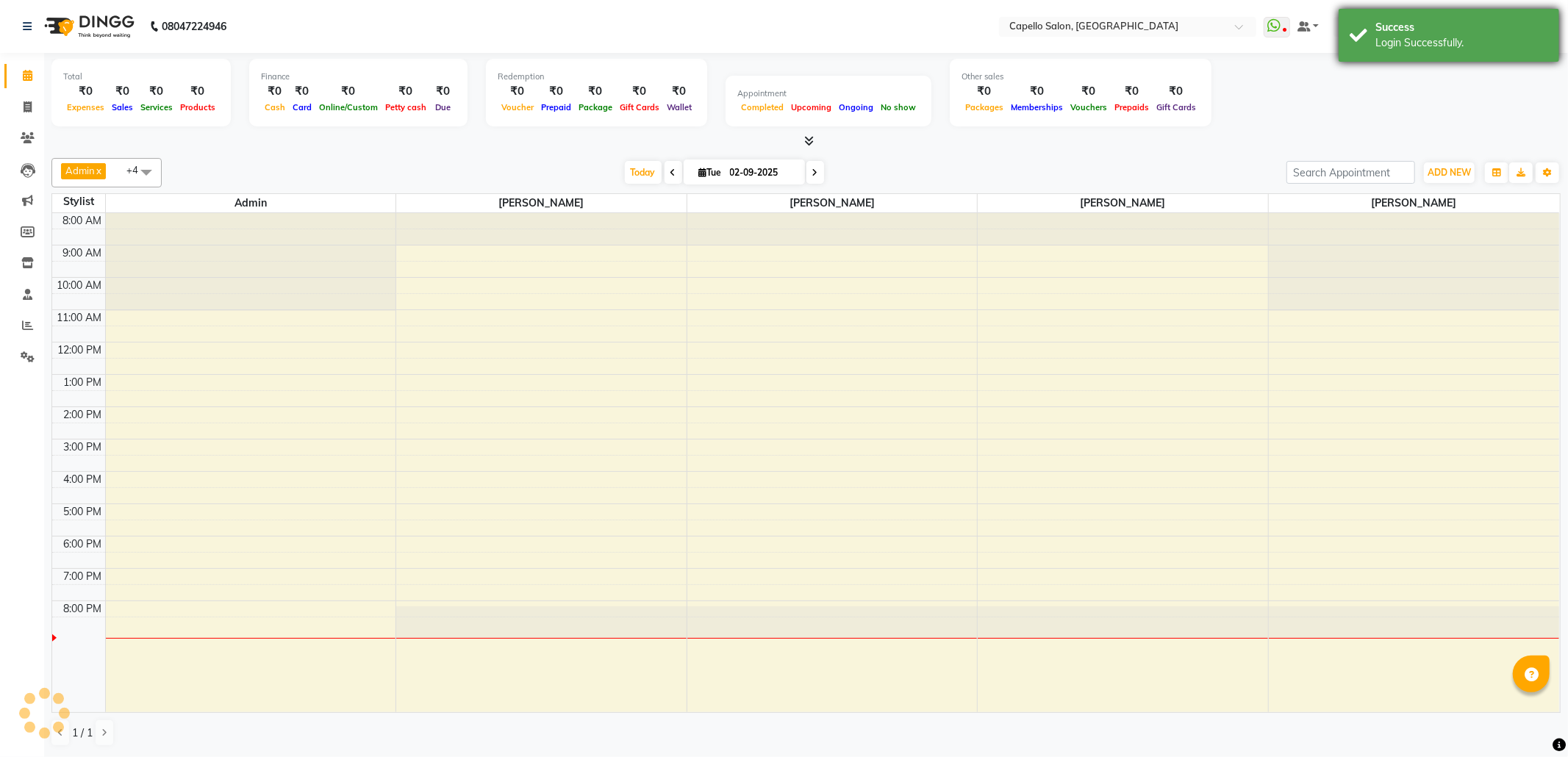
click at [1410, 30] on div "Success" at bounding box center [1461, 28] width 173 height 16
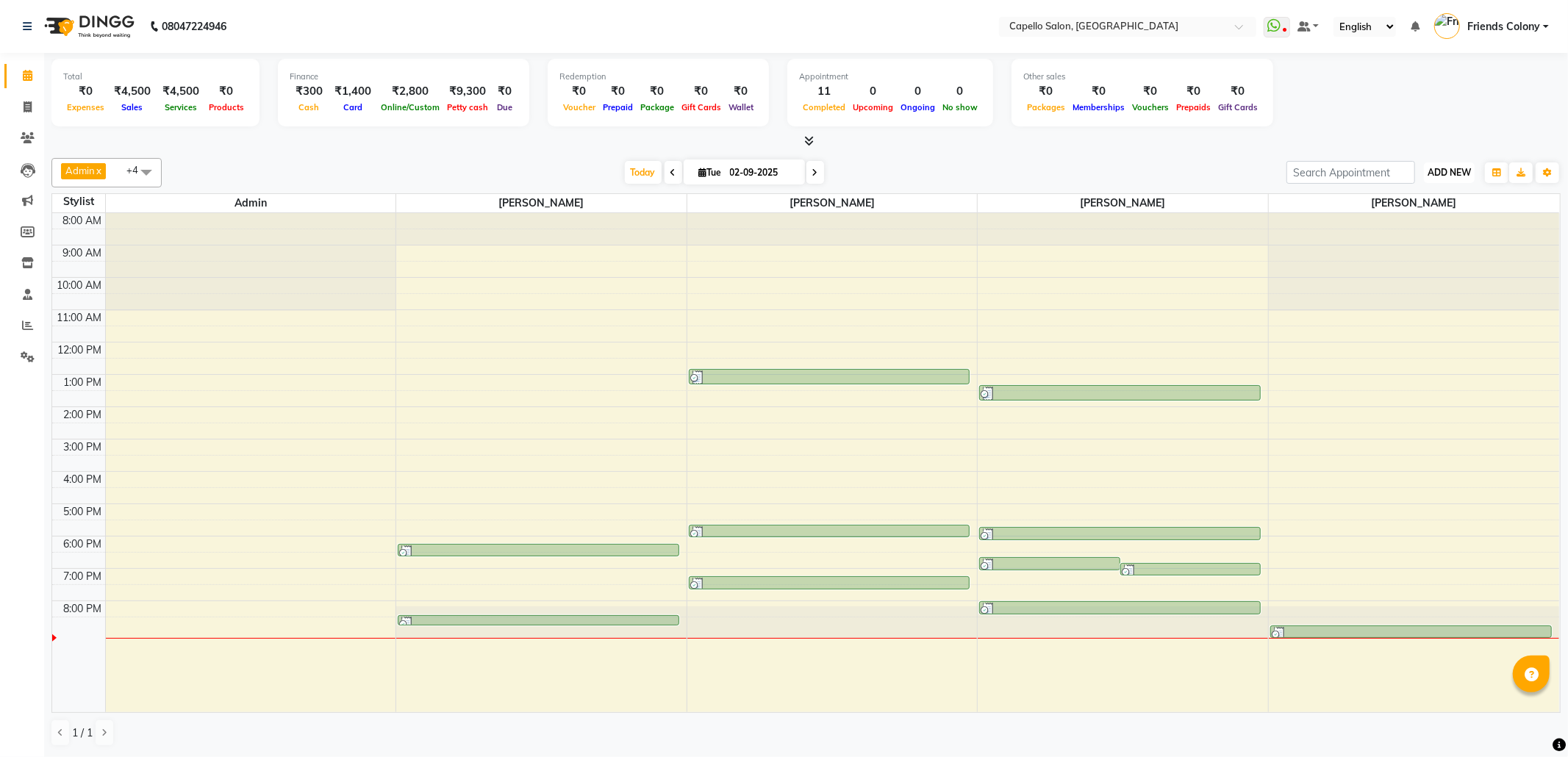
click at [1447, 168] on span "ADD NEW" at bounding box center [1449, 173] width 43 height 11
click at [1428, 258] on link "Add Attendance" at bounding box center [1416, 258] width 116 height 19
select select "W"
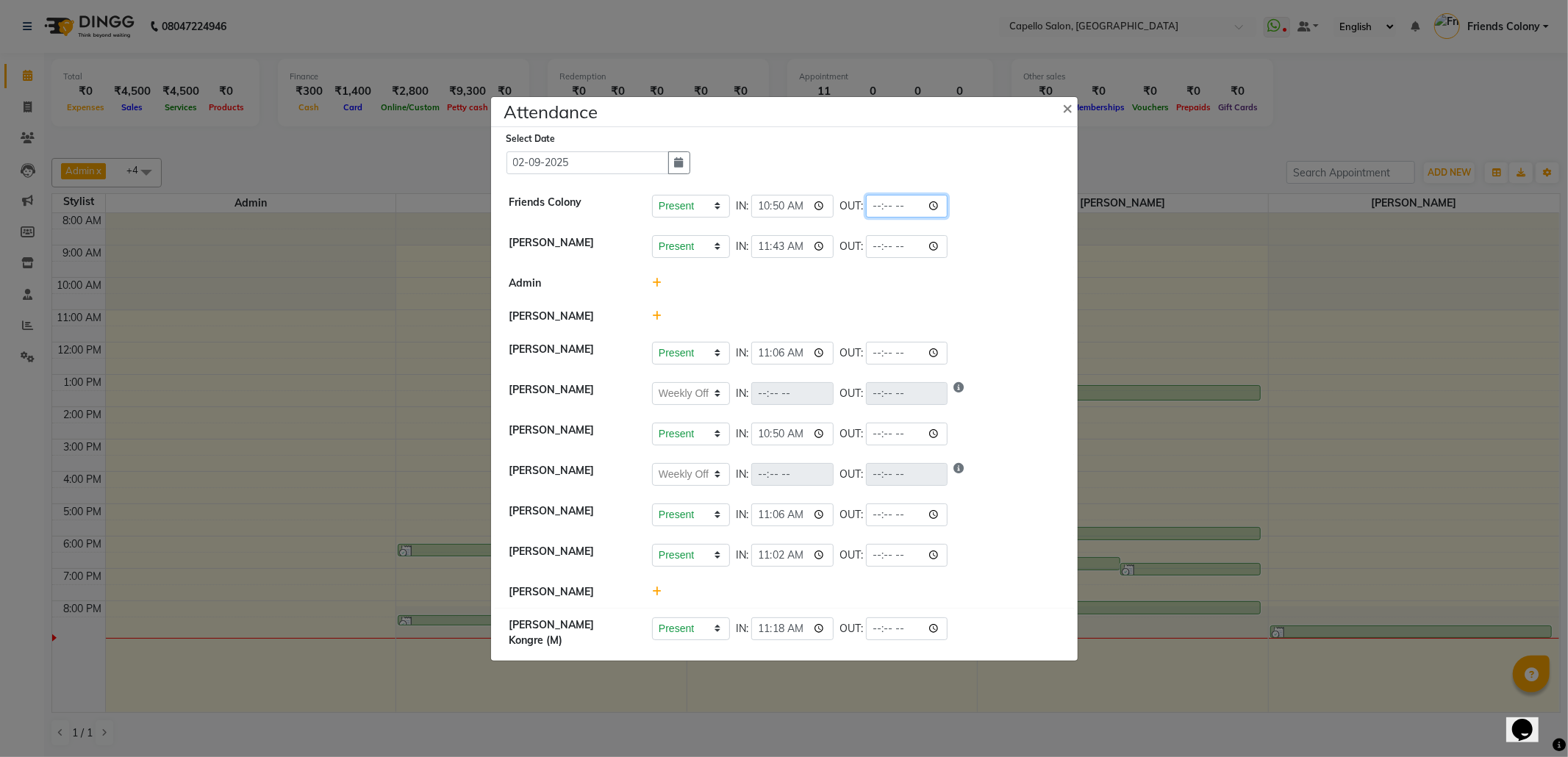
click at [945, 200] on input "time" at bounding box center [906, 206] width 82 height 23
click at [903, 200] on input "21:59" at bounding box center [906, 206] width 82 height 23
type input "21:00"
click at [1035, 210] on div "Present Absent Late Half Day Weekly Off IN: 10:50 OUT: 21:00" at bounding box center [855, 206] width 407 height 23
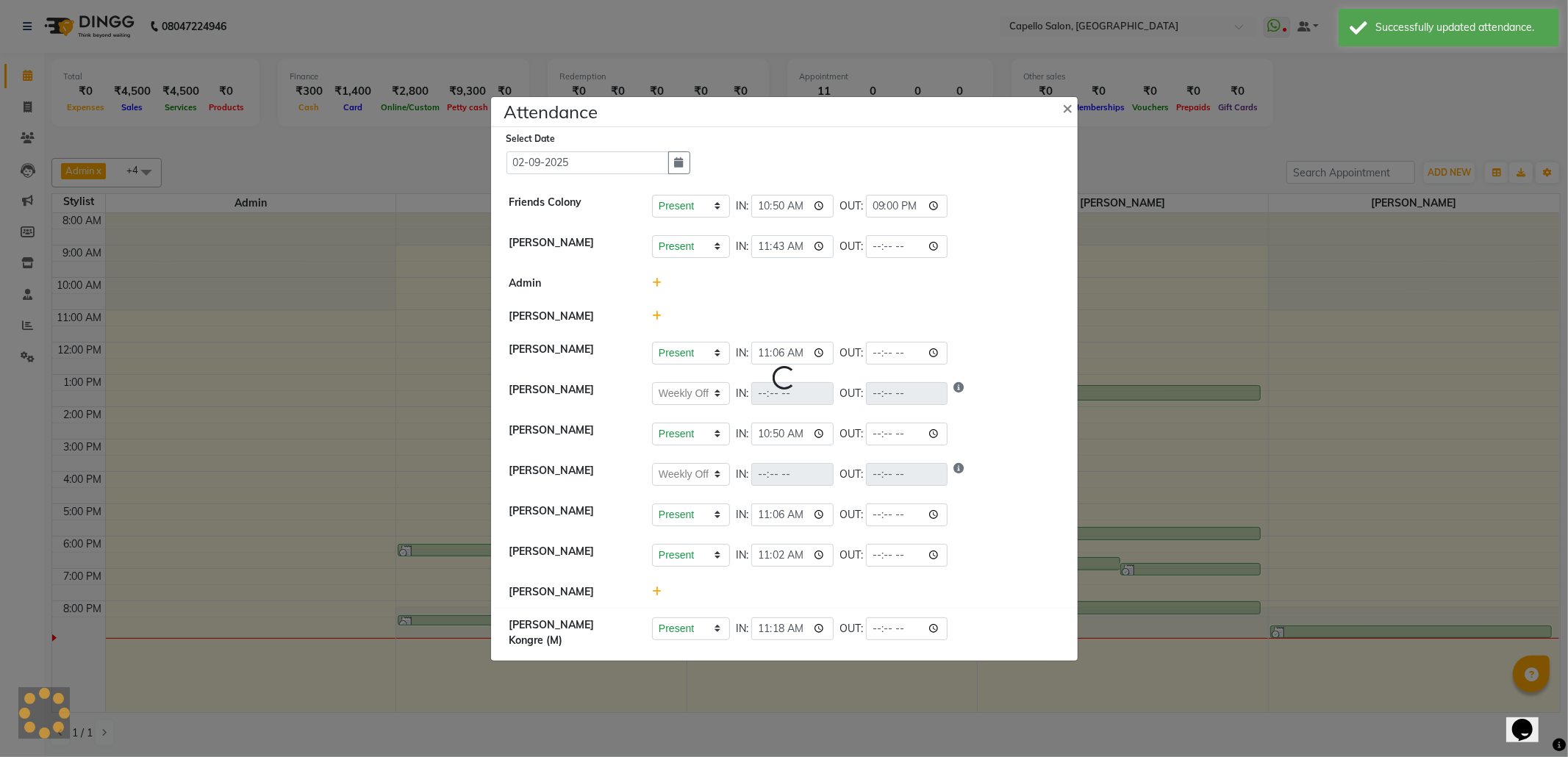
select select "W"
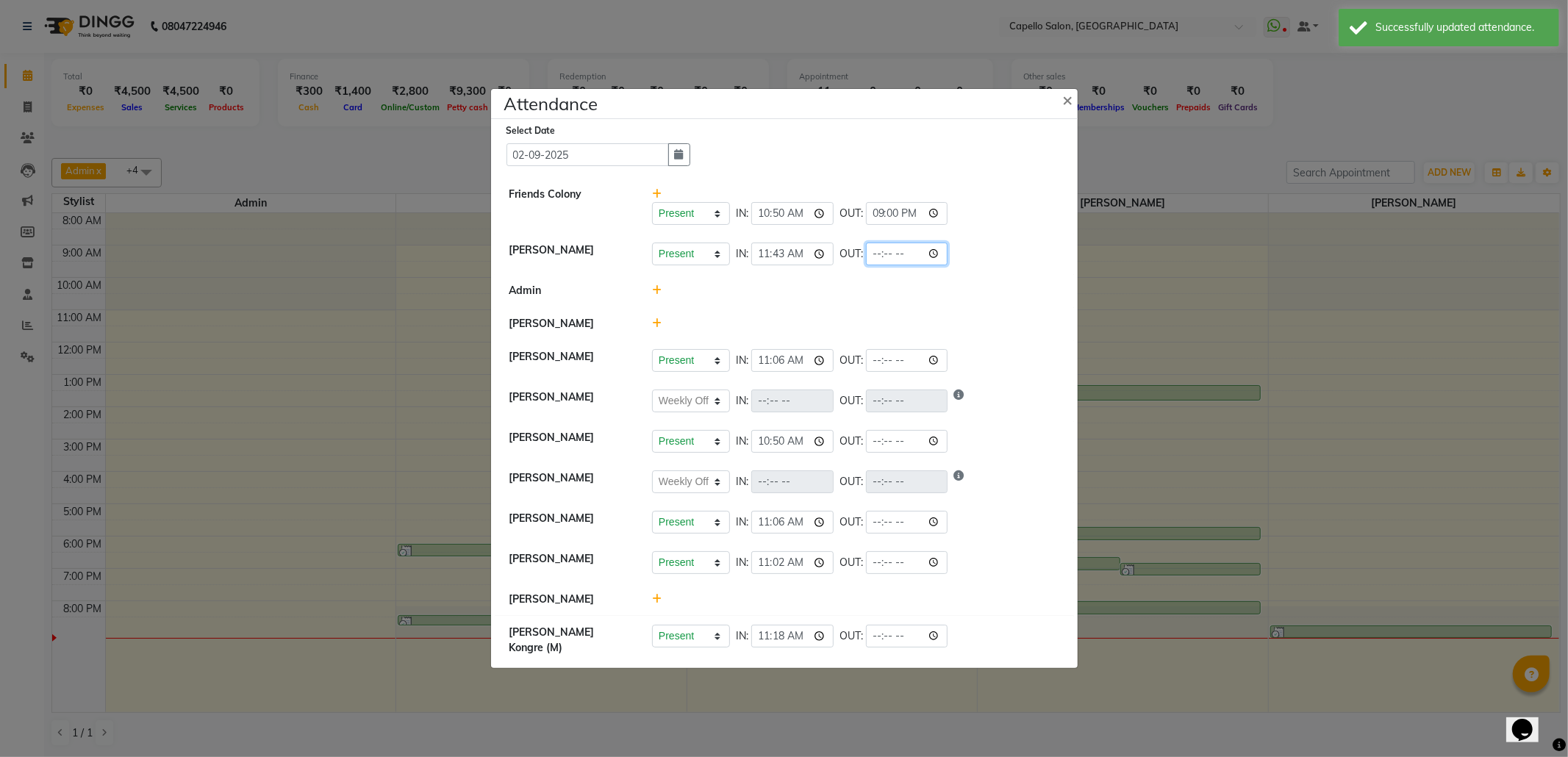
click at [941, 247] on input "time" at bounding box center [906, 254] width 82 height 23
click at [894, 247] on input "20:59" at bounding box center [906, 254] width 82 height 23
type input "20:20"
click at [1012, 257] on div "Present Absent Late Half Day Weekly Off IN: 11:43 OUT: 20:20" at bounding box center [855, 254] width 407 height 23
select select "W"
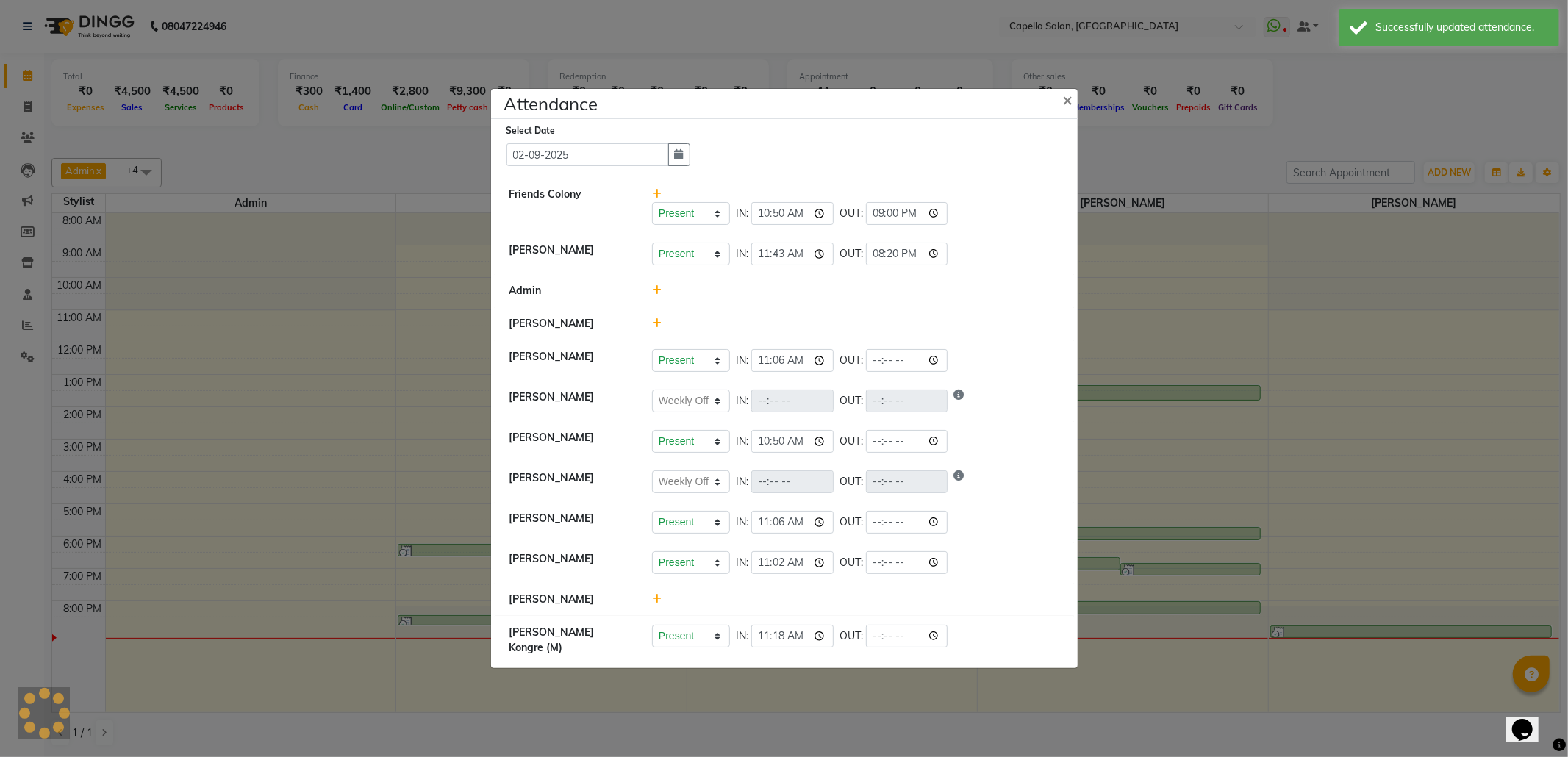
select select "W"
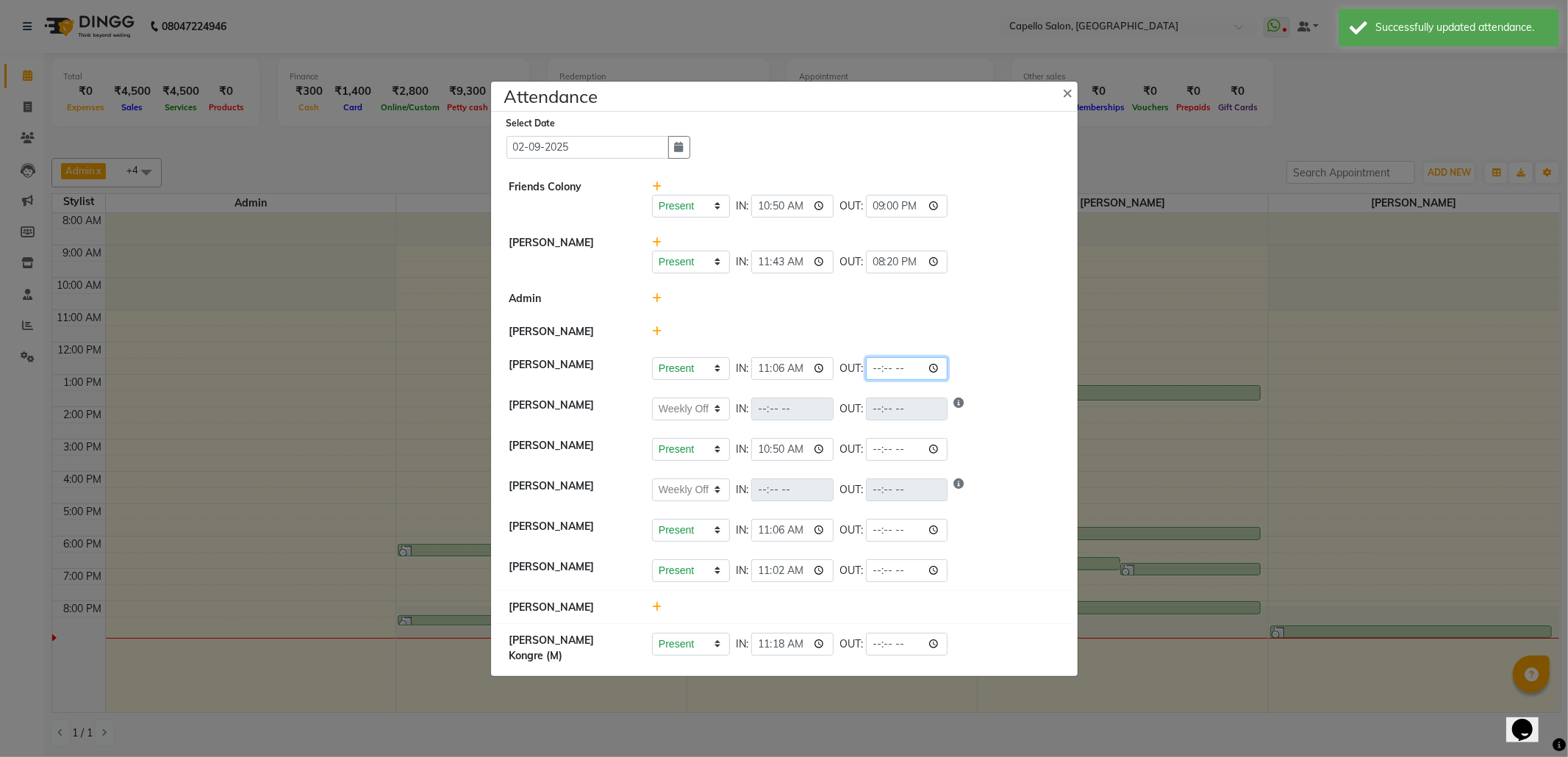
click at [939, 368] on input "time" at bounding box center [906, 368] width 82 height 23
click at [941, 380] on input "time" at bounding box center [906, 368] width 82 height 23
click at [901, 377] on input "21:59" at bounding box center [906, 368] width 82 height 23
type input "21:00"
click at [977, 366] on li "[PERSON_NAME] Present Absent Late Half Day Weekly Off IN: 11:06 OUT: 21:00" at bounding box center [784, 369] width 580 height 42
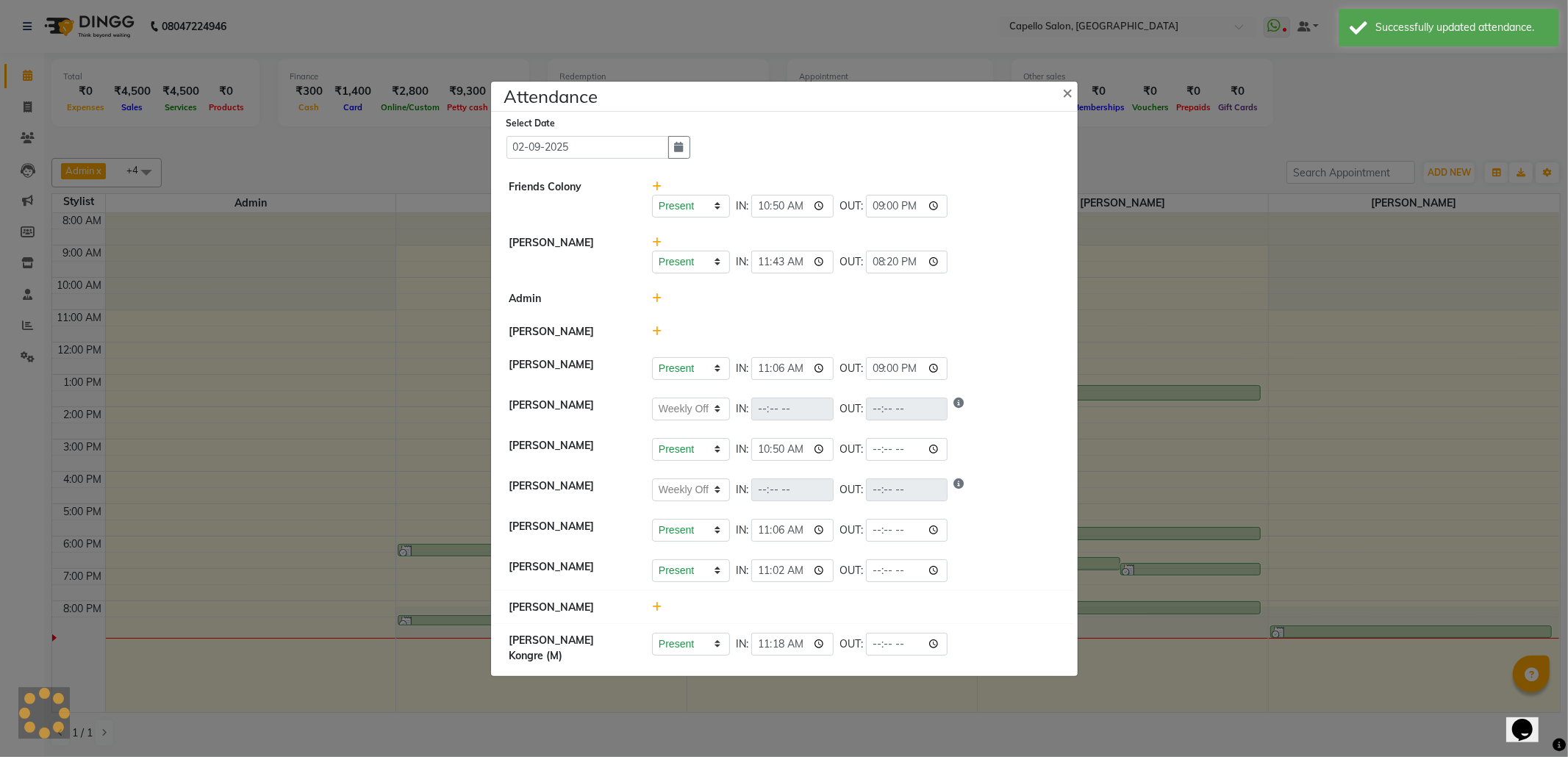
select select "W"
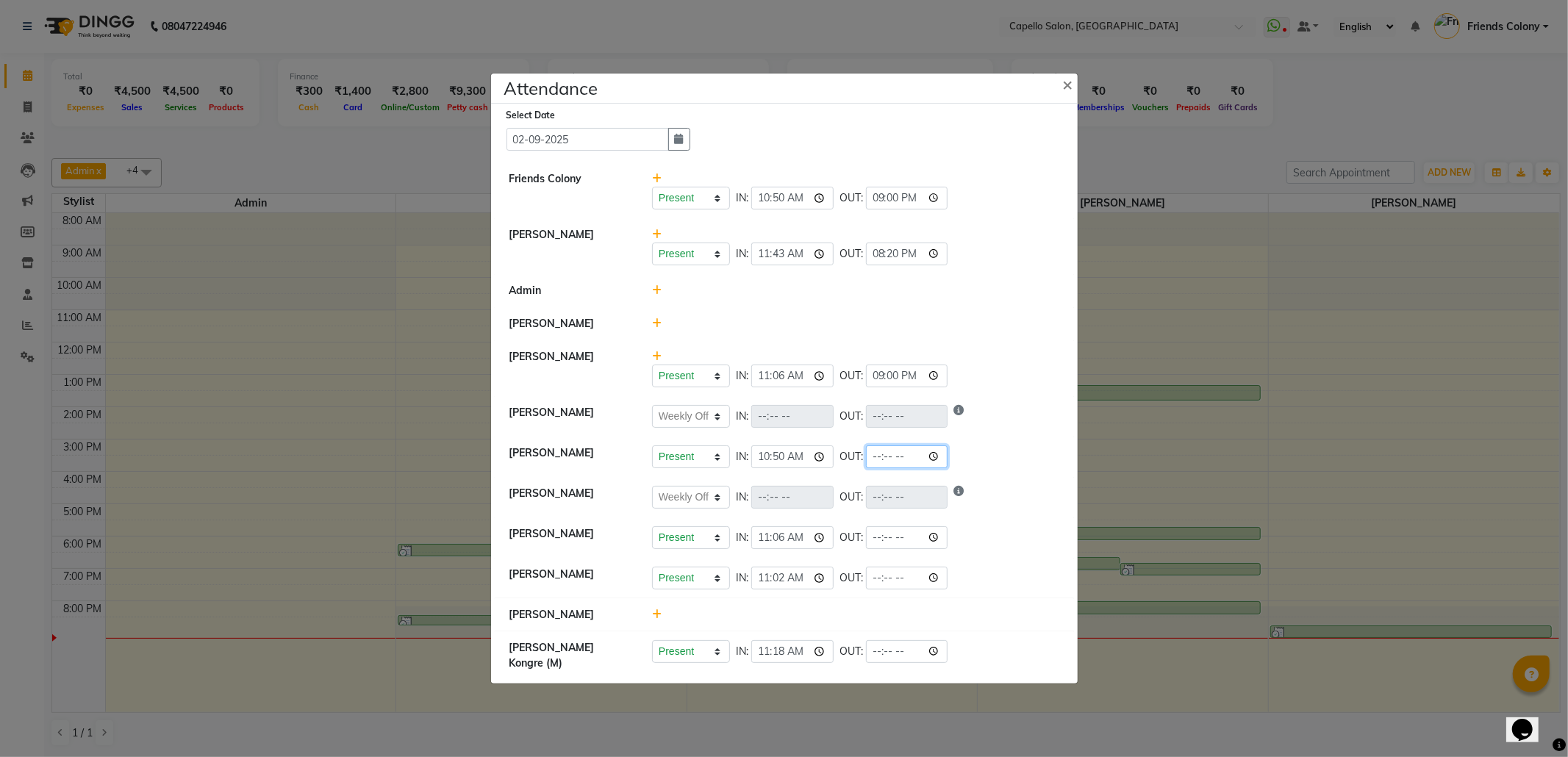
drag, startPoint x: 947, startPoint y: 468, endPoint x: 934, endPoint y: 462, distance: 14.3
click at [944, 468] on input "time" at bounding box center [906, 457] width 82 height 23
click at [895, 466] on input "21:59" at bounding box center [906, 457] width 82 height 23
type input "21:00"
click at [1002, 549] on div "Present Absent Late Half Day Weekly Off IN: 11:06 OUT:" at bounding box center [855, 537] width 407 height 23
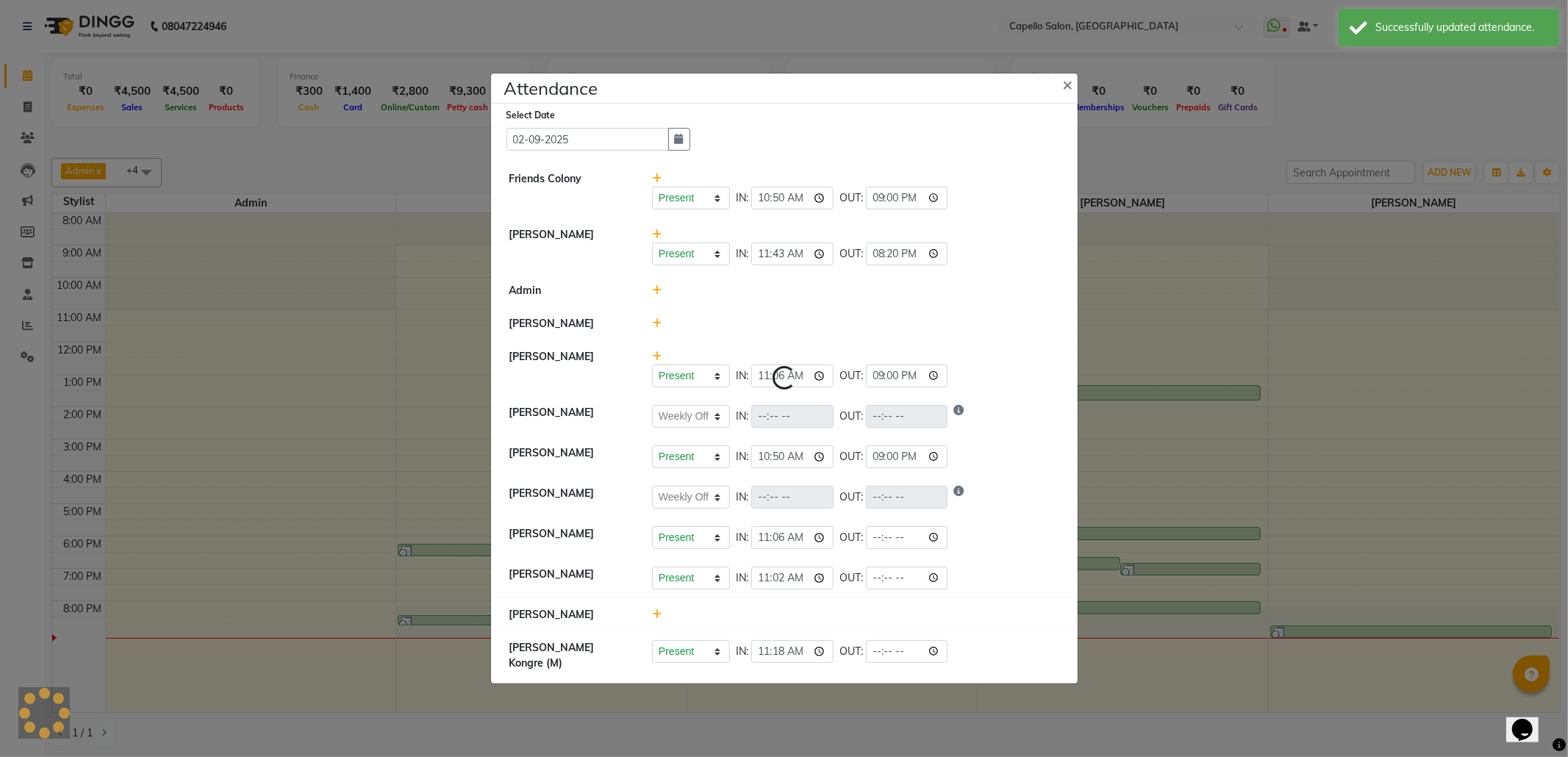
select select "W"
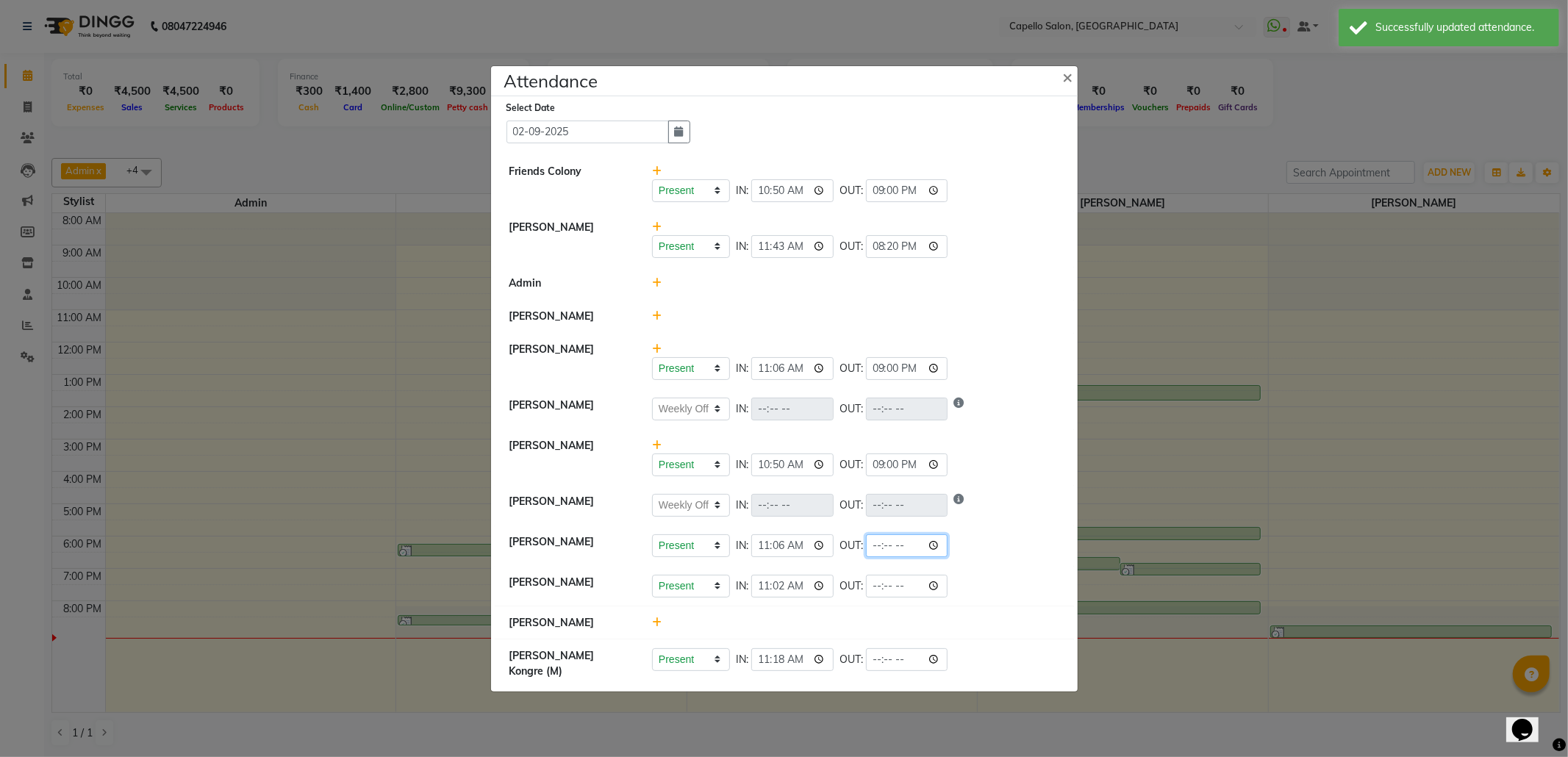
click at [940, 557] on input "time" at bounding box center [906, 546] width 82 height 23
click at [895, 558] on input "21:59" at bounding box center [906, 546] width 82 height 23
type input "21:00"
click at [1026, 631] on div at bounding box center [856, 623] width 429 height 16
select select "W"
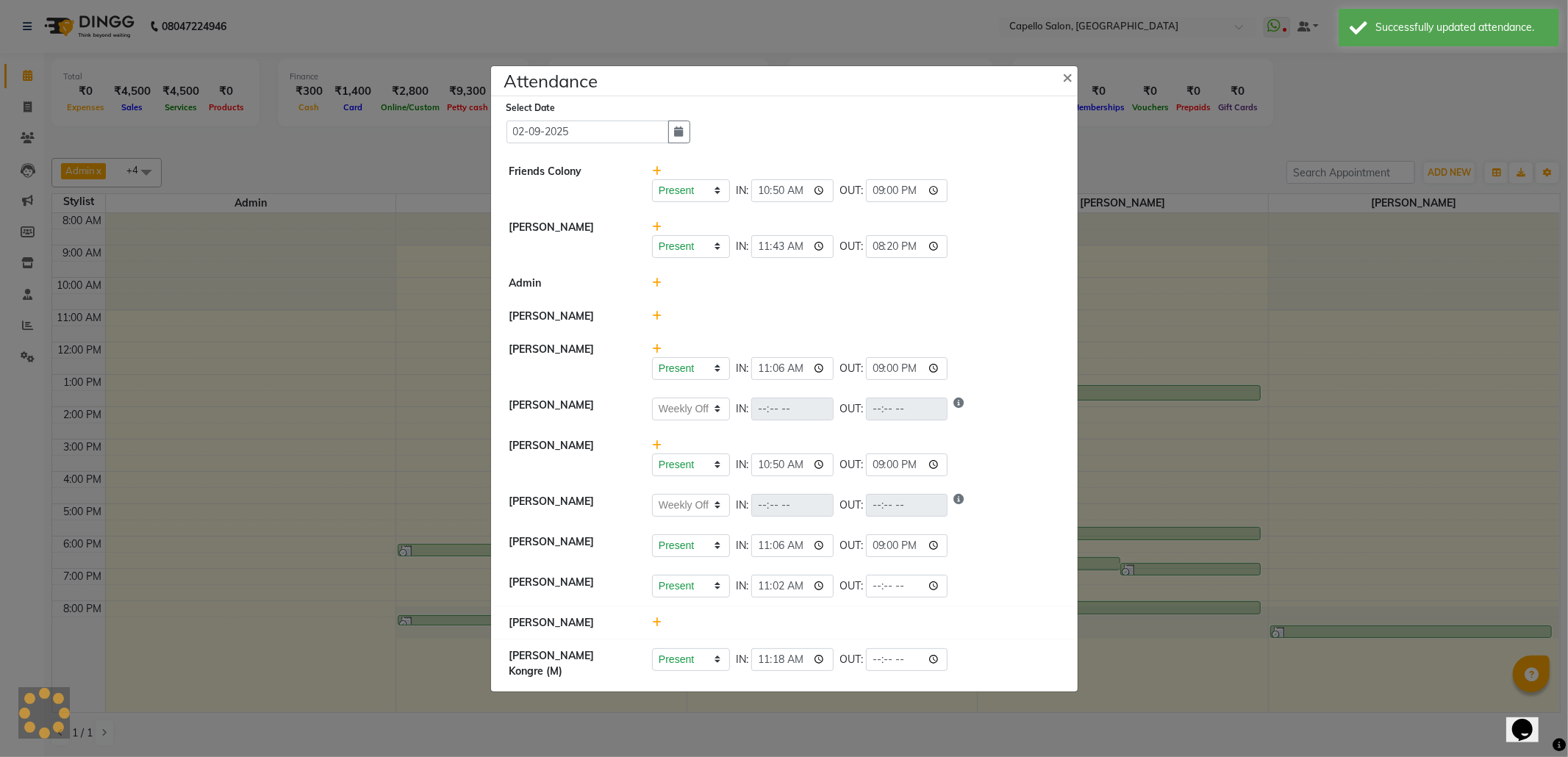
select select "W"
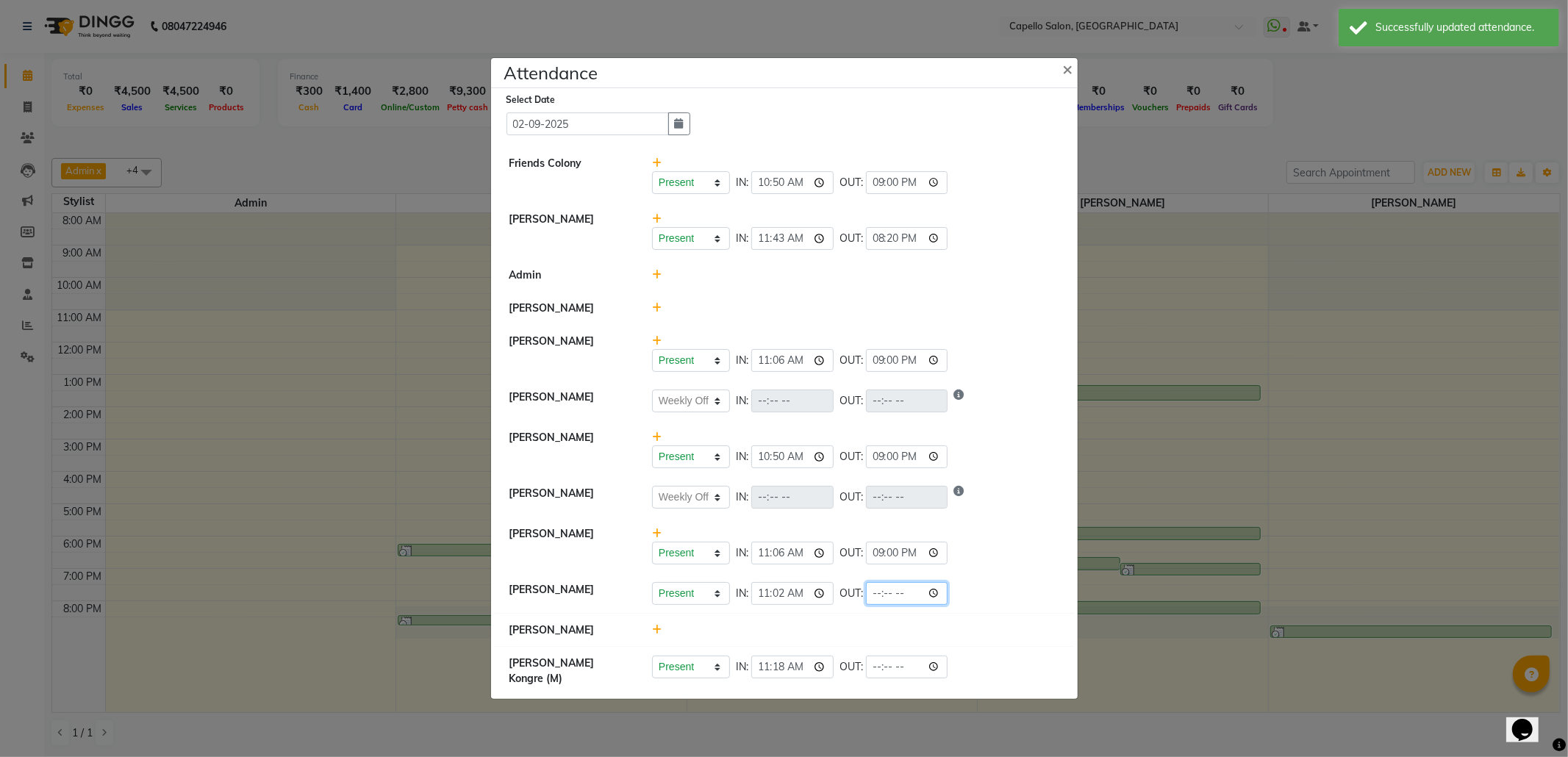
click at [937, 602] on input "time" at bounding box center [906, 594] width 82 height 23
type input "20:00"
click at [898, 606] on input "20:00" at bounding box center [906, 594] width 82 height 23
click at [1023, 605] on div "Present Absent Late Half Day Weekly Off IN: 11:02 OUT: 20:00" at bounding box center [855, 594] width 407 height 23
select select "W"
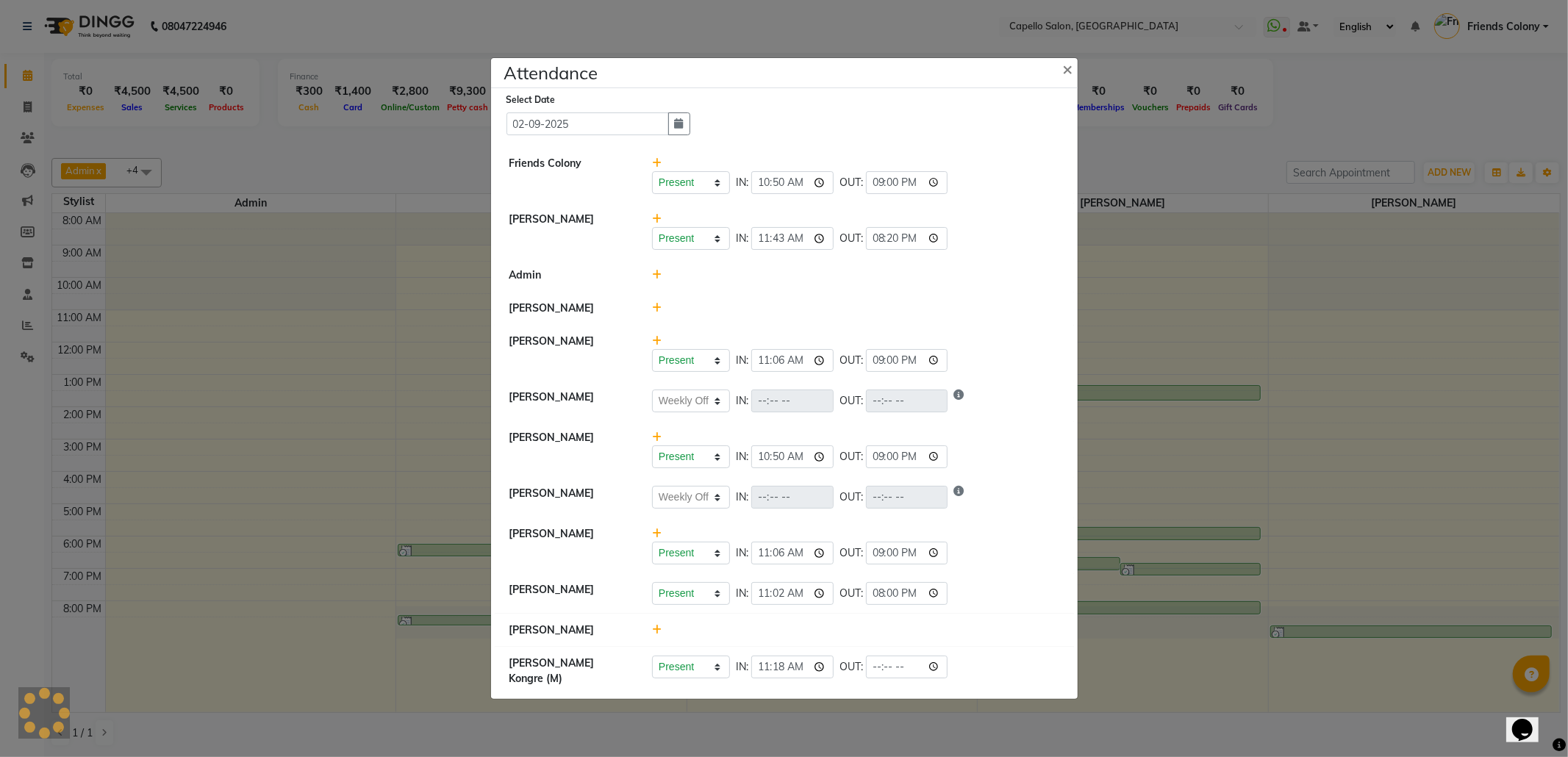
select select "W"
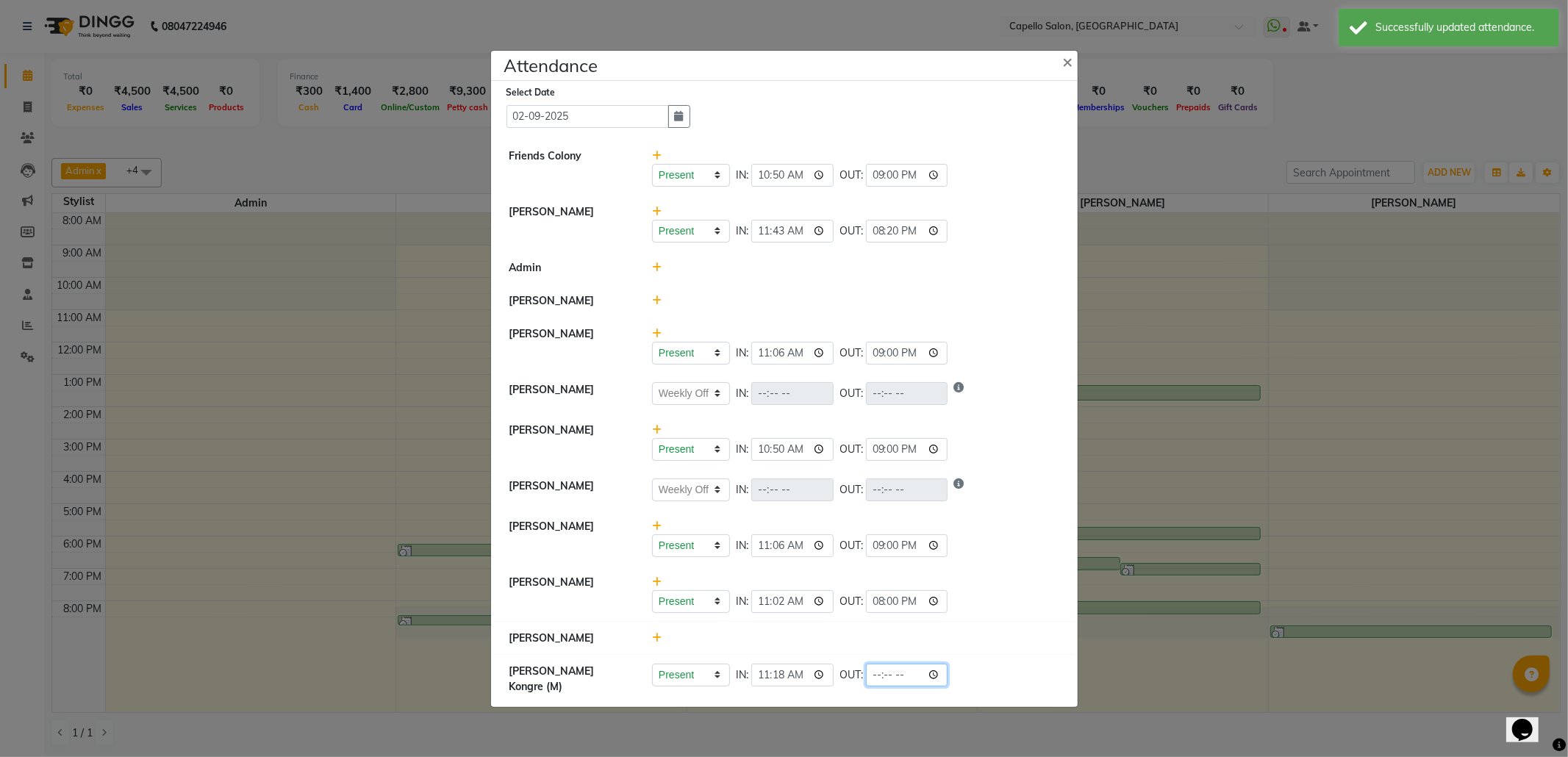
click at [940, 684] on input "time" at bounding box center [906, 675] width 82 height 23
type input "21:00"
click at [1018, 613] on div "Present Absent Late Half Day Weekly Off IN: 11:02 OUT: 20:00" at bounding box center [855, 602] width 407 height 23
select select "W"
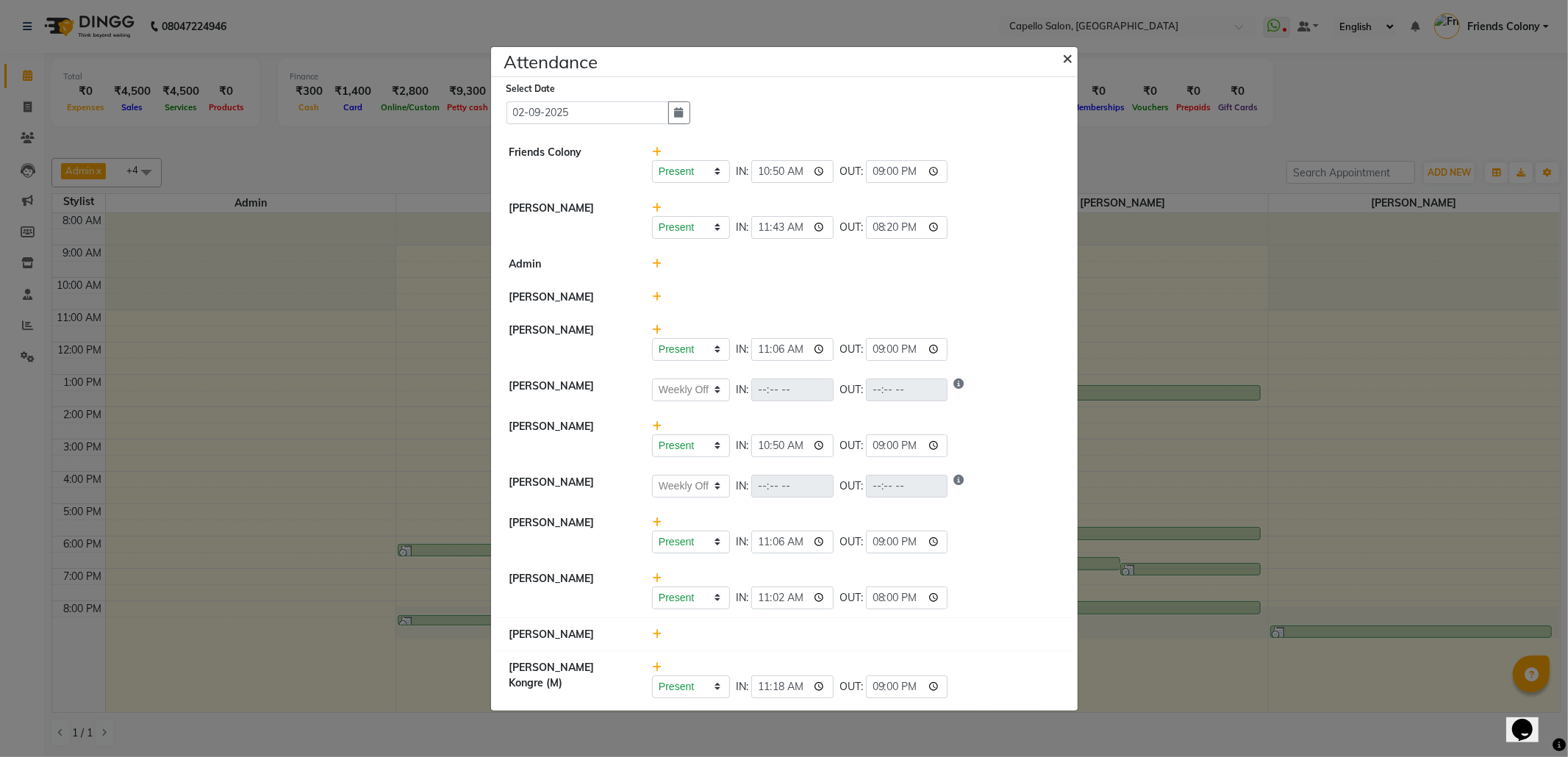
click at [1065, 46] on span "×" at bounding box center [1068, 57] width 10 height 22
